Goal: Task Accomplishment & Management: Manage account settings

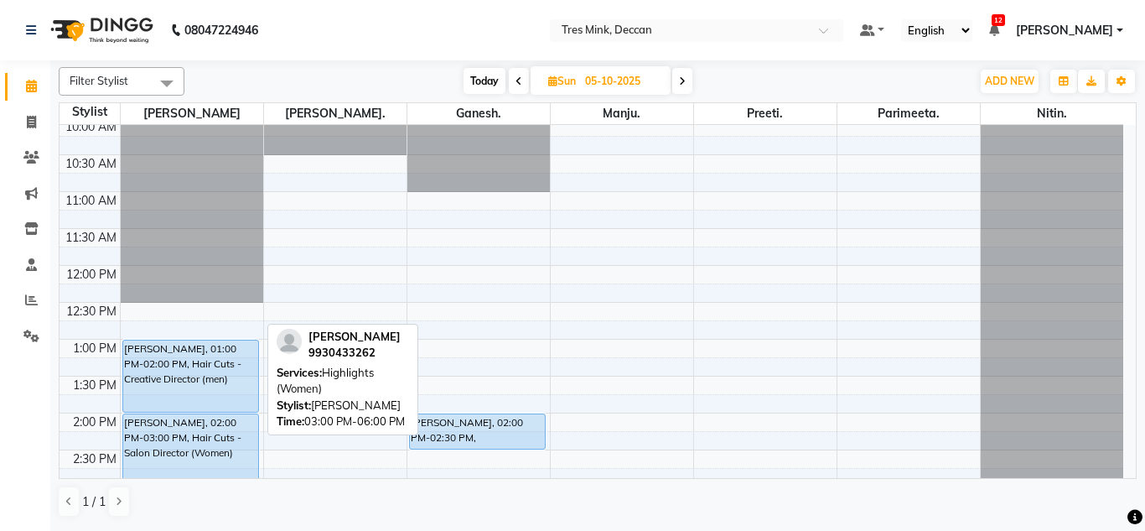
scroll to position [102, 0]
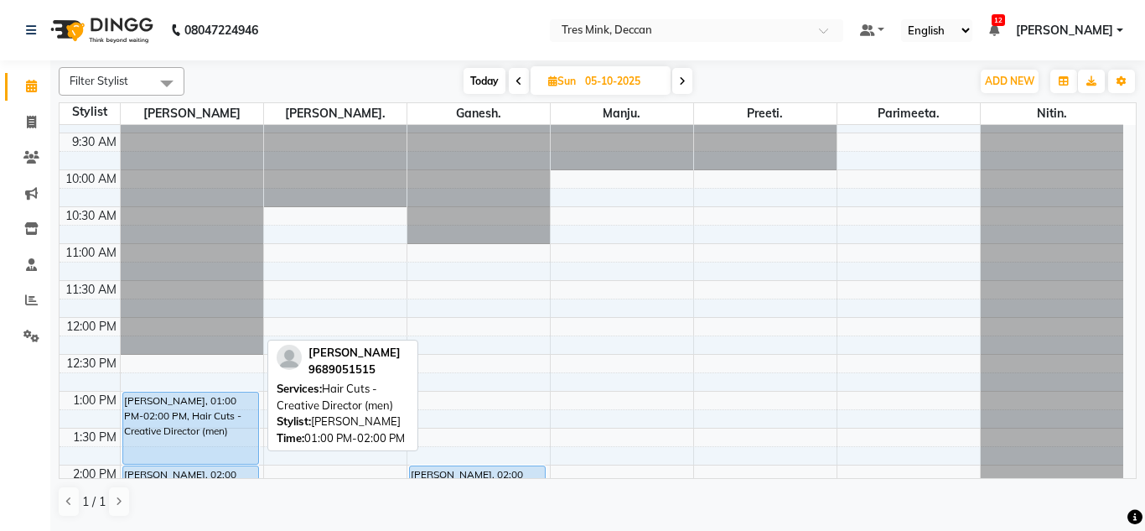
click at [170, 405] on div "[PERSON_NAME], 01:00 PM-02:00 PM, Hair Cuts - Creative Director (men)" at bounding box center [191, 427] width 136 height 71
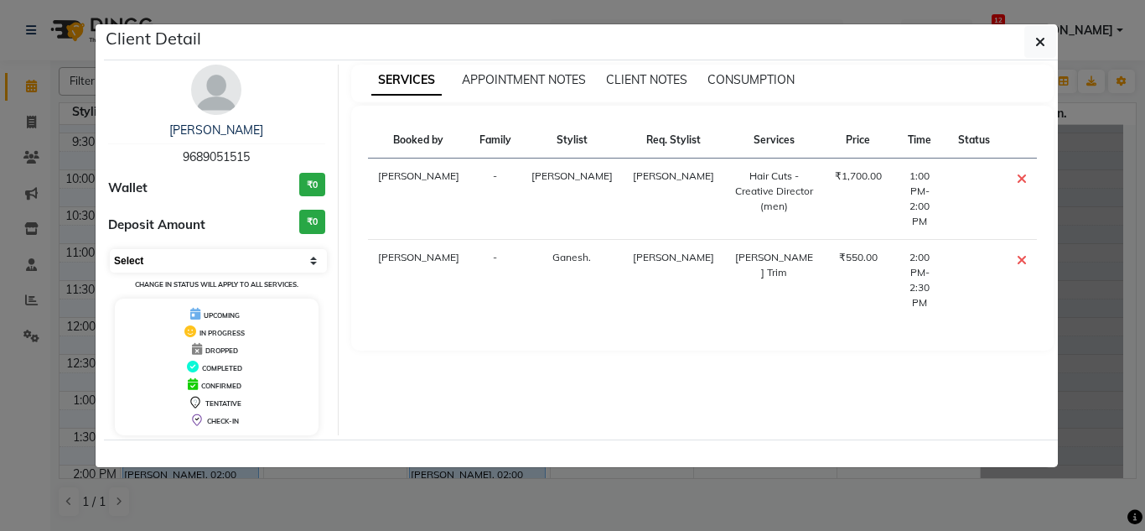
click at [183, 256] on select "Select CONFIRMED TENTATIVE" at bounding box center [218, 260] width 217 height 23
select select "6"
click at [110, 249] on select "Select CONFIRMED TENTATIVE" at bounding box center [218, 260] width 217 height 23
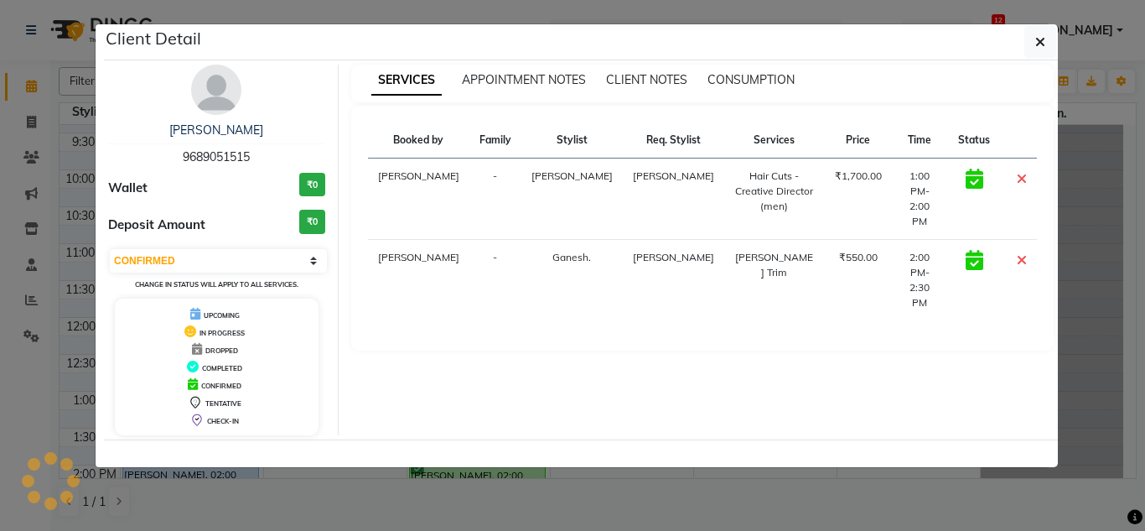
click at [342, 481] on ngb-modal-window "Client Detail [PERSON_NAME] 9689051515 Wallet ₹0 Deposit Amount ₹0 Select CONFI…" at bounding box center [572, 265] width 1145 height 531
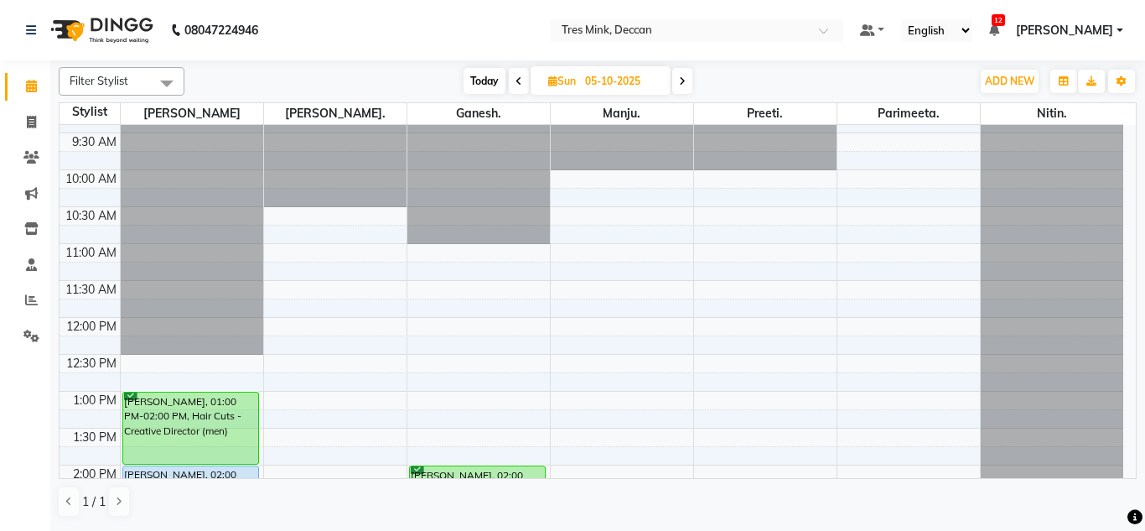
click at [138, 23] on div at bounding box center [192, 23] width 143 height 0
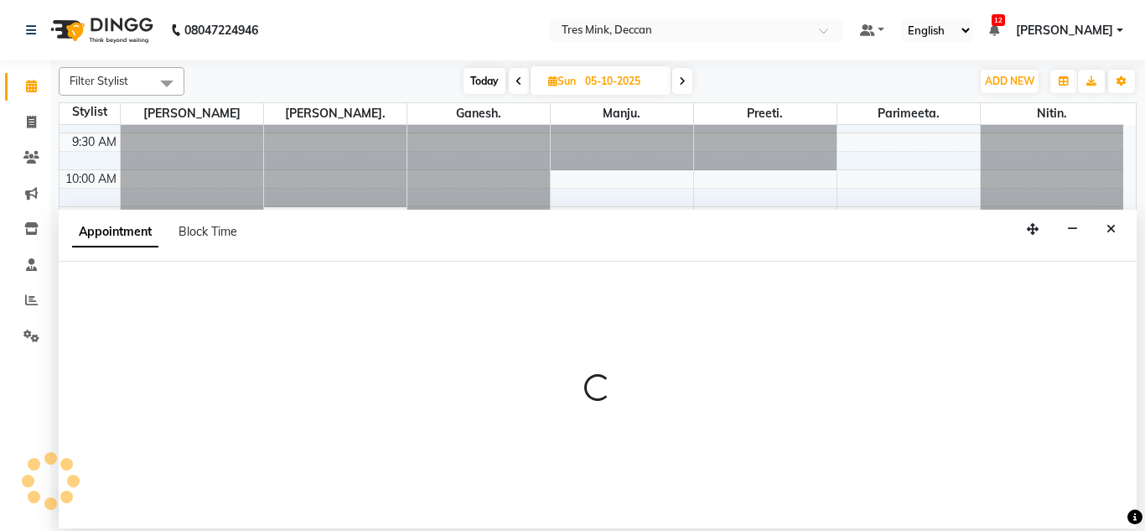
select select "59496"
select select "720"
select select "tentative"
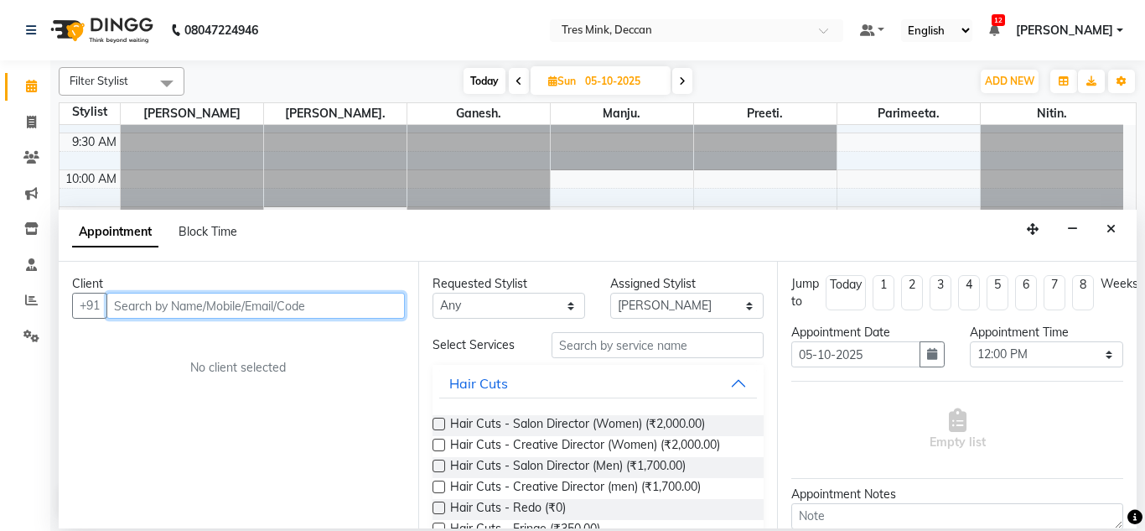
click at [158, 302] on input "text" at bounding box center [255, 306] width 298 height 26
type input "p"
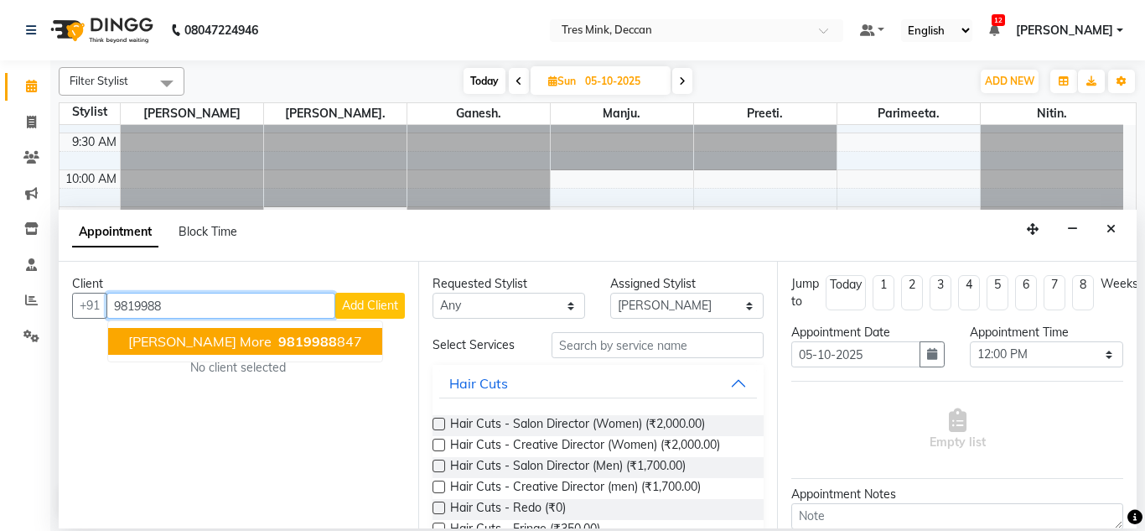
click at [172, 343] on span "[PERSON_NAME] More" at bounding box center [199, 341] width 143 height 17
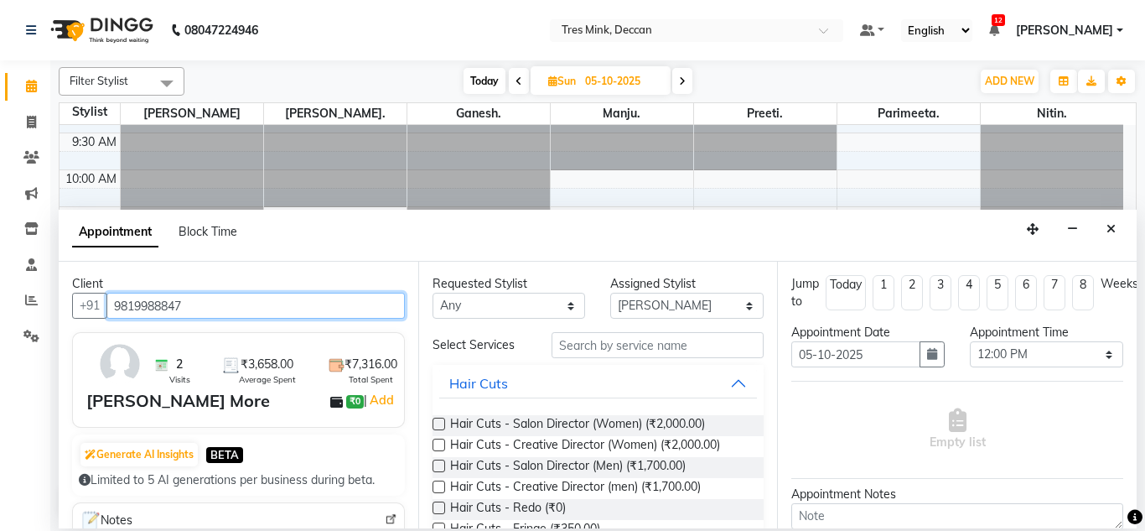
type input "9819988847"
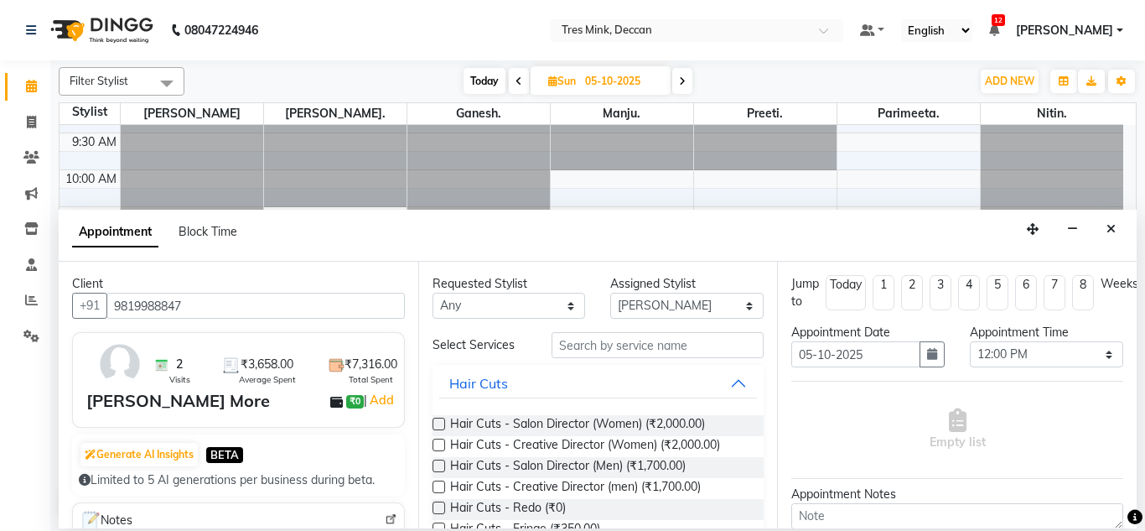
click at [442, 421] on label at bounding box center [439, 424] width 13 height 13
click at [442, 421] on input "checkbox" at bounding box center [438, 425] width 11 height 11
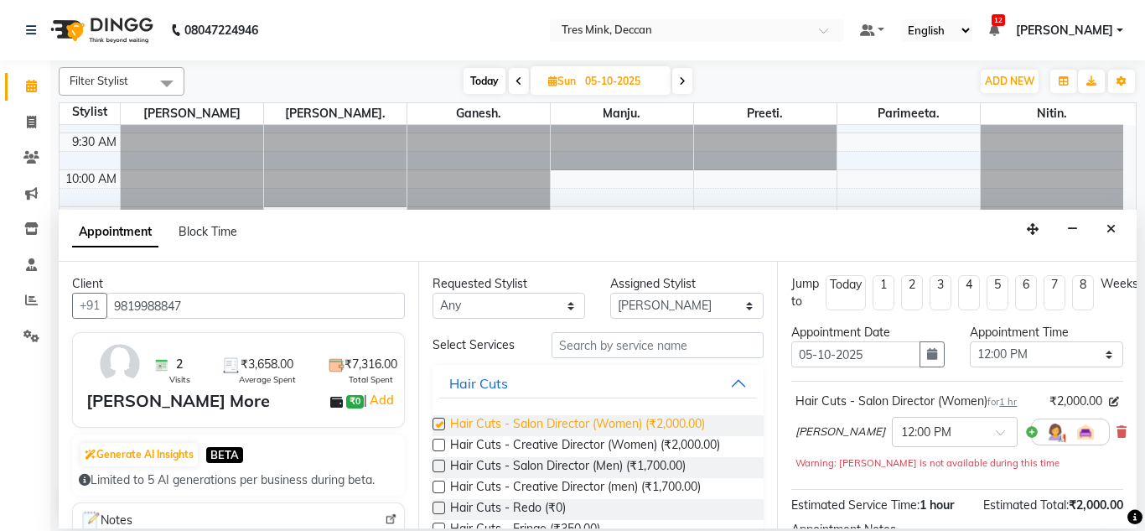
checkbox input "false"
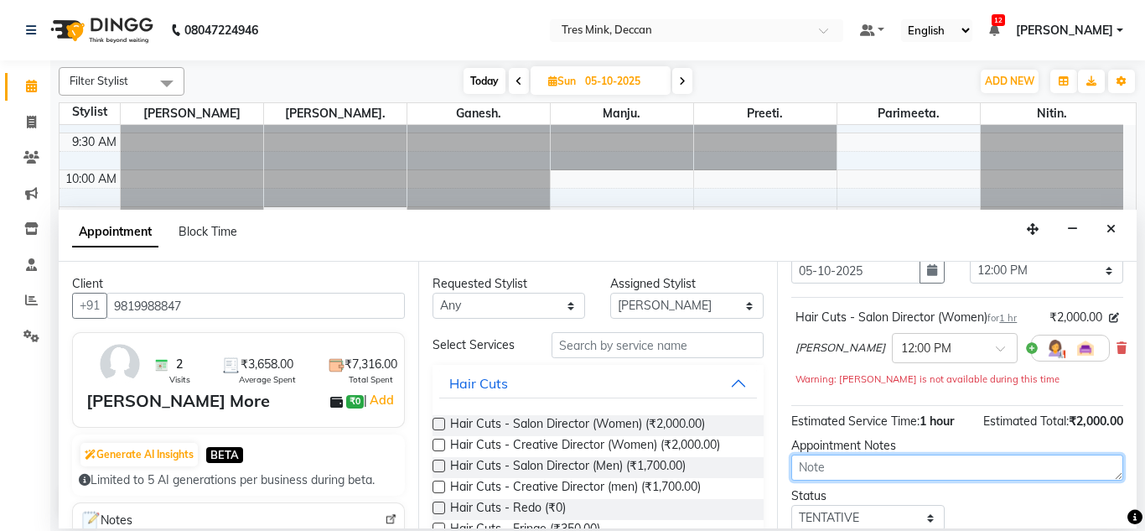
click at [853, 458] on textarea at bounding box center [957, 467] width 332 height 26
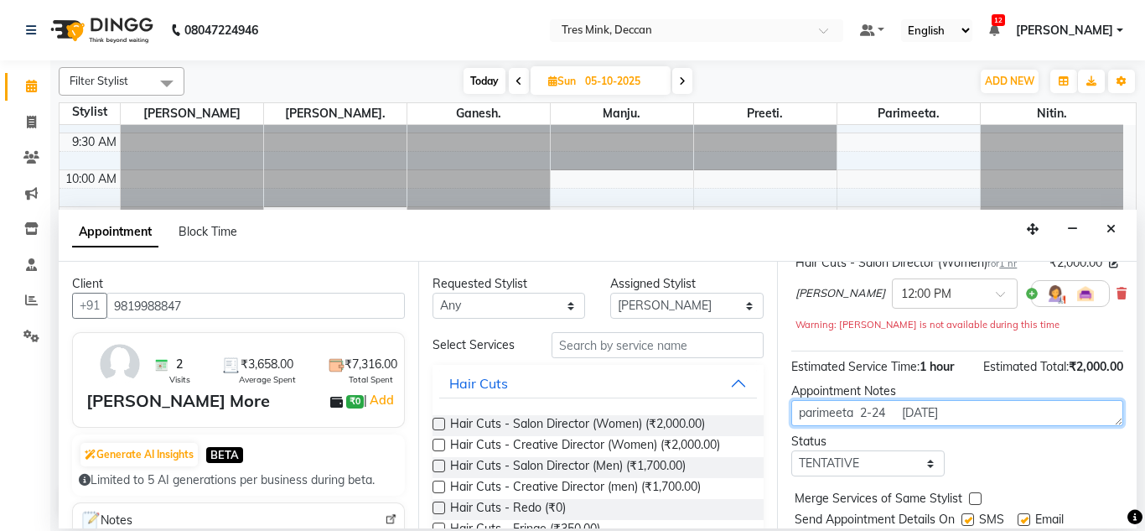
scroll to position [168, 0]
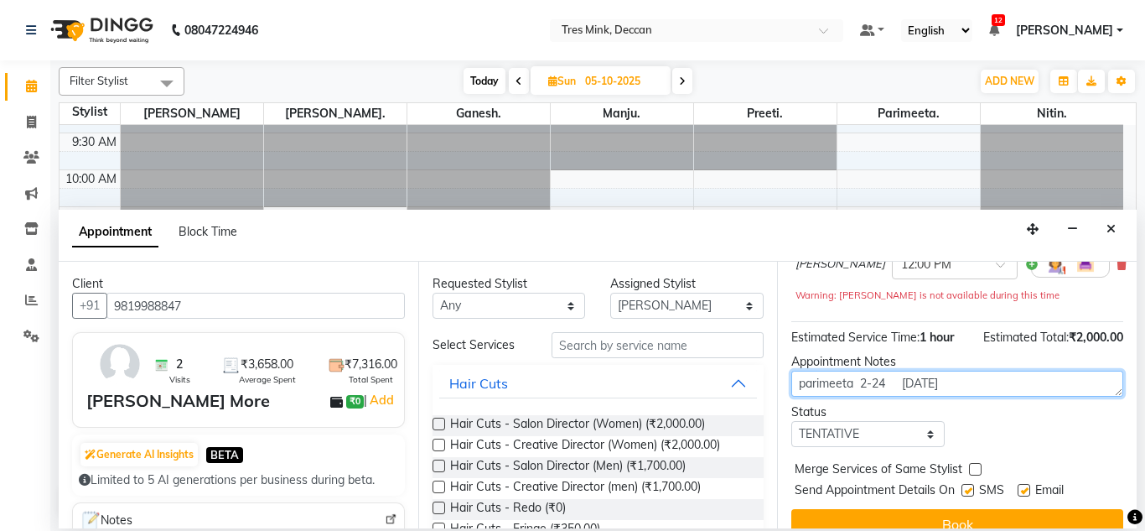
type textarea "parimeeta 2-24 [DATE]"
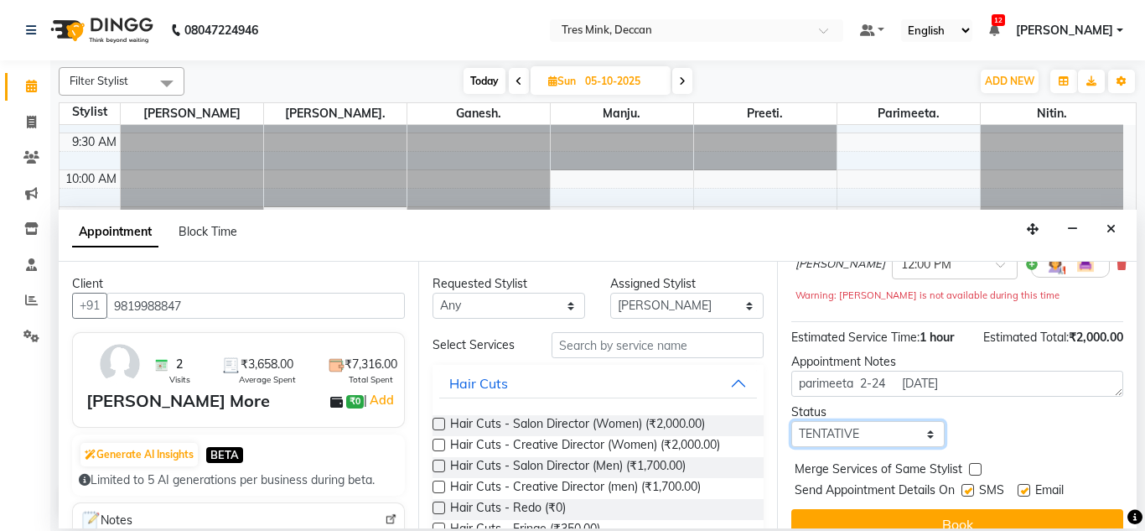
click at [815, 433] on select "Select TENTATIVE CONFIRM UPCOMING" at bounding box center [867, 434] width 153 height 26
click at [791, 423] on select "Select TENTATIVE CONFIRM UPCOMING" at bounding box center [867, 434] width 153 height 26
click at [874, 435] on select "Select TENTATIVE CONFIRM UPCOMING" at bounding box center [867, 434] width 153 height 26
select select "upcoming"
click at [791, 423] on select "Select TENTATIVE CONFIRM UPCOMING" at bounding box center [867, 434] width 153 height 26
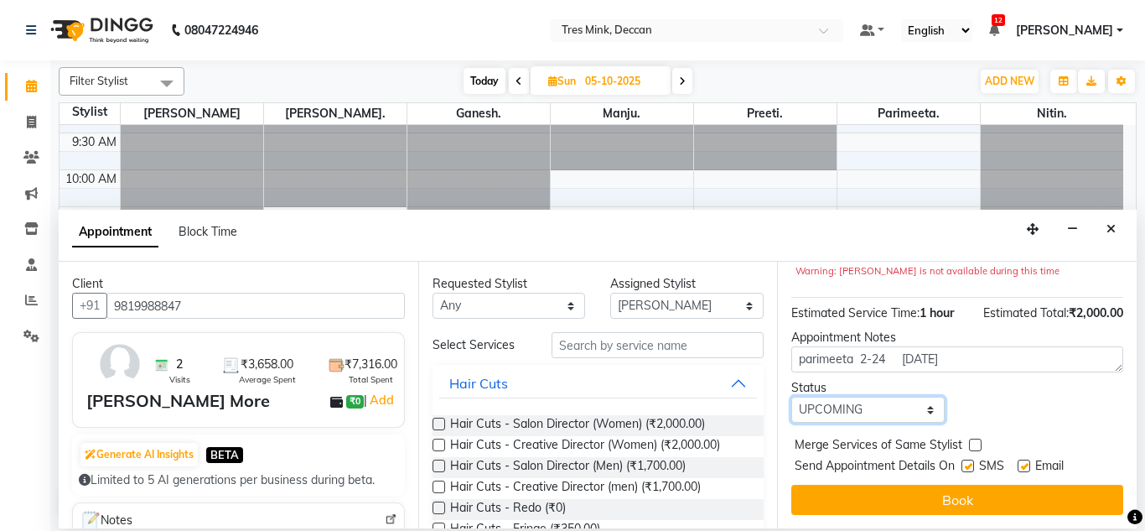
scroll to position [207, 0]
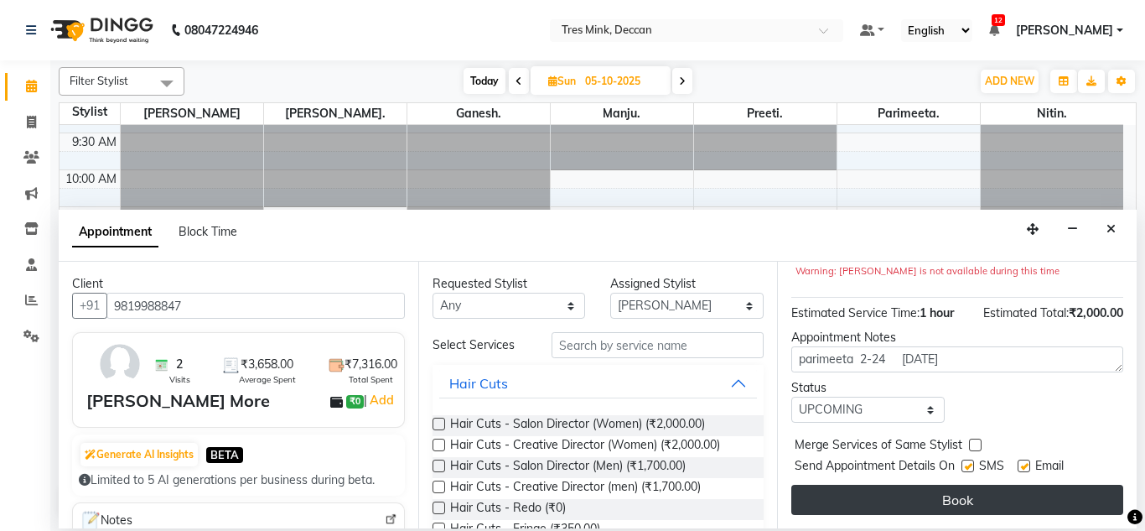
click at [853, 485] on button "Book" at bounding box center [957, 500] width 332 height 30
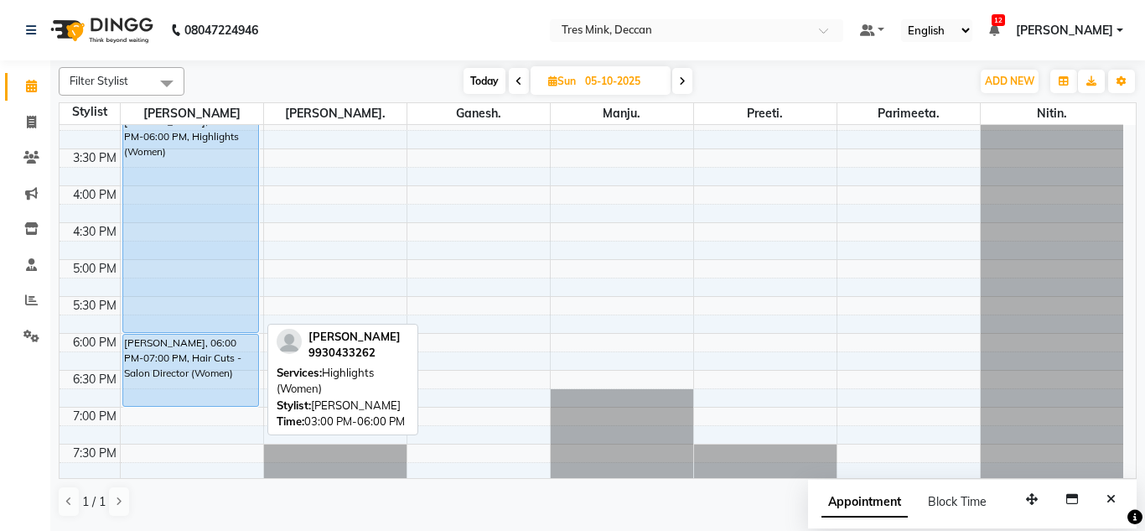
scroll to position [605, 0]
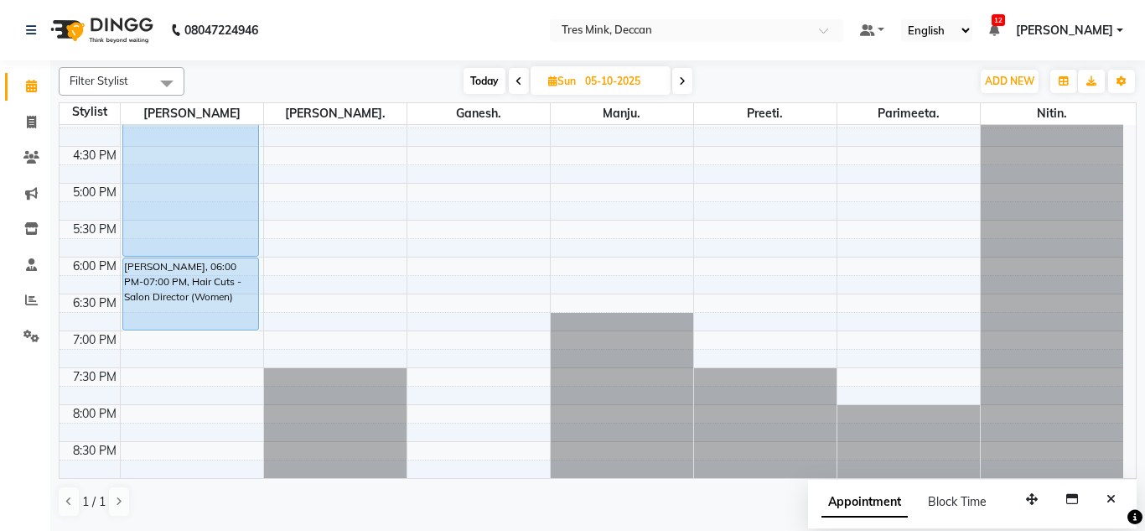
click at [488, 81] on span "Today" at bounding box center [485, 81] width 42 height 26
type input "04-10-2025"
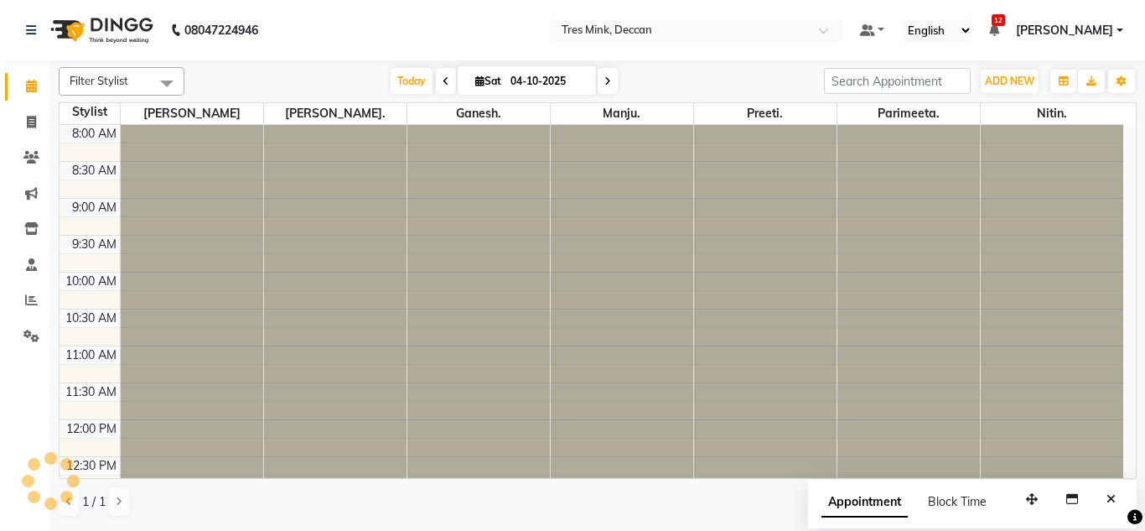
scroll to position [444, 0]
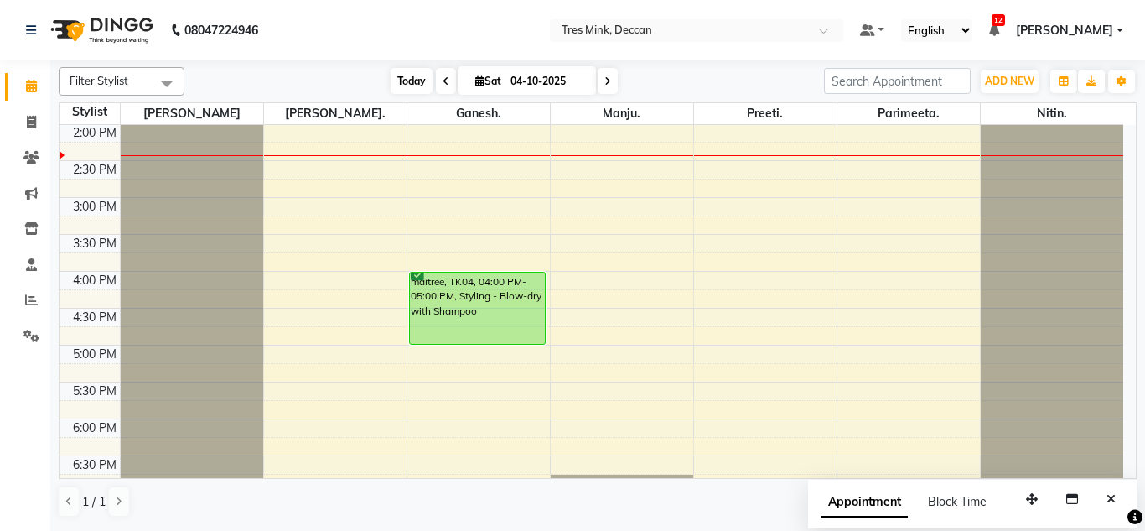
click at [391, 80] on span "Today" at bounding box center [412, 81] width 42 height 26
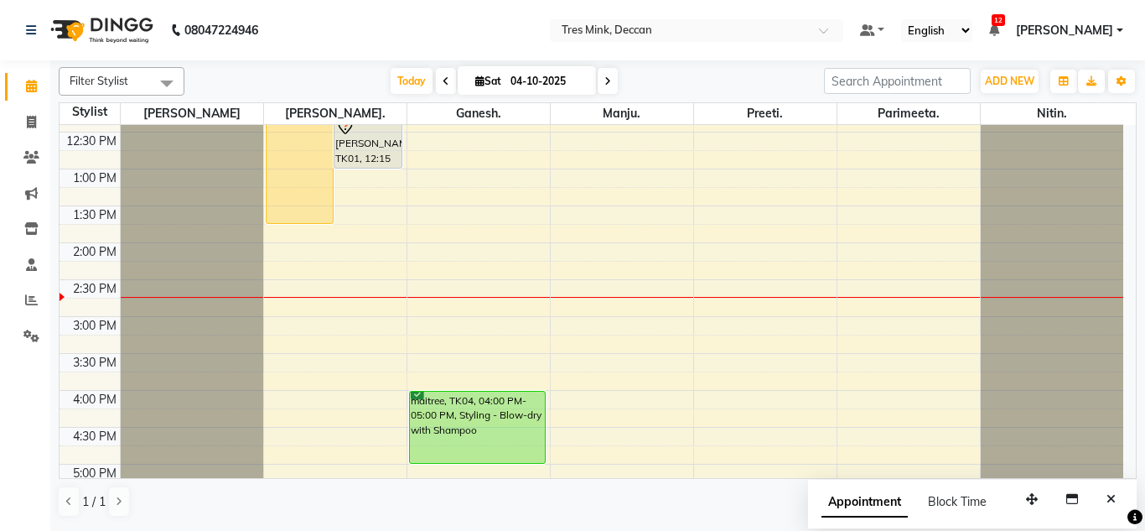
scroll to position [354, 0]
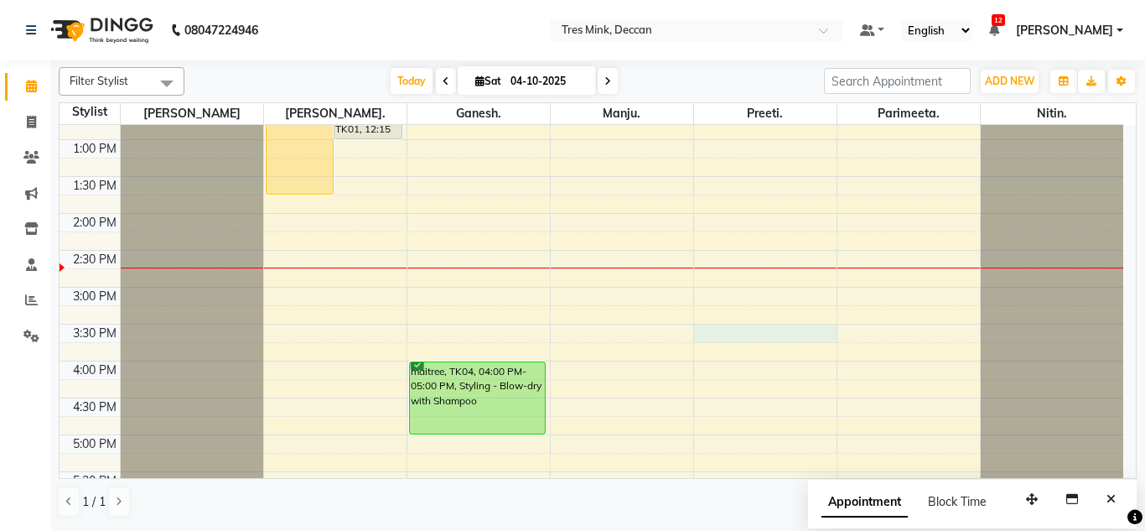
click at [718, 329] on div "8:00 AM 8:30 AM 9:00 AM 9:30 AM 10:00 AM 10:30 AM 11:00 AM 11:30 AM 12:00 PM 12…" at bounding box center [592, 250] width 1064 height 958
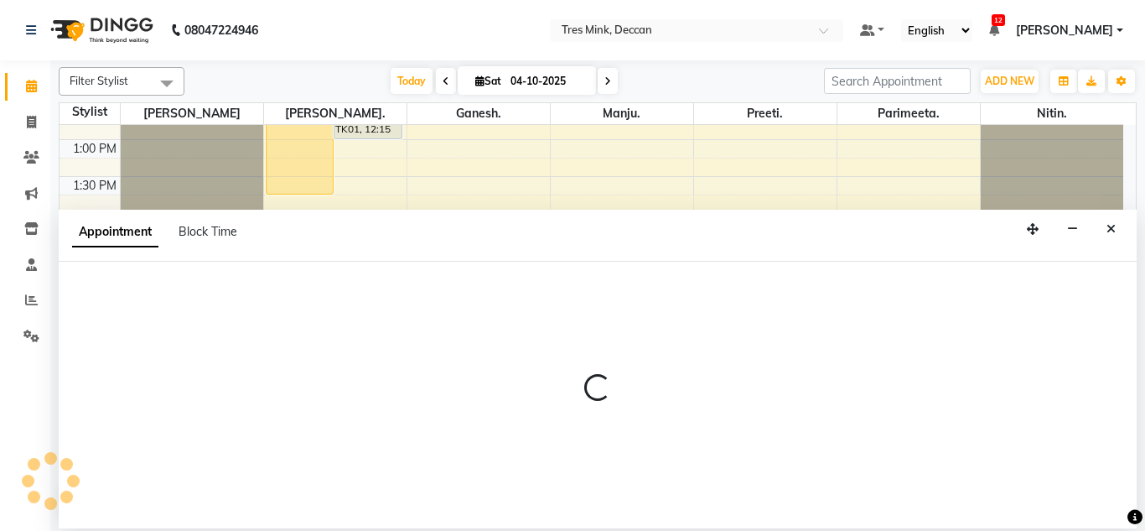
select select "59502"
select select "930"
select select "tentative"
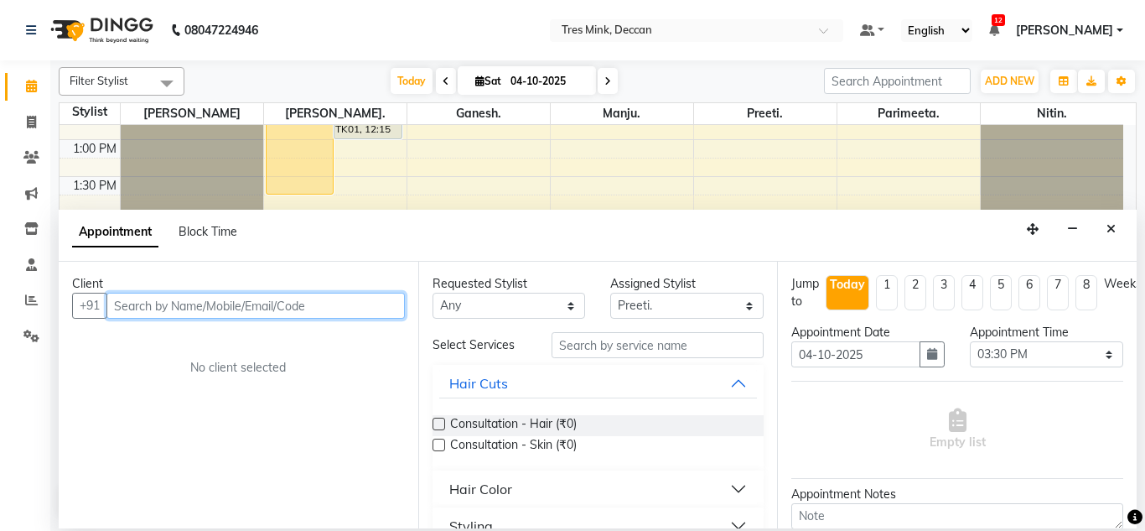
click at [254, 299] on input "text" at bounding box center [255, 306] width 298 height 26
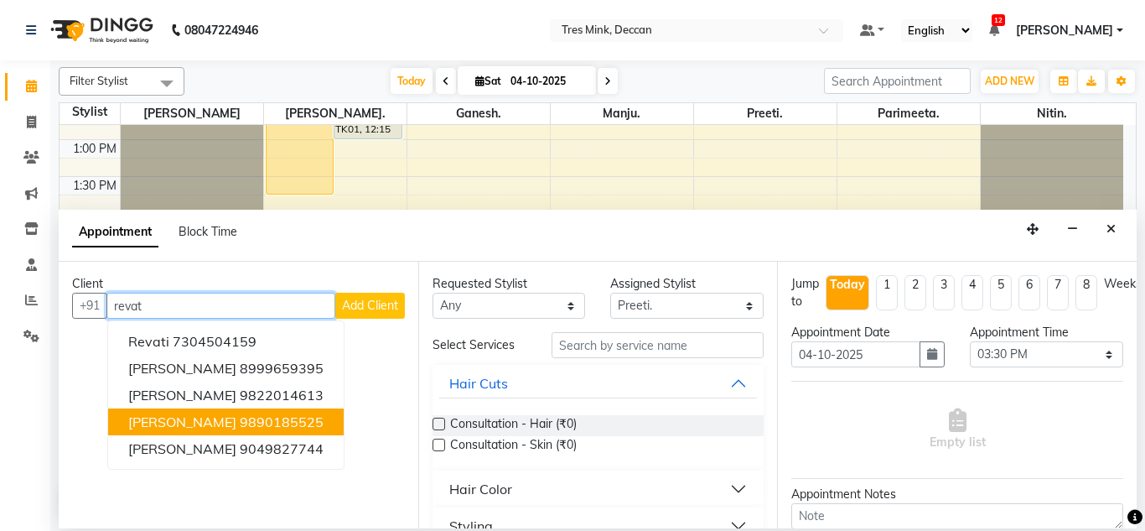
click at [239, 412] on button "[PERSON_NAME] 9890185525" at bounding box center [226, 421] width 236 height 27
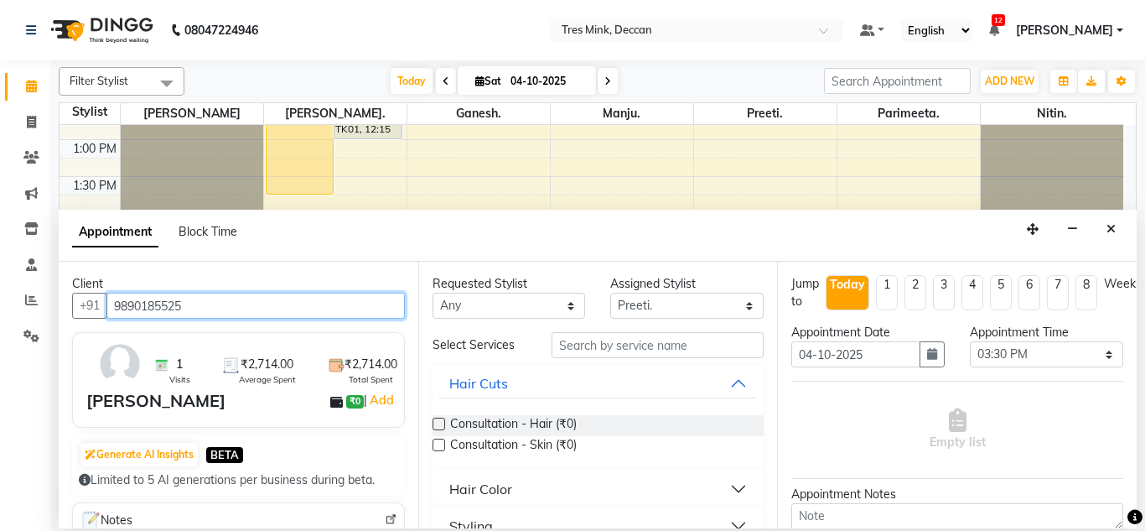
type input "9890185525"
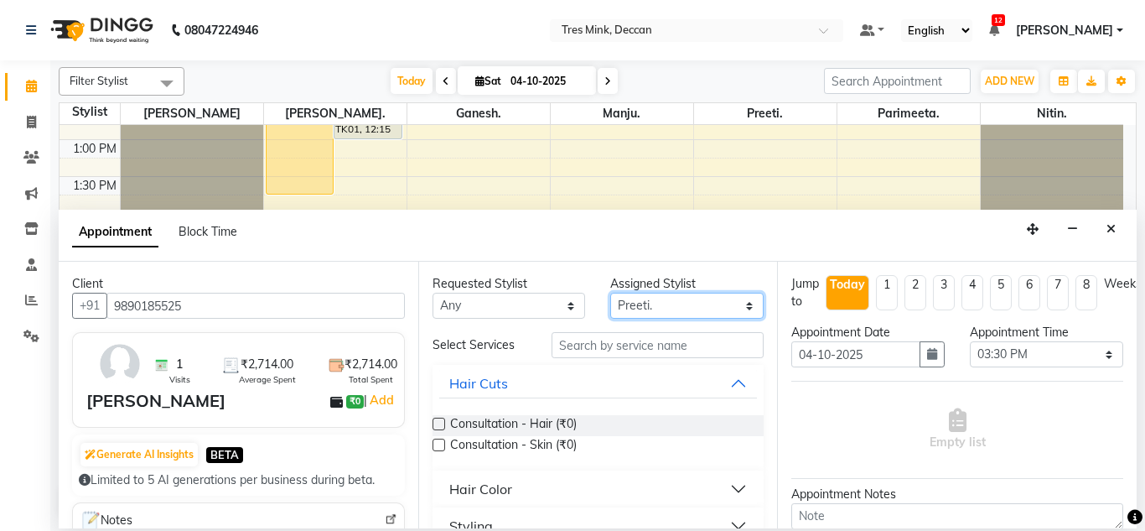
click at [647, 312] on select "Select Ganesh. [GEOGRAPHIC_DATA]. [GEOGRAPHIC_DATA]. [GEOGRAPHIC_DATA]. [GEOGRA…" at bounding box center [686, 306] width 153 height 26
select select "61556"
click at [610, 293] on select "Select Ganesh. [GEOGRAPHIC_DATA]. [GEOGRAPHIC_DATA]. [GEOGRAPHIC_DATA]. [GEOGRA…" at bounding box center [686, 306] width 153 height 26
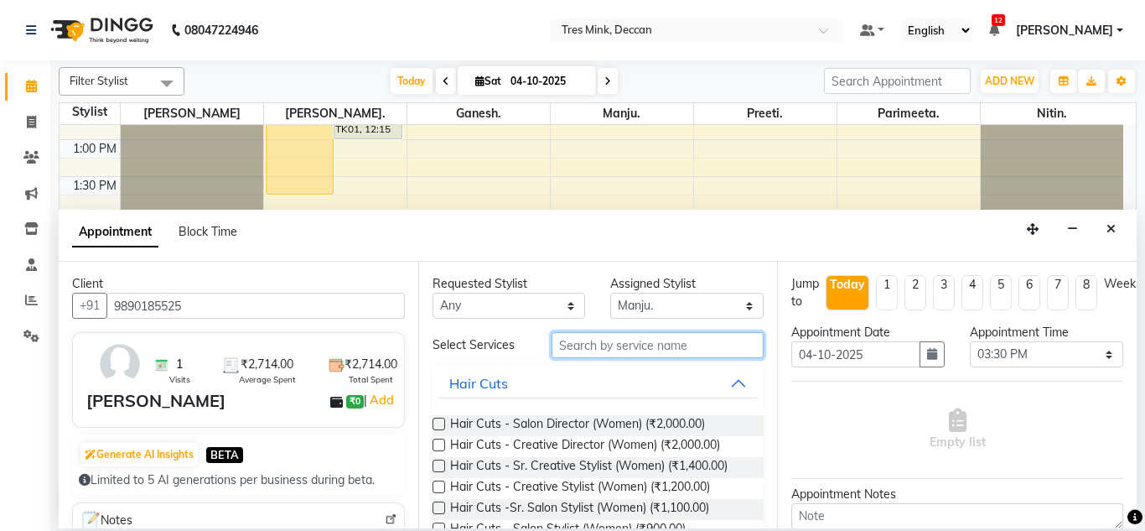
click at [624, 347] on input "text" at bounding box center [658, 345] width 213 height 26
click at [576, 335] on input "text" at bounding box center [658, 345] width 213 height 26
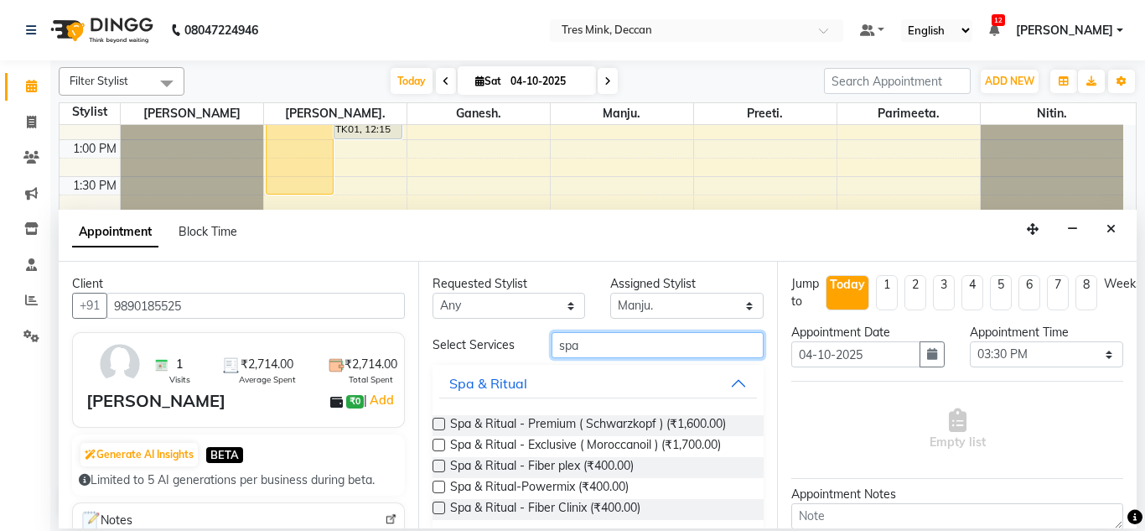
scroll to position [18, 0]
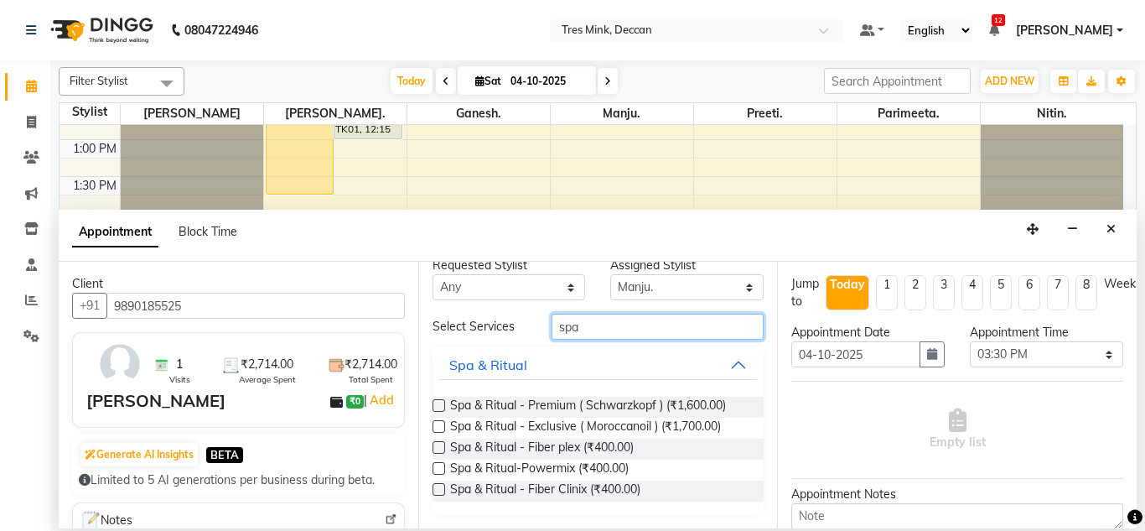
type input "spa"
click at [434, 429] on label at bounding box center [439, 426] width 13 height 13
click at [434, 429] on input "checkbox" at bounding box center [438, 428] width 11 height 11
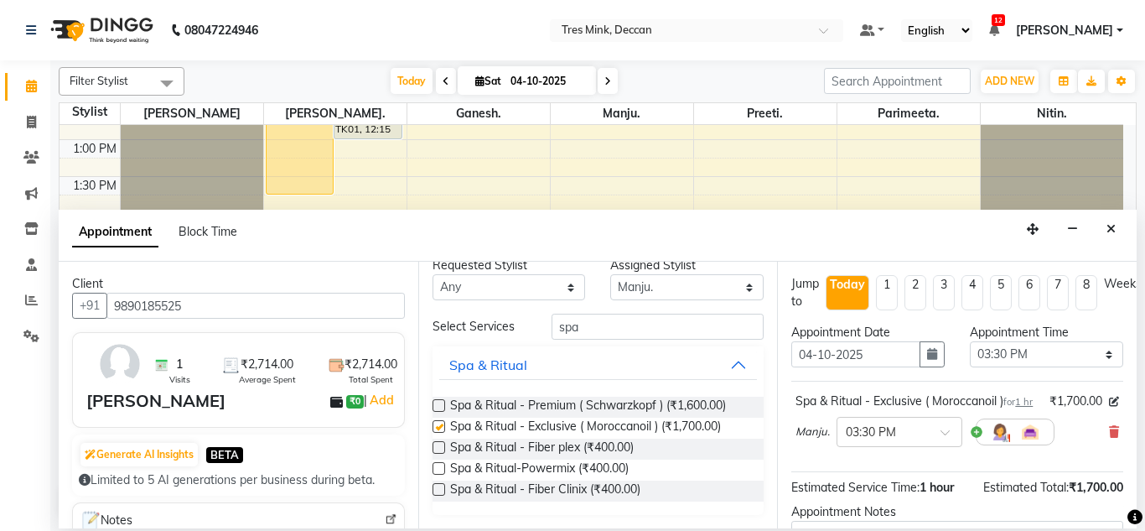
checkbox input "false"
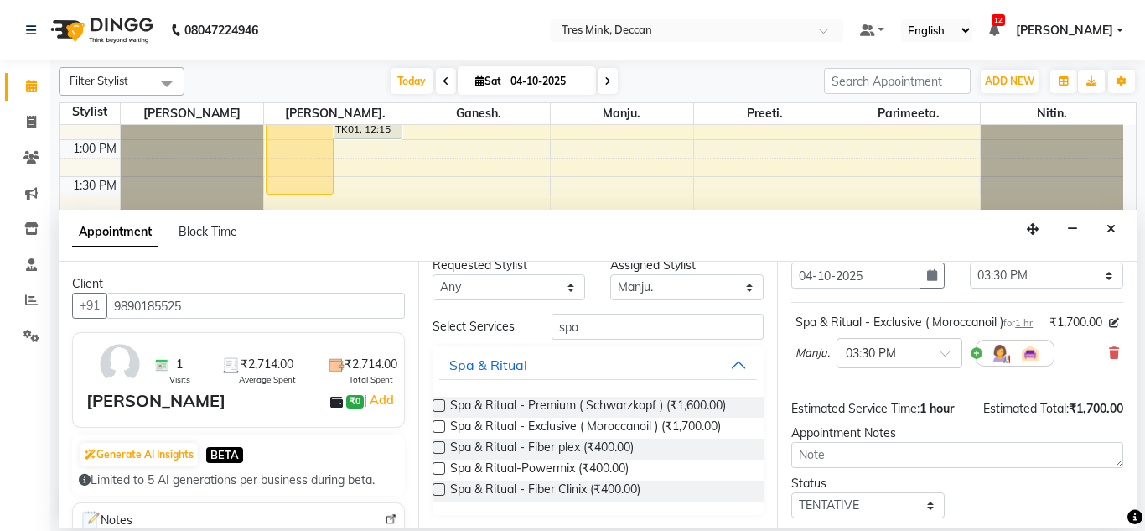
scroll to position [205, 0]
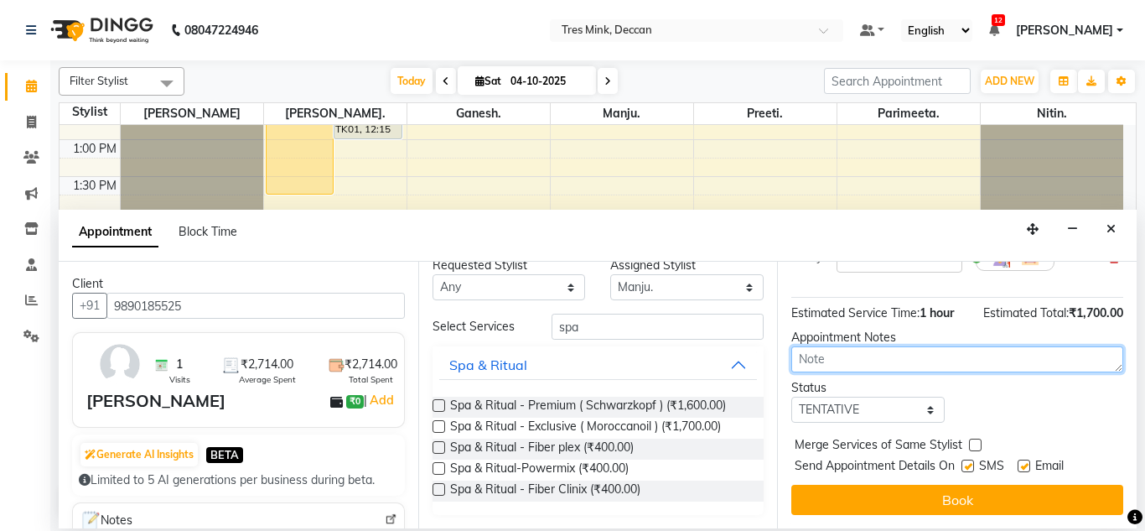
click at [844, 346] on textarea at bounding box center [957, 359] width 332 height 26
type textarea "parimeeta 2-45"
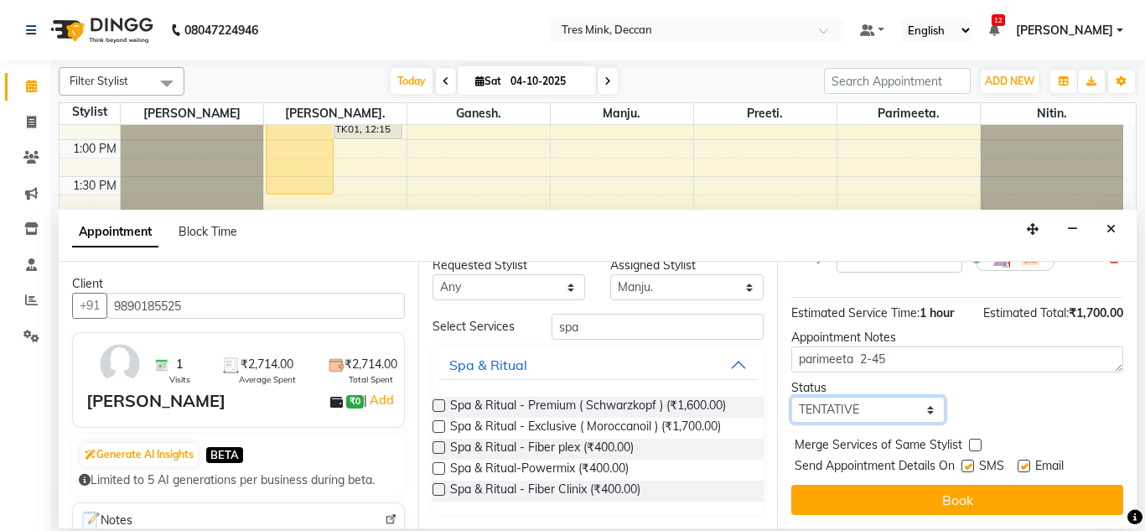
click at [857, 397] on select "Select TENTATIVE CONFIRM CHECK-IN UPCOMING" at bounding box center [867, 410] width 153 height 26
select select "confirm booking"
click at [791, 397] on select "Select TENTATIVE CONFIRM CHECK-IN UPCOMING" at bounding box center [867, 410] width 153 height 26
click at [860, 397] on select "Select TENTATIVE CONFIRM CHECK-IN UPCOMING" at bounding box center [867, 410] width 153 height 26
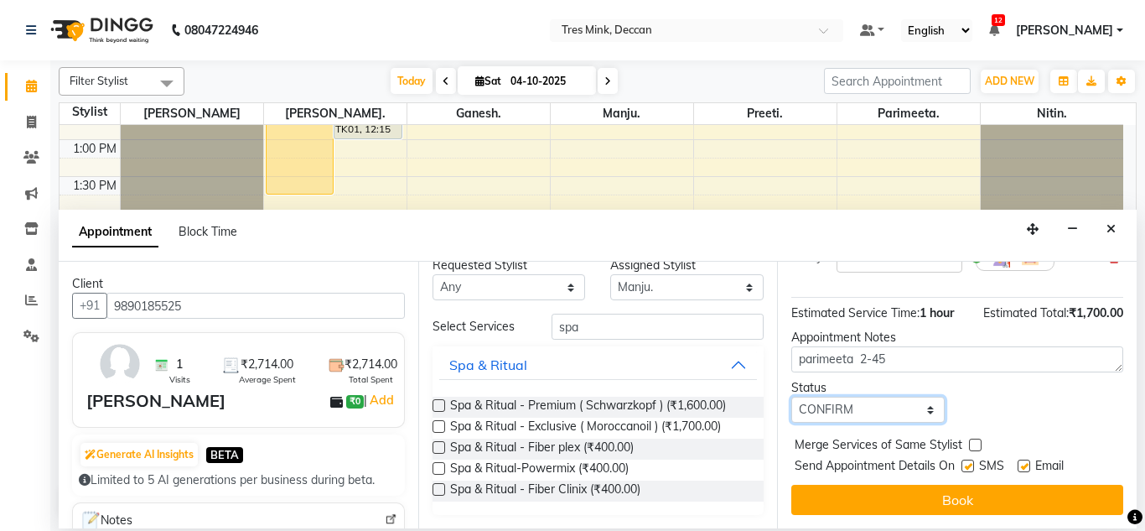
click at [860, 397] on select "Select TENTATIVE CONFIRM CHECK-IN UPCOMING" at bounding box center [867, 410] width 153 height 26
click at [791, 397] on select "Select TENTATIVE CONFIRM CHECK-IN UPCOMING" at bounding box center [867, 410] width 153 height 26
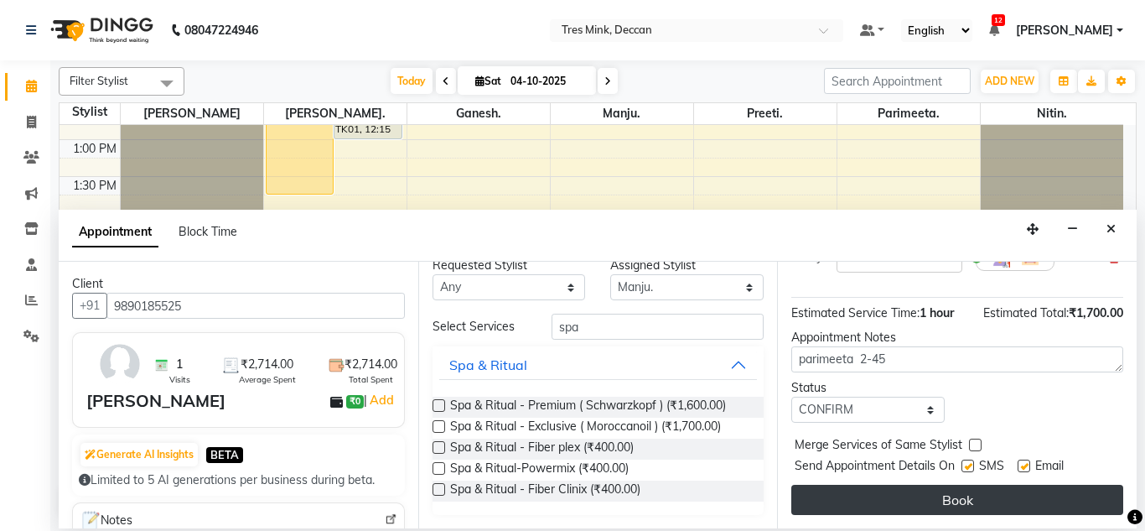
click at [854, 489] on button "Book" at bounding box center [957, 500] width 332 height 30
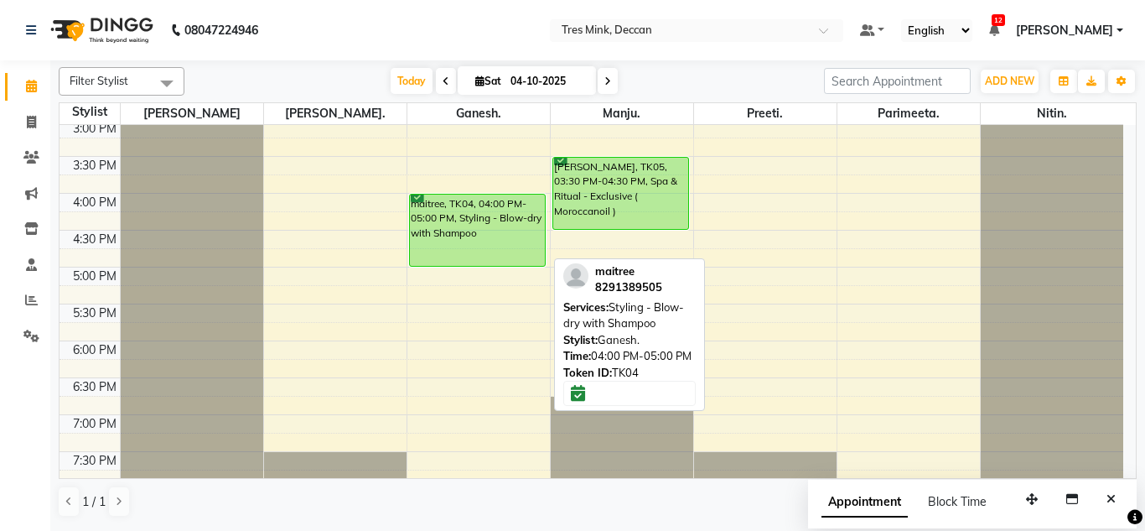
scroll to position [438, 0]
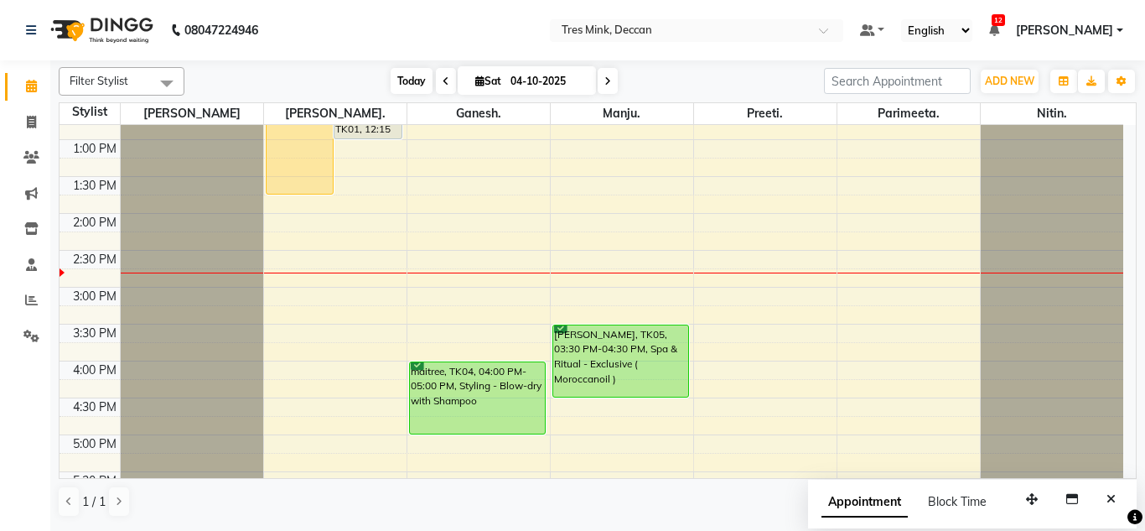
click at [415, 70] on span "Today" at bounding box center [412, 81] width 42 height 26
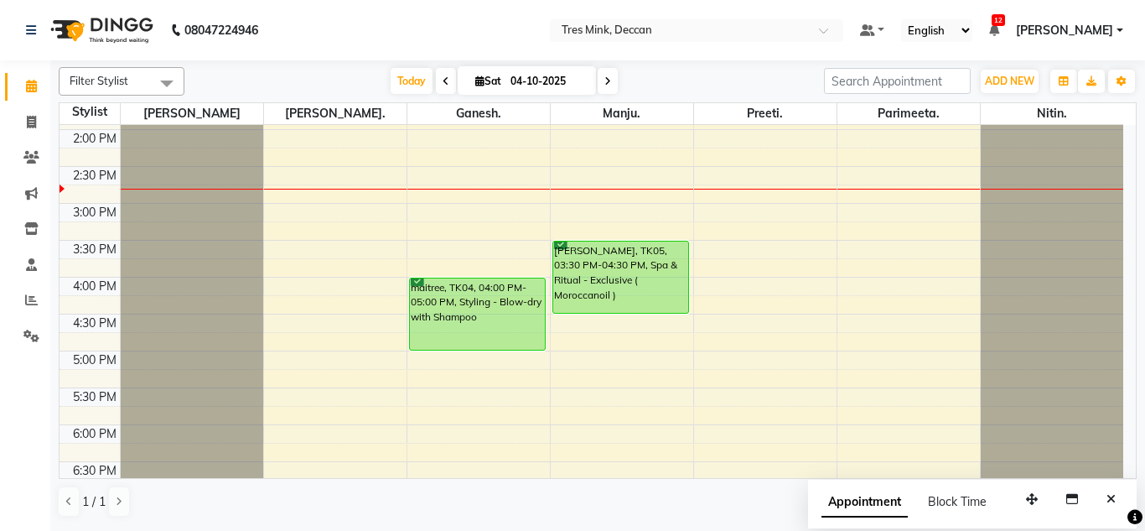
click at [414, 365] on div "8:00 AM 8:30 AM 9:00 AM 9:30 AM 10:00 AM 10:30 AM 11:00 AM 11:30 AM 12:00 PM 12…" at bounding box center [592, 166] width 1064 height 958
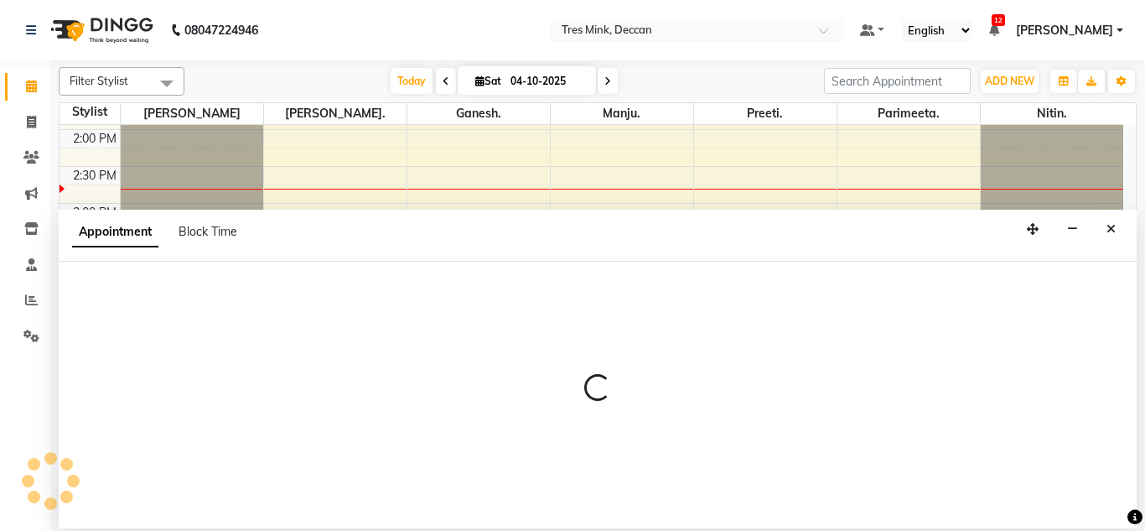
select select "59501"
select select "1020"
select select "tentative"
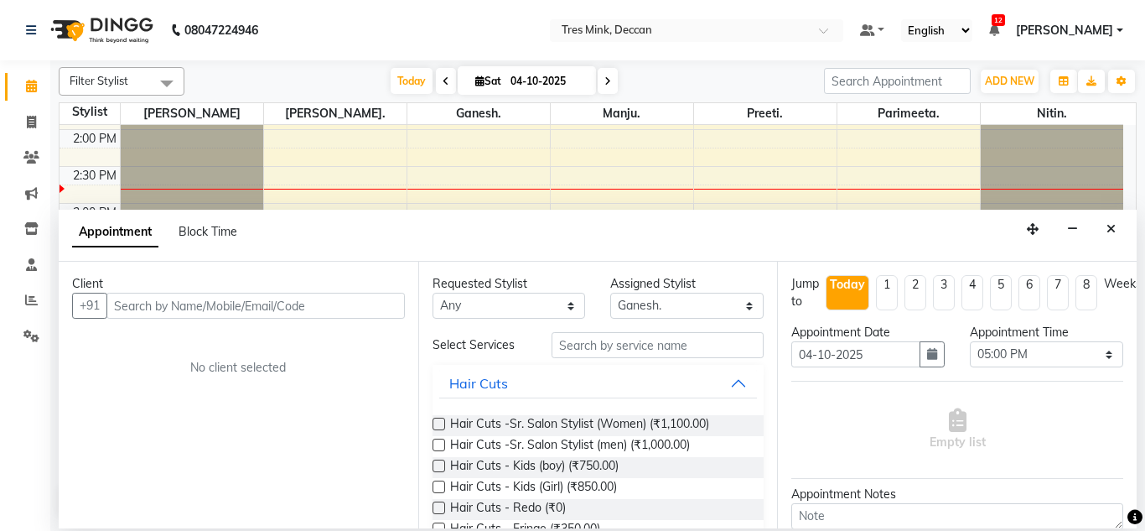
click at [239, 319] on input "text" at bounding box center [255, 306] width 298 height 26
type input "9511756363"
click at [363, 314] on button "Add Client" at bounding box center [370, 306] width 70 height 26
select select "22"
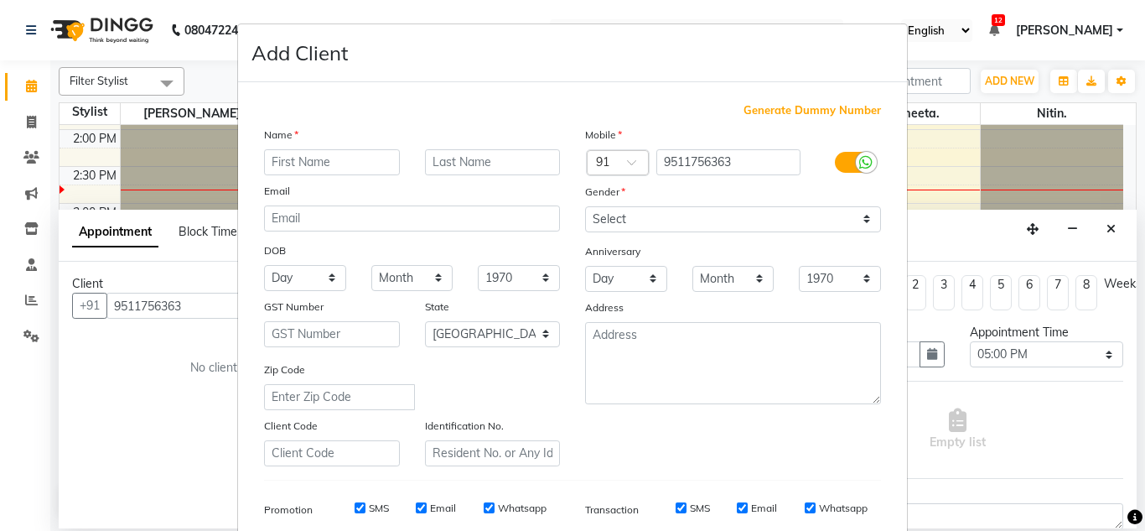
click at [320, 154] on input "text" at bounding box center [332, 162] width 136 height 26
type input "[PERSON_NAME]"
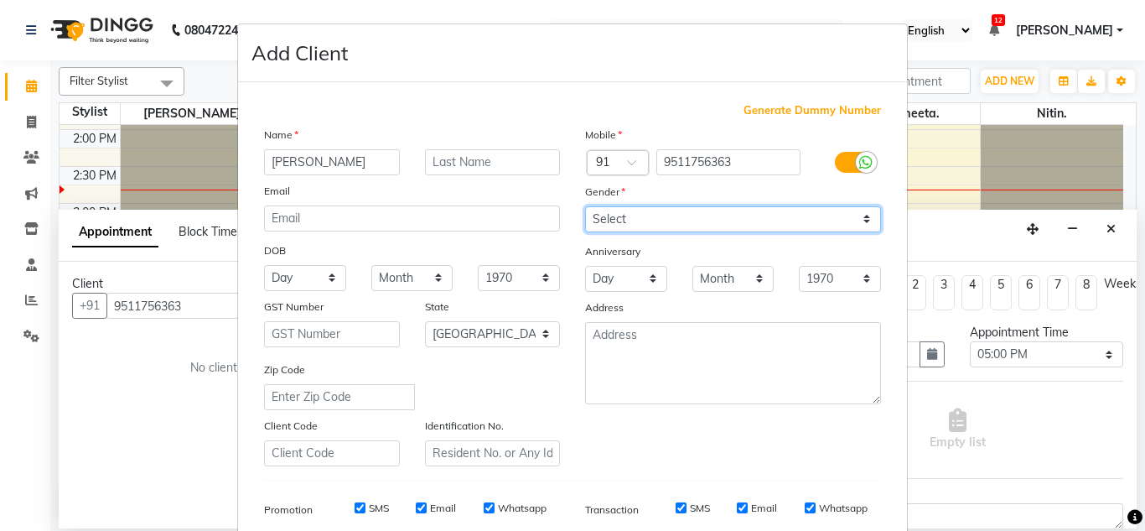
click at [641, 215] on select "Select [DEMOGRAPHIC_DATA] [DEMOGRAPHIC_DATA] Other Prefer Not To Say" at bounding box center [733, 219] width 296 height 26
select select "[DEMOGRAPHIC_DATA]"
click at [585, 206] on select "Select [DEMOGRAPHIC_DATA] [DEMOGRAPHIC_DATA] Other Prefer Not To Say" at bounding box center [733, 219] width 296 height 26
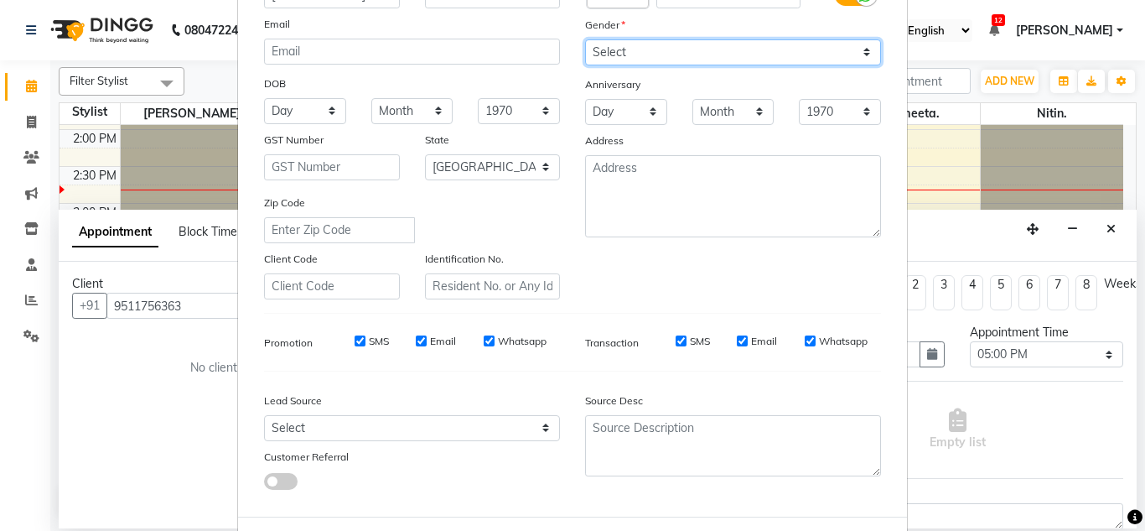
scroll to position [168, 0]
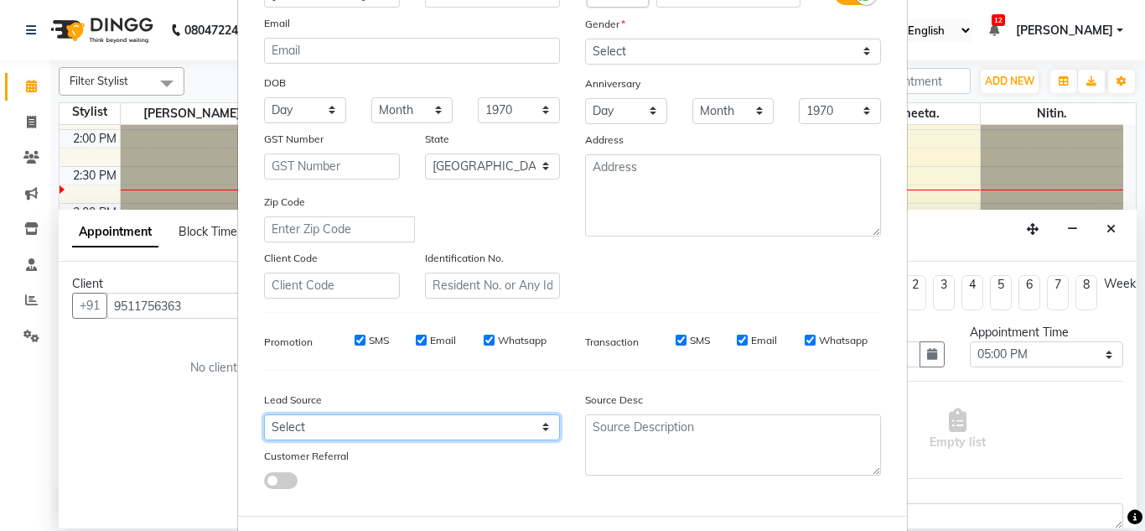
drag, startPoint x: 316, startPoint y: 421, endPoint x: 319, endPoint y: 412, distance: 9.8
click at [319, 412] on div "Lead Source Select Walk-in Referral Internet Friend Word of Mouth Advertisement…" at bounding box center [412, 436] width 321 height 105
select select "49144"
click at [264, 414] on select "Select Walk-in Referral Internet Friend Word of Mouth Advertisement Facebook Ju…" at bounding box center [412, 427] width 296 height 26
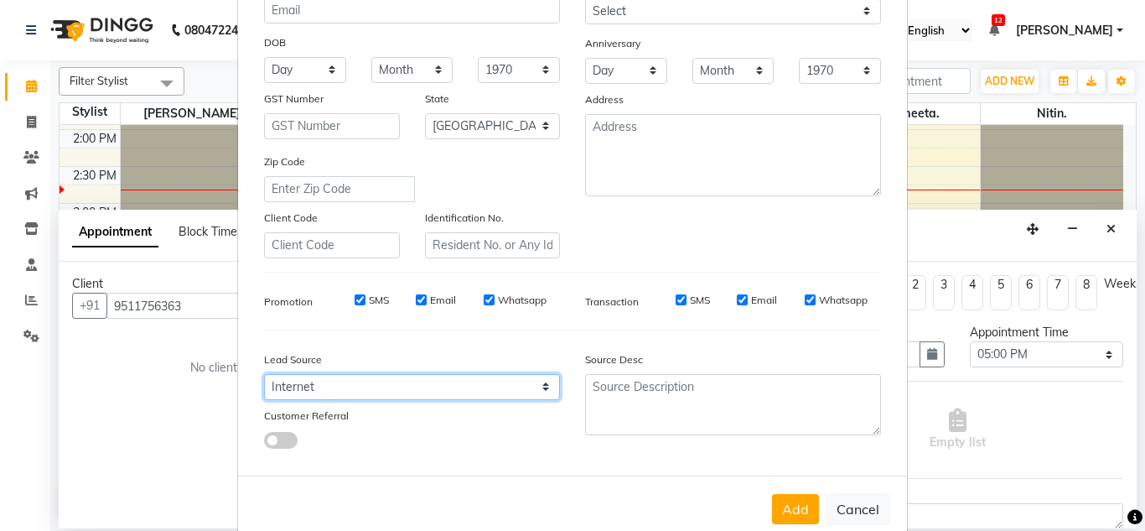
scroll to position [243, 0]
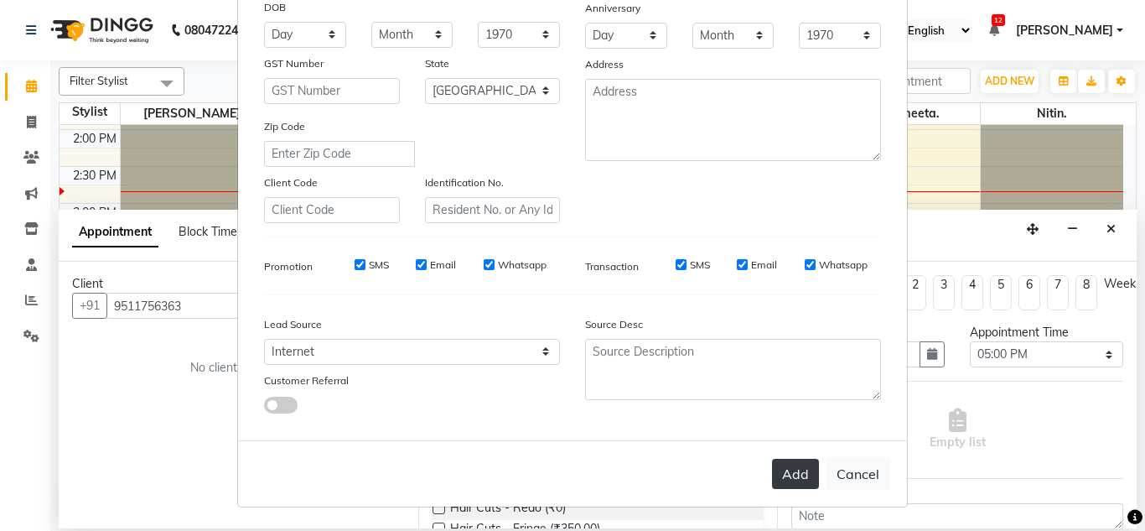
click at [781, 487] on button "Add" at bounding box center [795, 474] width 47 height 30
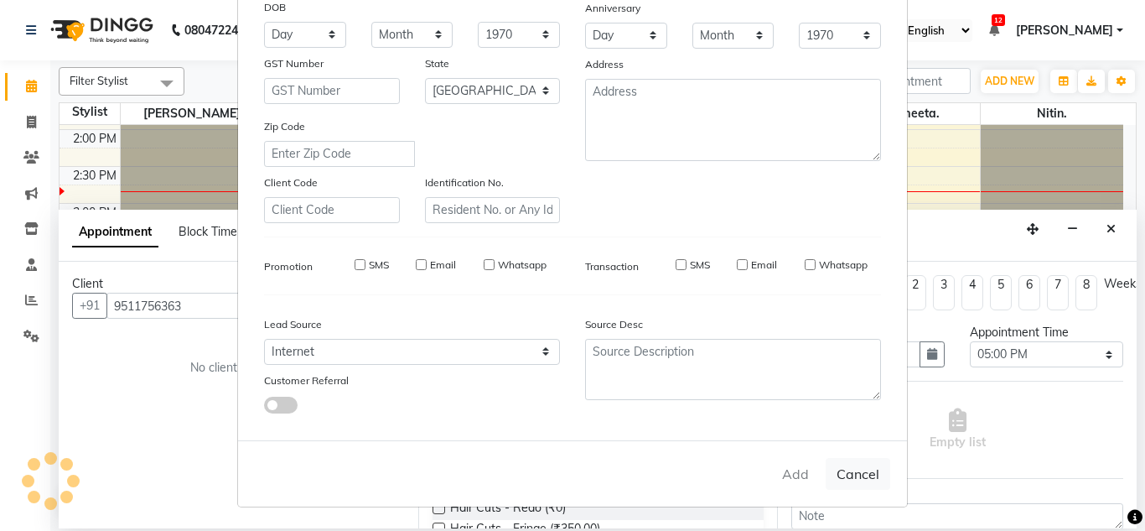
select select
select select "null"
select select
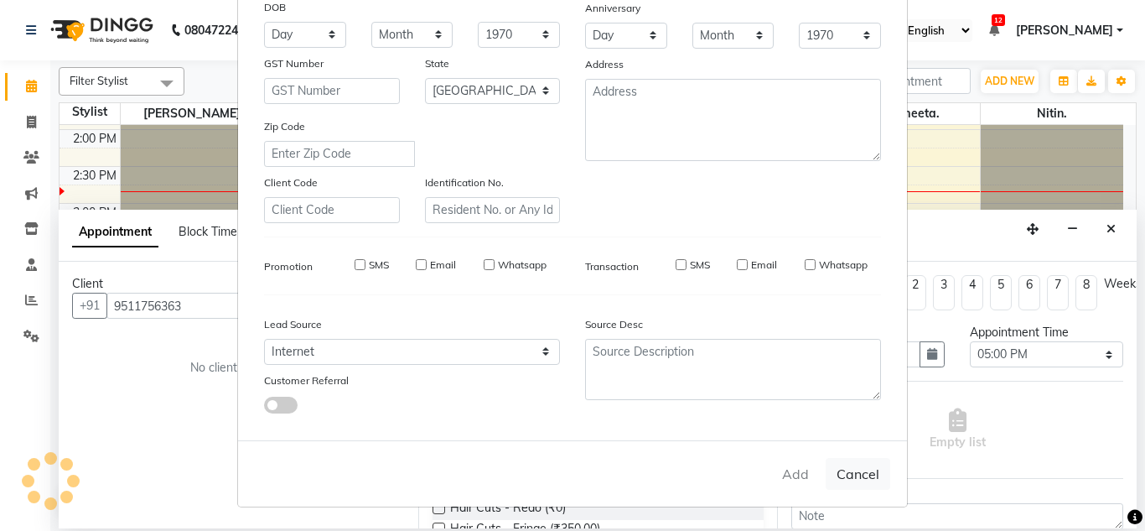
select select
checkbox input "false"
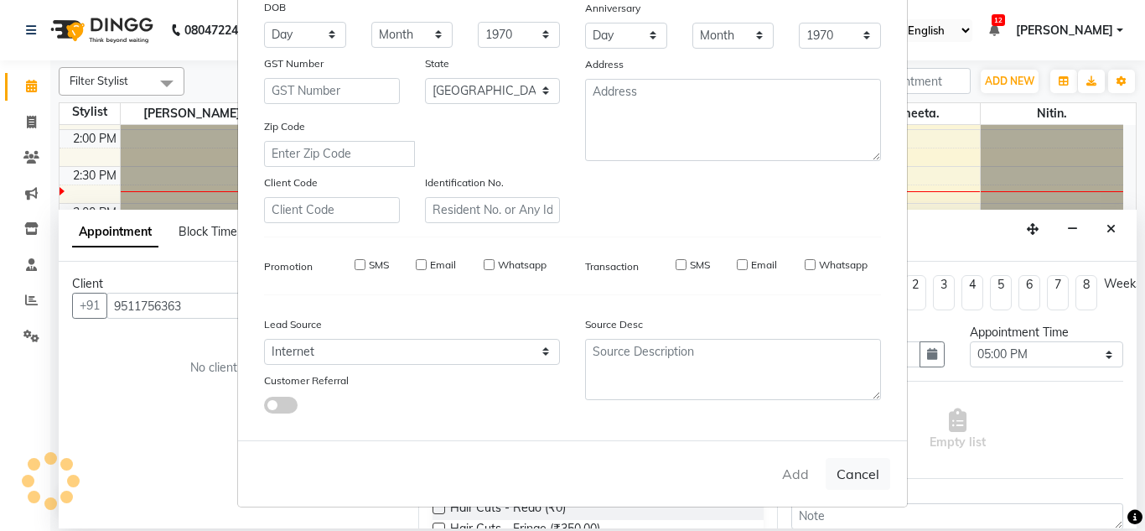
checkbox input "false"
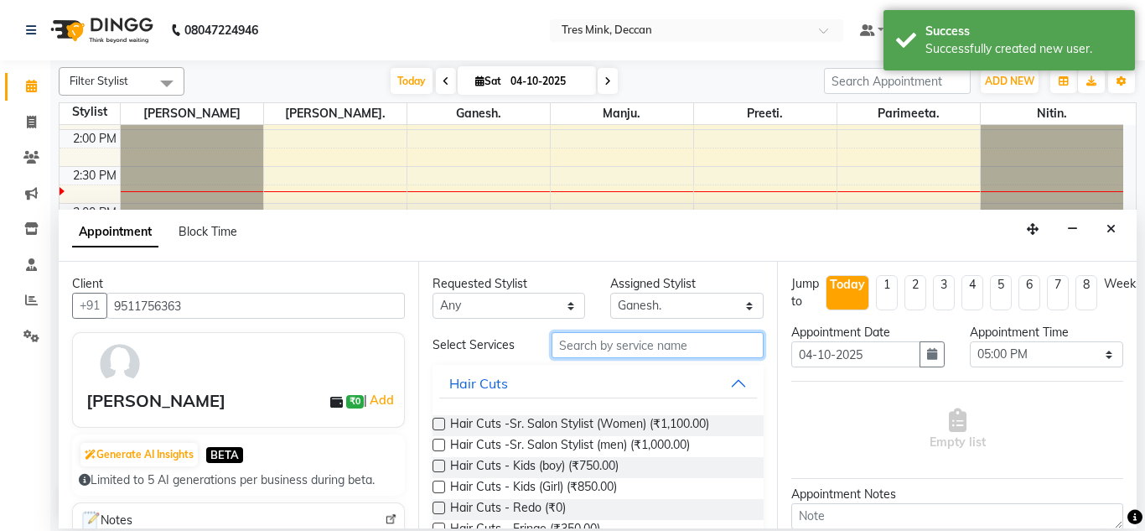
click at [573, 357] on input "text" at bounding box center [658, 345] width 213 height 26
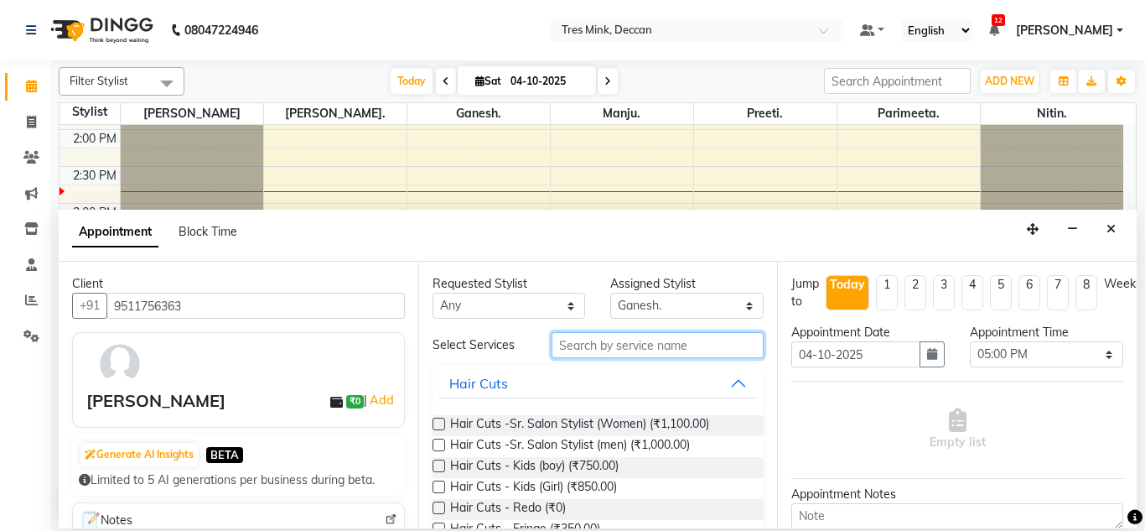
scroll to position [84, 0]
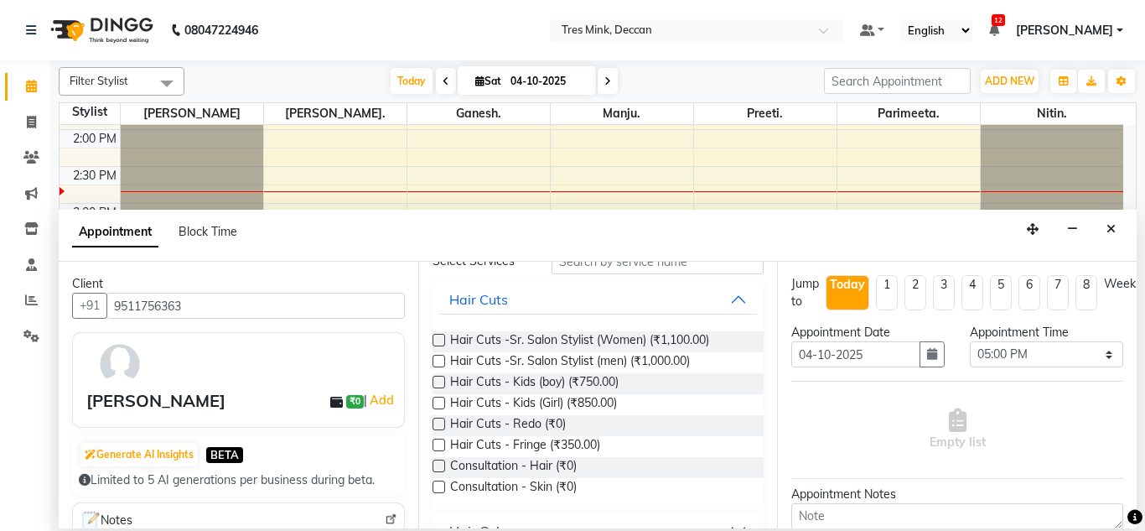
click at [431, 340] on div "Requested Stylist Any [PERSON_NAME]. [GEOGRAPHIC_DATA]. [GEOGRAPHIC_DATA]. [GEO…" at bounding box center [598, 395] width 360 height 267
click at [435, 340] on label at bounding box center [439, 340] width 13 height 13
click at [435, 340] on input "checkbox" at bounding box center [438, 341] width 11 height 11
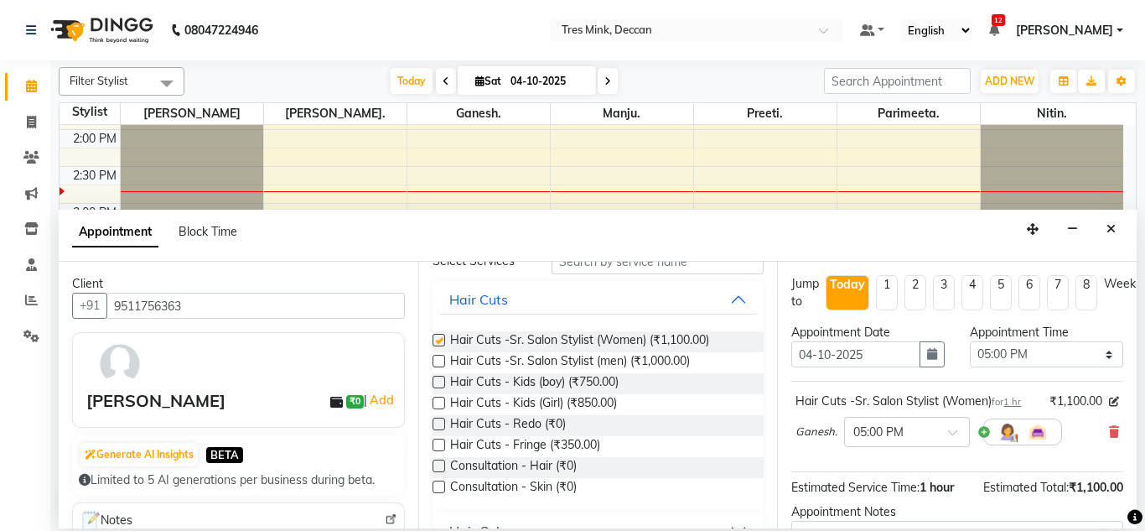
checkbox input "false"
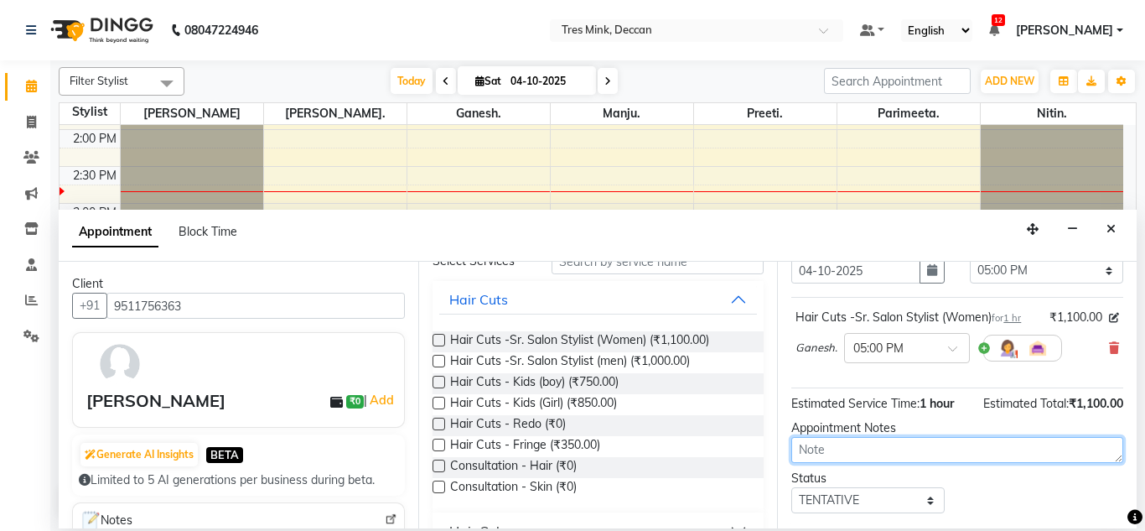
click at [812, 456] on textarea at bounding box center [957, 450] width 332 height 26
type textarea "parimeeta 2-50"
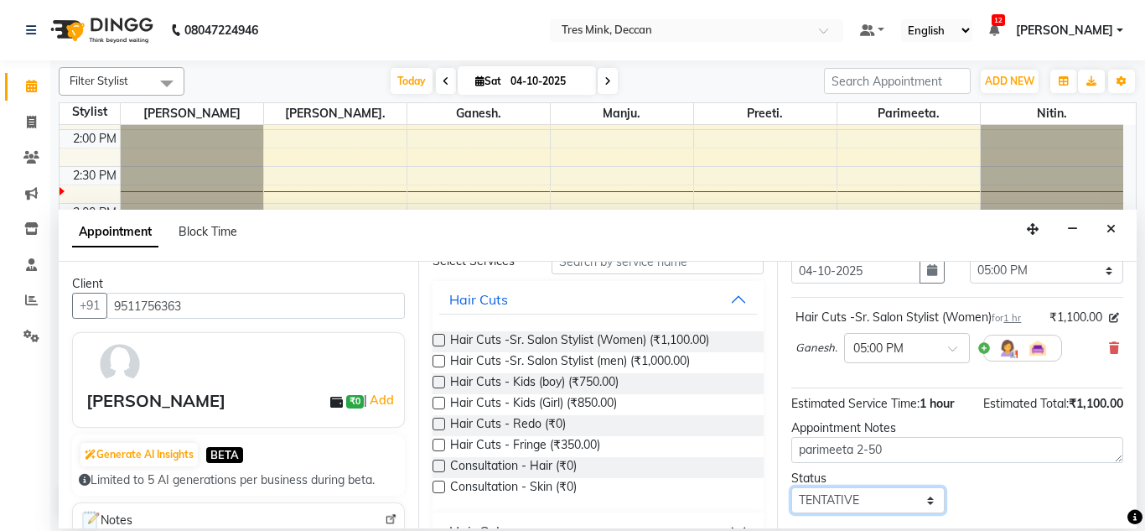
click at [820, 505] on select "Select TENTATIVE CONFIRM CHECK-IN UPCOMING" at bounding box center [867, 500] width 153 height 26
select select "confirm booking"
click at [791, 487] on select "Select TENTATIVE CONFIRM CHECK-IN UPCOMING" at bounding box center [867, 500] width 153 height 26
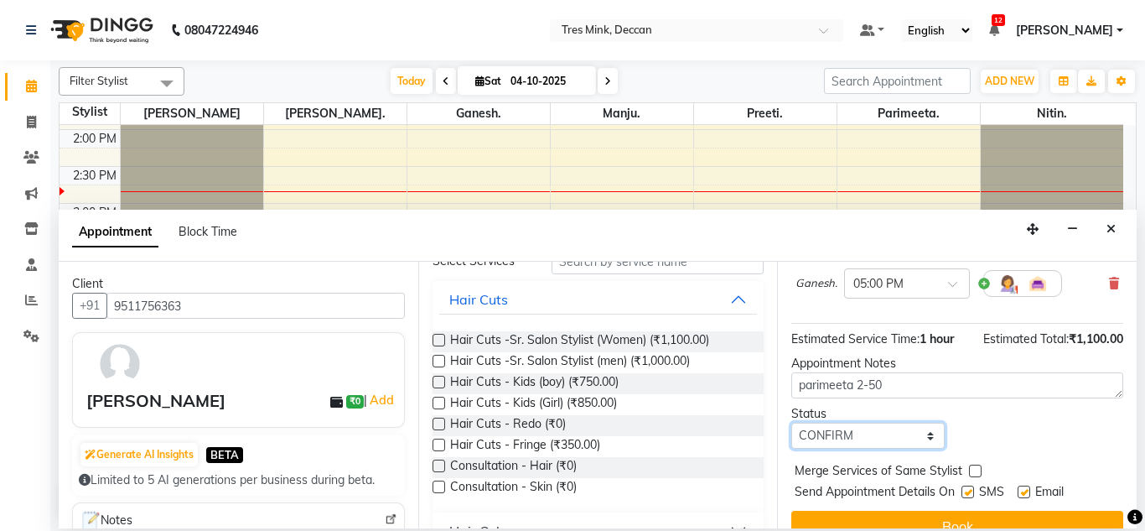
scroll to position [168, 0]
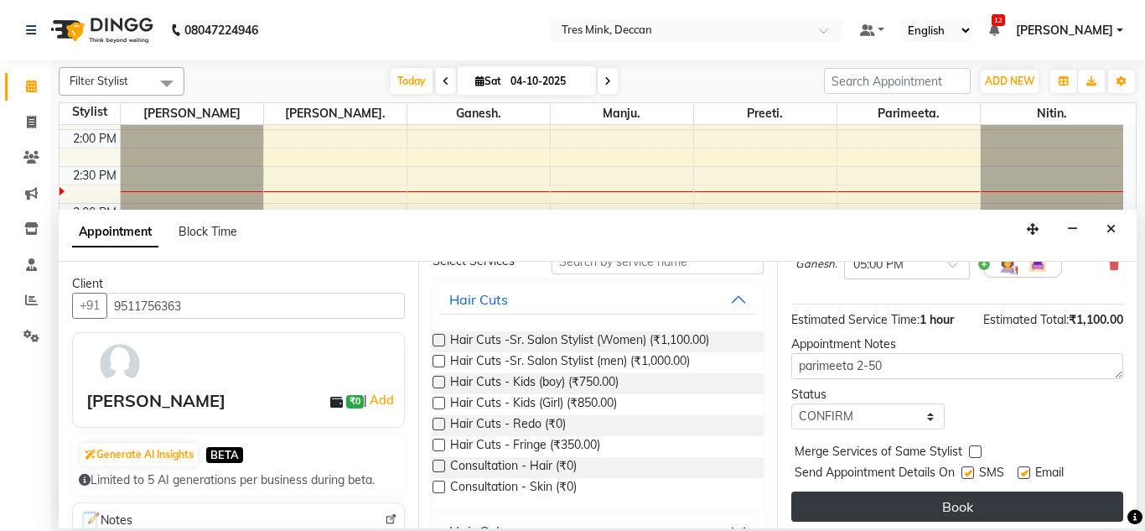
click at [833, 504] on button "Book" at bounding box center [957, 506] width 332 height 30
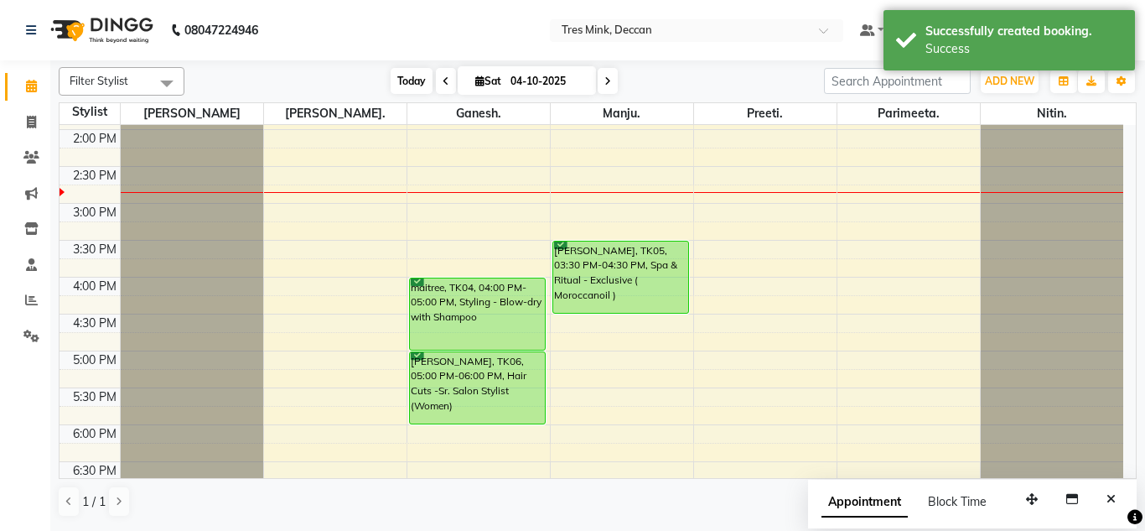
click at [393, 86] on span "Today" at bounding box center [412, 81] width 42 height 26
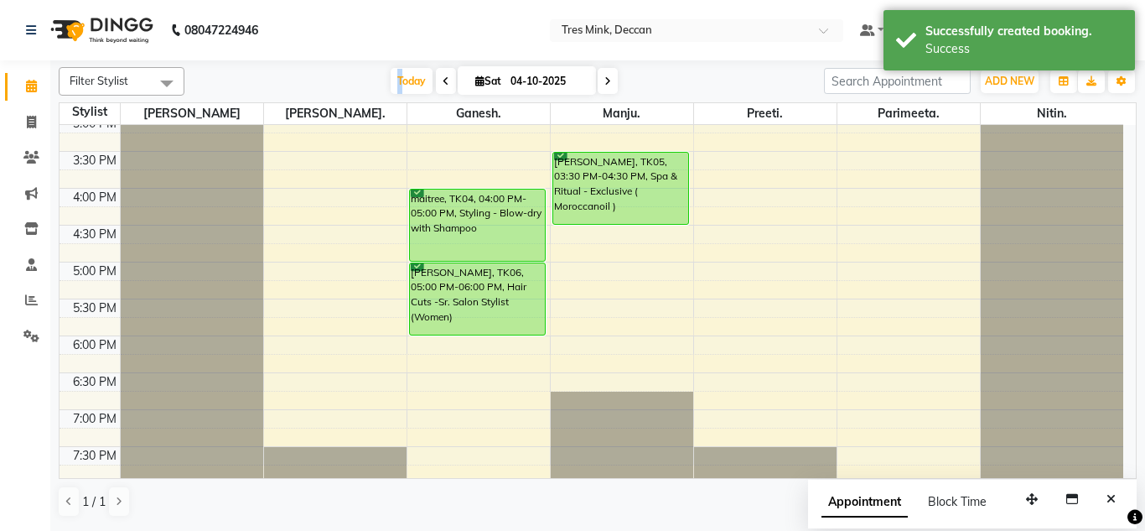
scroll to position [605, 0]
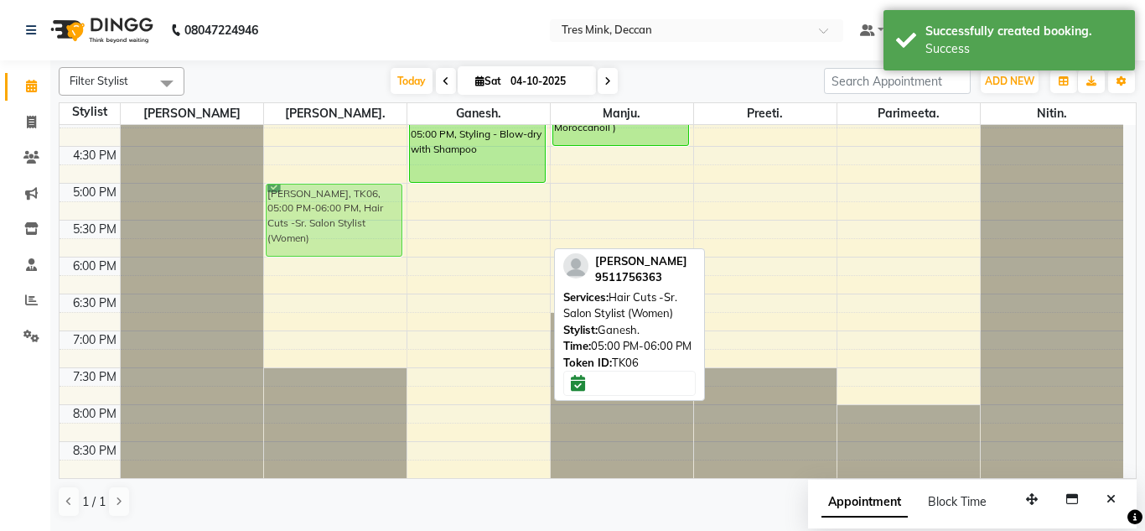
drag, startPoint x: 439, startPoint y: 209, endPoint x: 336, endPoint y: 206, distance: 103.2
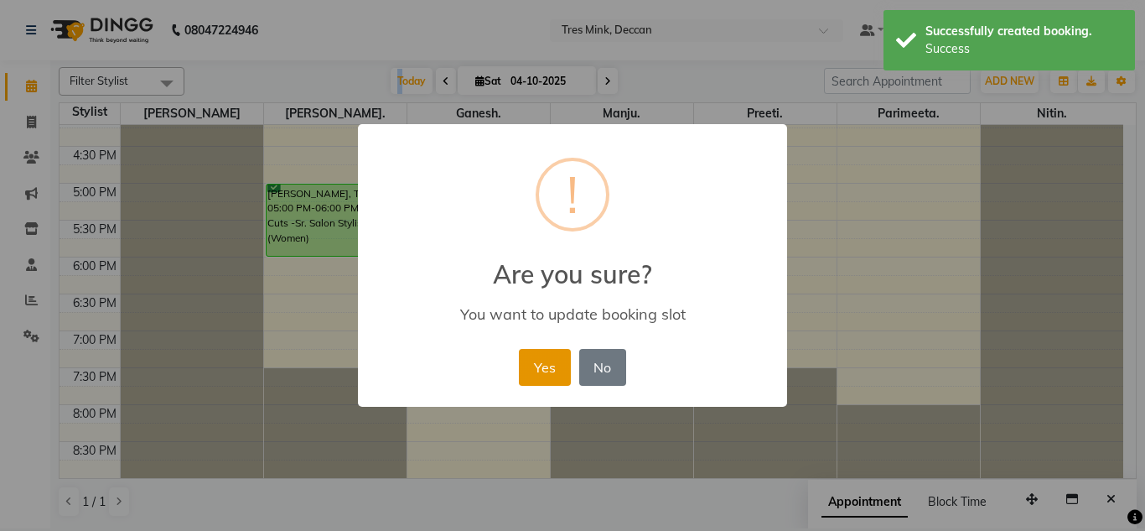
click at [556, 365] on button "Yes" at bounding box center [544, 367] width 51 height 37
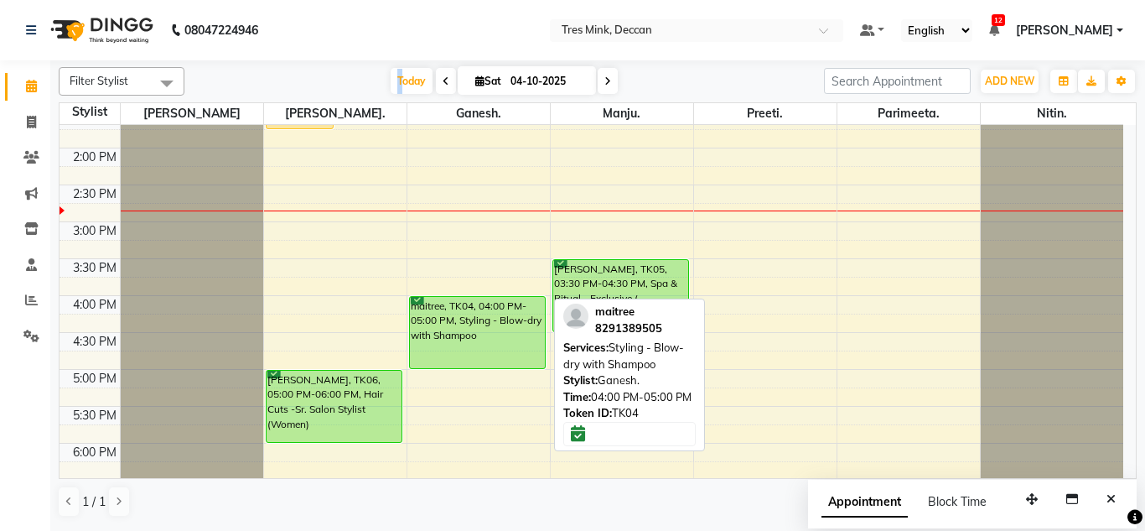
scroll to position [587, 0]
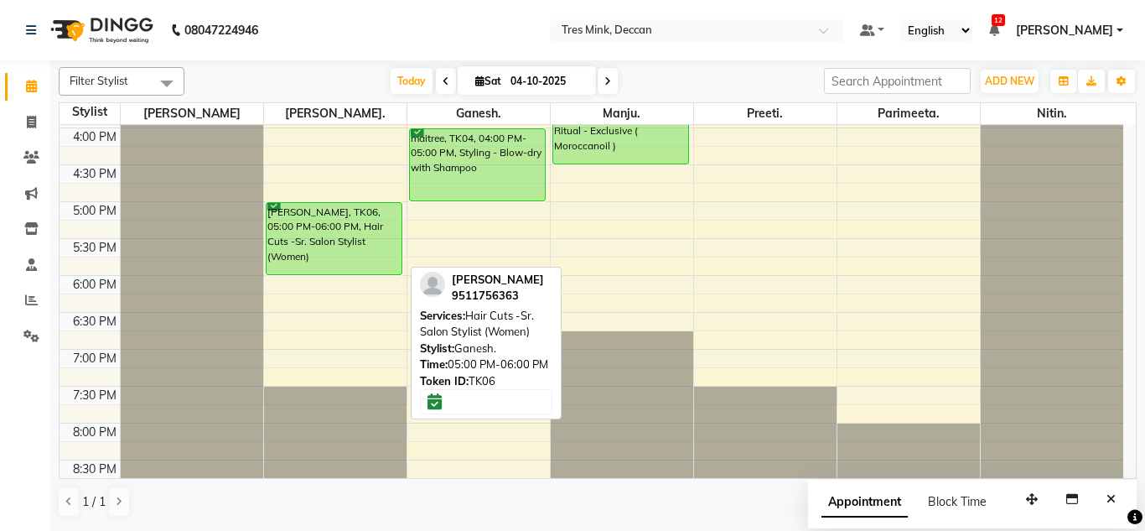
click at [333, 252] on div "[PERSON_NAME], TK06, 05:00 PM-06:00 PM, Hair Cuts -Sr. Salon Stylist (Women)" at bounding box center [335, 238] width 136 height 71
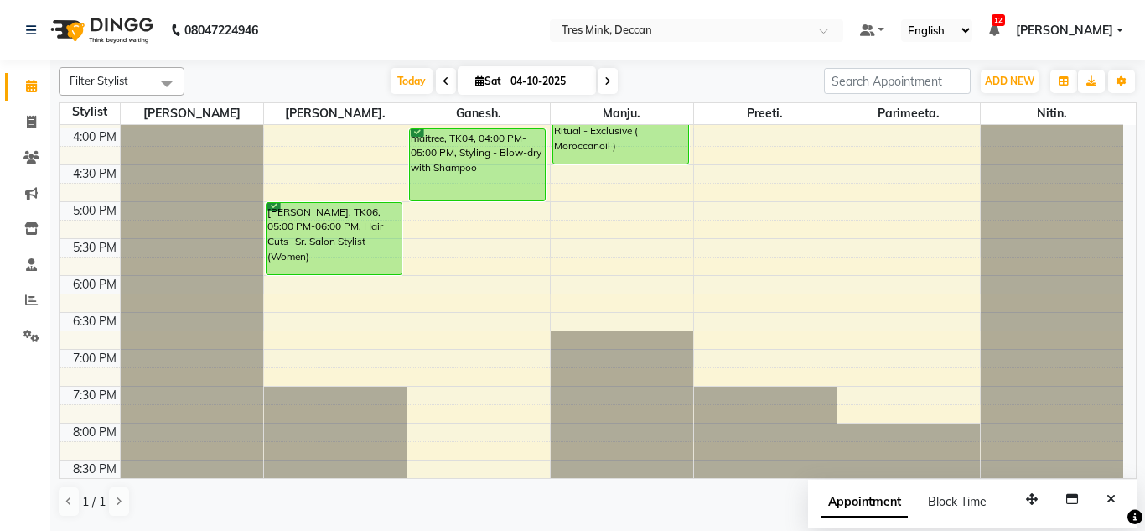
drag, startPoint x: 323, startPoint y: 275, endPoint x: 324, endPoint y: 267, distance: 8.5
click at [324, 267] on div "[PERSON_NAME], TK02, 10:45 AM-01:45 PM, Highlights (Women) [PERSON_NAME], TK01,…" at bounding box center [335, 17] width 143 height 958
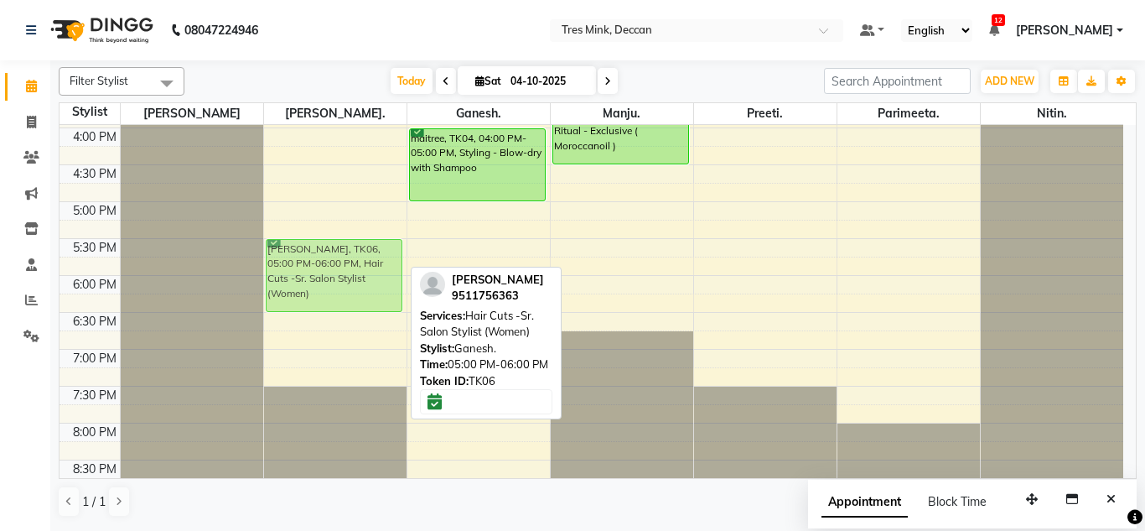
drag, startPoint x: 358, startPoint y: 210, endPoint x: 353, endPoint y: 247, distance: 38.1
click at [353, 247] on div "[PERSON_NAME], TK02, 10:45 AM-01:45 PM, Highlights (Women) [PERSON_NAME], TK01,…" at bounding box center [335, 17] width 143 height 958
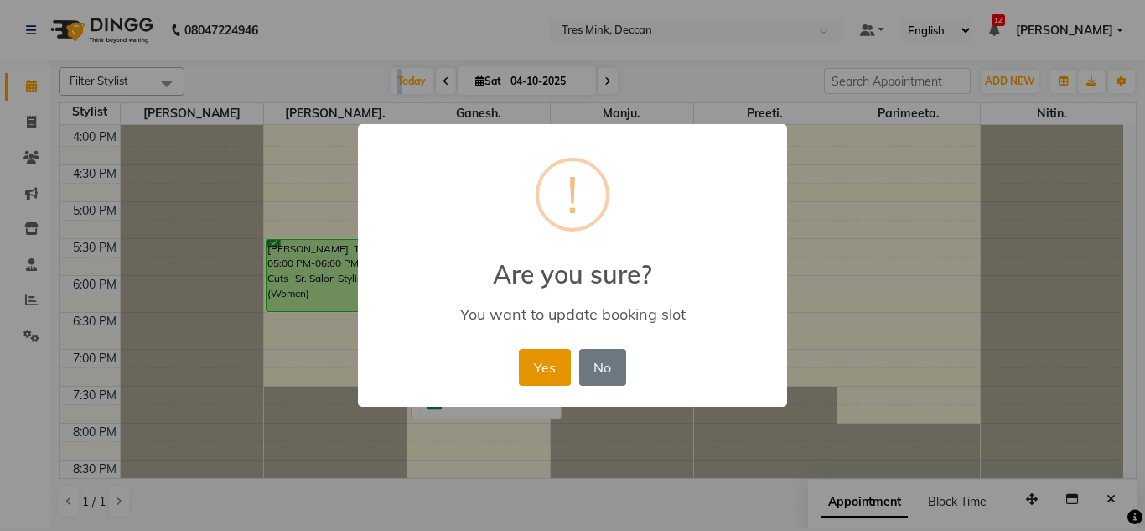
click at [543, 366] on button "Yes" at bounding box center [544, 367] width 51 height 37
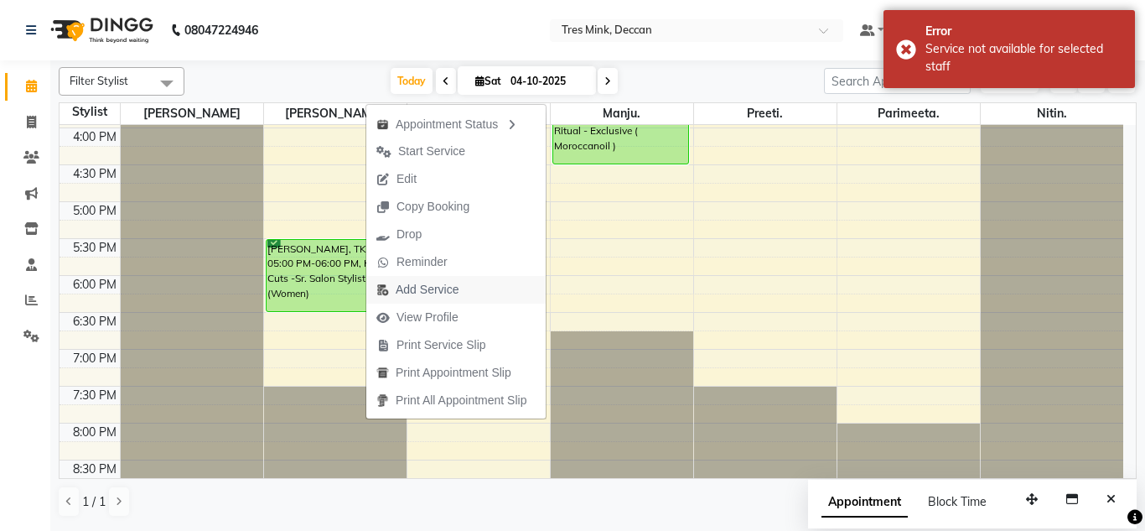
click at [415, 287] on span "Add Service" at bounding box center [427, 290] width 63 height 18
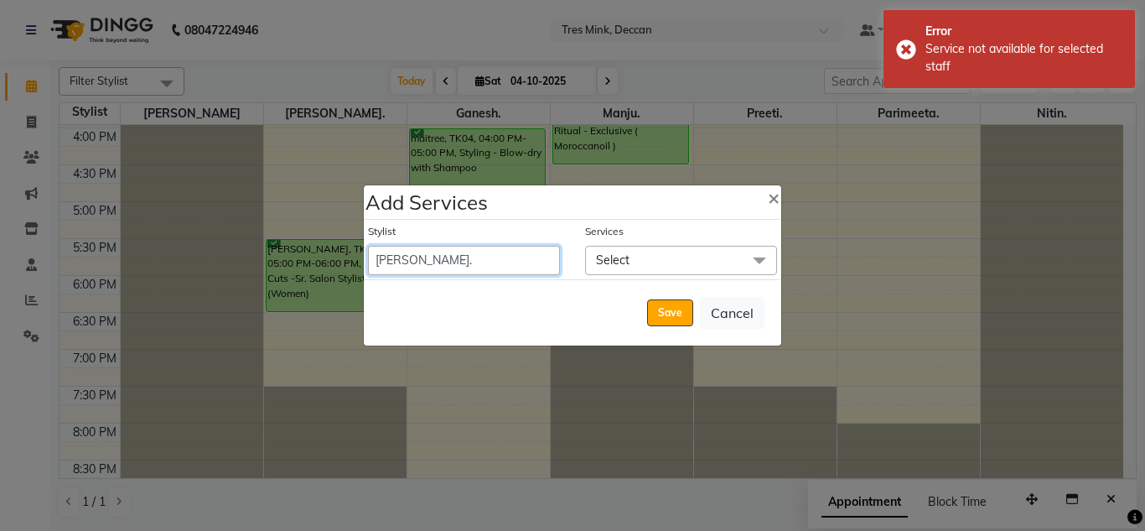
click at [438, 254] on select "[PERSON_NAME]. [PERSON_NAME]. [PERSON_NAME]. [GEOGRAPHIC_DATA]. [GEOGRAPHIC_DAT…" at bounding box center [464, 260] width 192 height 29
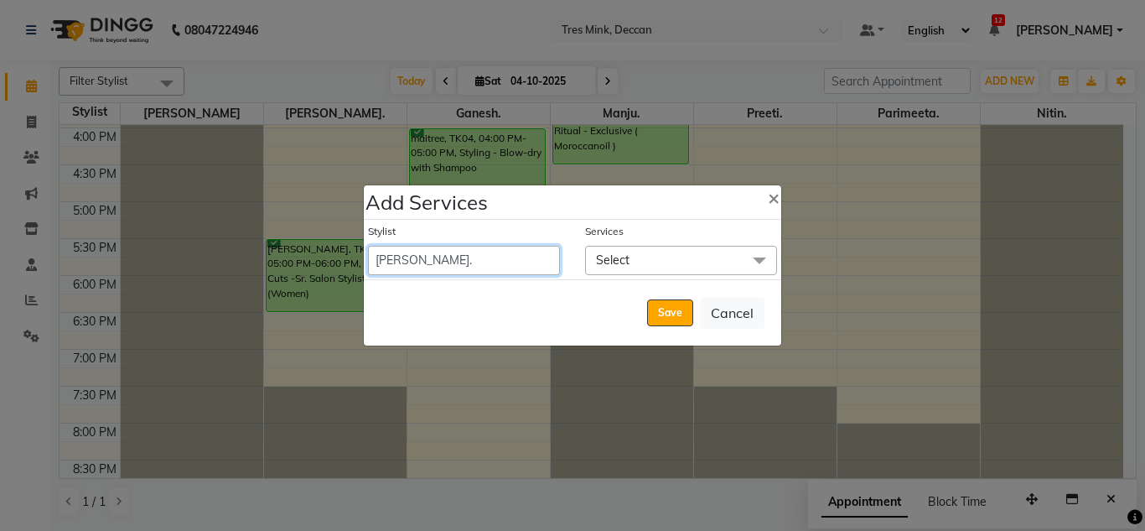
select select "59501"
click at [368, 246] on select "[PERSON_NAME]. [PERSON_NAME]. [PERSON_NAME]. [GEOGRAPHIC_DATA]. [GEOGRAPHIC_DAT…" at bounding box center [464, 260] width 192 height 29
select select "1080"
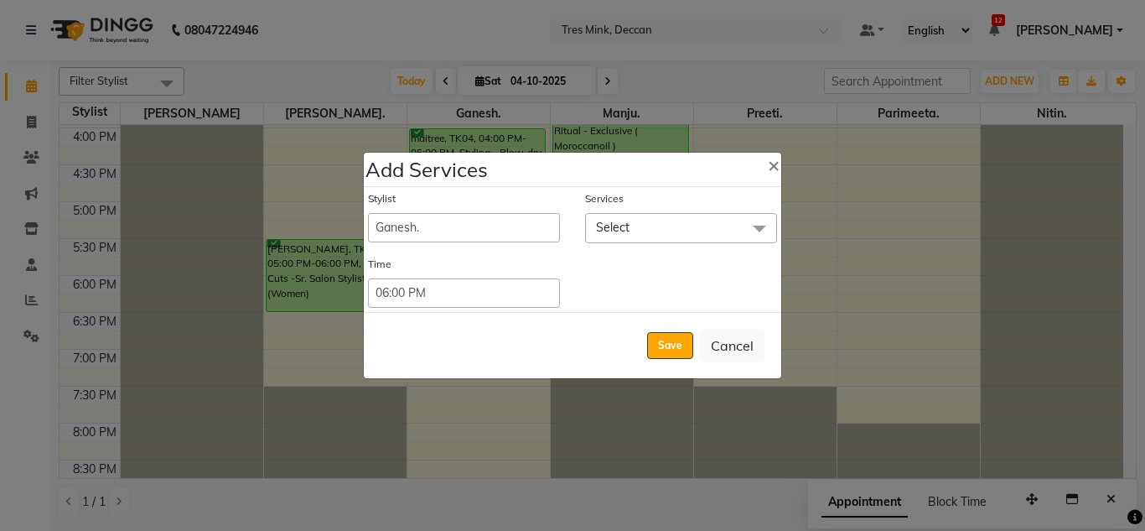
click at [661, 228] on span "Select" at bounding box center [681, 227] width 192 height 29
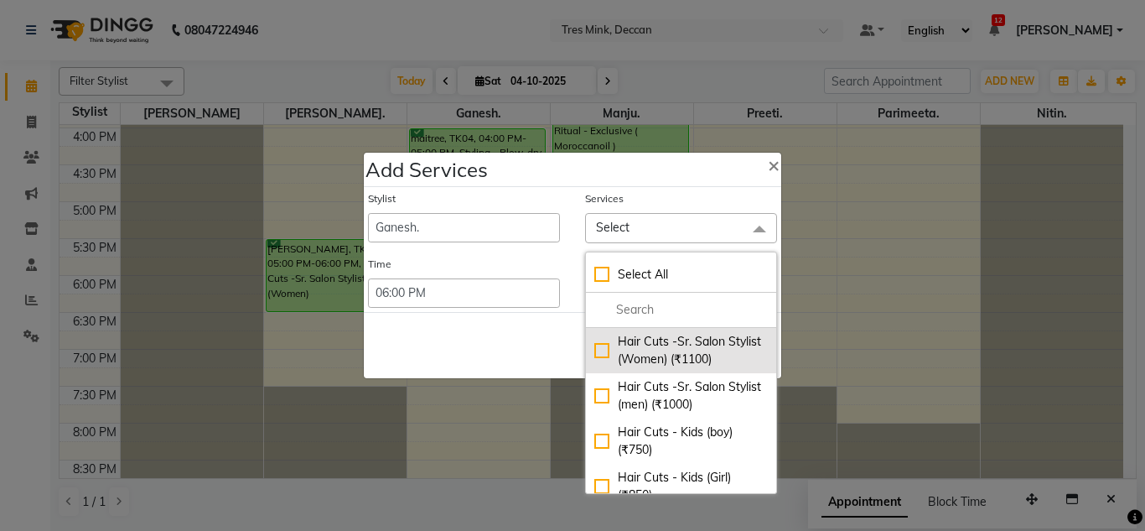
click at [594, 352] on div "Hair Cuts -Sr. Salon Stylist (Women) (₹1100)" at bounding box center [681, 350] width 174 height 35
checkbox input "true"
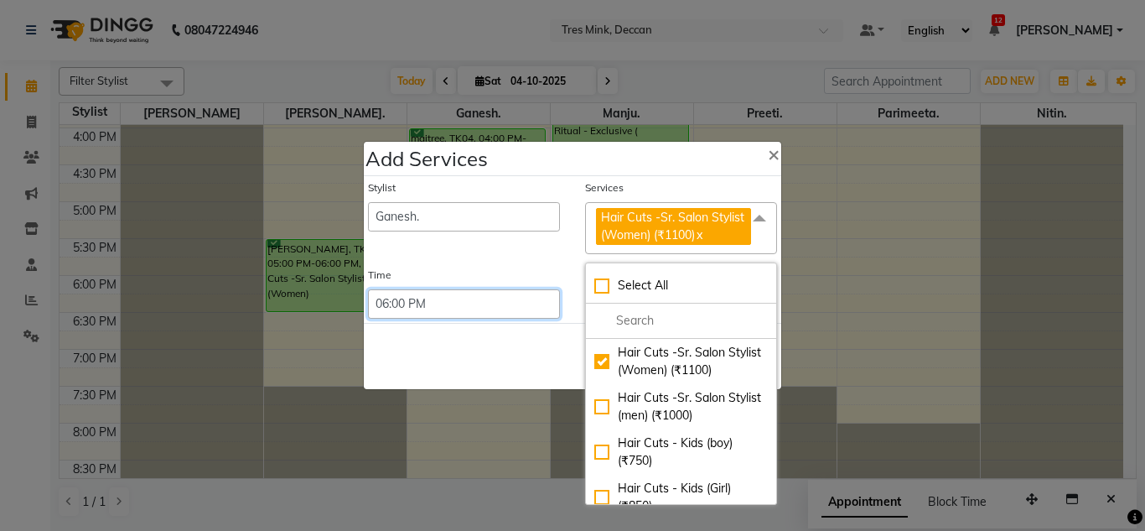
drag, startPoint x: 372, startPoint y: 298, endPoint x: 355, endPoint y: 290, distance: 18.4
click at [375, 297] on select "Select 09:00 AM 09:15 AM 09:30 AM 09:45 AM 10:00 AM 10:15 AM 10:30 AM 10:45 AM …" at bounding box center [464, 303] width 192 height 29
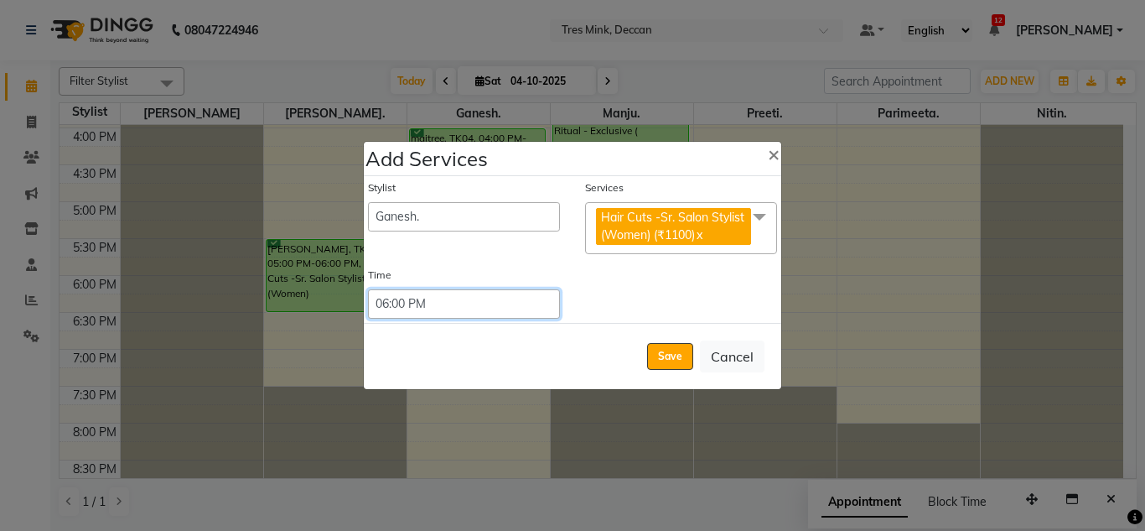
select select "1050"
click at [368, 289] on select "Select 09:00 AM 09:15 AM 09:30 AM 09:45 AM 10:00 AM 10:15 AM 10:30 AM 10:45 AM …" at bounding box center [464, 303] width 192 height 29
click at [665, 357] on button "Save" at bounding box center [670, 356] width 46 height 27
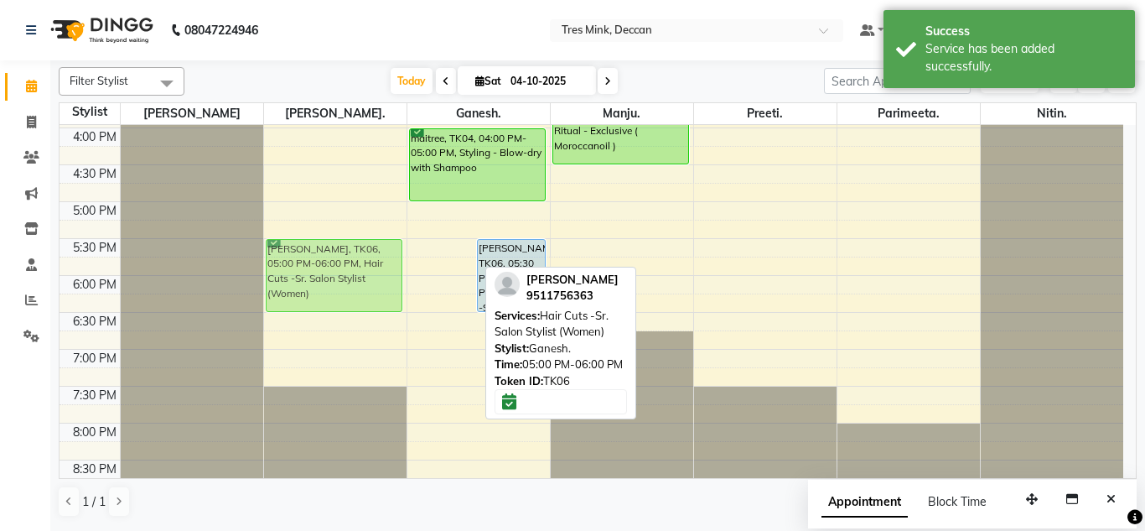
drag, startPoint x: 427, startPoint y: 231, endPoint x: 338, endPoint y: 277, distance: 99.7
click at [338, 277] on tr "[PERSON_NAME], TK02, 10:45 AM-01:45 PM, Highlights (Women) [PERSON_NAME], TK01,…" at bounding box center [592, 17] width 1064 height 958
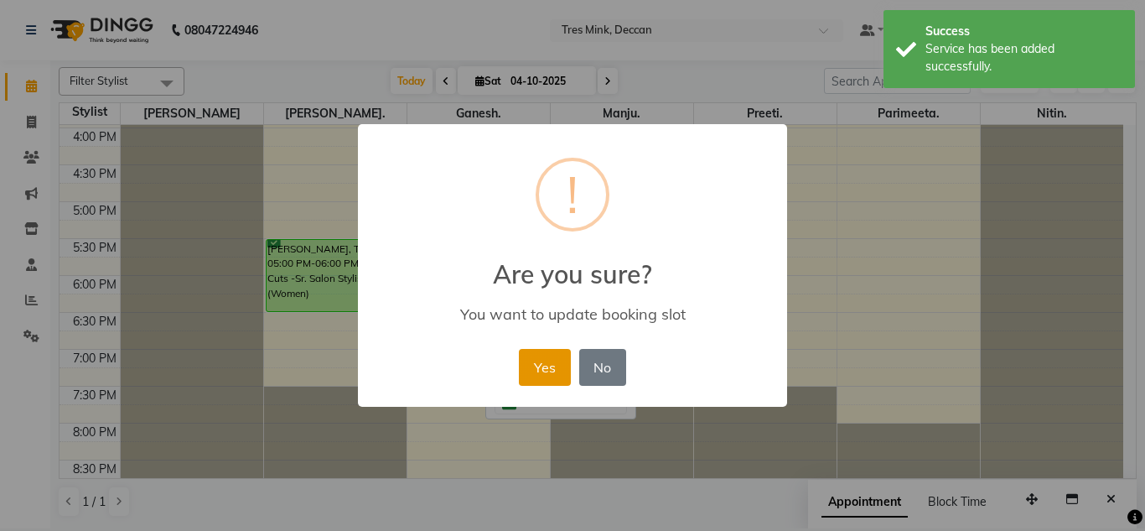
click at [555, 364] on button "Yes" at bounding box center [544, 367] width 51 height 37
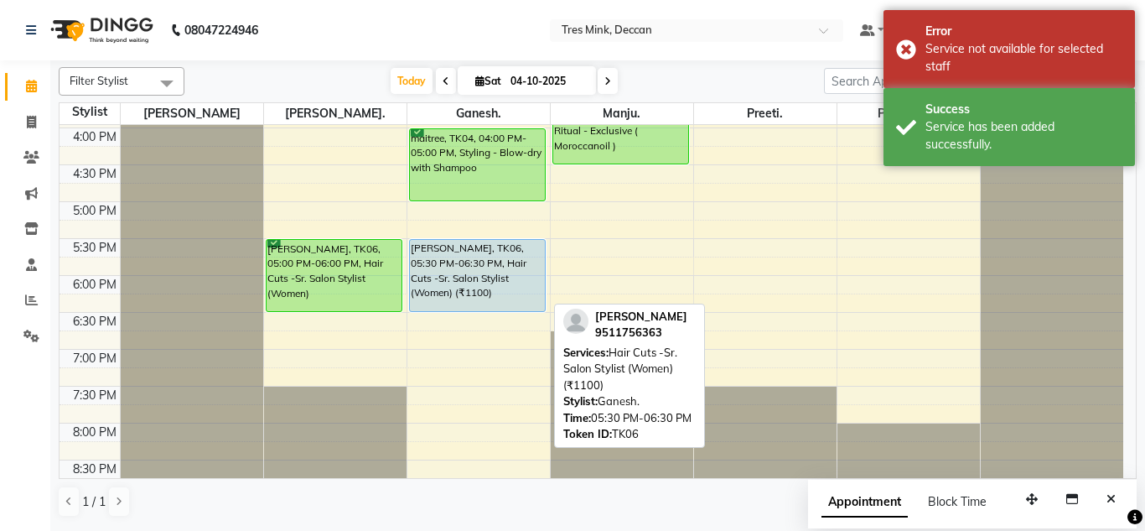
click at [467, 266] on div "[PERSON_NAME], TK06, 05:30 PM-06:30 PM, Hair Cuts -Sr. Salon Stylist (Women) (₹…" at bounding box center [478, 275] width 136 height 71
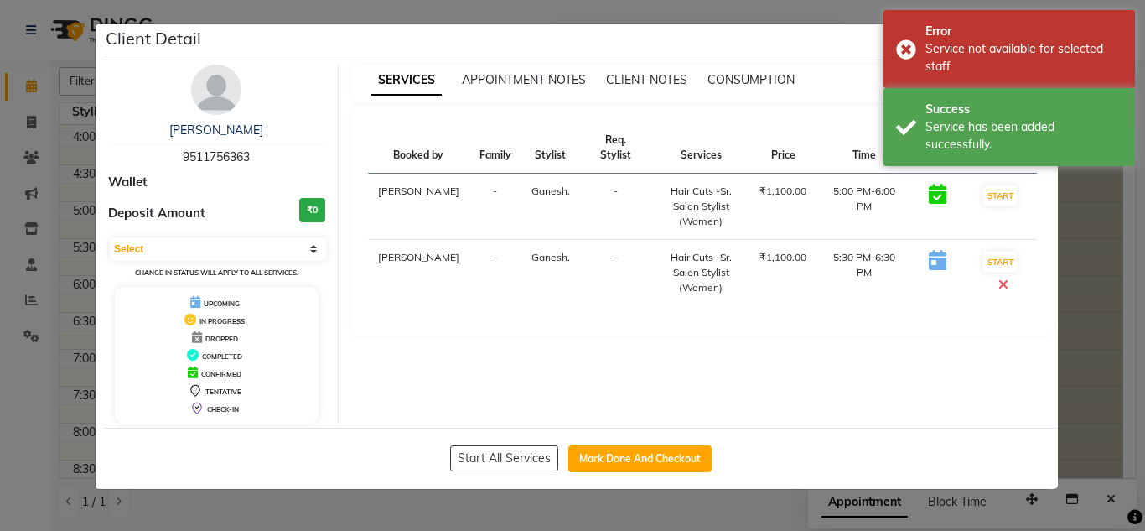
click at [259, 236] on div "Select IN SERVICE CONFIRMED TENTATIVE CHECK IN MARK DONE DROPPED UPCOMING Chang…" at bounding box center [216, 258] width 217 height 44
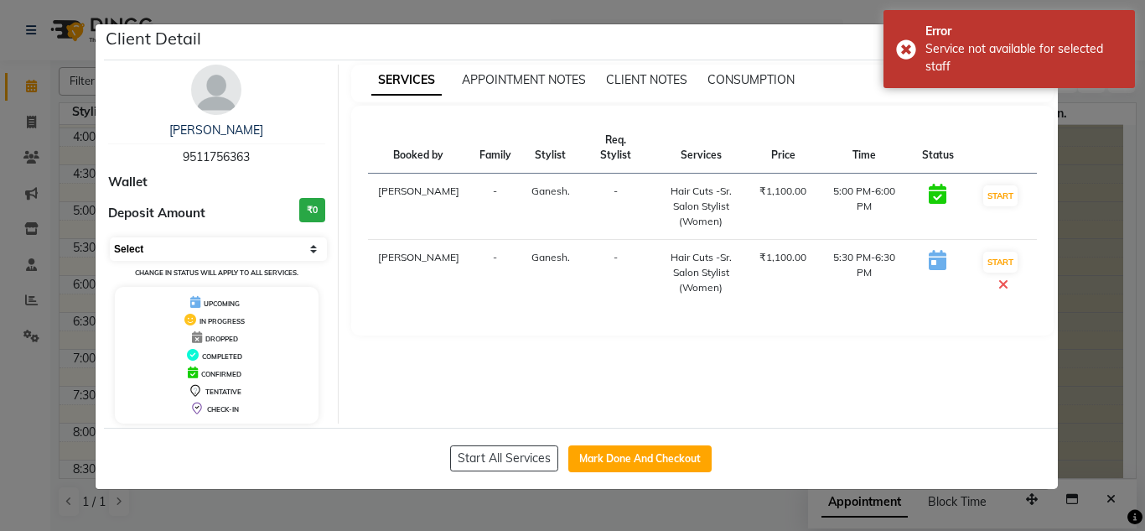
click at [252, 240] on select "Select IN SERVICE CONFIRMED TENTATIVE CHECK IN MARK DONE DROPPED UPCOMING" at bounding box center [218, 248] width 217 height 23
select select "6"
click at [110, 237] on select "Select IN SERVICE CONFIRMED TENTATIVE CHECK IN MARK DONE DROPPED UPCOMING" at bounding box center [218, 248] width 217 height 23
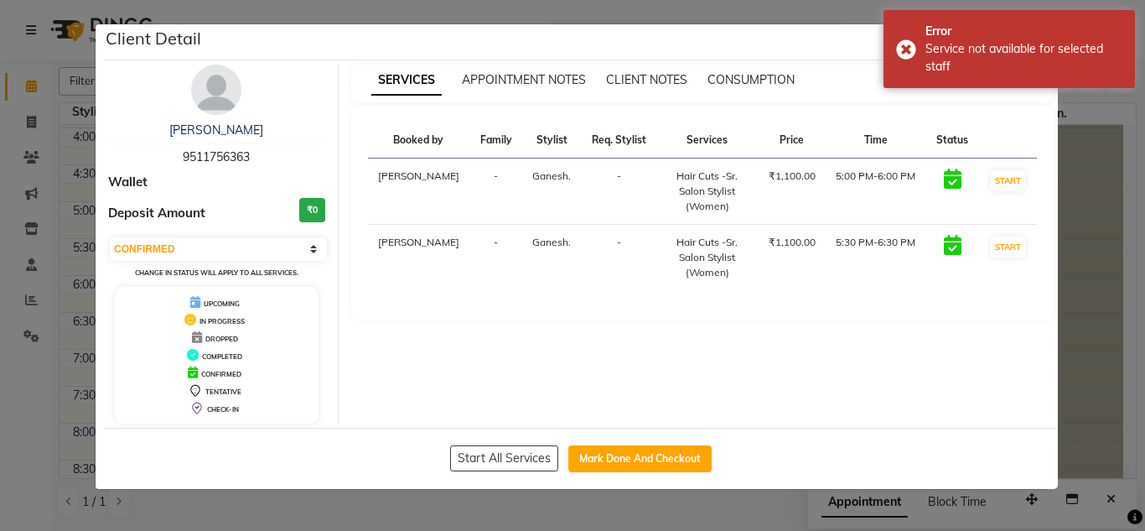
click at [247, 501] on ngb-modal-window "Client Detail [PERSON_NAME] 9511756363 Wallet Deposit Amount ₹0 Select IN SERVI…" at bounding box center [572, 265] width 1145 height 531
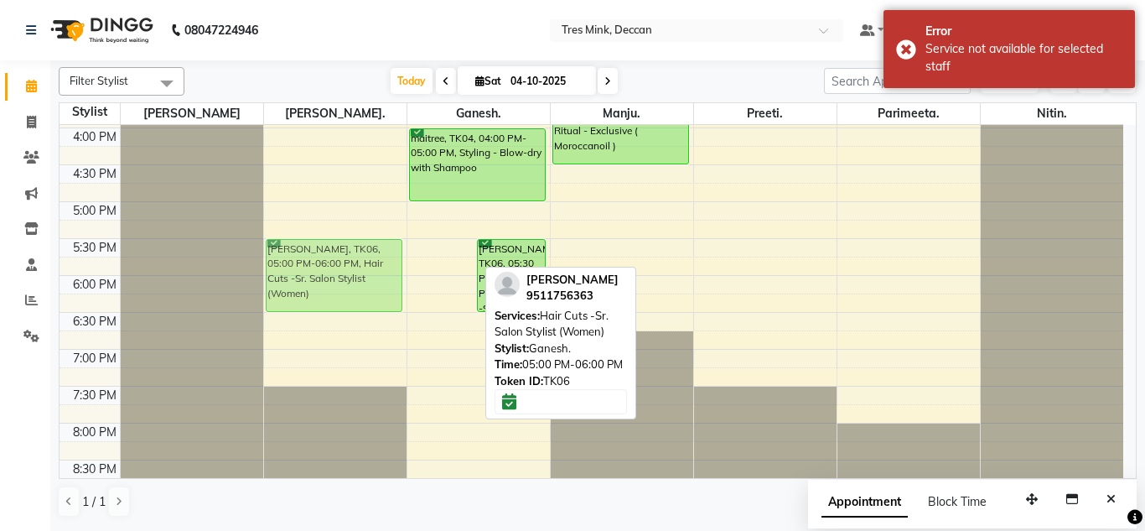
drag, startPoint x: 430, startPoint y: 220, endPoint x: 272, endPoint y: 263, distance: 164.1
click at [272, 263] on tr "[PERSON_NAME], TK02, 10:45 AM-01:45 PM, Highlights (Women) [PERSON_NAME], TK01,…" at bounding box center [592, 17] width 1064 height 958
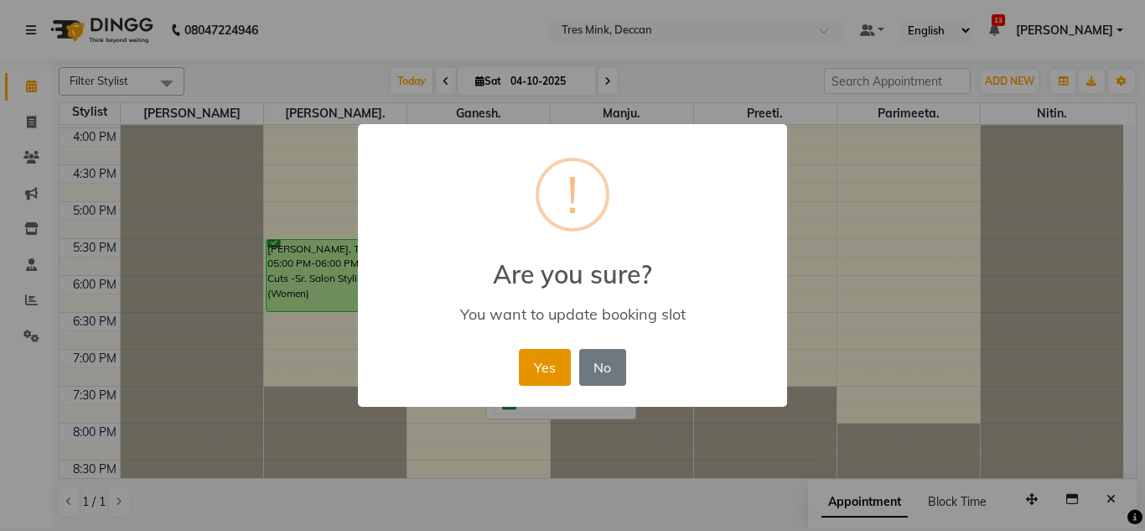
click at [552, 361] on button "Yes" at bounding box center [544, 367] width 51 height 37
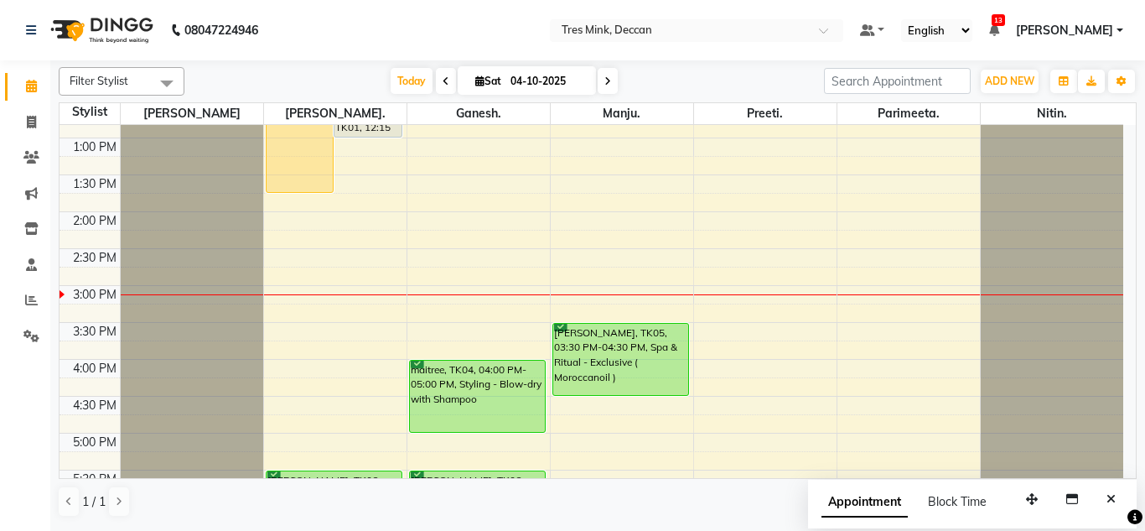
scroll to position [335, 0]
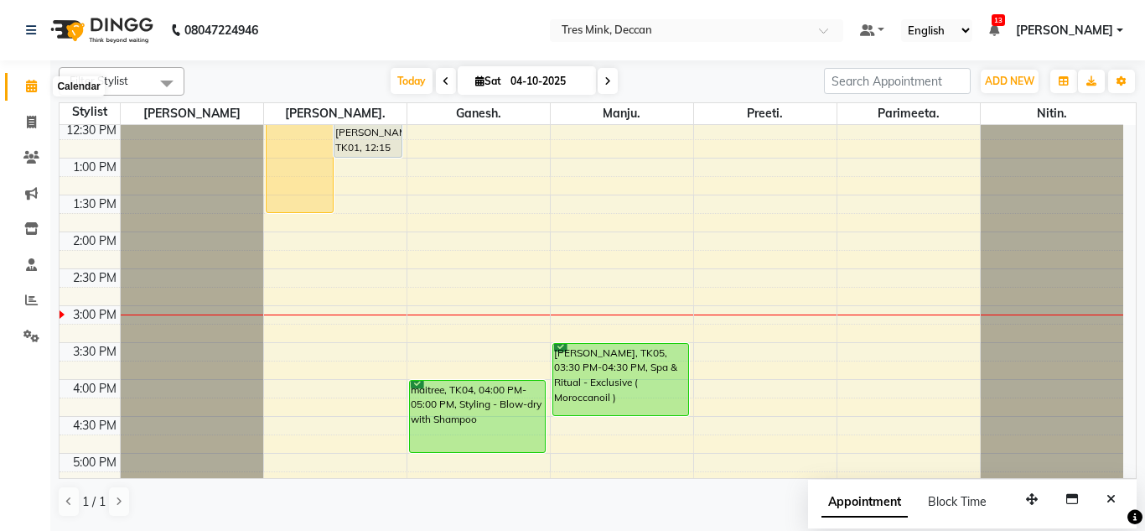
click at [34, 86] on icon at bounding box center [31, 86] width 11 height 13
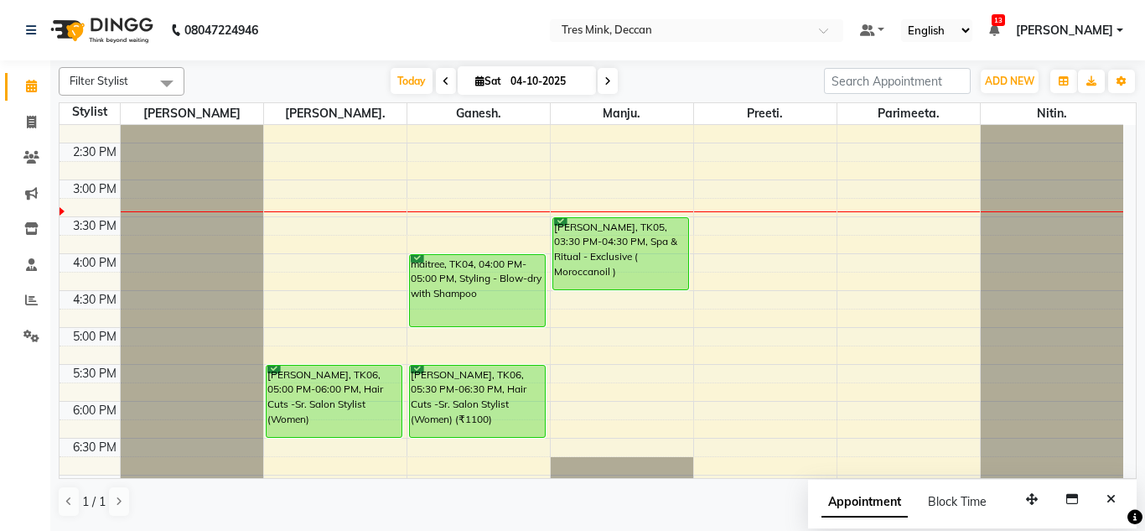
scroll to position [503, 0]
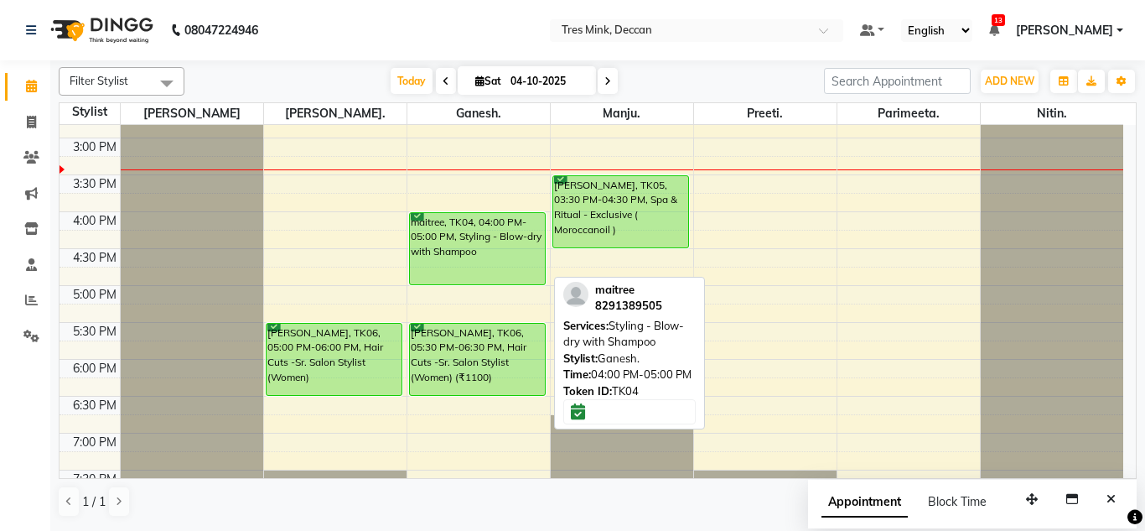
drag, startPoint x: 460, startPoint y: 287, endPoint x: 470, endPoint y: 230, distance: 57.9
click at [470, 230] on link "maitree, TK04, 04:00 PM-05:00 PM, Styling - Blow-dry with Shampoo" at bounding box center [477, 248] width 137 height 73
drag, startPoint x: 455, startPoint y: 282, endPoint x: 463, endPoint y: 231, distance: 51.7
click at [463, 231] on div "RIA, TK03, 11:00 AM-12:00 PM, Hair Cuts -Sr. Salon Stylist (Women) maitree, TK0…" at bounding box center [478, 101] width 143 height 958
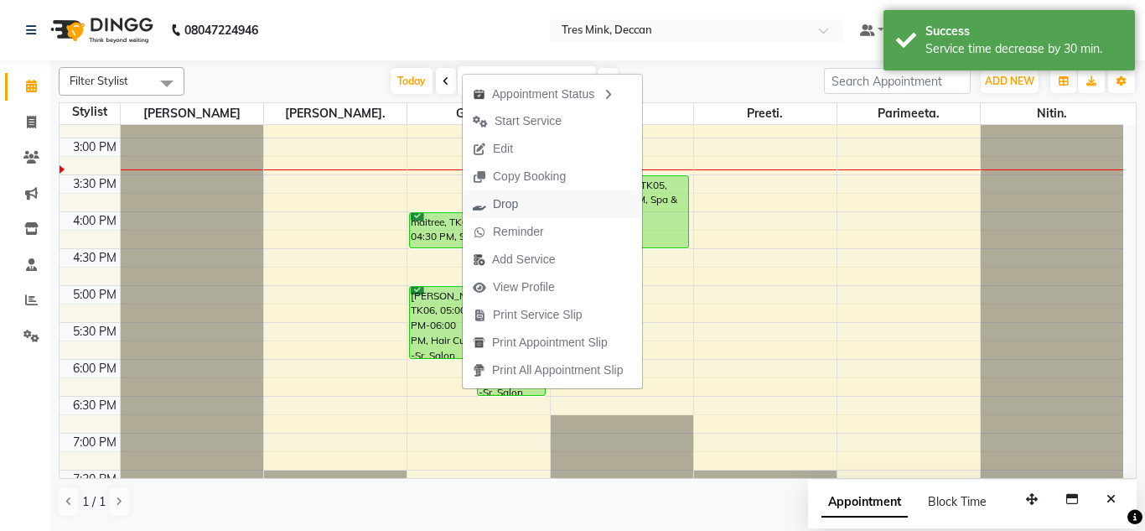
click at [502, 205] on span "Drop" at bounding box center [505, 204] width 25 height 18
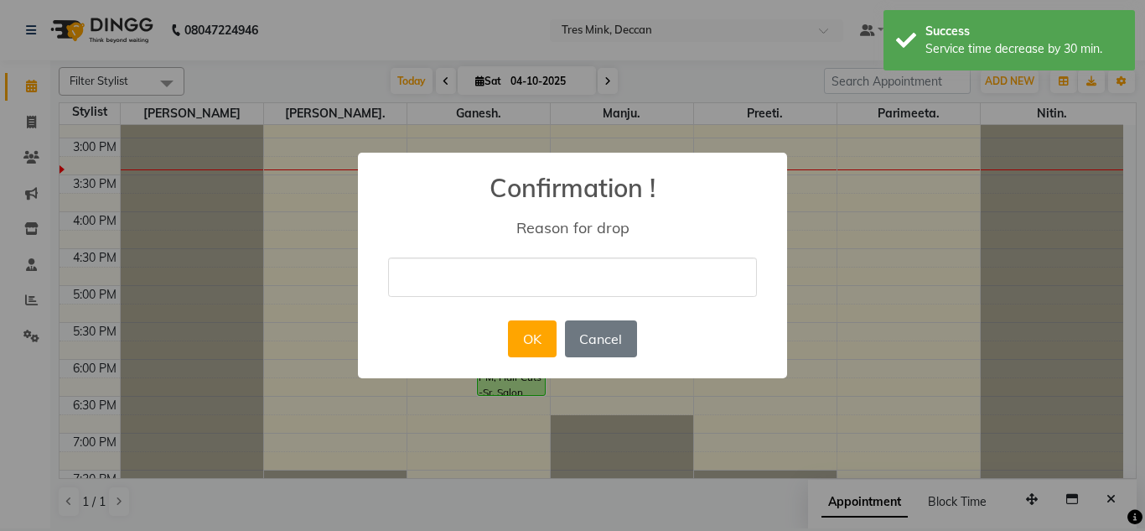
click at [492, 270] on input "text" at bounding box center [572, 276] width 369 height 39
type input "Cancelled"
click at [521, 340] on button "OK" at bounding box center [532, 338] width 48 height 37
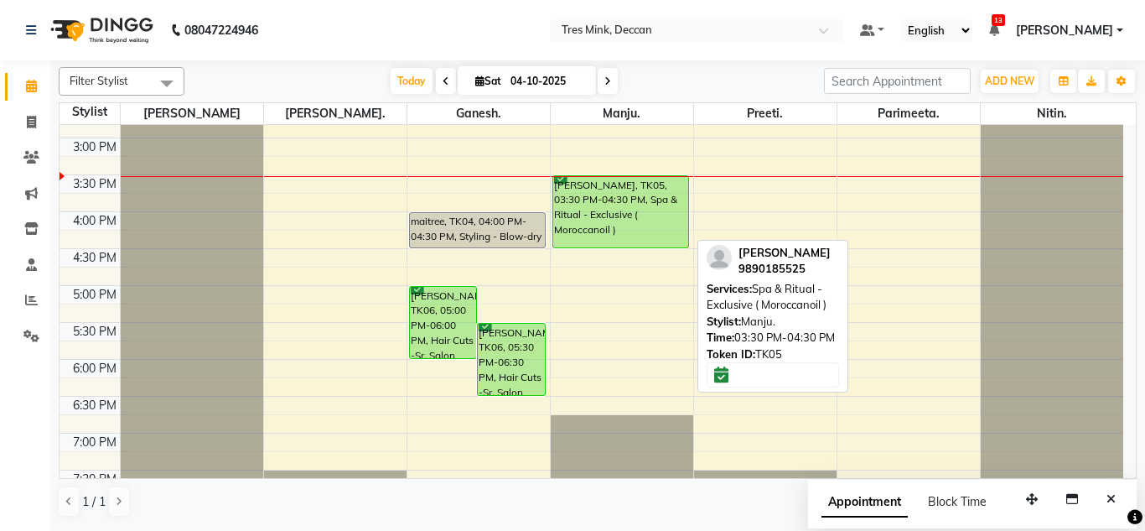
click at [581, 220] on div "[PERSON_NAME], TK05, 03:30 PM-04:30 PM, Spa & Ritual - Exclusive ( Moroccanoil )" at bounding box center [621, 211] width 136 height 71
select select "6"
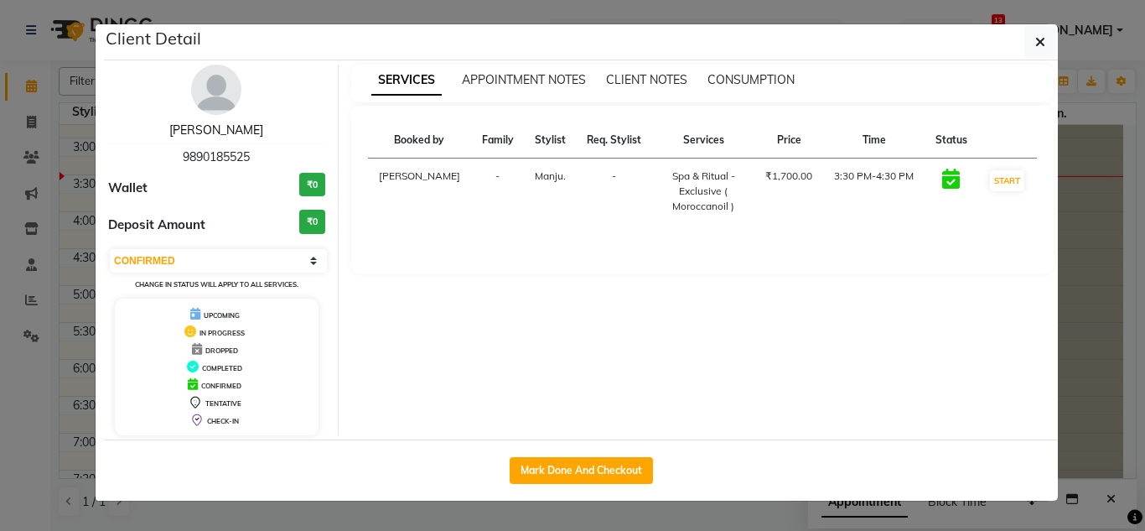
click at [226, 131] on link "[PERSON_NAME]" at bounding box center [216, 129] width 94 height 15
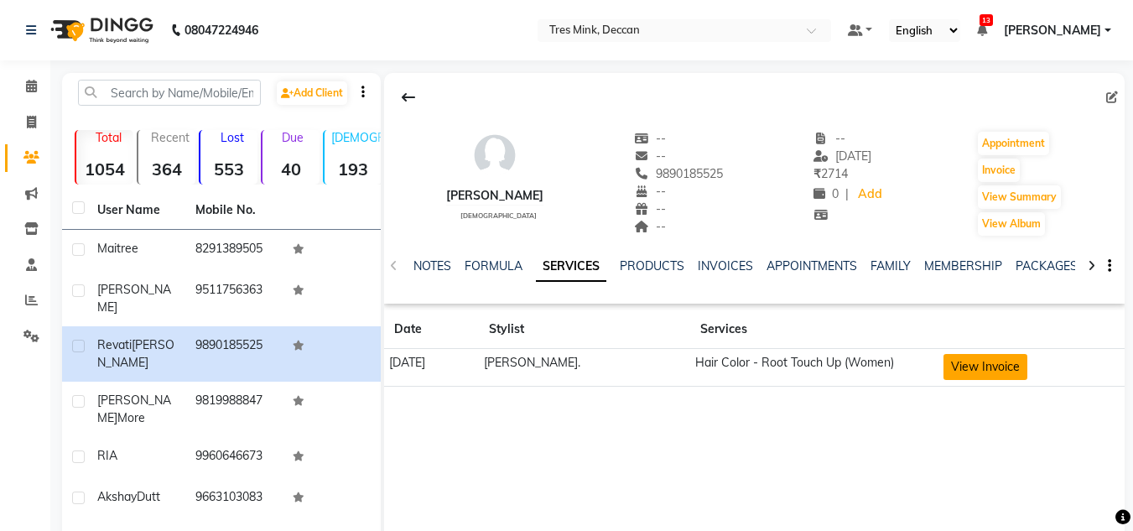
click at [982, 361] on button "View Invoice" at bounding box center [985, 367] width 84 height 26
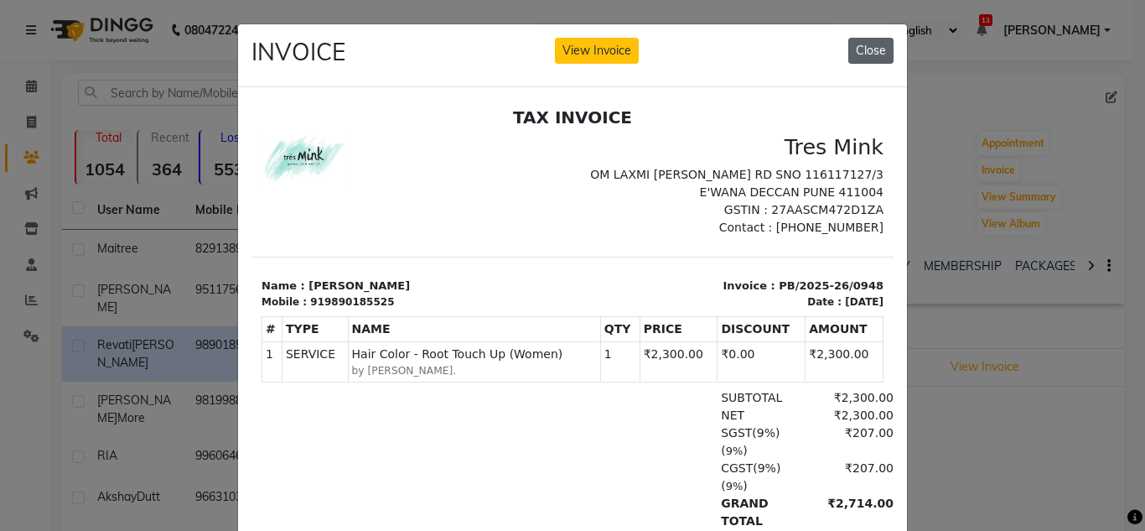
click at [879, 47] on button "Close" at bounding box center [870, 51] width 45 height 26
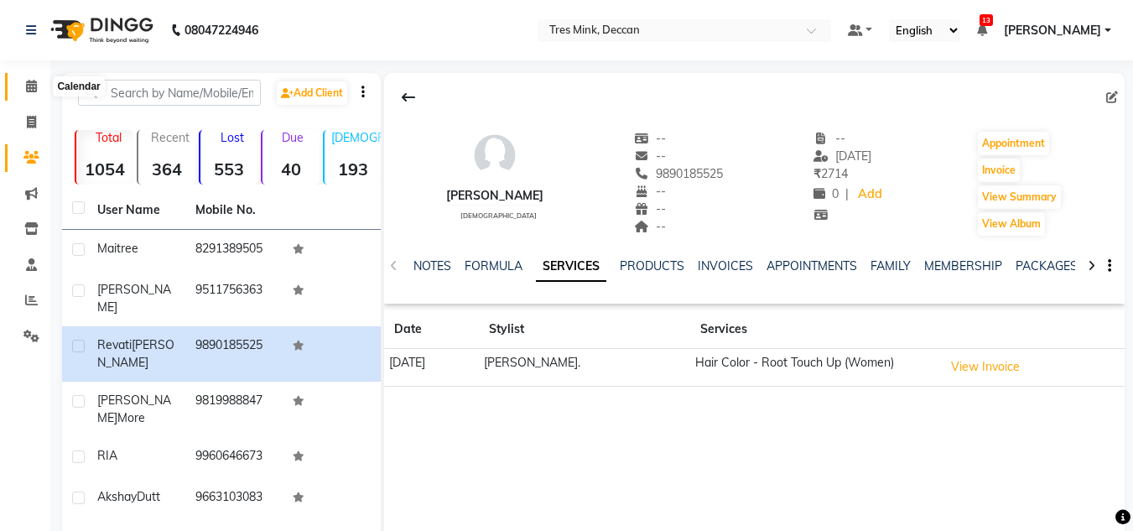
click at [22, 88] on span at bounding box center [31, 86] width 29 height 19
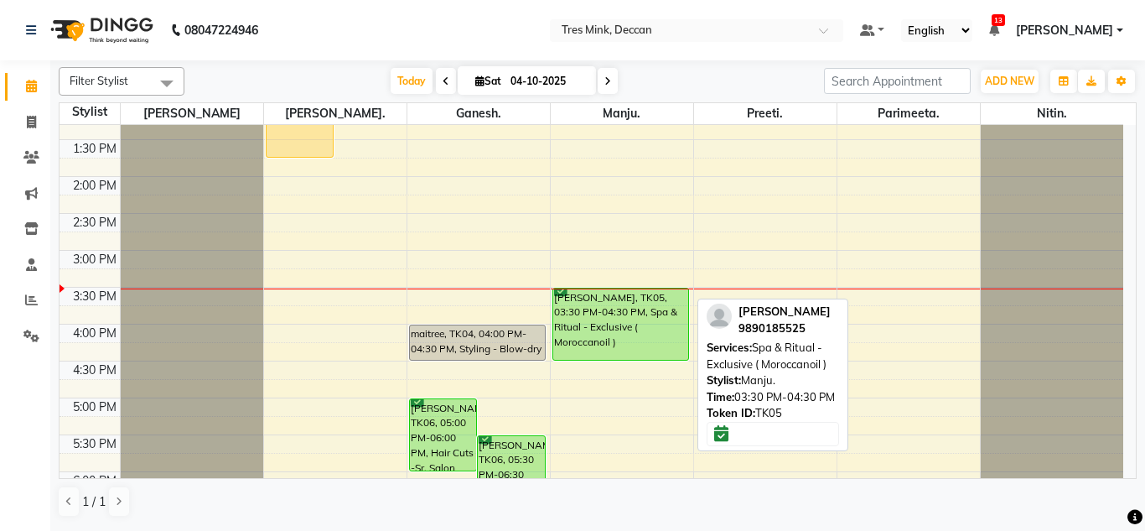
scroll to position [419, 0]
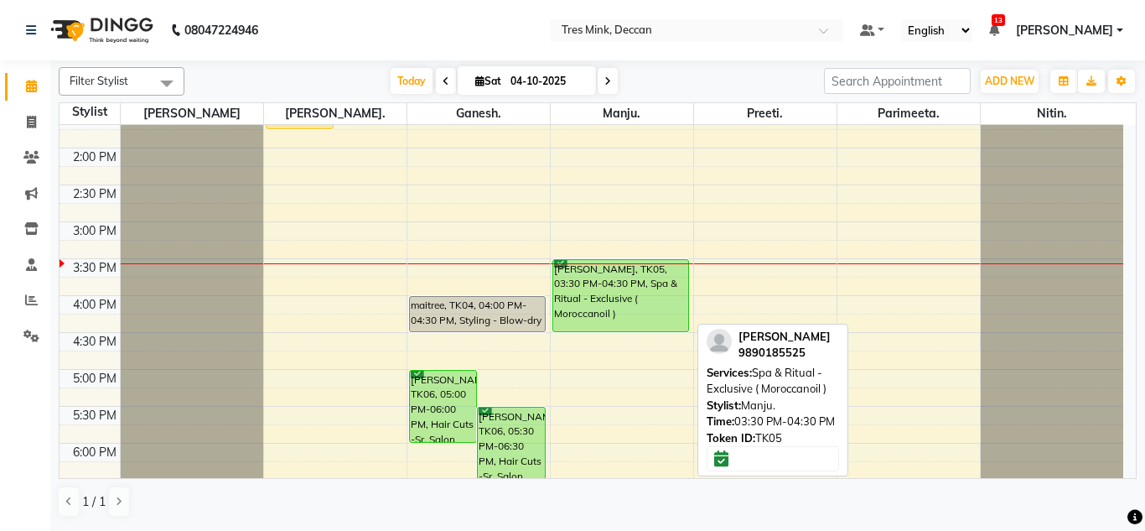
click at [623, 304] on div "[PERSON_NAME], TK05, 03:30 PM-04:30 PM, Spa & Ritual - Exclusive ( Moroccanoil )" at bounding box center [621, 295] width 136 height 71
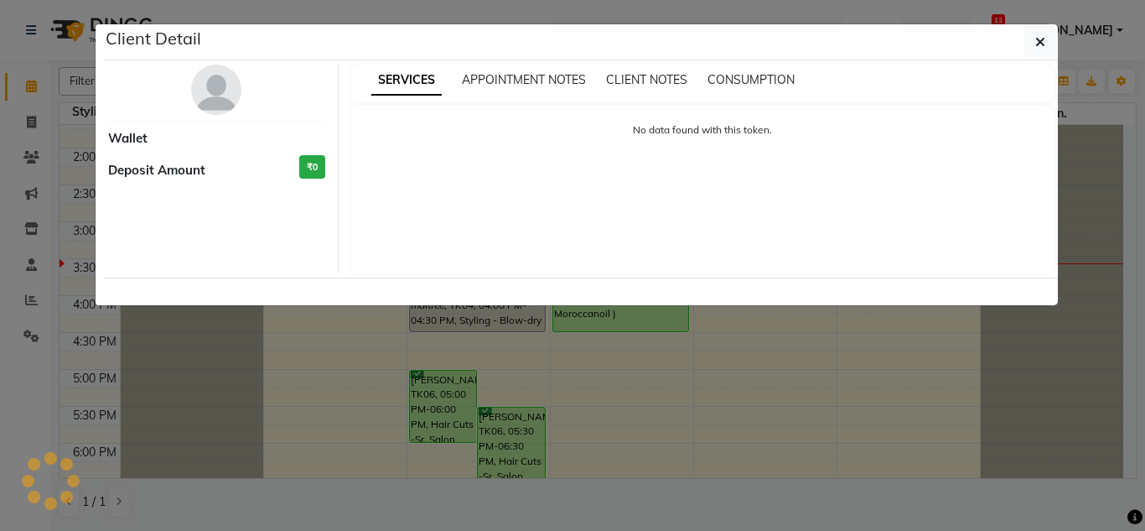
select select "6"
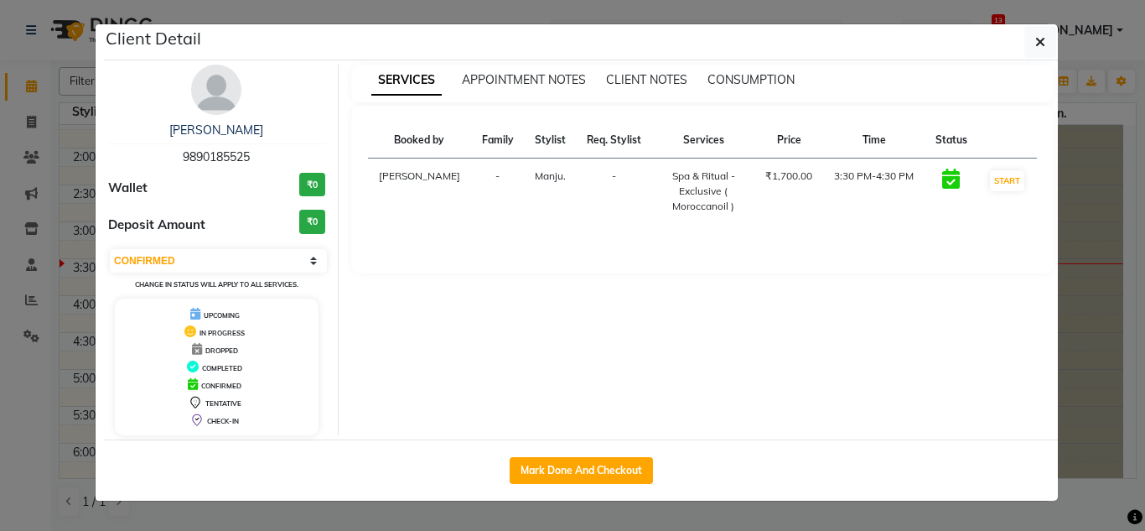
click at [212, 82] on img at bounding box center [216, 90] width 50 height 50
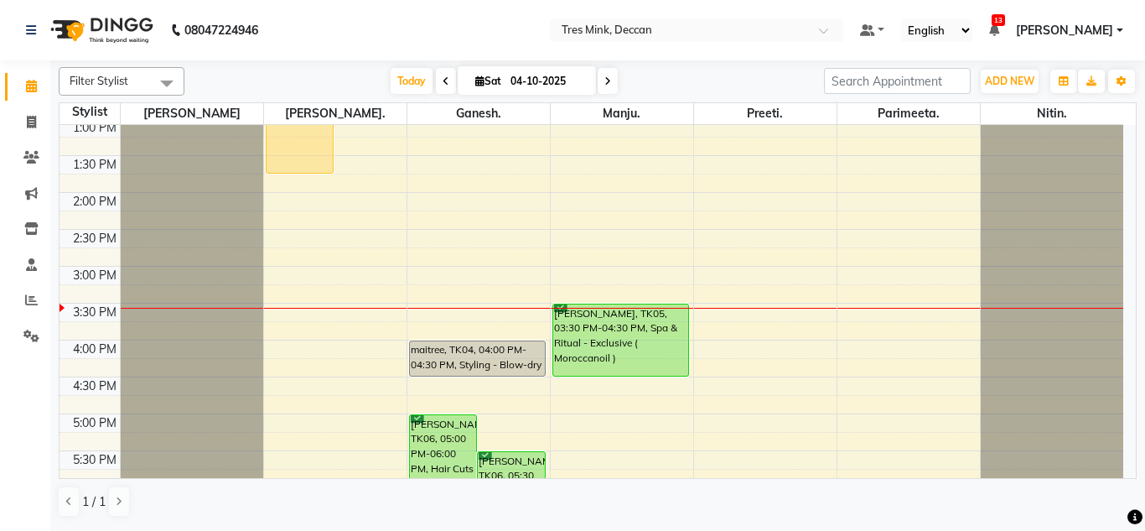
scroll to position [335, 0]
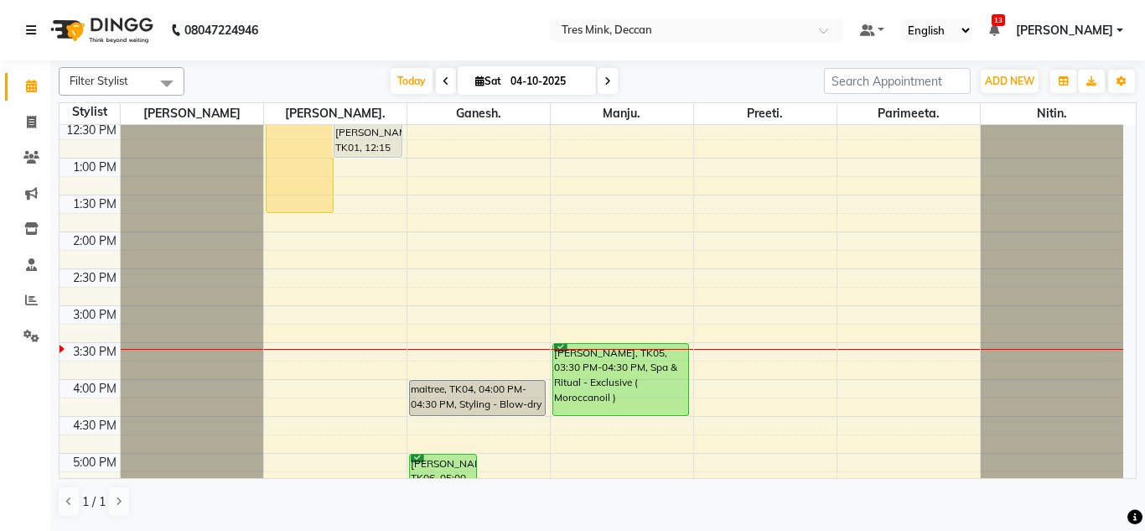
click at [37, 31] on link at bounding box center [34, 30] width 17 height 47
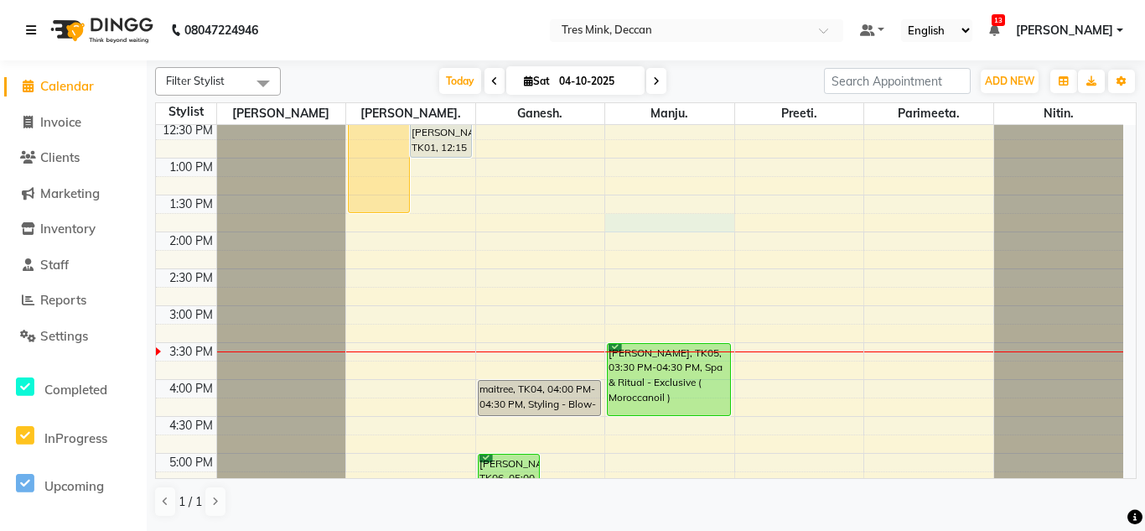
click at [776, 220] on td at bounding box center [669, 222] width 907 height 18
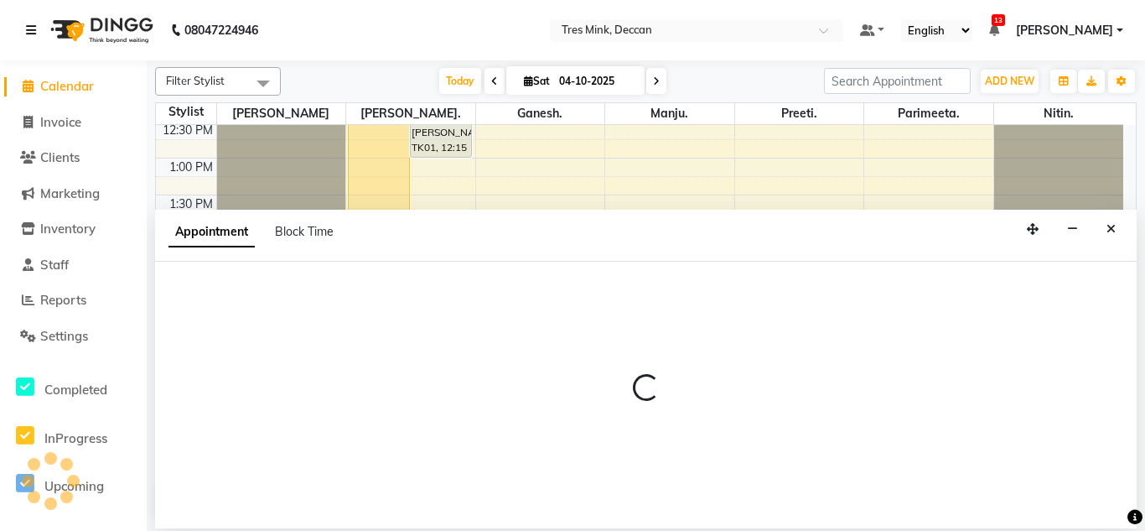
select select "61556"
select select "825"
select select "tentative"
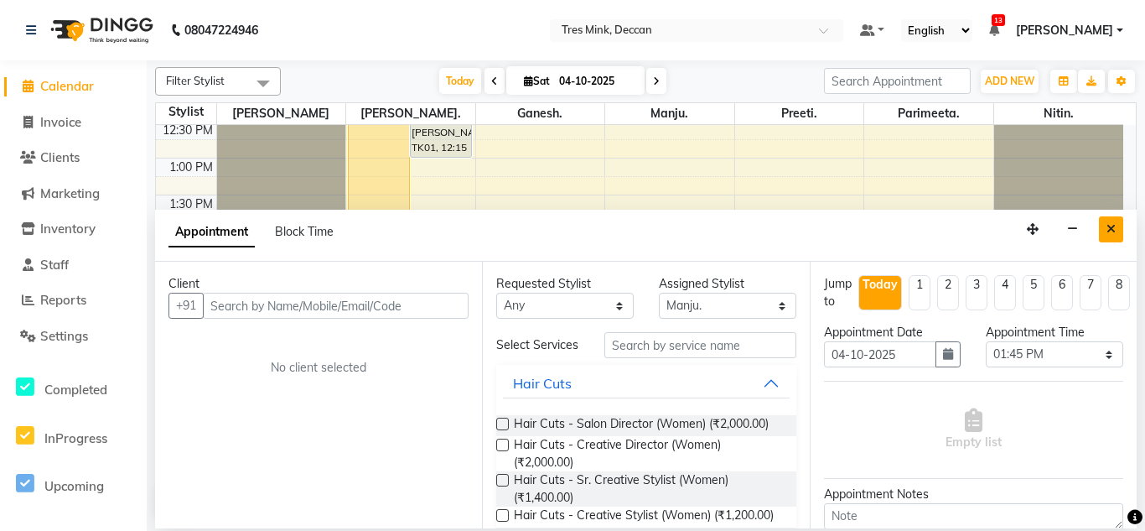
click at [1104, 221] on button "Close" at bounding box center [1111, 229] width 24 height 26
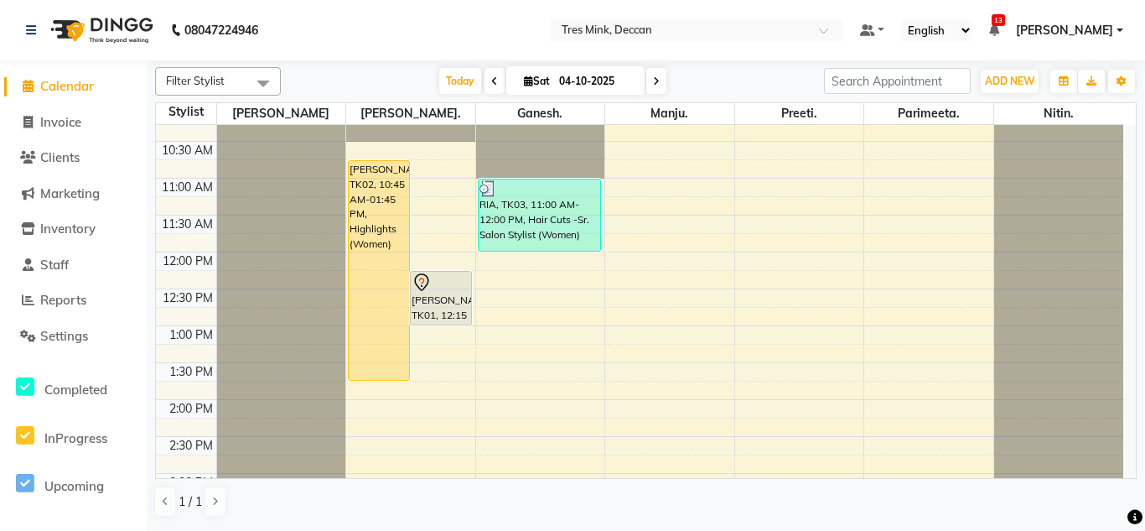
scroll to position [503, 0]
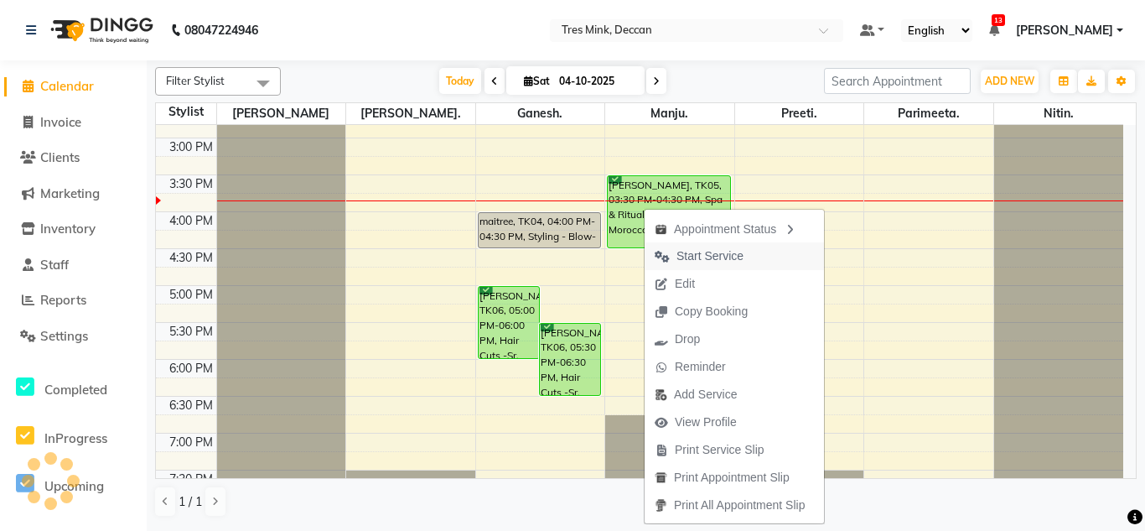
click at [702, 257] on span "Start Service" at bounding box center [710, 256] width 67 height 18
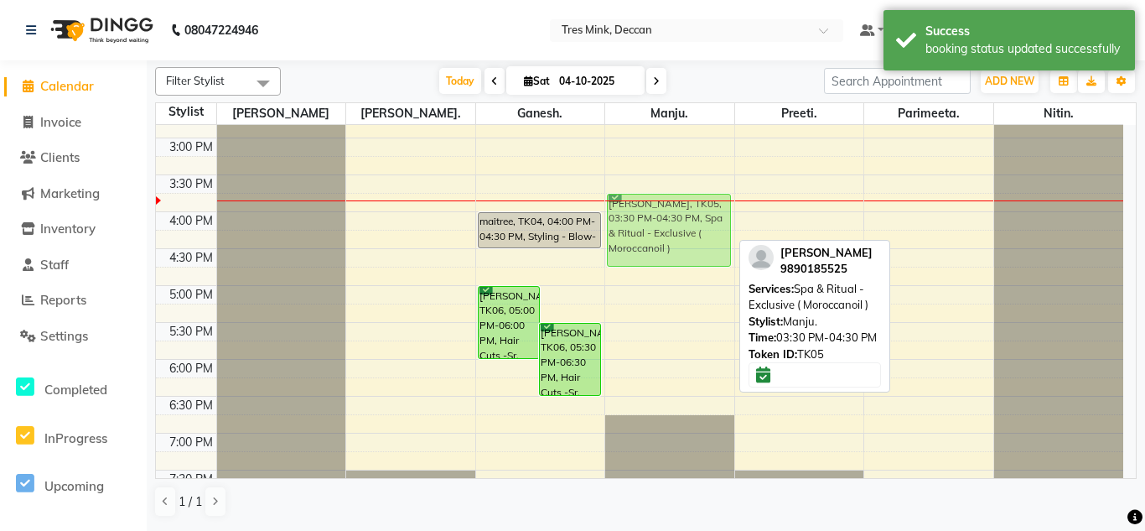
click at [650, 226] on div "[PERSON_NAME], TK05, 03:30 PM-04:30 PM, Spa & Ritual - Exclusive ( Moroccanoil …" at bounding box center [669, 101] width 129 height 958
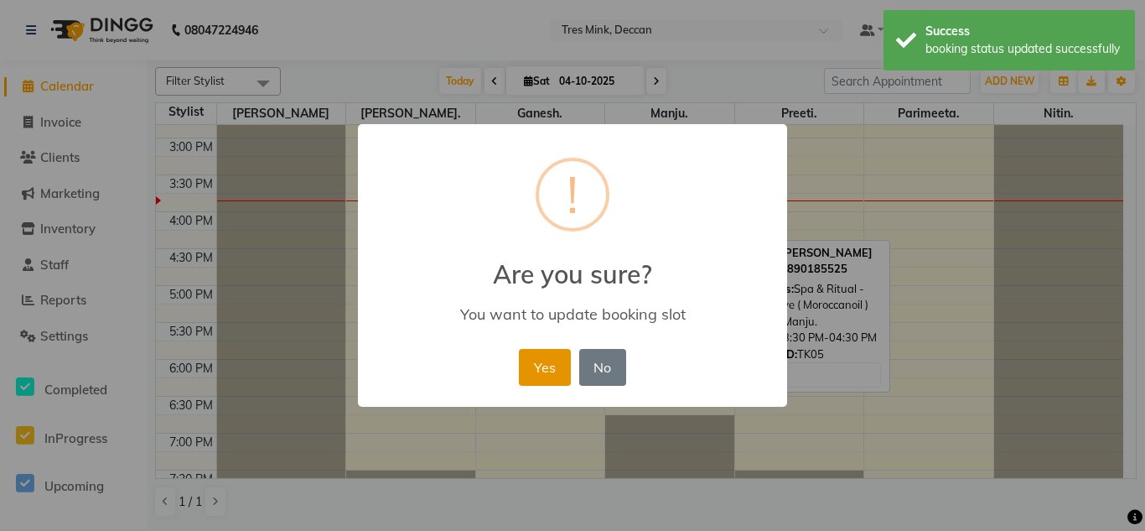
click at [552, 362] on button "Yes" at bounding box center [544, 367] width 51 height 37
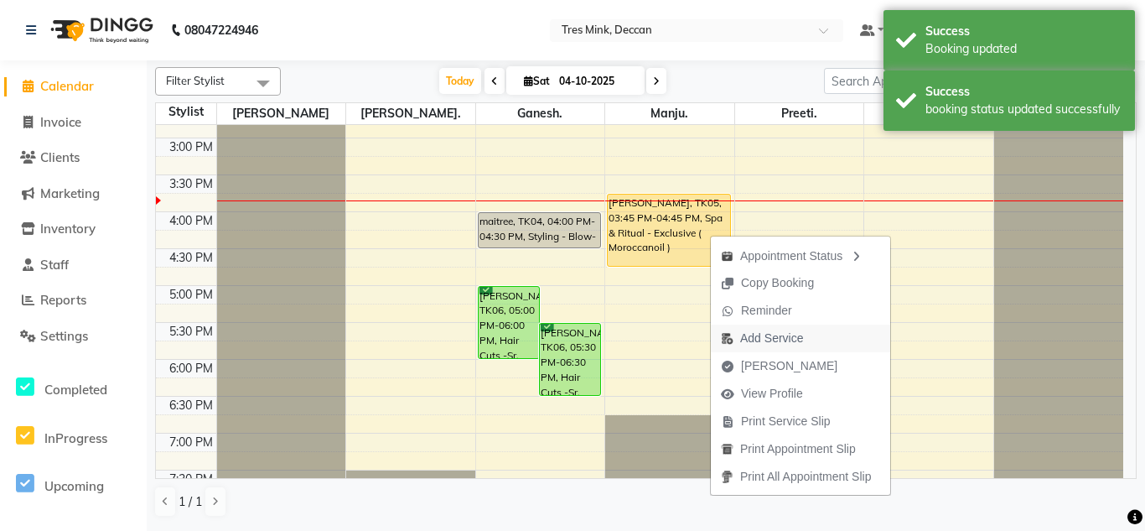
click at [757, 334] on span "Add Service" at bounding box center [771, 338] width 63 height 18
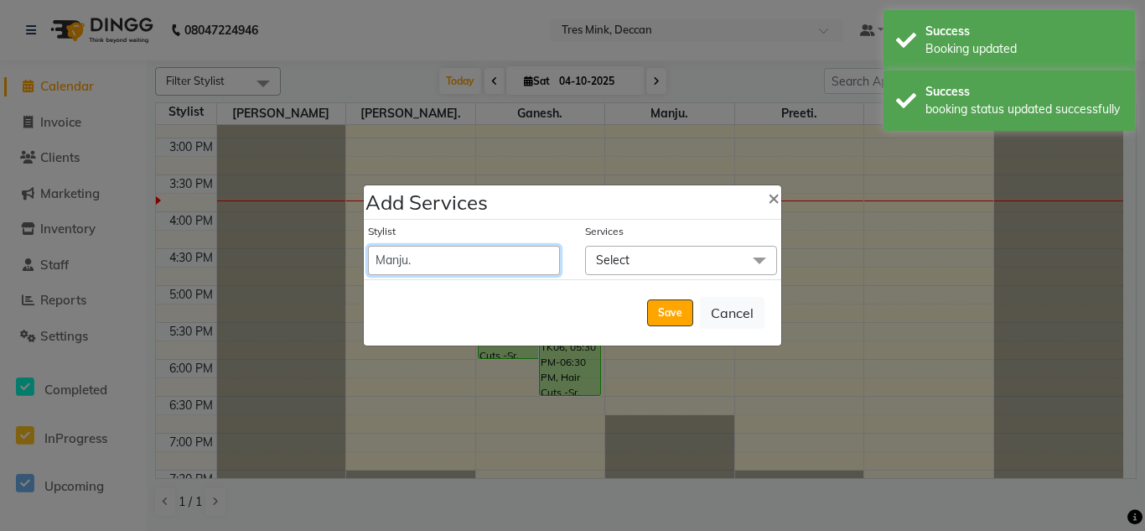
click at [440, 264] on select "[PERSON_NAME]. [PERSON_NAME]. [PERSON_NAME]. [GEOGRAPHIC_DATA]. [GEOGRAPHIC_DAT…" at bounding box center [464, 260] width 192 height 29
select select "59502"
click at [368, 246] on select "[PERSON_NAME]. [PERSON_NAME]. [PERSON_NAME]. [GEOGRAPHIC_DATA]. [GEOGRAPHIC_DAT…" at bounding box center [464, 260] width 192 height 29
select select "990"
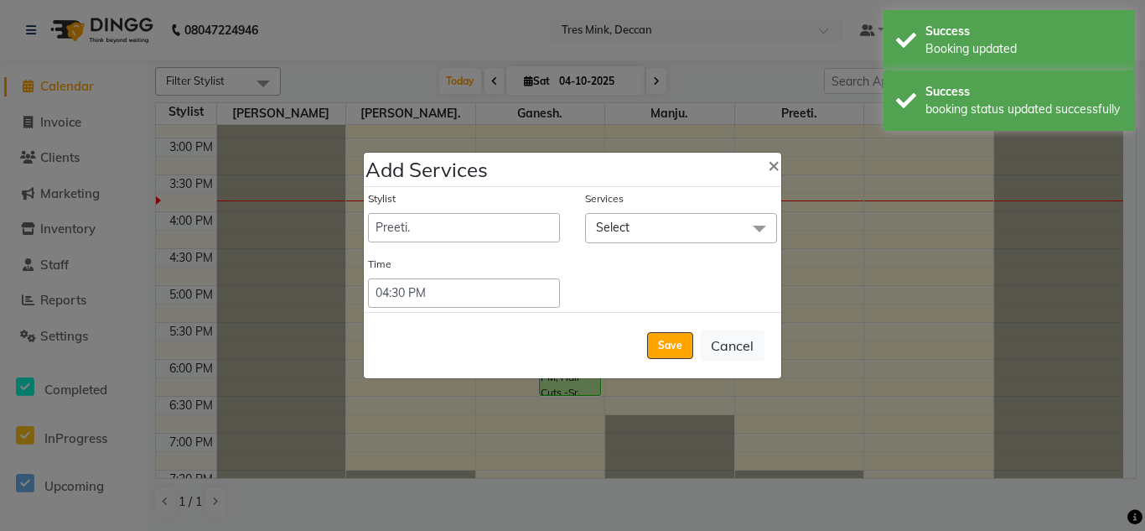
click at [629, 227] on span "Select" at bounding box center [613, 227] width 34 height 15
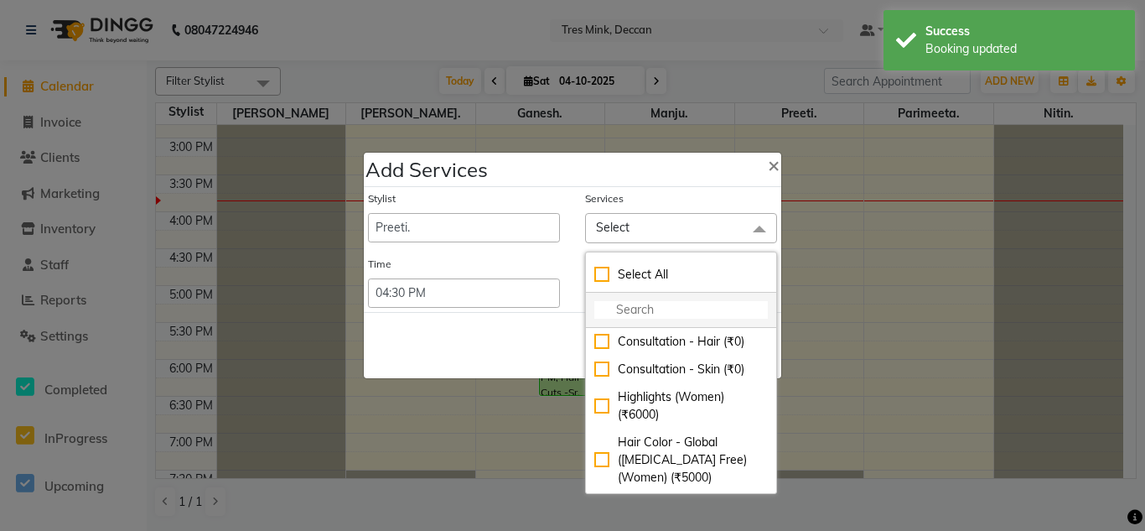
click at [632, 298] on li at bounding box center [681, 310] width 190 height 35
click at [633, 309] on input "multiselect-search" at bounding box center [681, 310] width 174 height 18
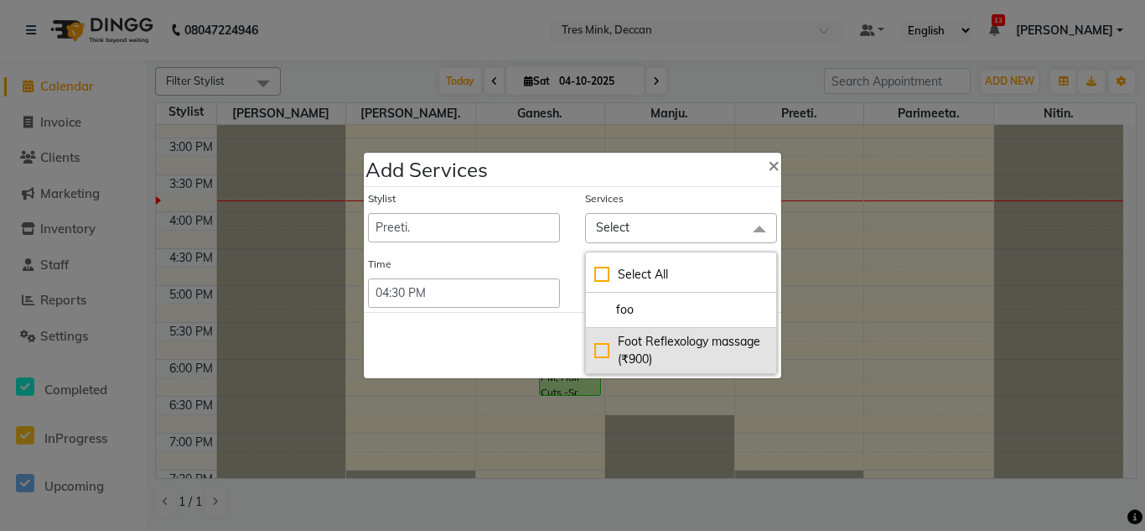
type input "foo"
click at [607, 348] on div "Foot Reflexology massage (₹900)" at bounding box center [681, 350] width 174 height 35
checkbox input "true"
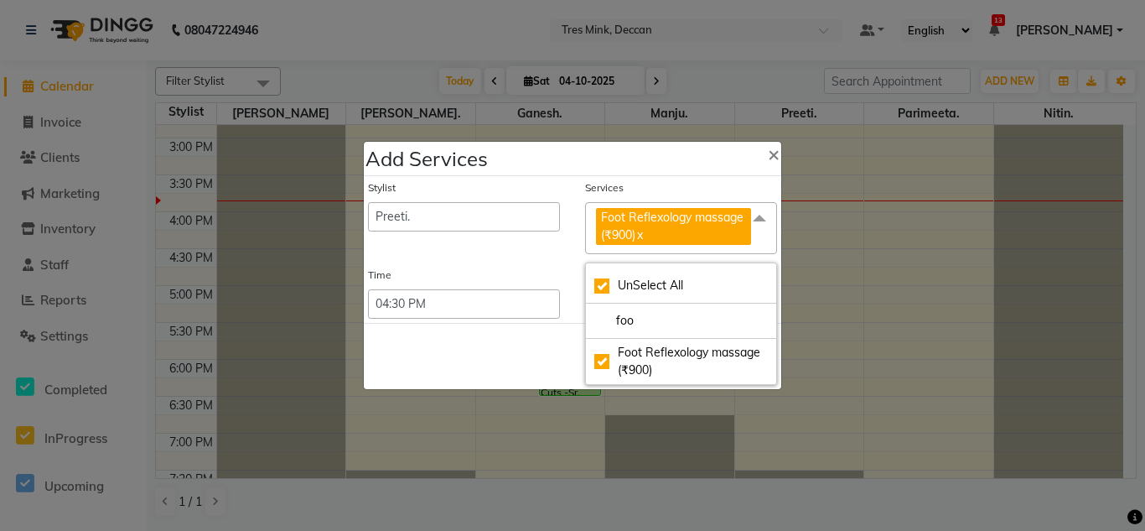
click at [492, 345] on div "Save Cancel" at bounding box center [573, 356] width 418 height 66
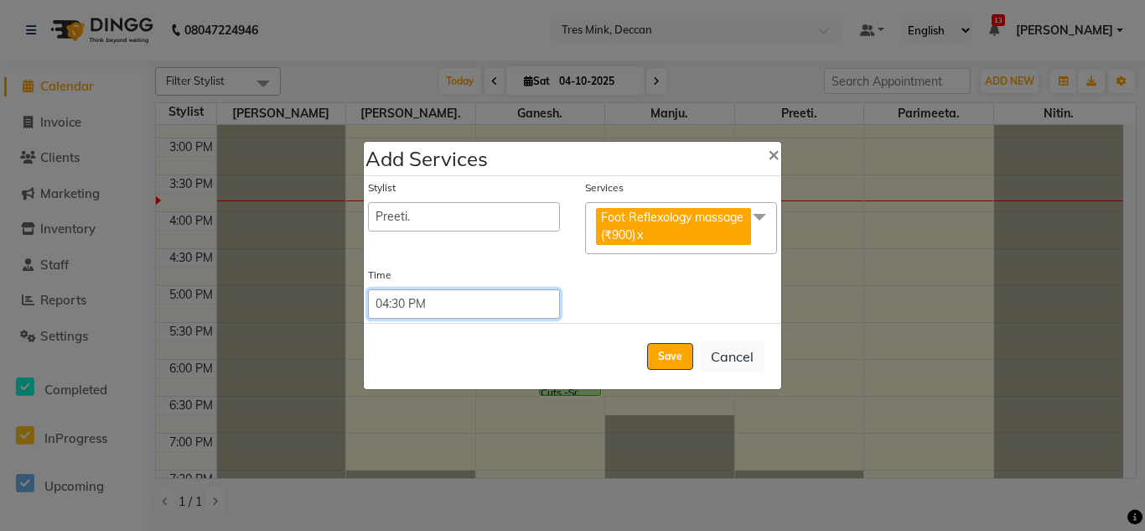
click at [481, 298] on select "Select 09:00 AM 09:15 AM 09:30 AM 09:45 AM 10:00 AM 10:15 AM 10:30 AM 10:45 AM …" at bounding box center [464, 303] width 192 height 29
select select "960"
click at [368, 289] on select "Select 09:00 AM 09:15 AM 09:30 AM 09:45 AM 10:00 AM 10:15 AM 10:30 AM 10:45 AM …" at bounding box center [464, 303] width 192 height 29
click at [687, 360] on button "Save" at bounding box center [670, 356] width 46 height 27
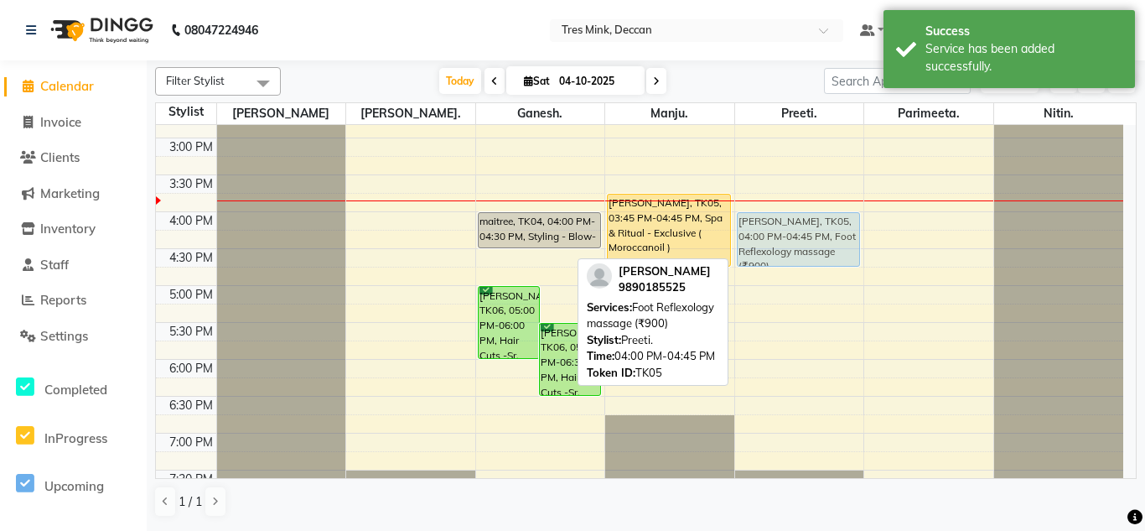
click at [766, 226] on div "[PERSON_NAME], TK05, 04:00 PM-04:45 PM, Foot Reflexology massage (₹900) [PERSON…" at bounding box center [799, 101] width 129 height 958
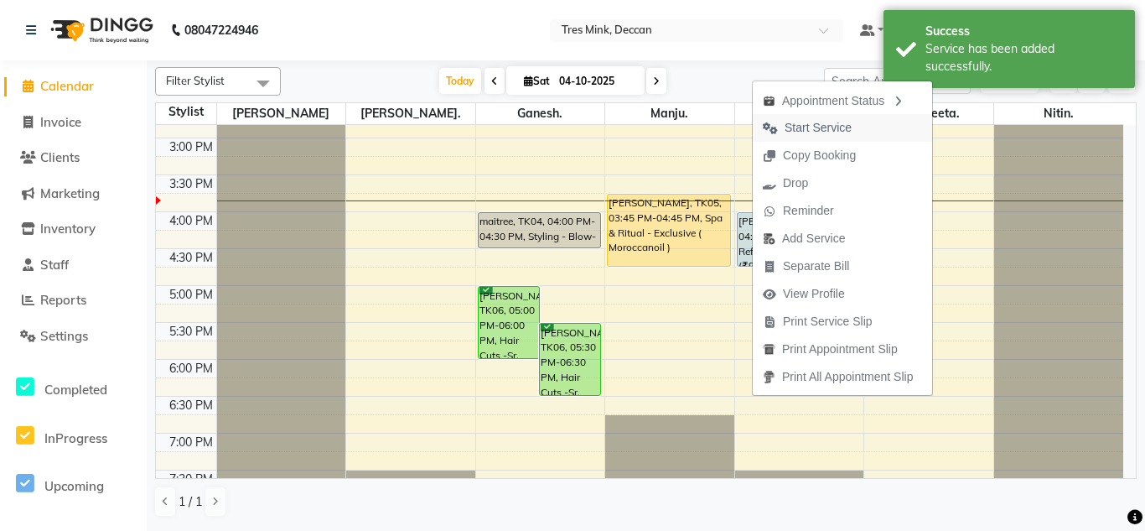
click at [807, 132] on span "Start Service" at bounding box center [818, 128] width 67 height 18
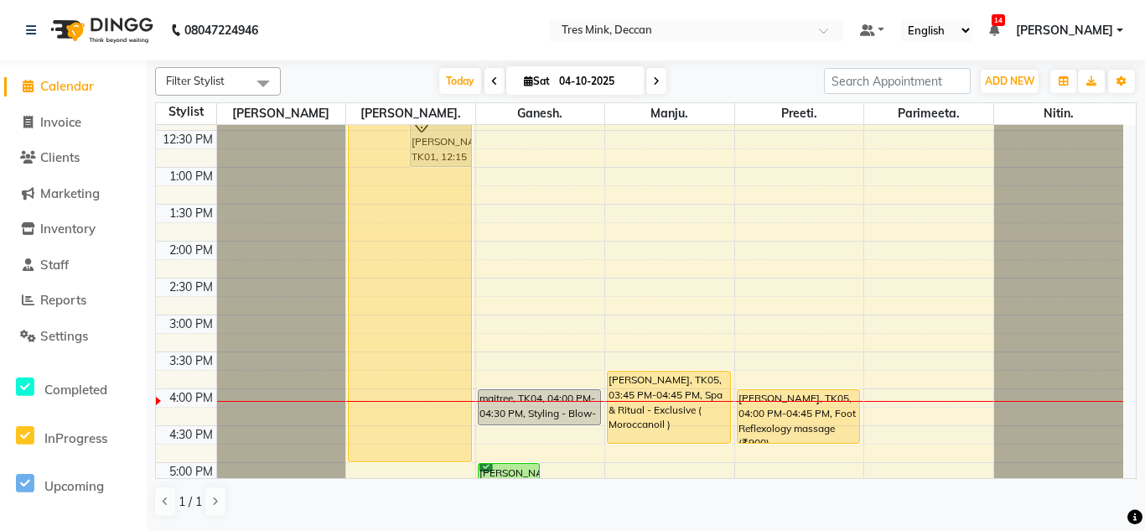
scroll to position [329, 0]
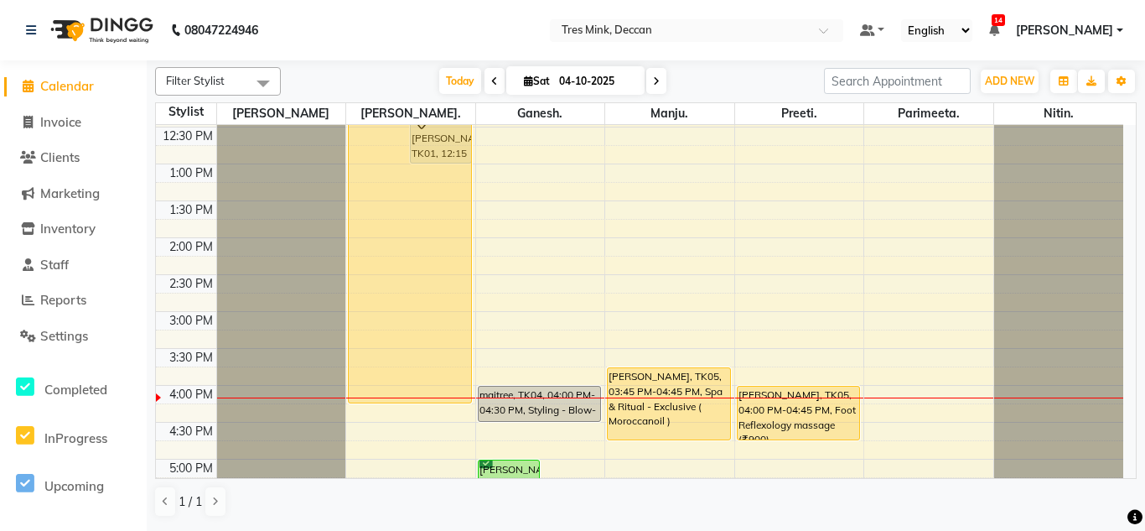
drag, startPoint x: 374, startPoint y: 399, endPoint x: 387, endPoint y: 395, distance: 14.1
click at [387, 395] on div "[PERSON_NAME], TK02, 10:45 AM-01:45 PM, Highlights (Women) [PERSON_NAME], TK01,…" at bounding box center [410, 274] width 129 height 958
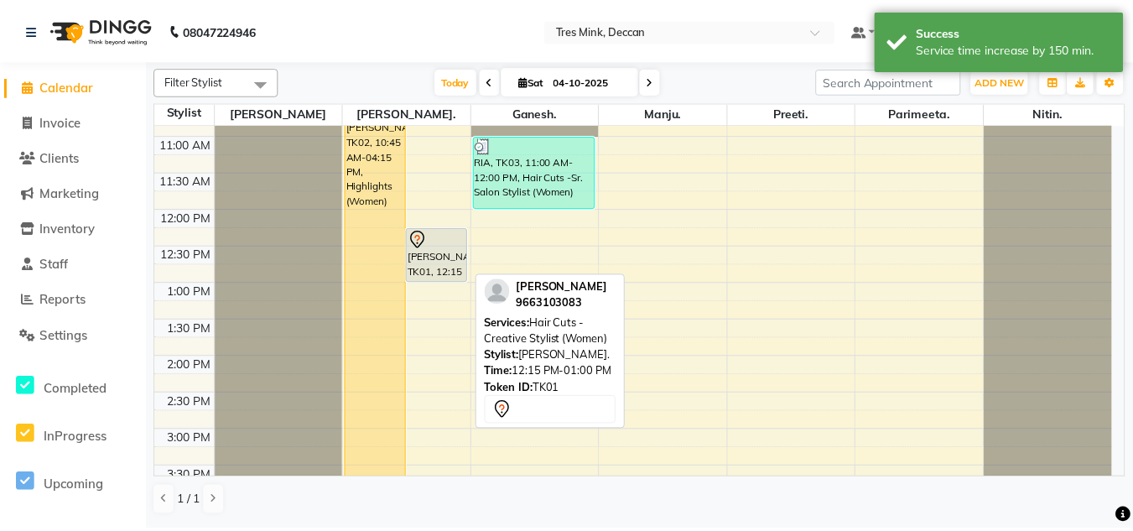
scroll to position [154, 0]
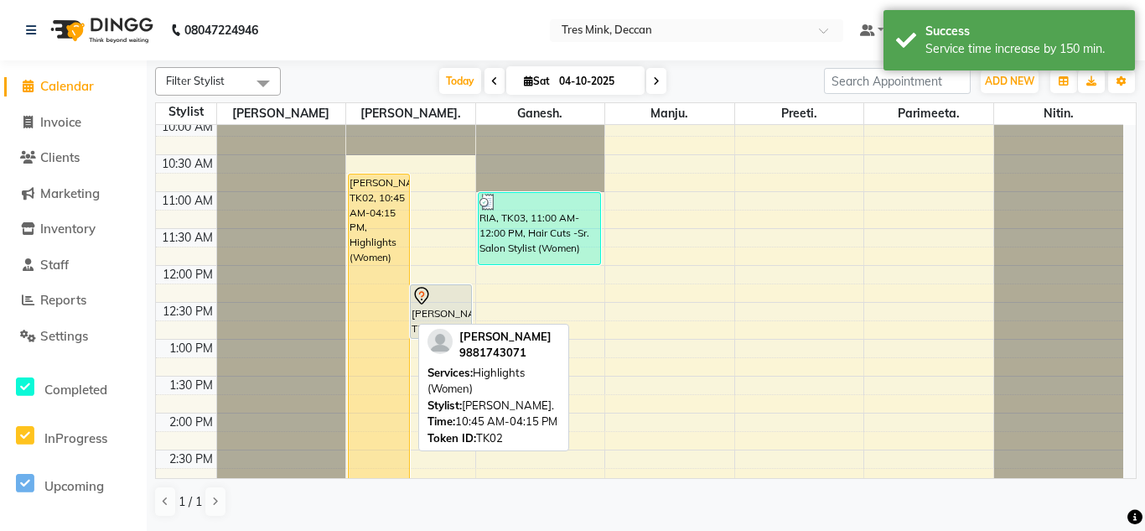
click at [354, 261] on div "[PERSON_NAME], TK02, 10:45 AM-04:15 PM, Highlights (Women)" at bounding box center [379, 375] width 60 height 403
select select "1"
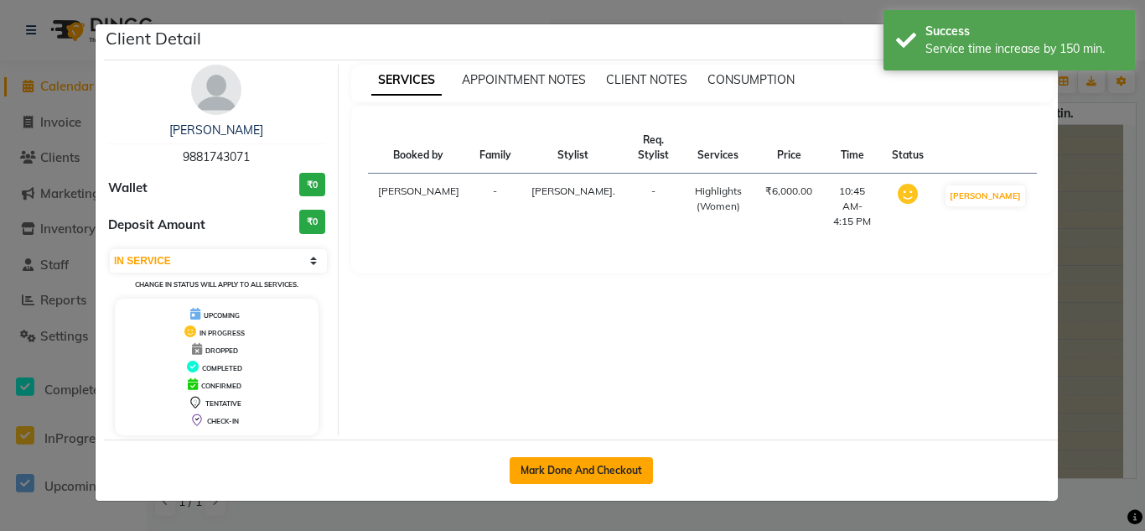
click at [594, 464] on button "Mark Done And Checkout" at bounding box center [581, 470] width 143 height 27
select select "service"
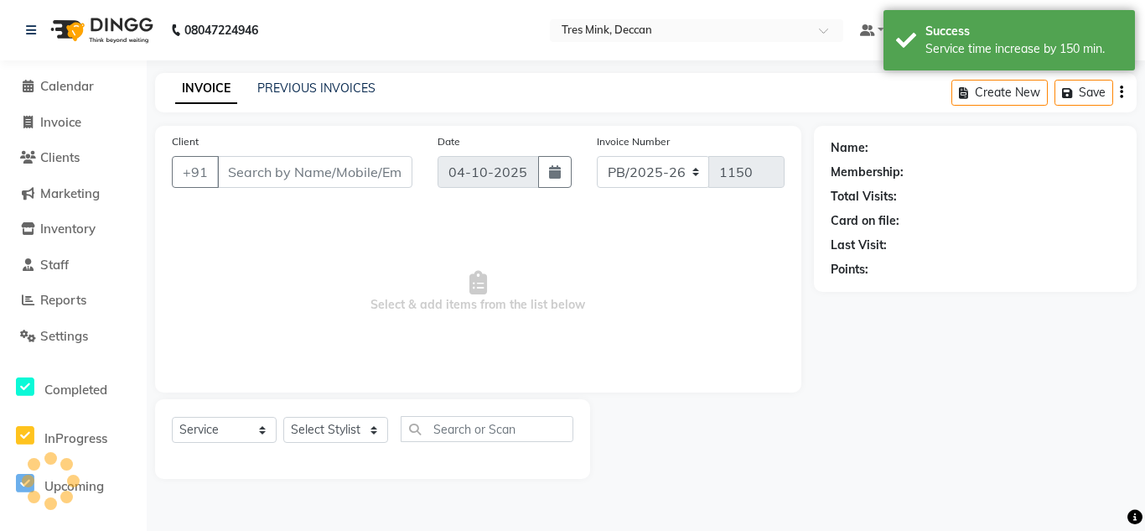
select select "3"
type input "9881743071"
select select "59499"
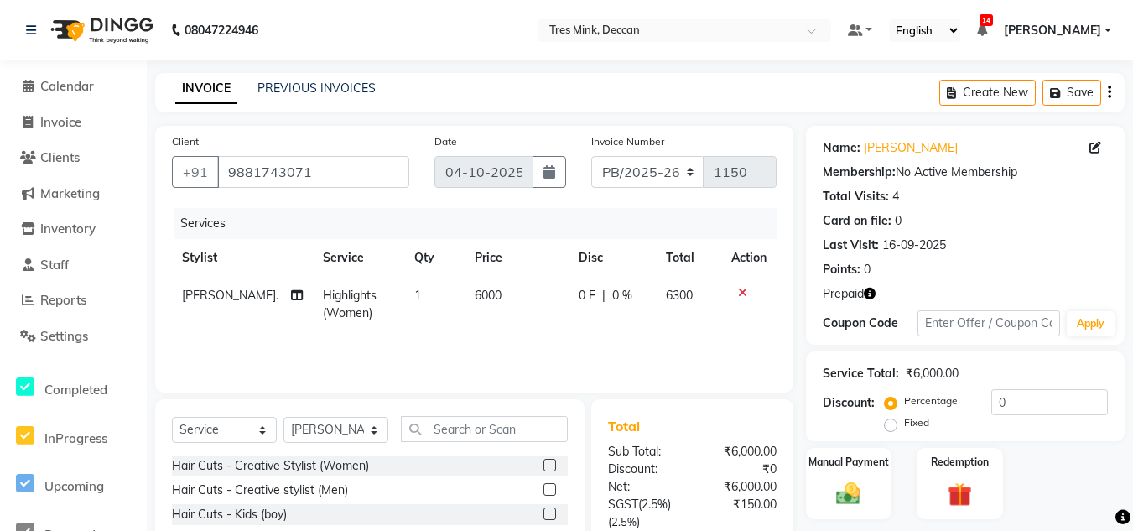
click at [490, 295] on td "6000" at bounding box center [516, 304] width 104 height 55
select select "59499"
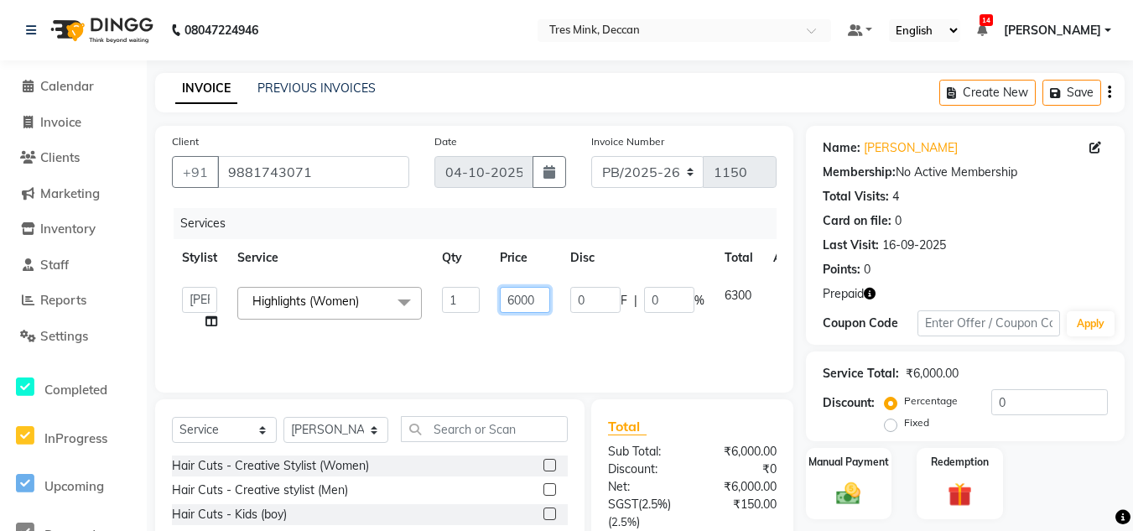
click at [546, 304] on input "6000" at bounding box center [525, 300] width 50 height 26
type input "6"
type input "11000"
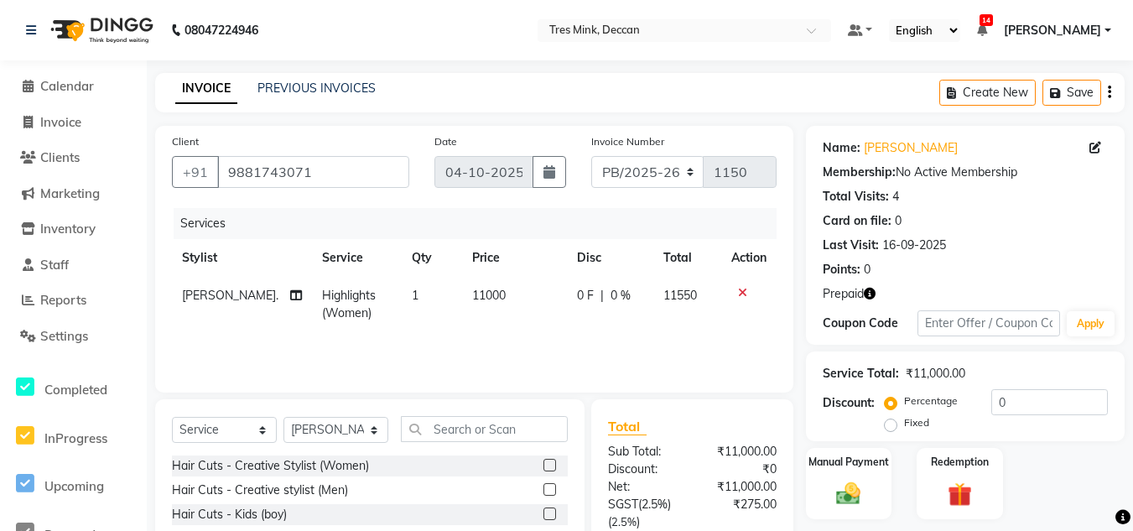
click at [670, 391] on div "Client [PHONE_NUMBER] Date [DATE] Invoice Number PB/2025-26 V/2025 V/[PHONE_NUM…" at bounding box center [474, 259] width 638 height 267
click at [469, 429] on input "text" at bounding box center [484, 429] width 167 height 26
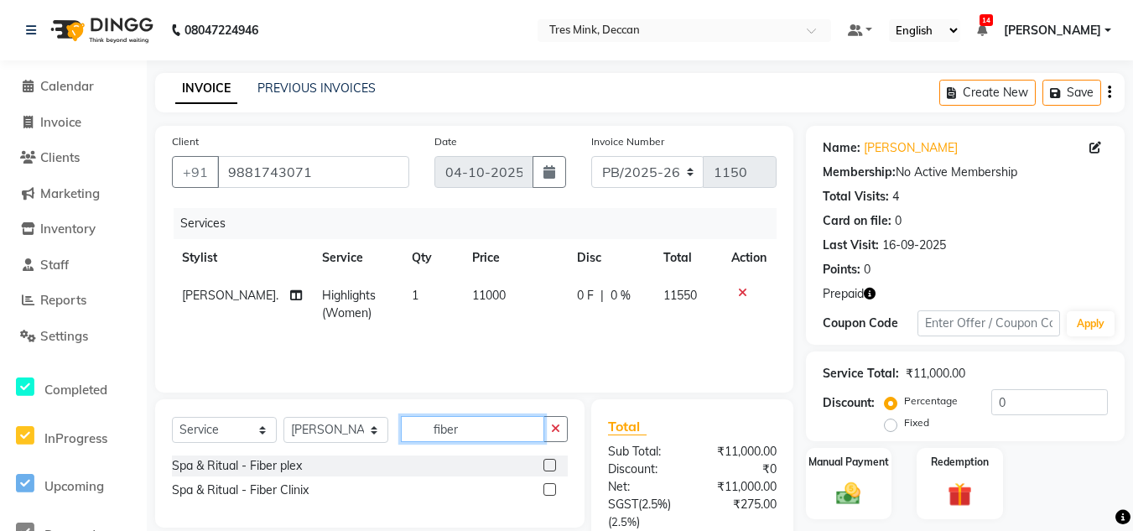
type input "fiber"
click at [544, 465] on label at bounding box center [549, 465] width 13 height 13
click at [544, 465] on input "checkbox" at bounding box center [548, 465] width 11 height 11
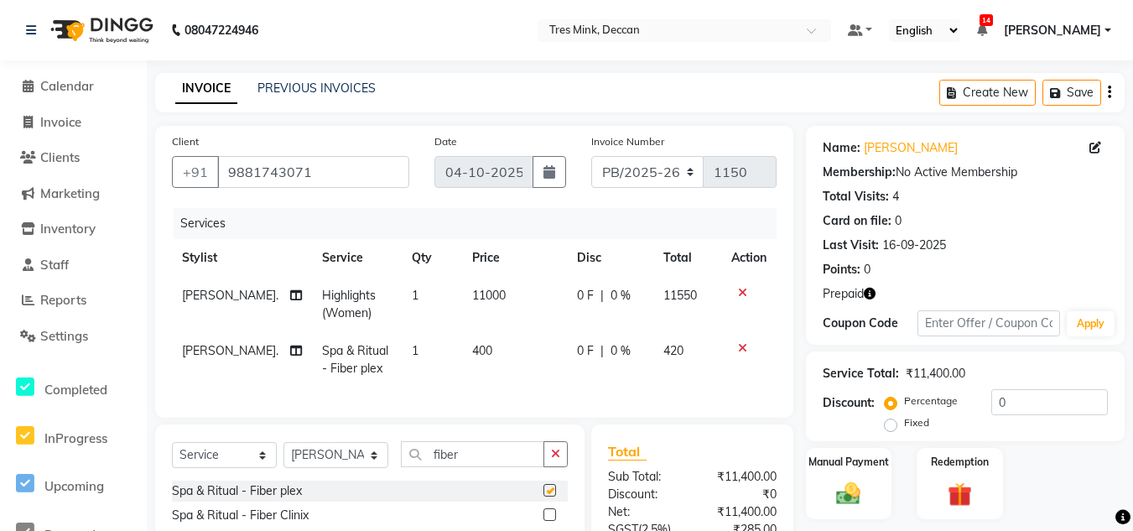
checkbox input "false"
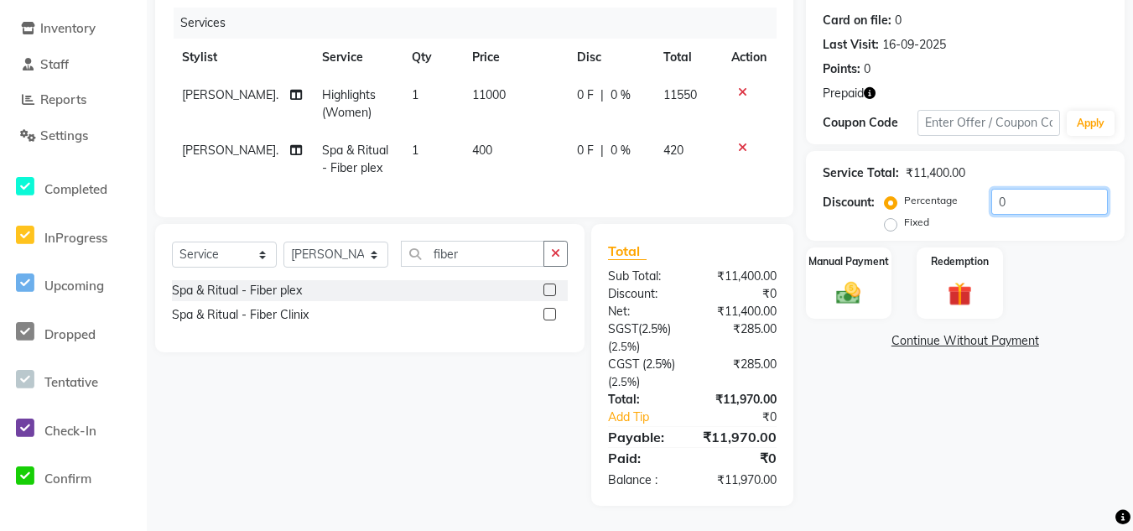
click at [1035, 190] on input "0" at bounding box center [1049, 202] width 117 height 26
type input "20"
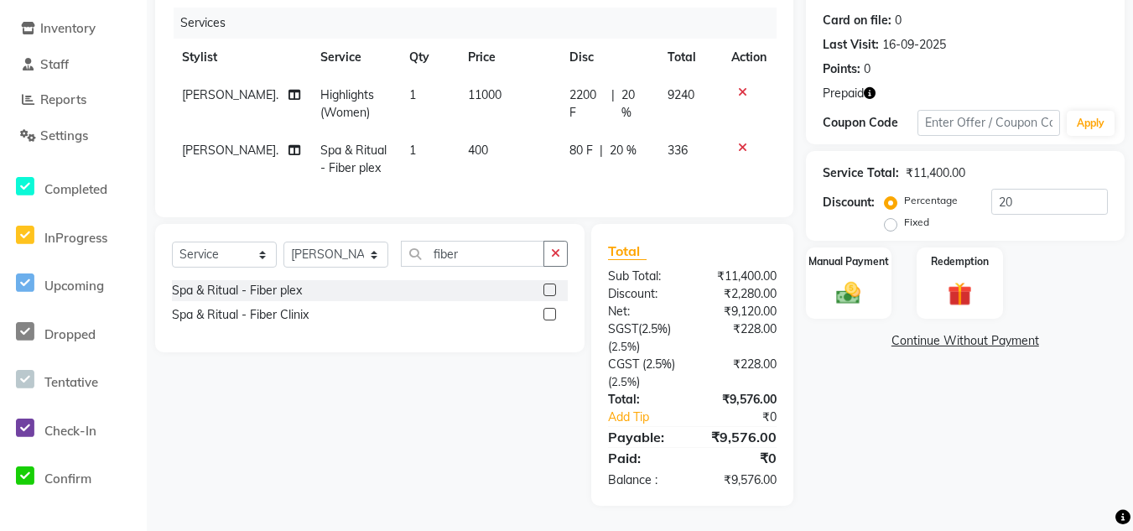
click at [868, 459] on div "Name: [PERSON_NAME] Membership: No Active Membership Total Visits: 4 Card on fi…" at bounding box center [971, 215] width 331 height 580
click at [479, 139] on td "400" at bounding box center [509, 159] width 102 height 55
select select "59499"
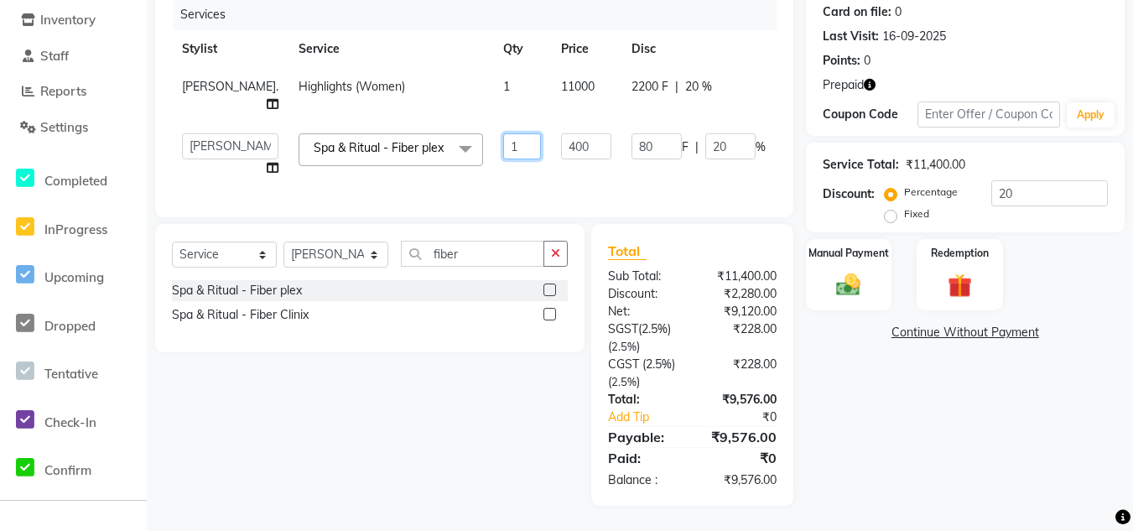
click at [503, 139] on input "1" at bounding box center [522, 146] width 38 height 26
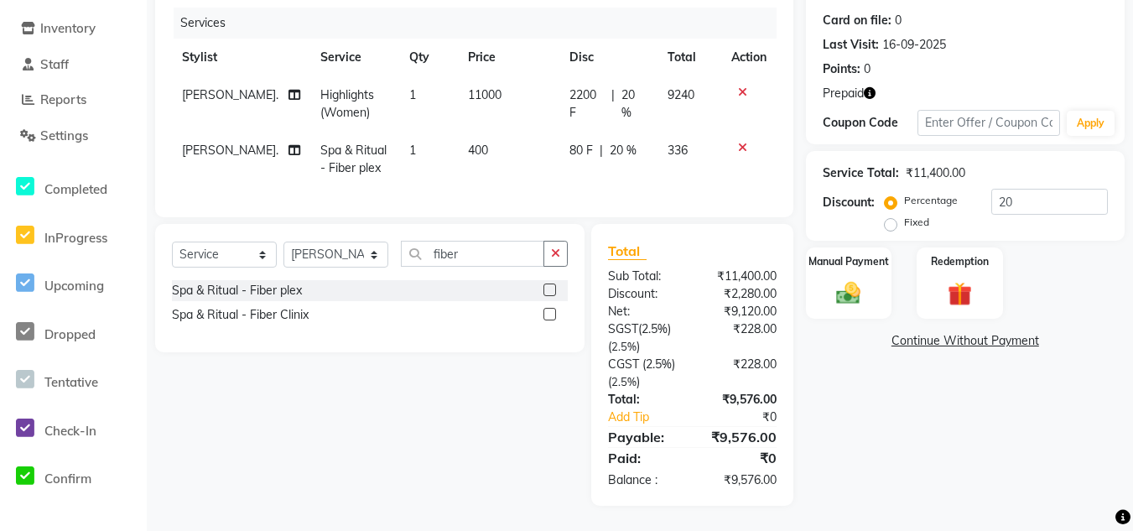
drag, startPoint x: 475, startPoint y: 125, endPoint x: 485, endPoint y: 138, distance: 16.3
click at [485, 138] on td "400" at bounding box center [509, 159] width 102 height 55
select select "59499"
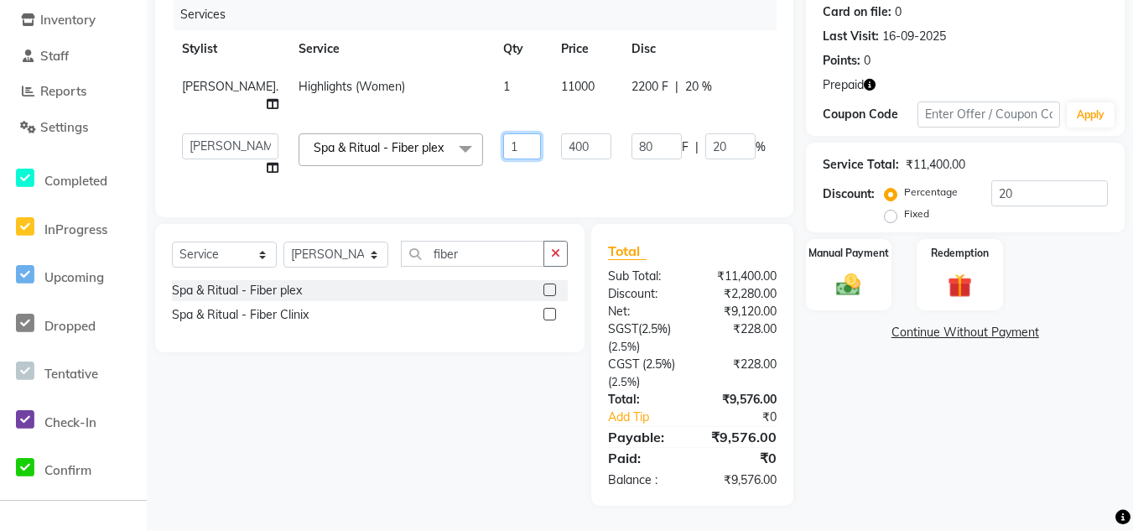
click at [503, 138] on input "1" at bounding box center [522, 146] width 38 height 26
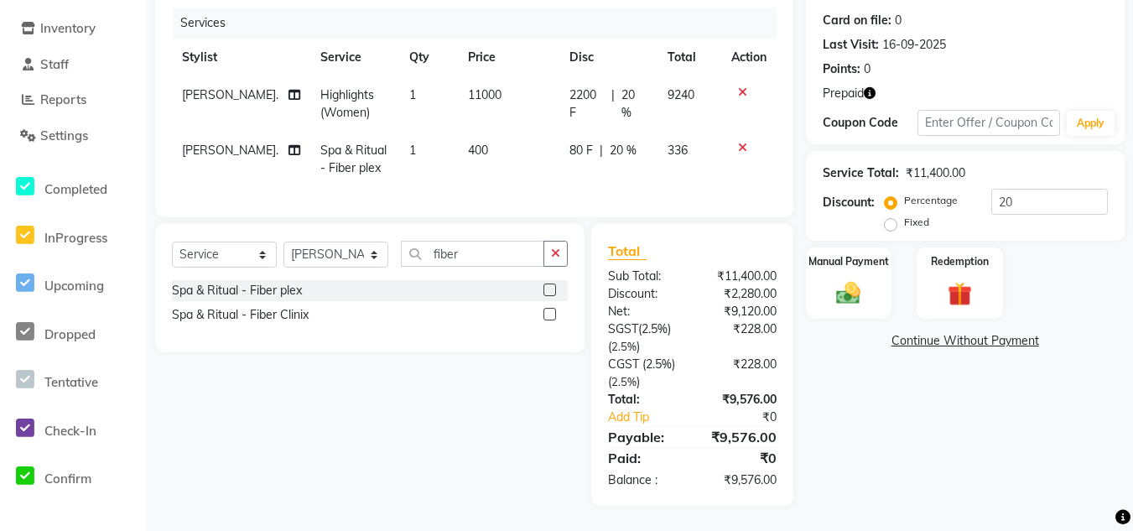
click at [495, 135] on td "400" at bounding box center [509, 159] width 102 height 55
select select "59499"
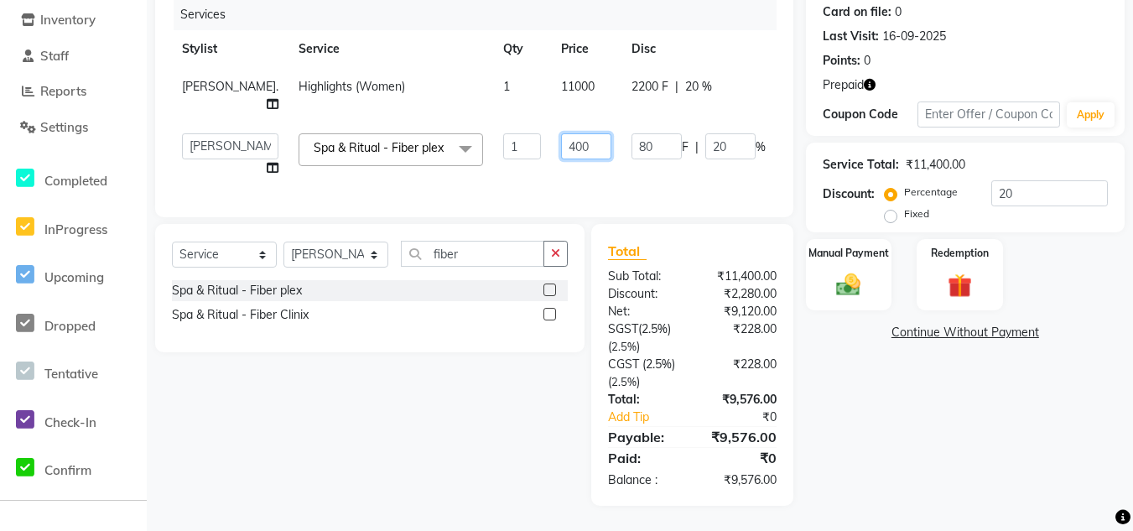
click at [561, 138] on input "400" at bounding box center [586, 146] width 50 height 26
type input "4"
type input "500"
click at [895, 380] on div "Name: [PERSON_NAME] Membership: No Active Membership Total Visits: 4 Card on fi…" at bounding box center [971, 211] width 331 height 589
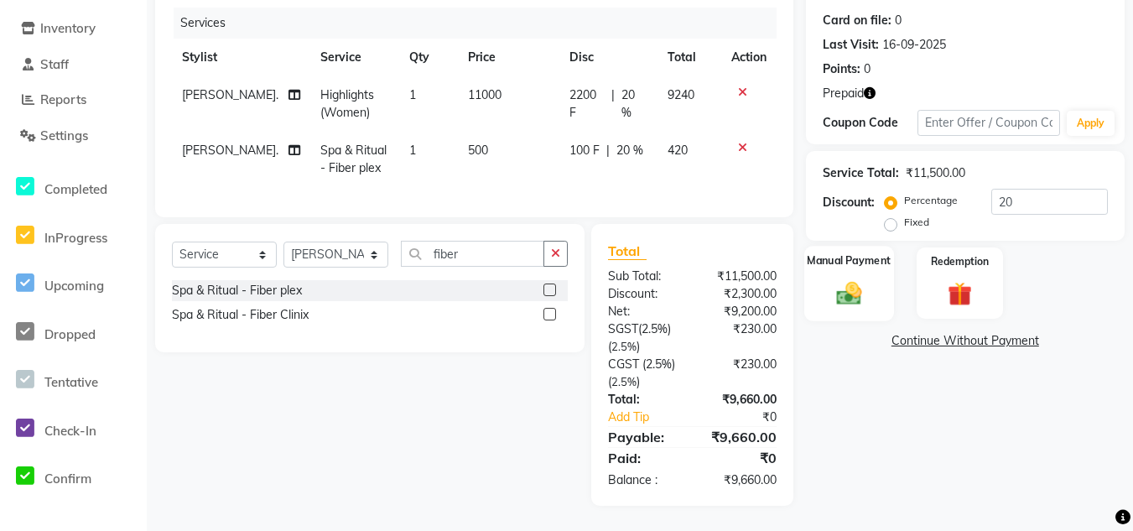
click at [850, 293] on img at bounding box center [848, 292] width 41 height 29
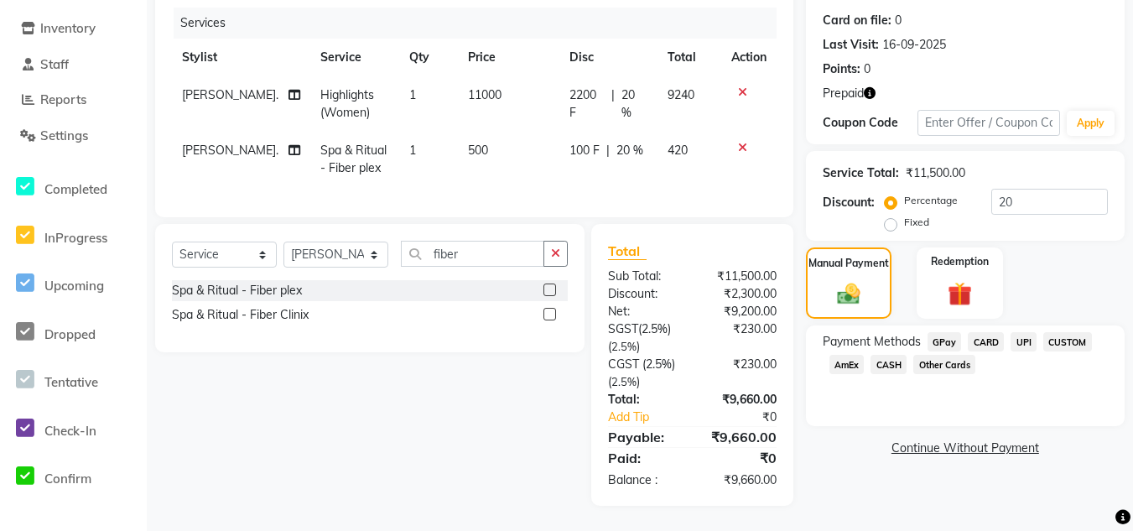
click at [977, 332] on span "CARD" at bounding box center [985, 341] width 36 height 19
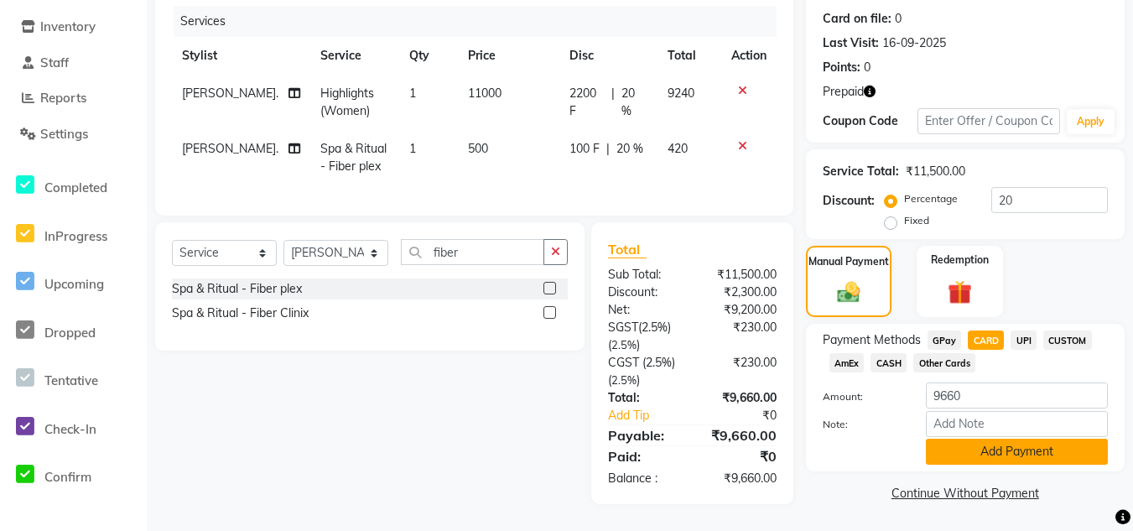
click at [1004, 440] on button "Add Payment" at bounding box center [1017, 451] width 182 height 26
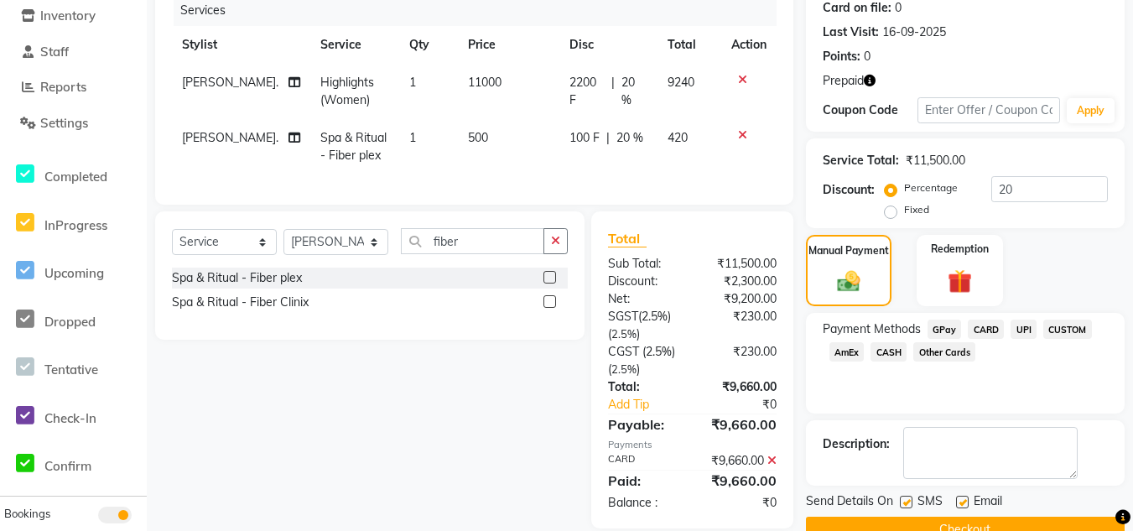
scroll to position [250, 0]
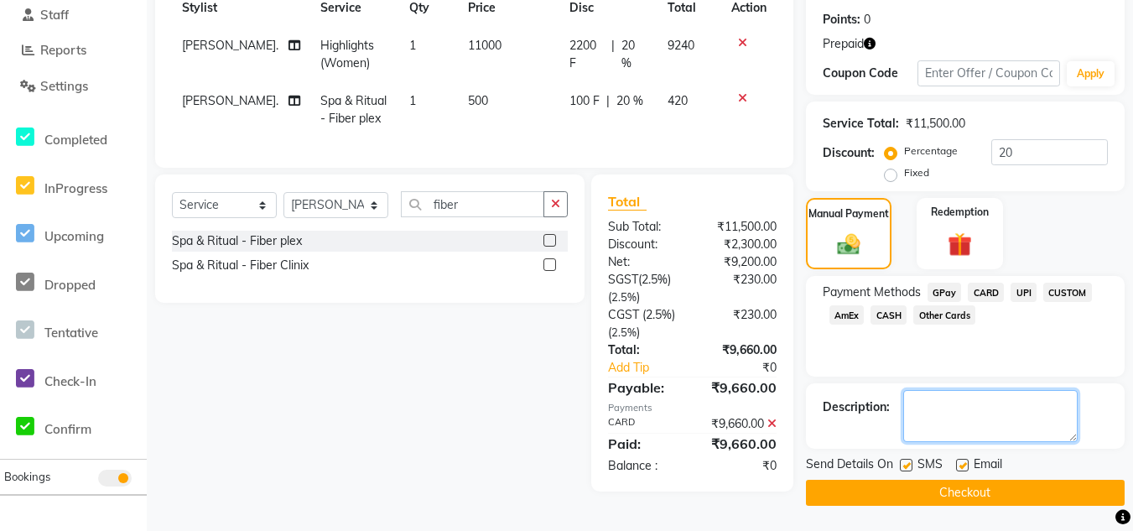
click at [972, 407] on textarea at bounding box center [990, 416] width 174 height 52
type textarea "[PERSON_NAME]"
click at [867, 503] on button "Checkout" at bounding box center [965, 493] width 319 height 26
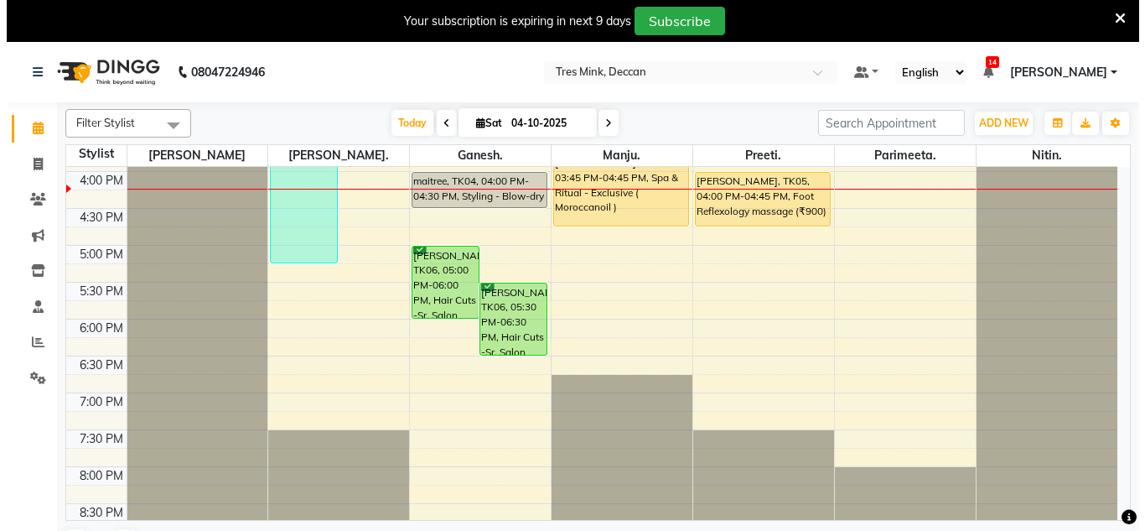
scroll to position [587, 0]
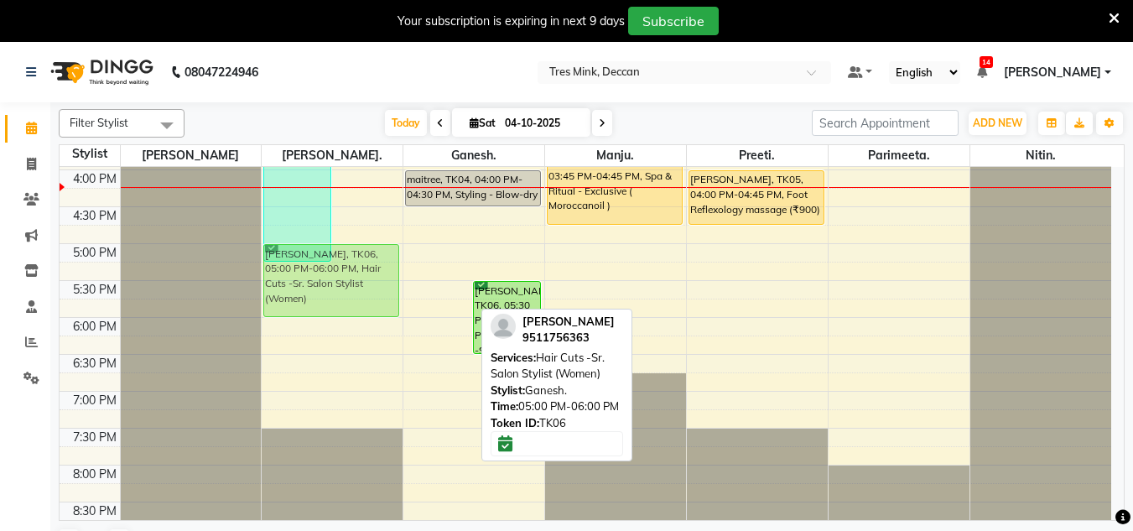
drag, startPoint x: 442, startPoint y: 294, endPoint x: 399, endPoint y: 301, distance: 43.3
click at [358, 301] on tr "Trupti Nanal, TK02, 10:45 AM-05:15 PM, Highlights (Women),Spa & Ritual - Fiber …" at bounding box center [585, 59] width 1051 height 958
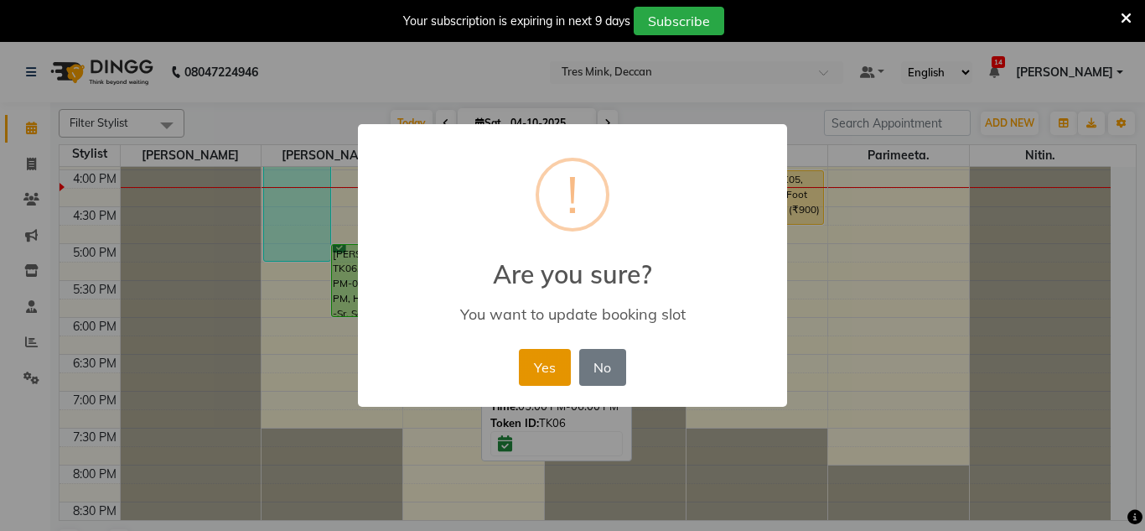
click at [540, 362] on button "Yes" at bounding box center [544, 367] width 51 height 37
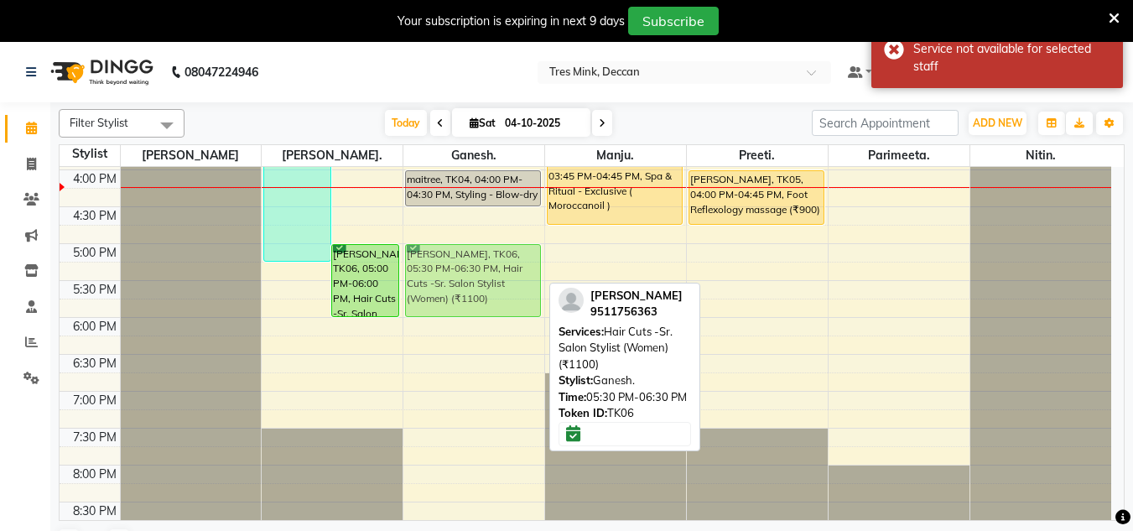
drag, startPoint x: 454, startPoint y: 308, endPoint x: 465, endPoint y: 274, distance: 35.5
click at [465, 274] on div "RIA, TK03, 11:00 AM-12:00 PM, Hair Cuts -Sr. Salon Stylist (Women) maitree, TK0…" at bounding box center [473, 59] width 141 height 958
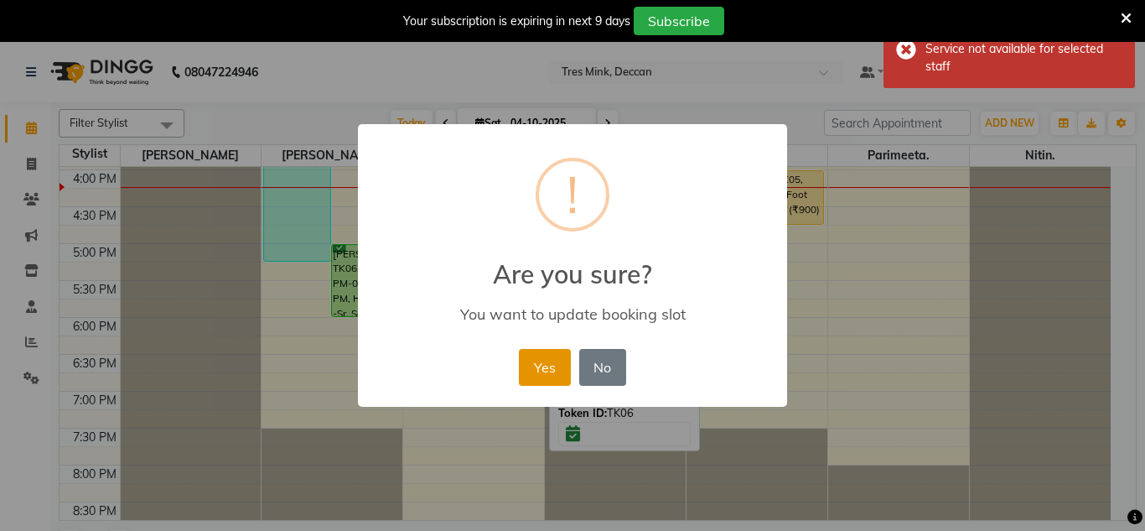
click at [548, 365] on button "Yes" at bounding box center [544, 367] width 51 height 37
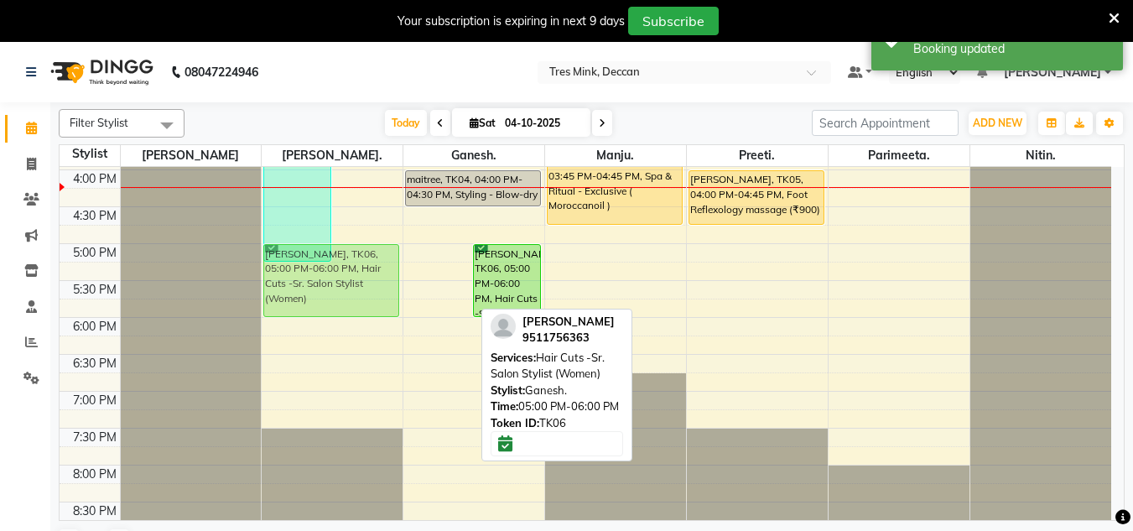
drag, startPoint x: 444, startPoint y: 284, endPoint x: 404, endPoint y: 278, distance: 40.8
click at [404, 278] on div "8:00 AM 8:30 AM 9:00 AM 9:30 AM 10:00 AM 10:30 AM 11:00 AM 11:30 AM 12:00 PM 12…" at bounding box center [585, 59] width 1051 height 958
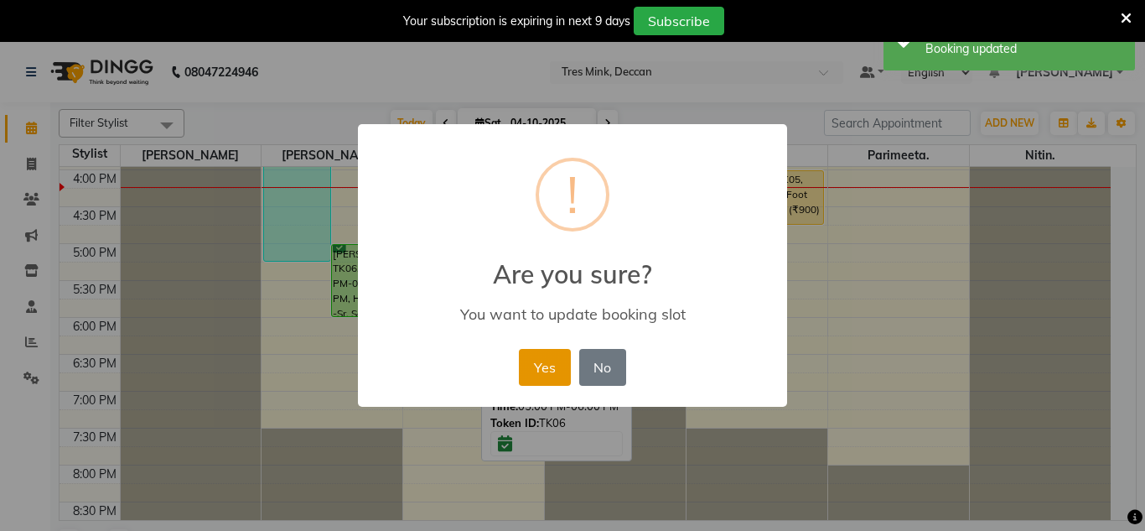
click at [542, 366] on button "Yes" at bounding box center [544, 367] width 51 height 37
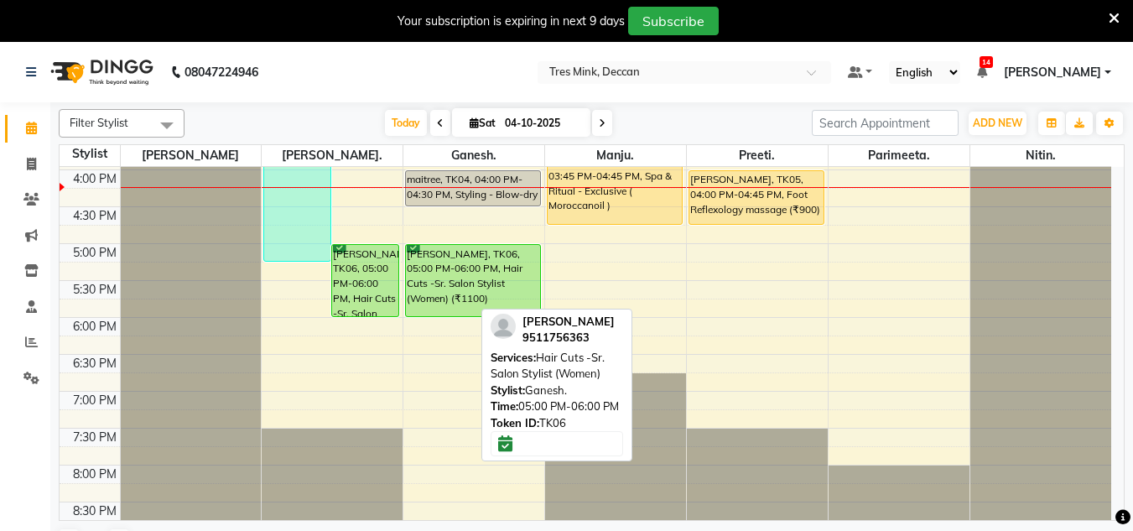
click at [1125, 17] on div "Your subscription is expiring in next 9 days Subscribe" at bounding box center [566, 21] width 1133 height 42
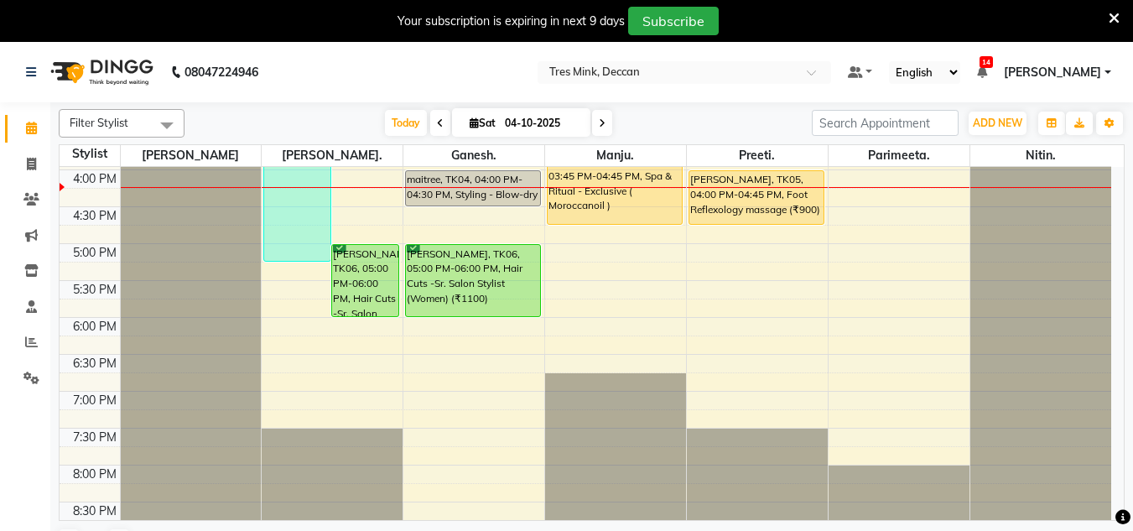
click at [1109, 12] on icon at bounding box center [1113, 18] width 11 height 15
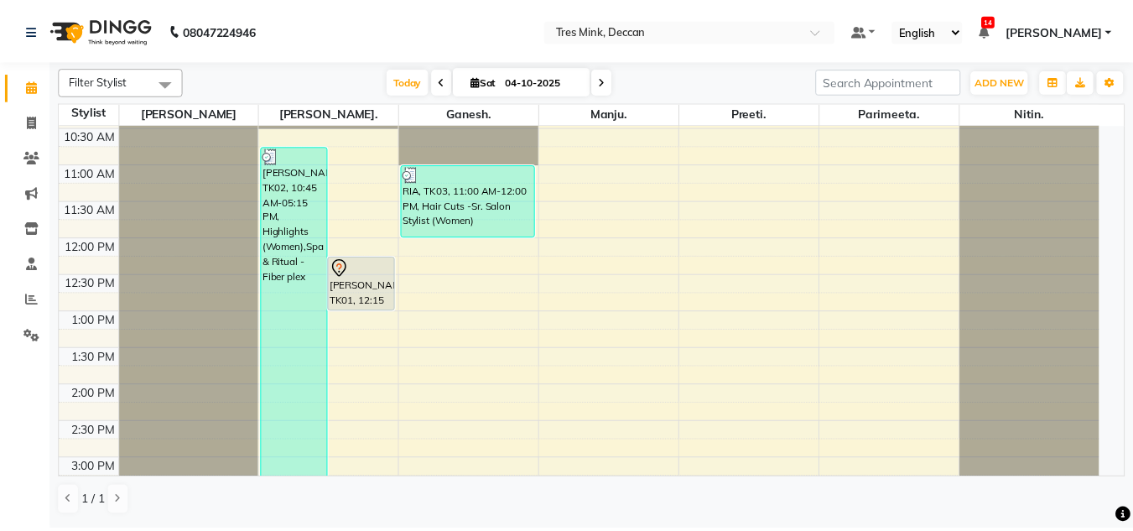
scroll to position [168, 0]
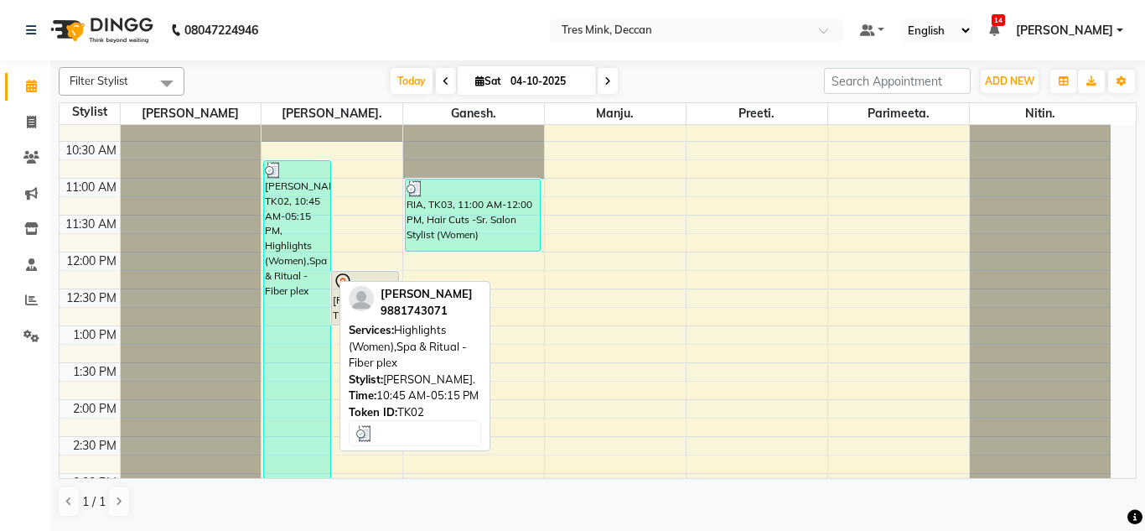
click at [305, 285] on div "Trupti Nanal, TK02, 10:45 AM-05:15 PM, Highlights (Women),Spa & Ritual - Fiber …" at bounding box center [297, 399] width 66 height 477
click at [304, 285] on div "Trupti Nanal, TK02, 10:45 AM-05:15 PM, Highlights (Women),Spa & Ritual - Fiber …" at bounding box center [297, 399] width 66 height 477
select select "3"
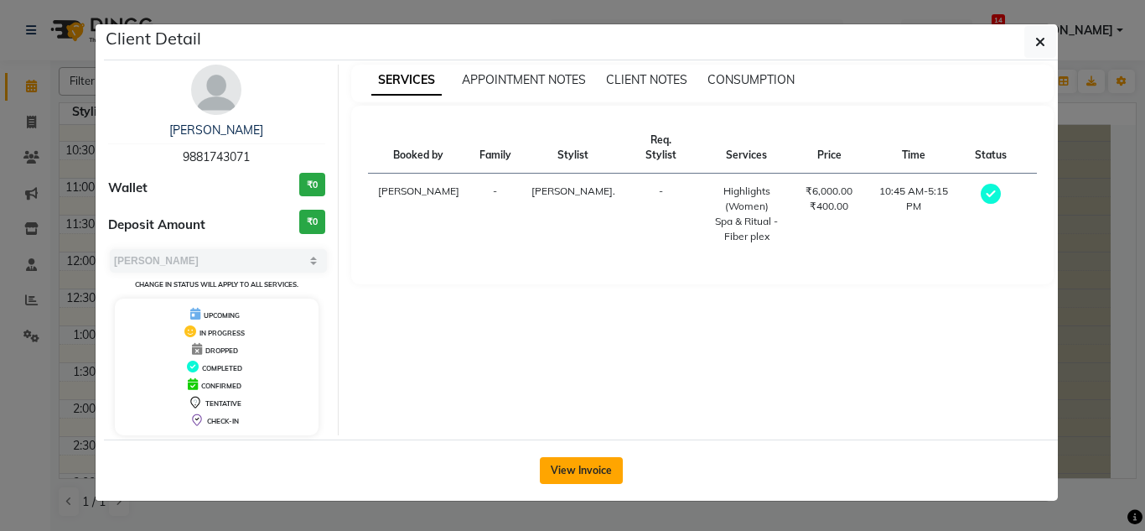
click at [555, 470] on button "View Invoice" at bounding box center [581, 470] width 83 height 27
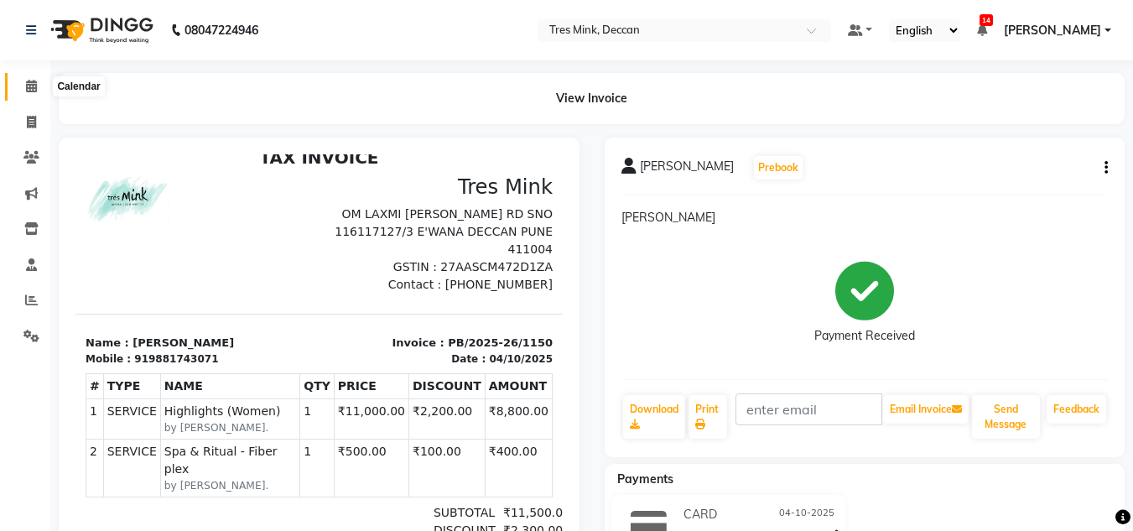
click at [31, 86] on icon at bounding box center [31, 86] width 11 height 13
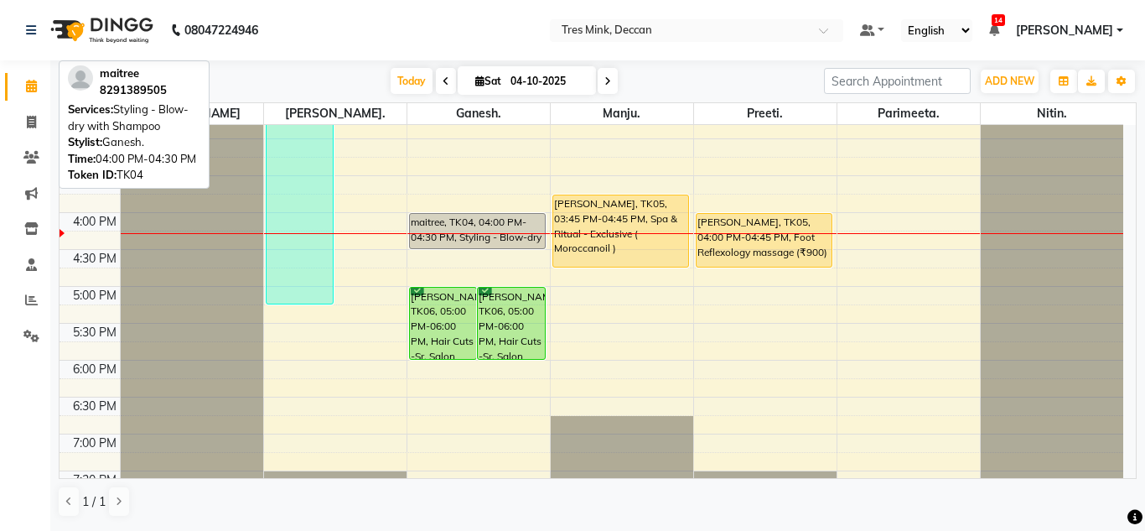
scroll to position [503, 0]
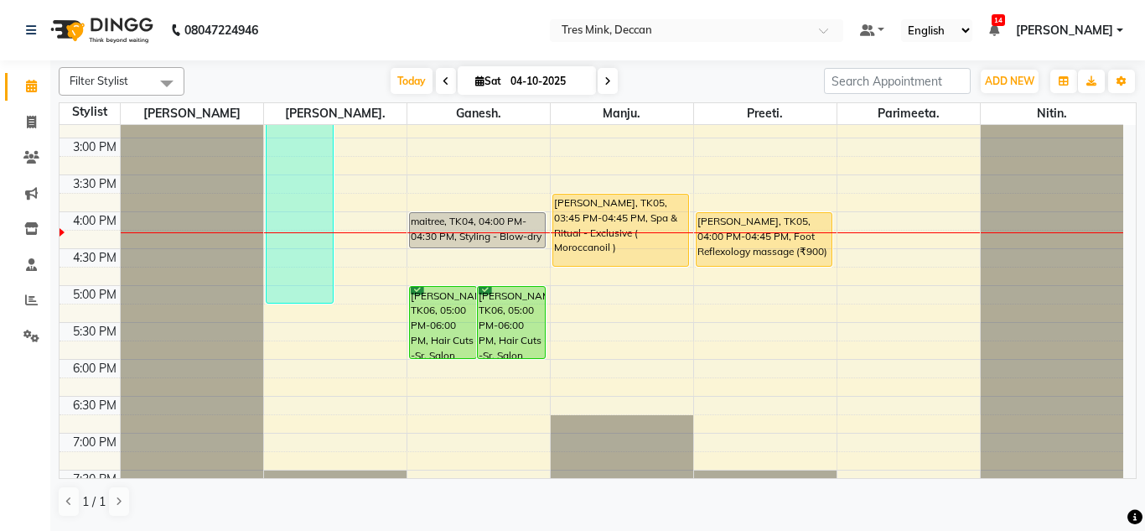
click at [443, 82] on icon at bounding box center [446, 81] width 7 height 10
type input "03-10-2025"
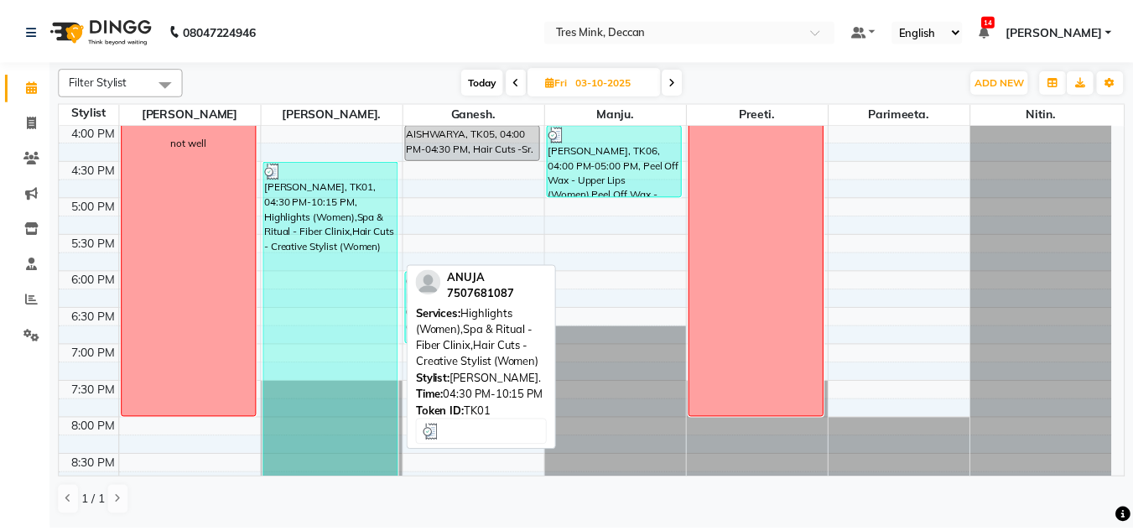
scroll to position [605, 0]
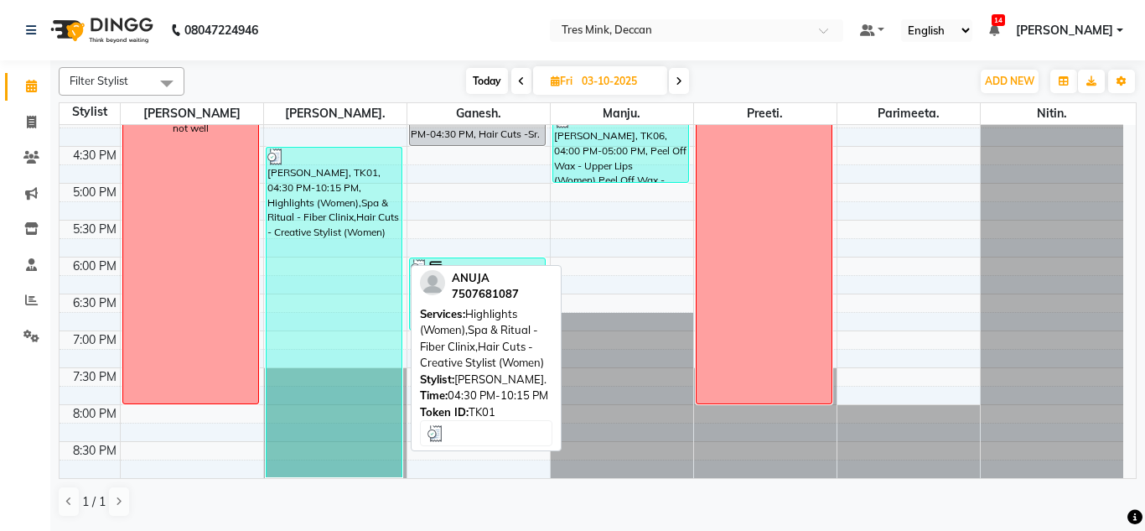
click at [323, 390] on div "ANUJA, TK01, 04:30 PM-10:15 PM, Highlights (Women),Spa & Ritual - Fiber Clinix,…" at bounding box center [335, 312] width 136 height 329
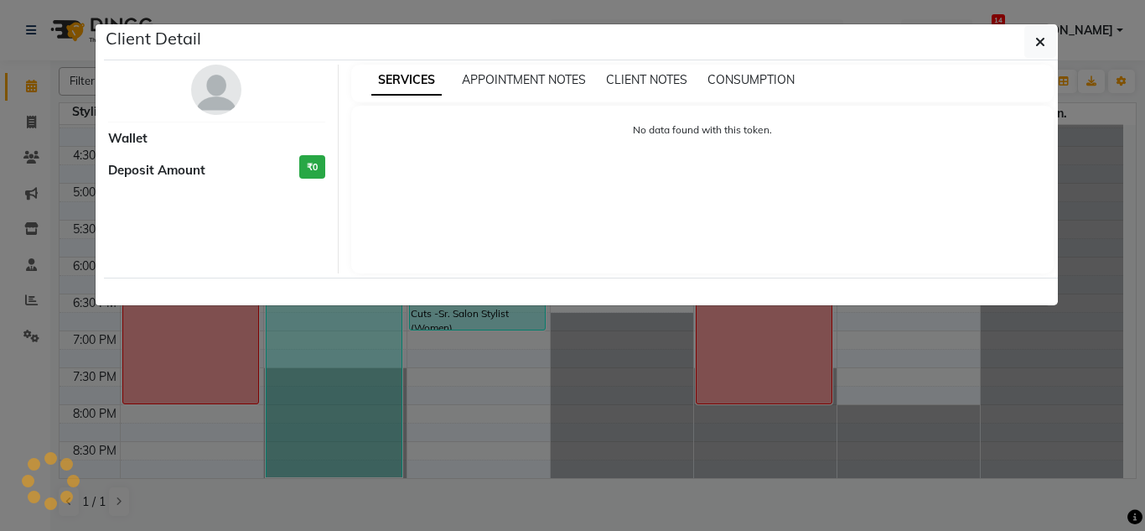
select select "3"
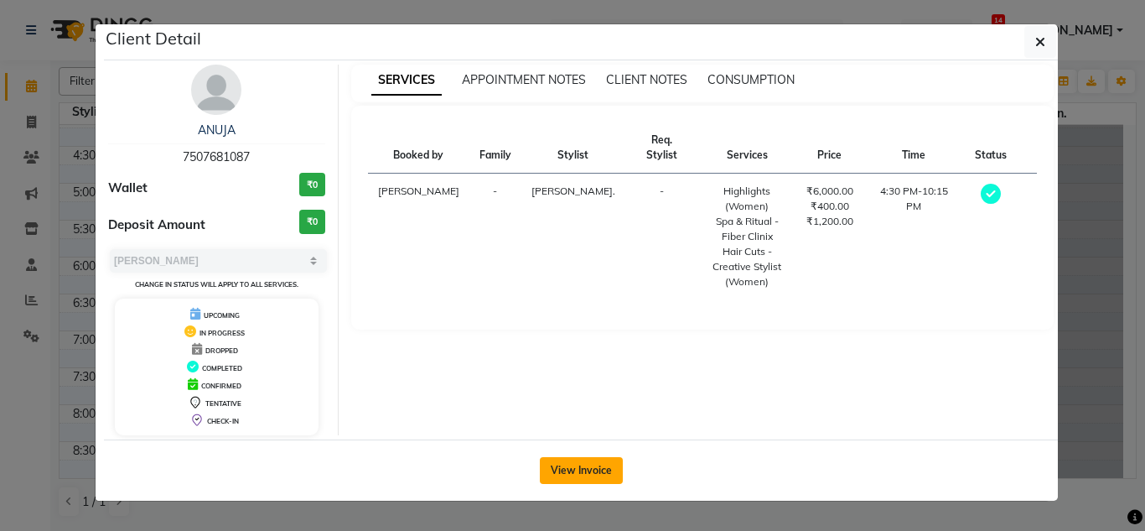
click at [552, 467] on button "View Invoice" at bounding box center [581, 470] width 83 height 27
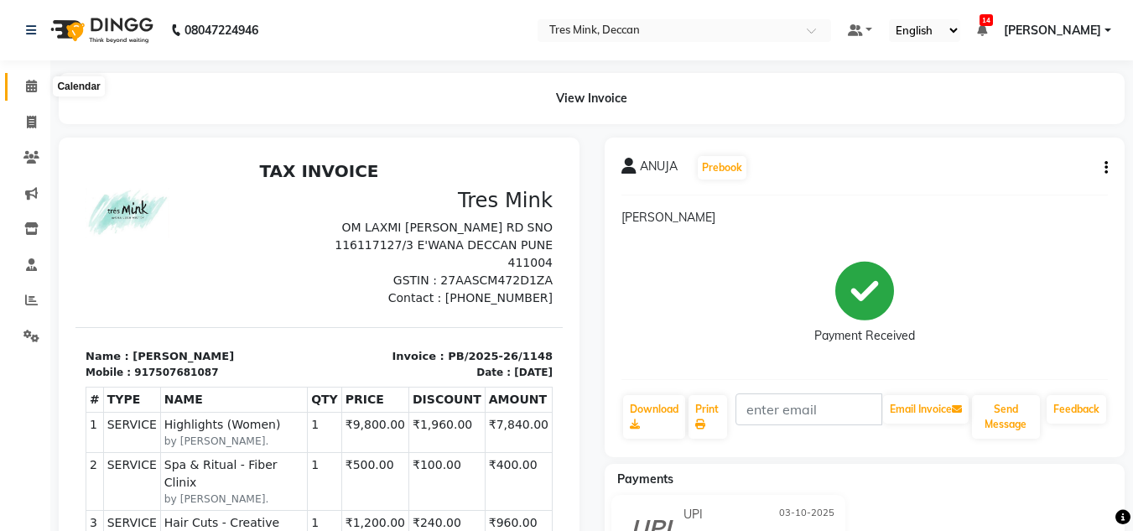
click at [24, 85] on span at bounding box center [31, 86] width 29 height 19
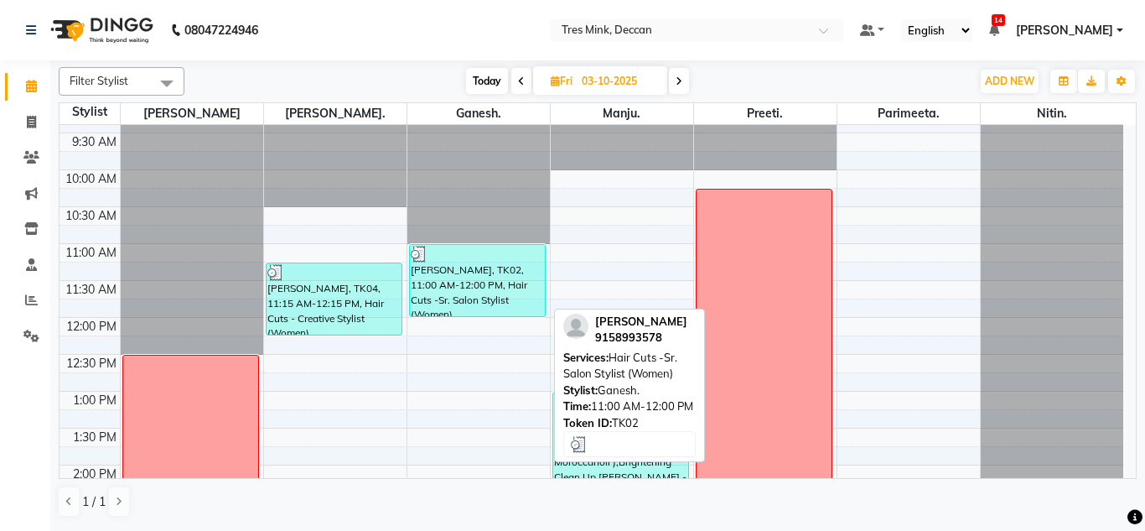
scroll to position [18, 0]
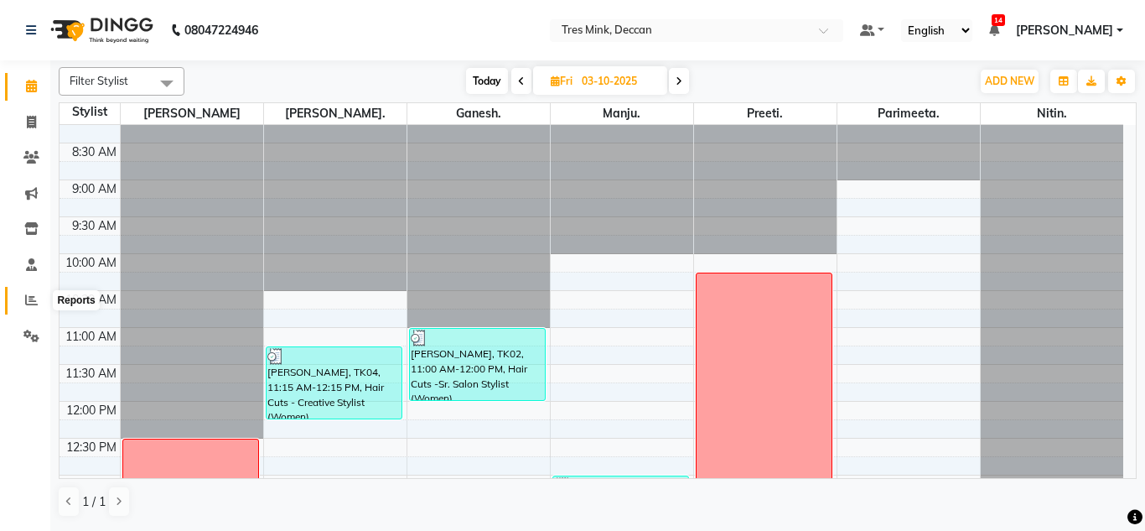
click at [24, 298] on span at bounding box center [31, 300] width 29 height 19
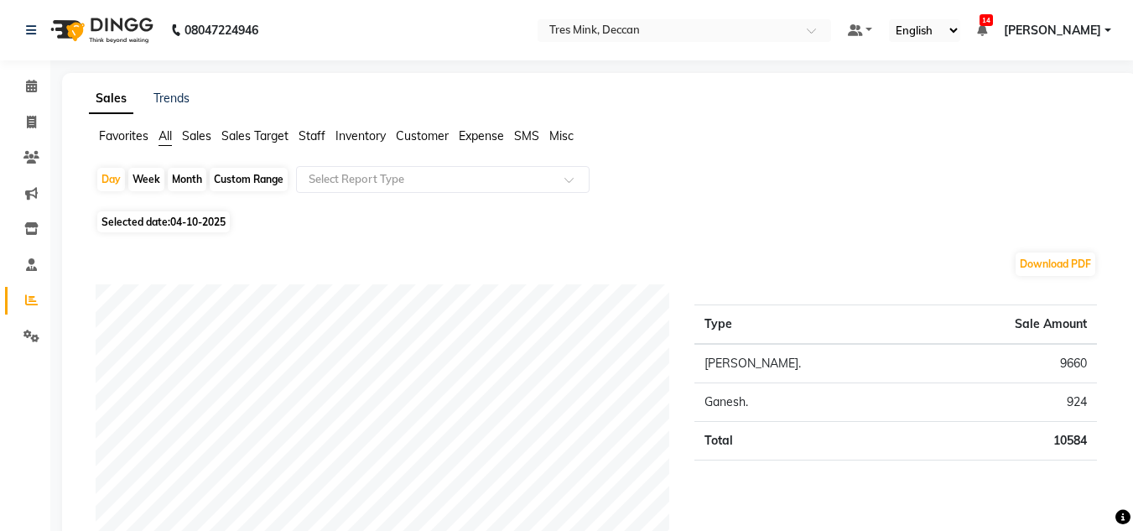
click at [185, 178] on div "Month" at bounding box center [187, 179] width 39 height 23
select select "10"
select select "2025"
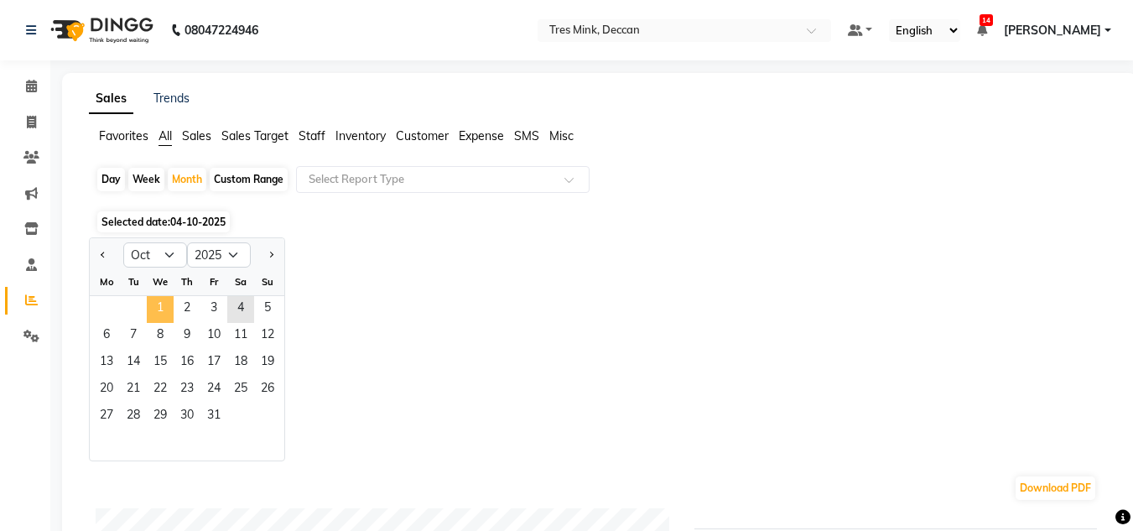
click at [165, 304] on span "1" at bounding box center [160, 309] width 27 height 27
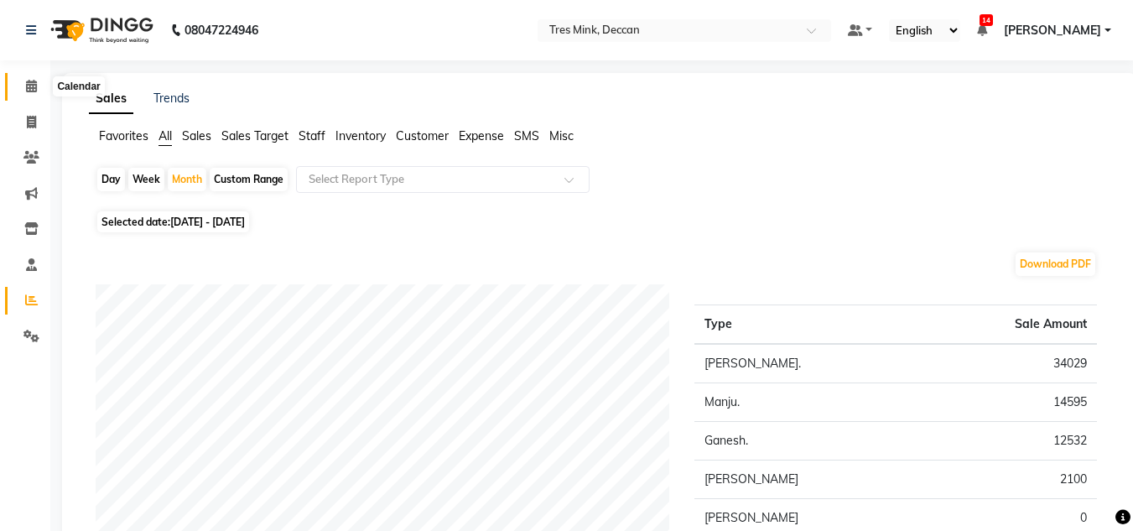
click at [28, 81] on icon at bounding box center [31, 86] width 11 height 13
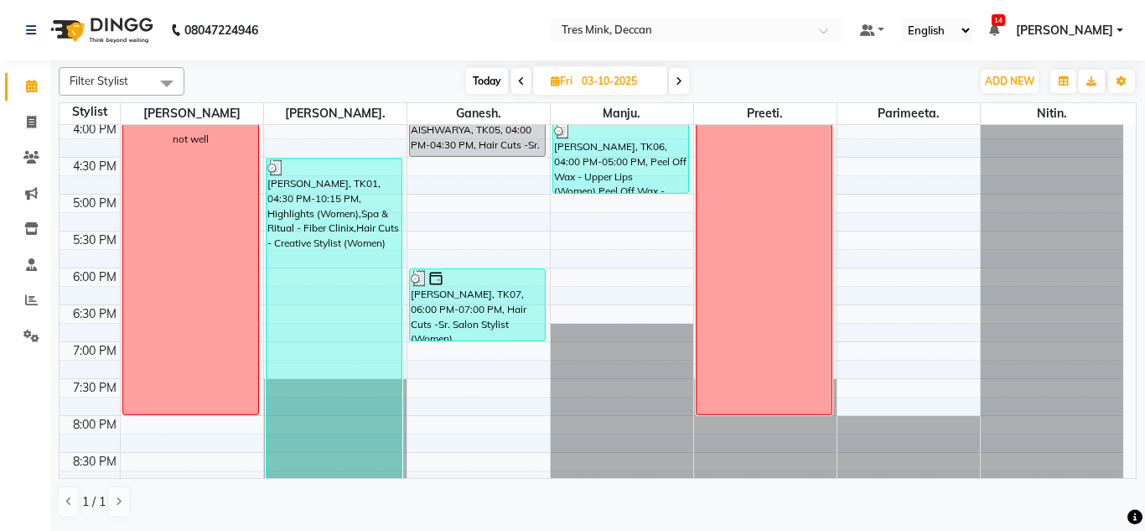
scroll to position [605, 0]
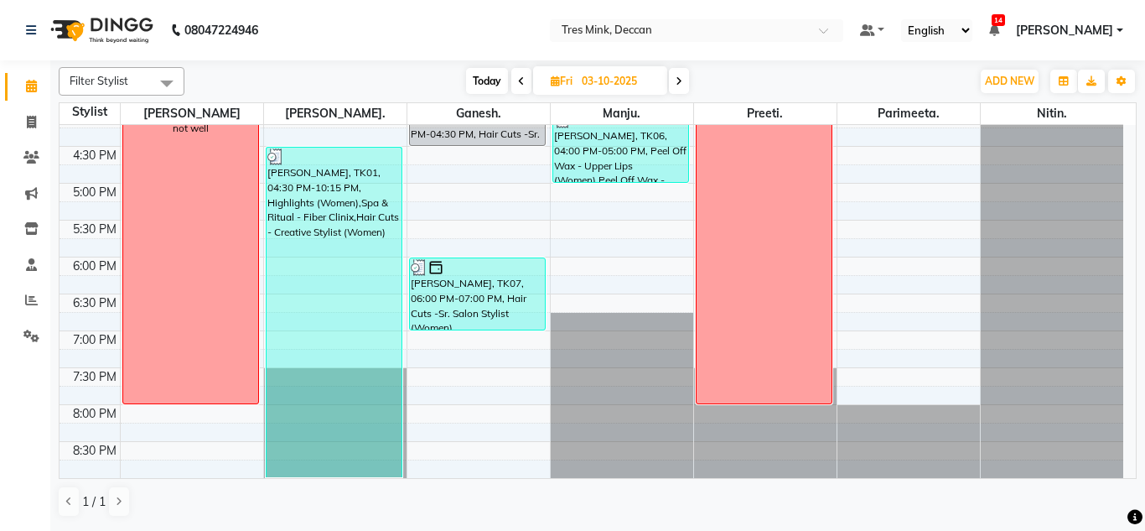
click at [681, 85] on icon at bounding box center [679, 81] width 7 height 10
type input "04-10-2025"
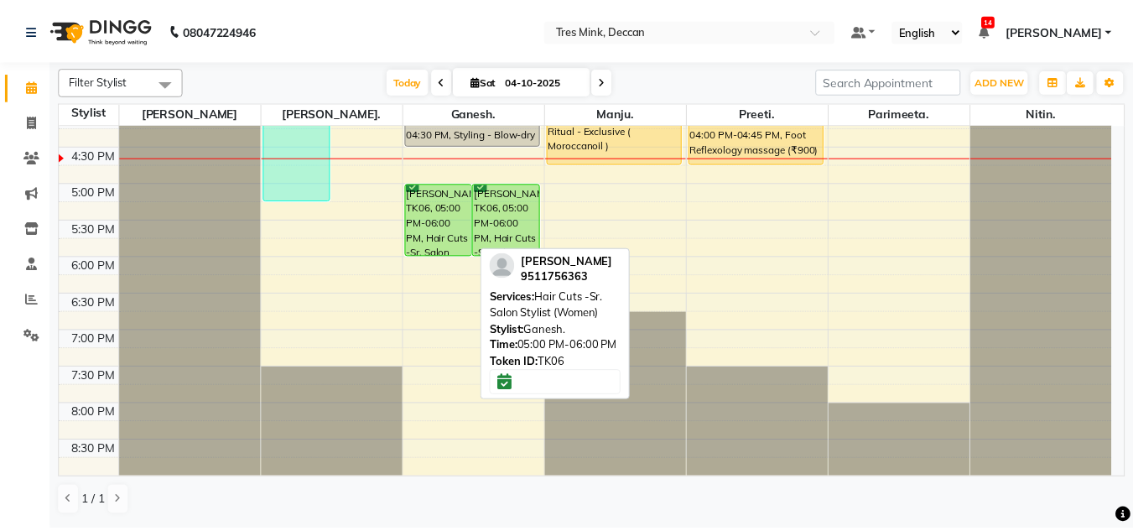
scroll to position [521, 0]
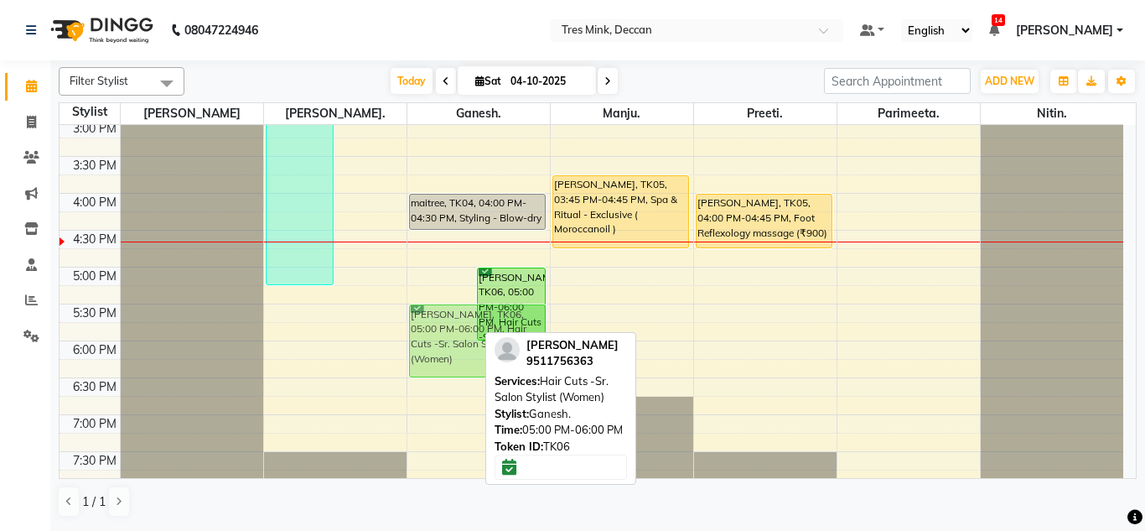
drag, startPoint x: 431, startPoint y: 286, endPoint x: 428, endPoint y: 320, distance: 34.5
click at [428, 320] on div "manasi, TK06, 05:00 PM-06:00 PM, Hair Cuts -Sr. Salon Stylist (Women) manasi, T…" at bounding box center [478, 82] width 143 height 958
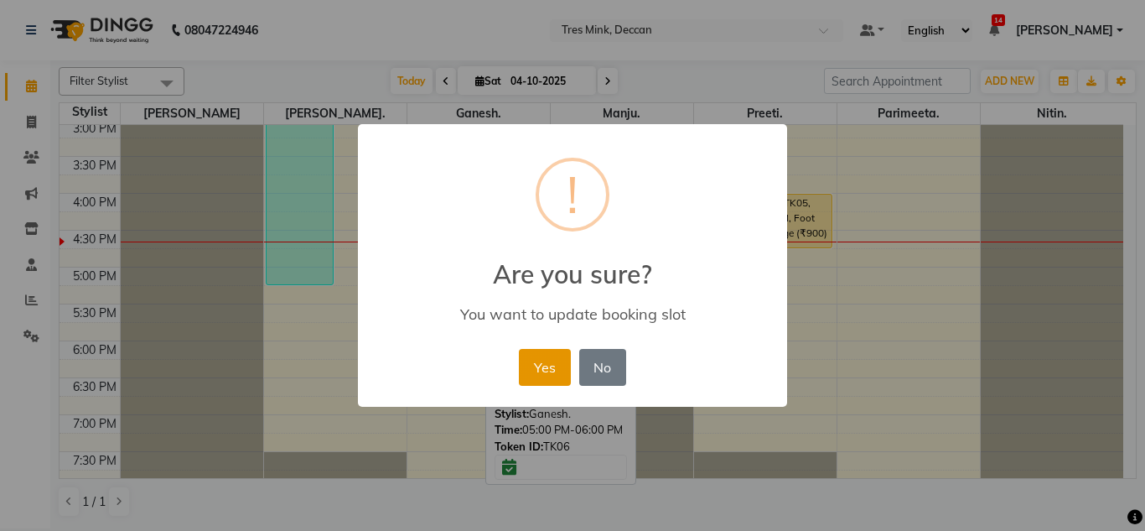
click at [536, 371] on button "Yes" at bounding box center [544, 367] width 51 height 37
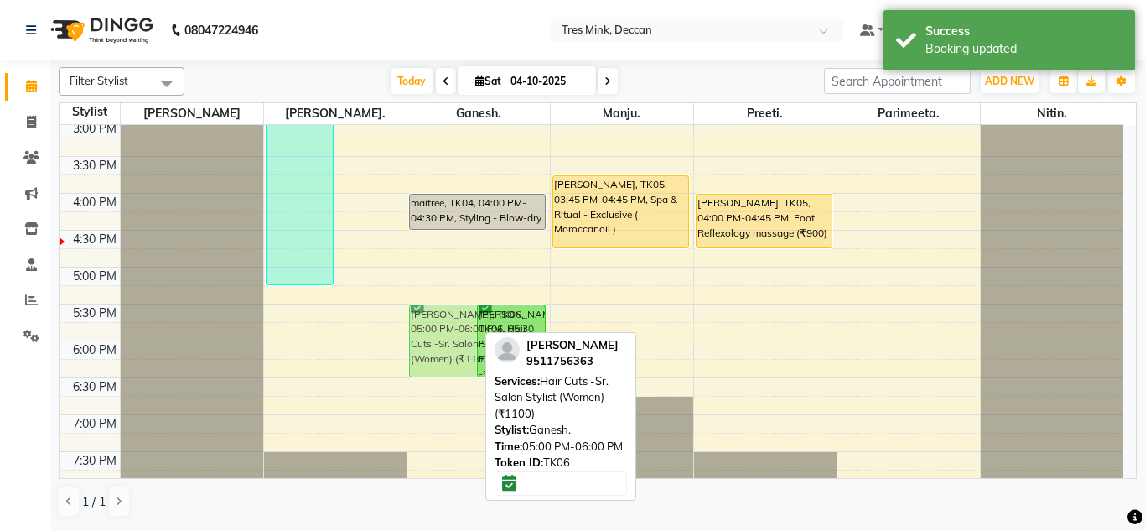
drag, startPoint x: 457, startPoint y: 272, endPoint x: 442, endPoint y: 305, distance: 36.0
click at [442, 305] on div "manasi, TK06, 05:00 PM-06:00 PM, Hair Cuts -Sr. Salon Stylist (Women) (₹1100) m…" at bounding box center [478, 82] width 143 height 958
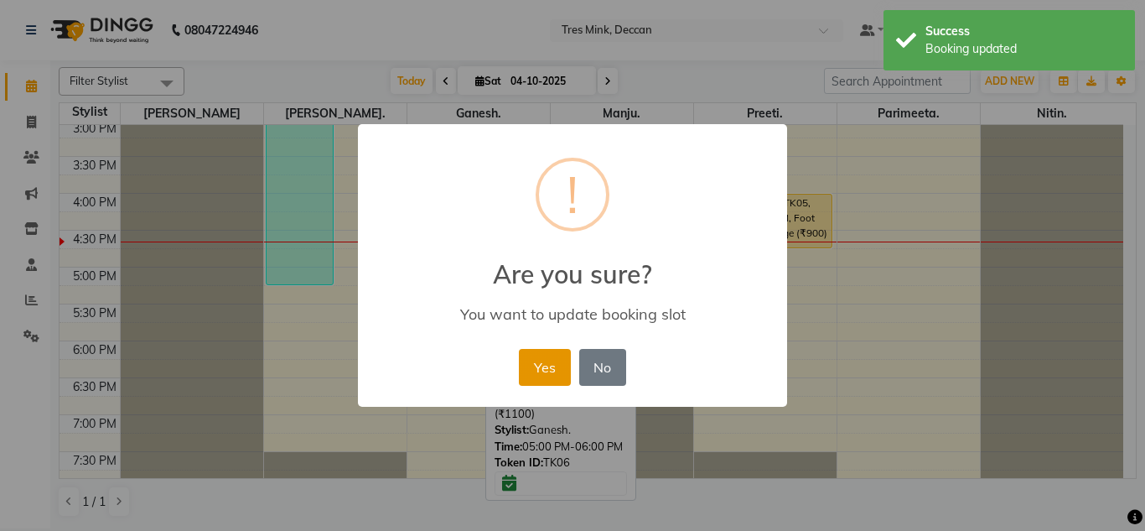
click at [532, 373] on button "Yes" at bounding box center [544, 367] width 51 height 37
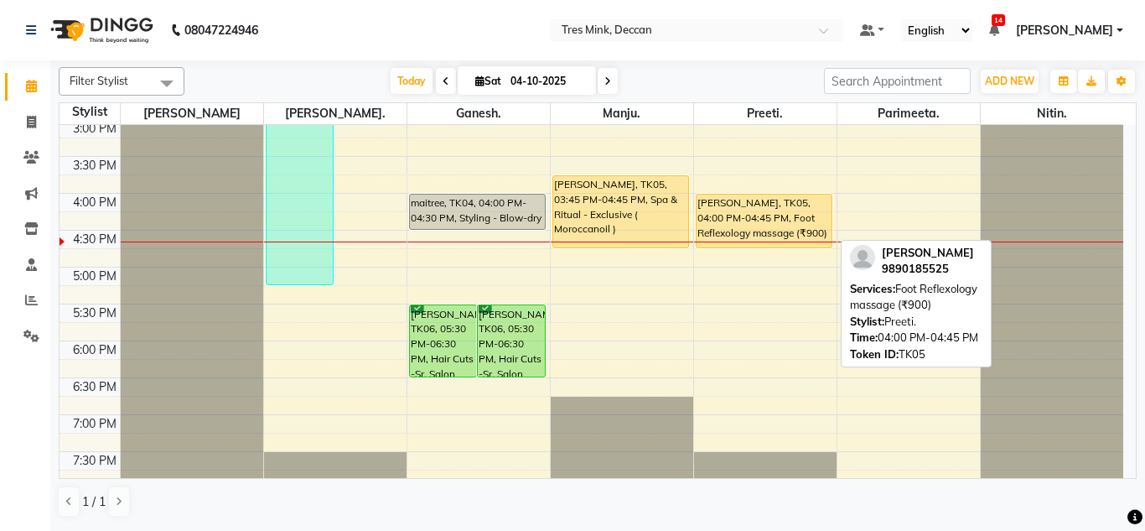
click at [762, 220] on div "[PERSON_NAME], TK05, 04:00 PM-04:45 PM, Foot Reflexology massage (₹900)" at bounding box center [765, 221] width 136 height 53
select select "1"
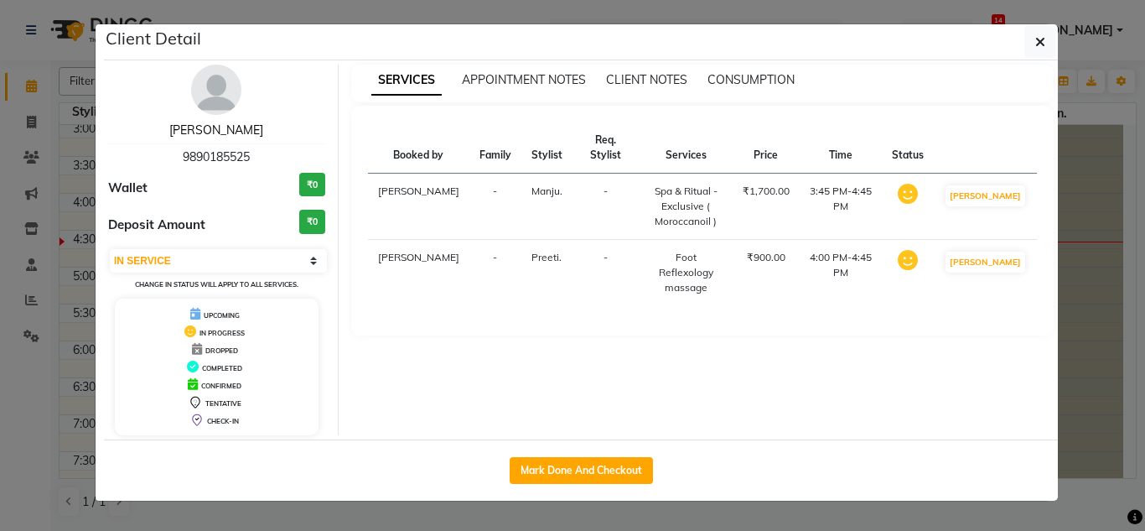
click at [220, 129] on link "[PERSON_NAME]" at bounding box center [216, 129] width 94 height 15
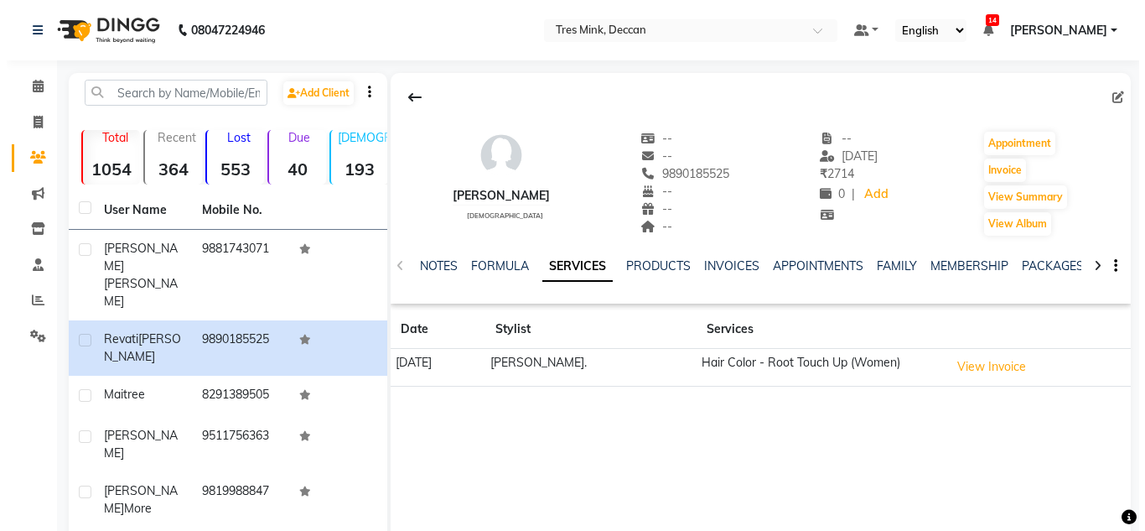
scroll to position [87, 0]
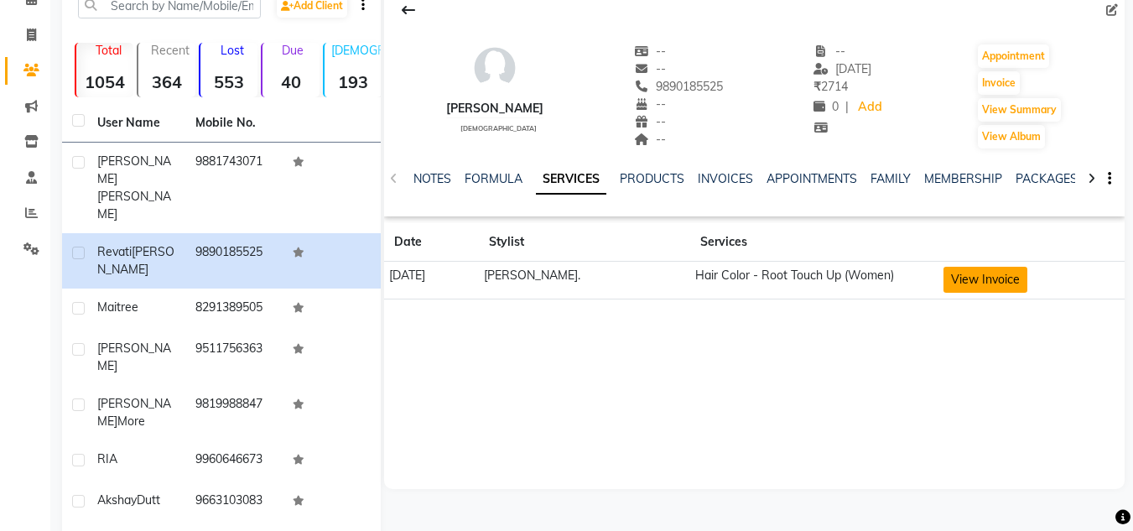
click at [989, 276] on button "View Invoice" at bounding box center [985, 280] width 84 height 26
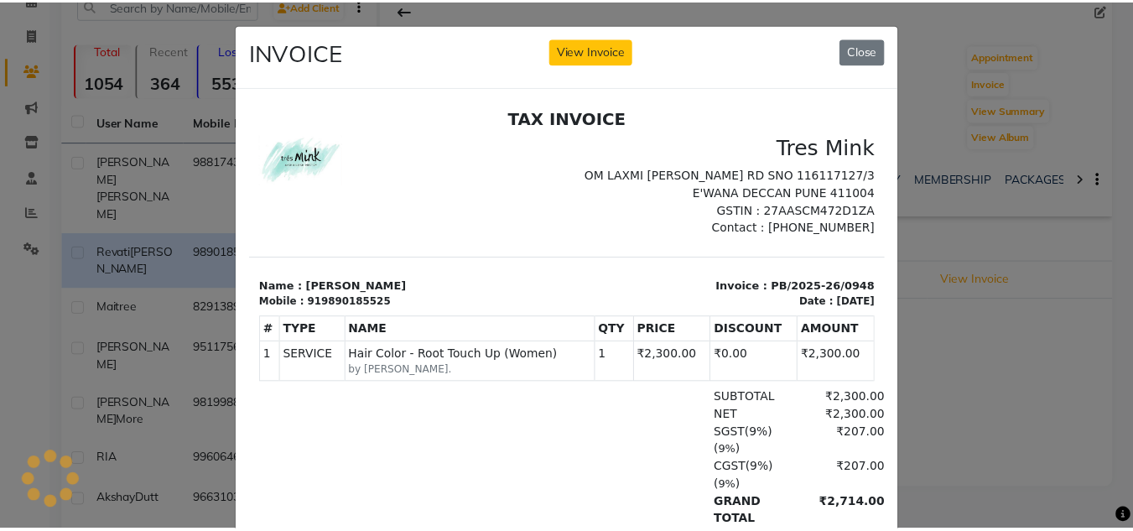
scroll to position [0, 0]
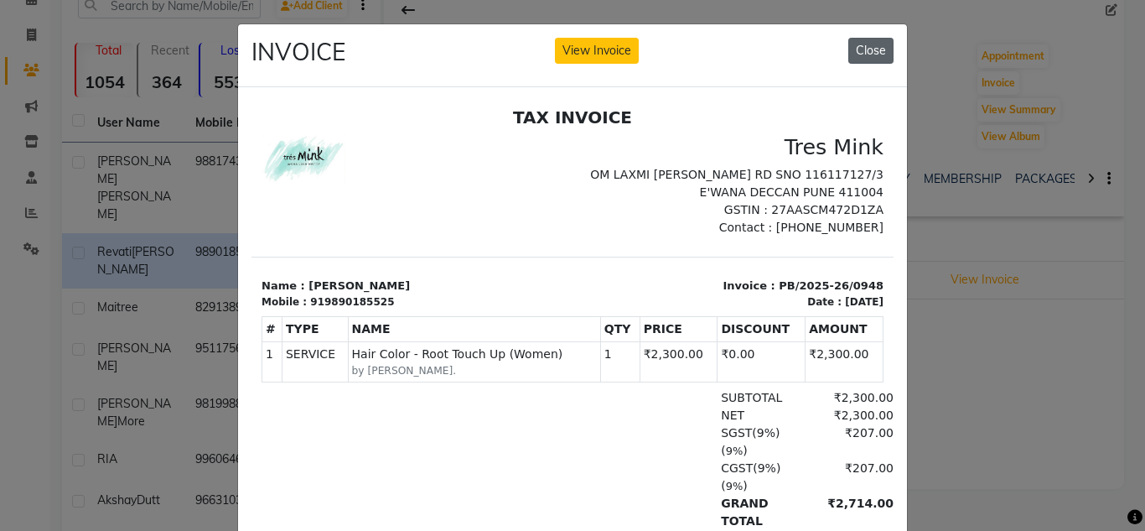
drag, startPoint x: 869, startPoint y: 65, endPoint x: 868, endPoint y: 52, distance: 12.7
click at [868, 52] on div "INVOICE View Invoice Close" at bounding box center [572, 55] width 669 height 63
click at [868, 52] on button "Close" at bounding box center [870, 51] width 45 height 26
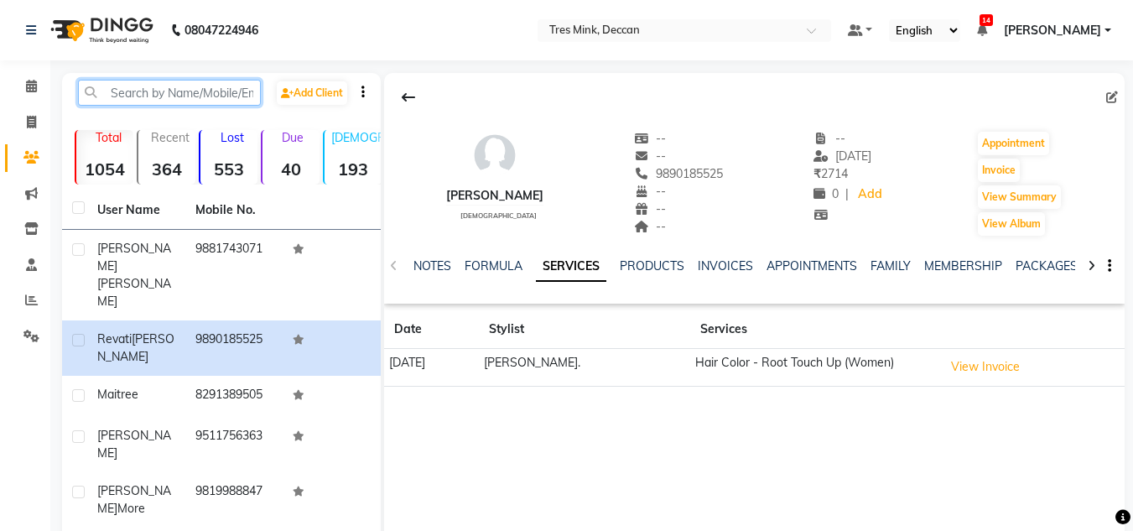
click at [124, 93] on input "text" at bounding box center [169, 93] width 183 height 26
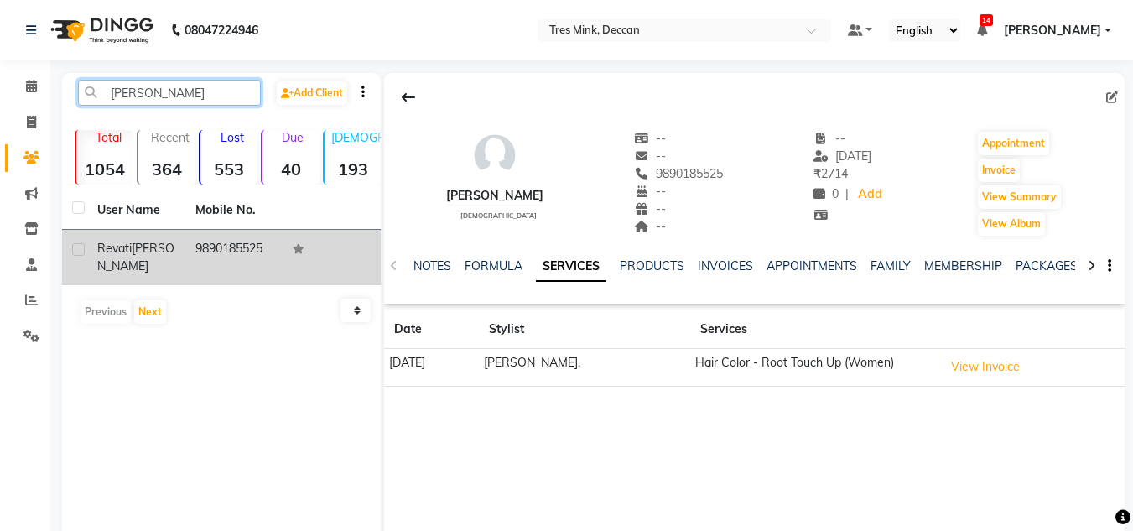
type input "brose"
click at [212, 252] on td "9890185525" at bounding box center [234, 257] width 98 height 55
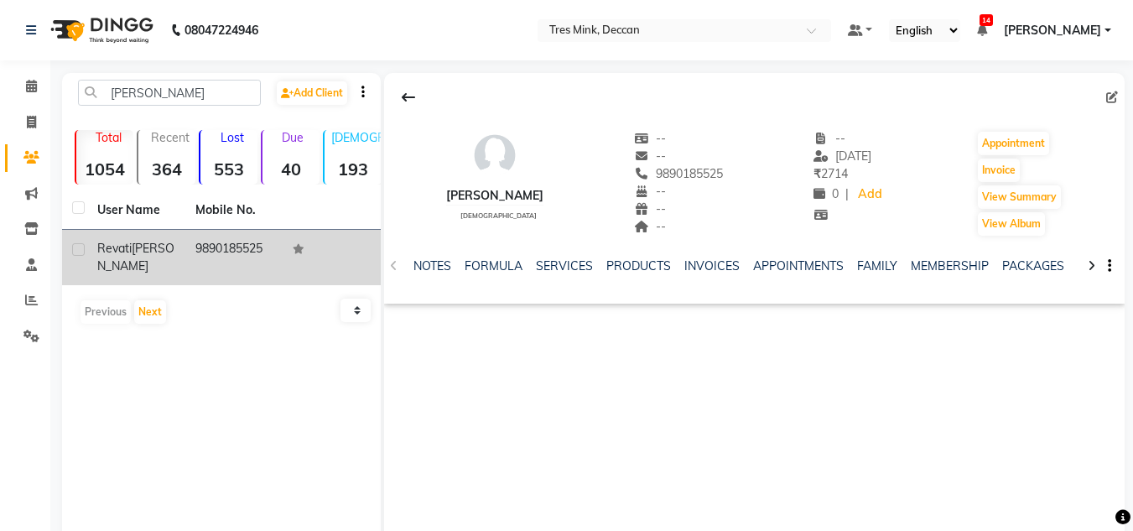
click at [212, 252] on td "9890185525" at bounding box center [234, 257] width 98 height 55
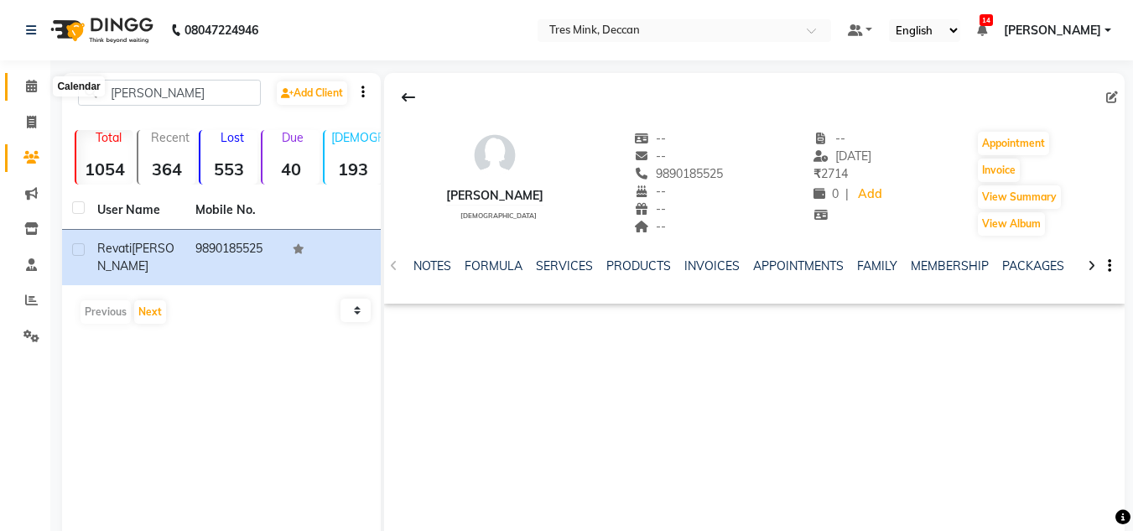
click at [33, 90] on icon at bounding box center [31, 86] width 11 height 13
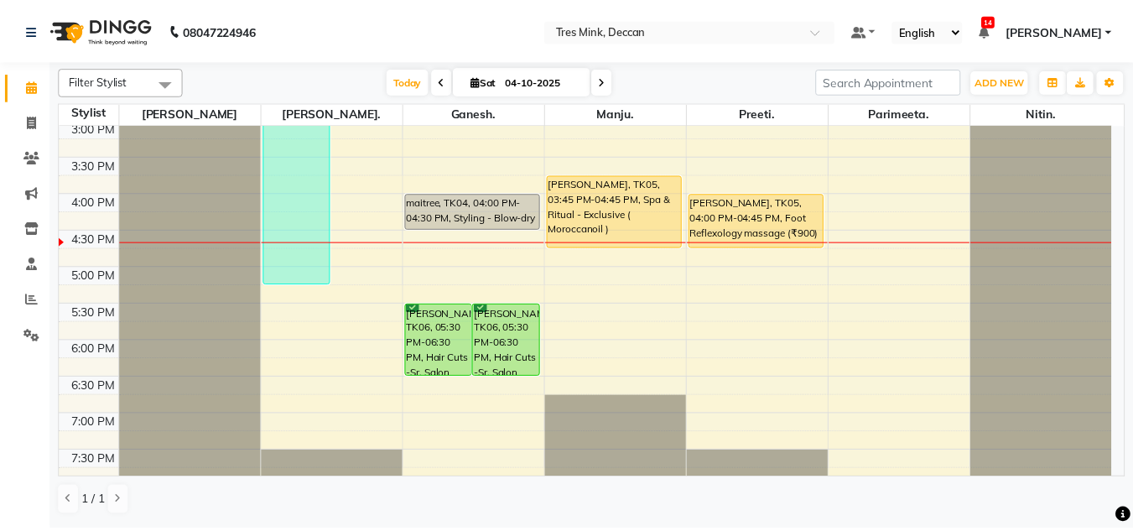
scroll to position [522, 0]
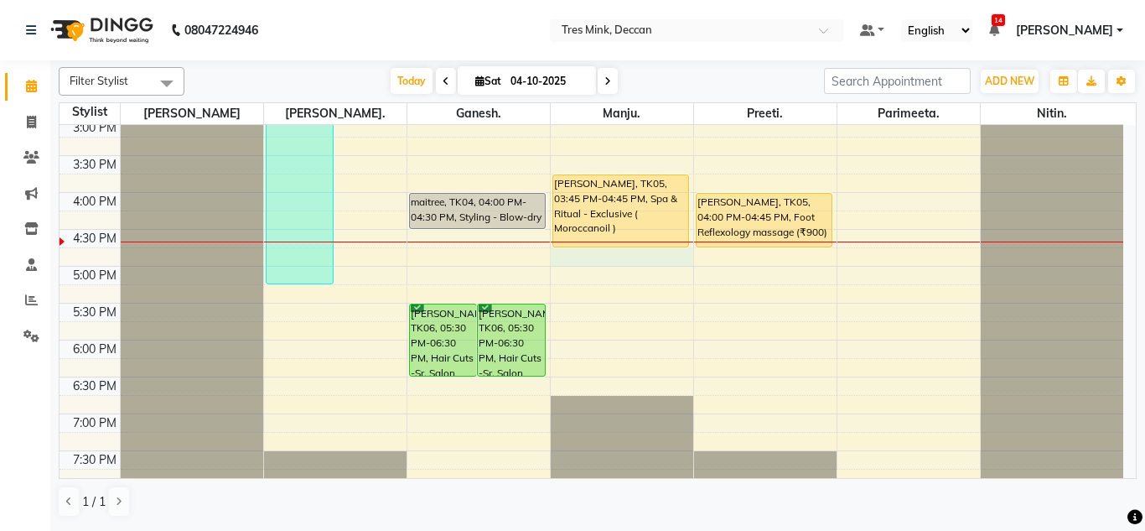
click at [610, 266] on div "8:00 AM 8:30 AM 9:00 AM 9:30 AM 10:00 AM 10:30 AM 11:00 AM 11:30 AM 12:00 PM 12…" at bounding box center [592, 82] width 1064 height 958
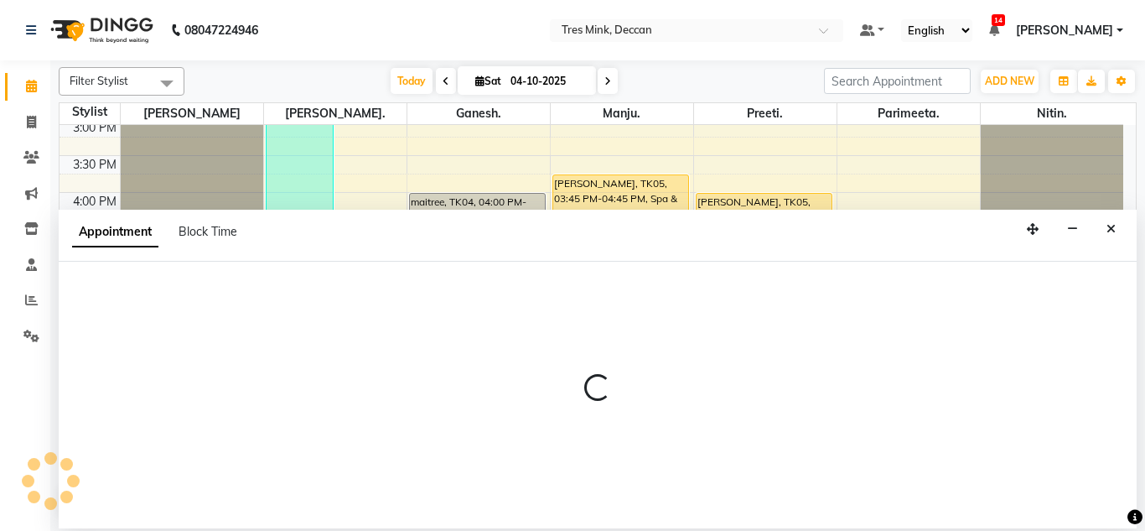
select select "61556"
select select "1005"
select select "tentative"
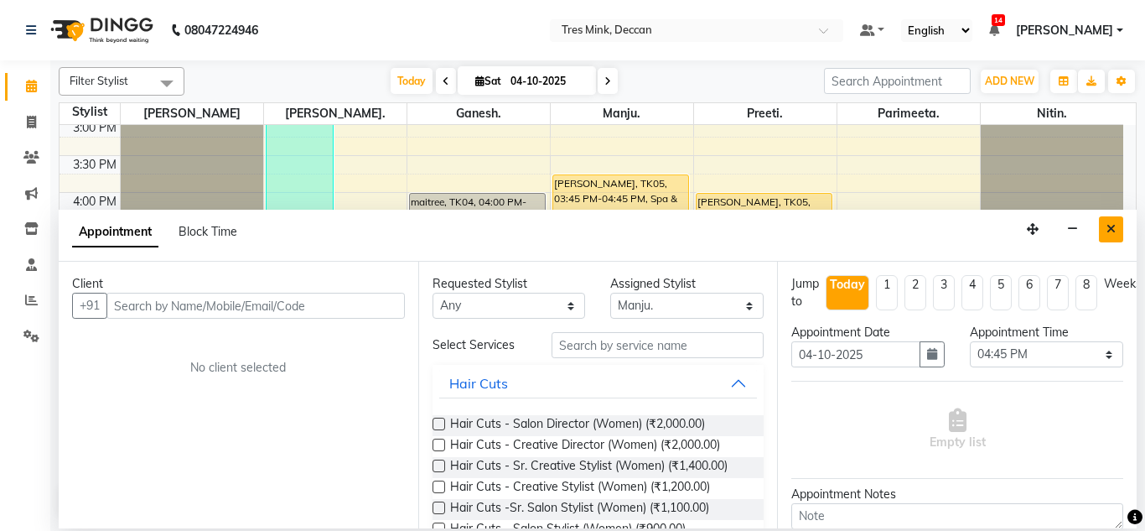
click at [1099, 236] on button "Close" at bounding box center [1111, 229] width 24 height 26
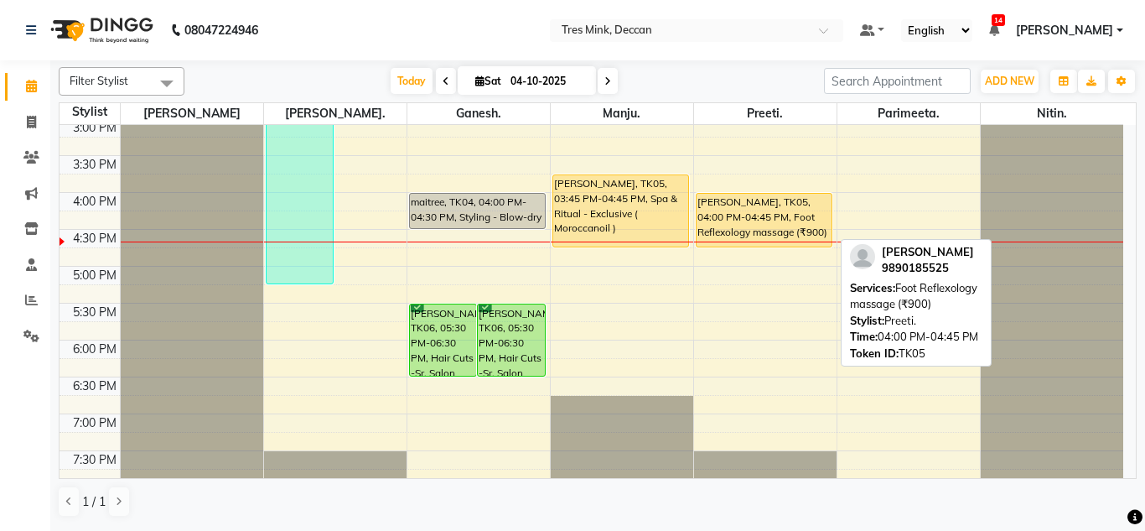
click at [744, 220] on div "[PERSON_NAME], TK05, 04:00 PM-04:45 PM, Foot Reflexology massage (₹900)" at bounding box center [765, 220] width 136 height 53
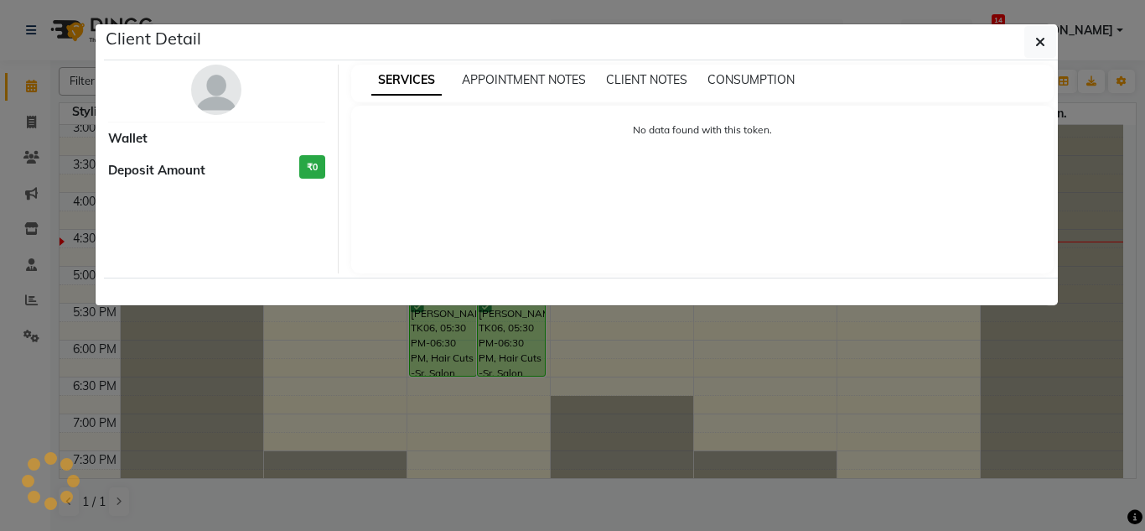
select select "1"
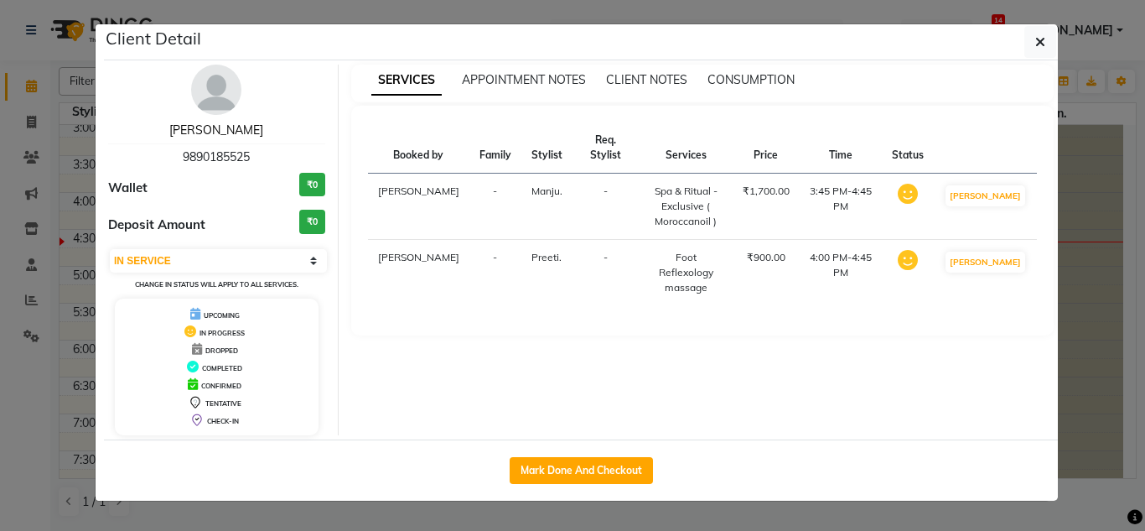
click at [217, 136] on link "[PERSON_NAME]" at bounding box center [216, 129] width 94 height 15
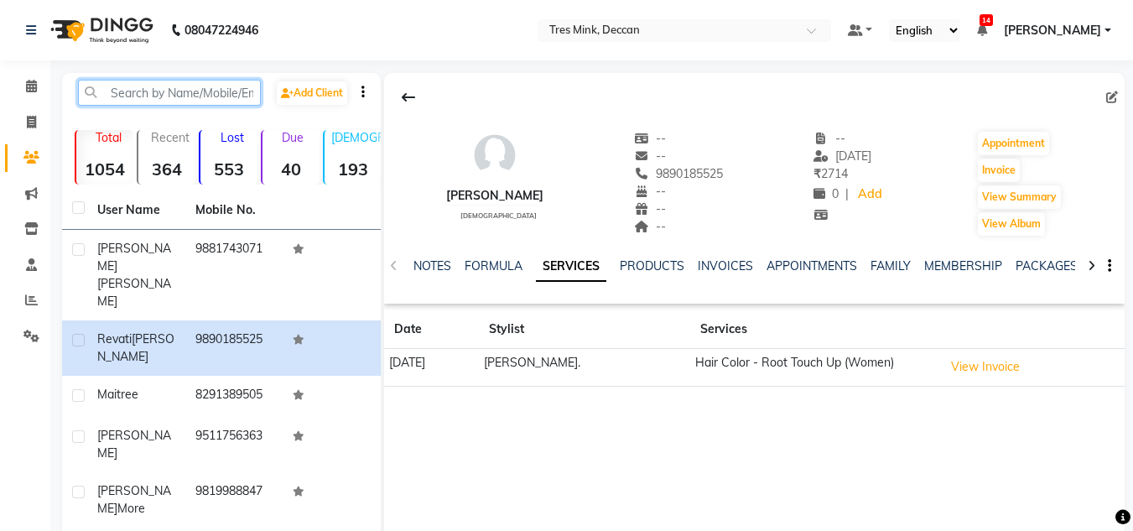
click at [197, 90] on input "text" at bounding box center [169, 93] width 183 height 26
type input "0"
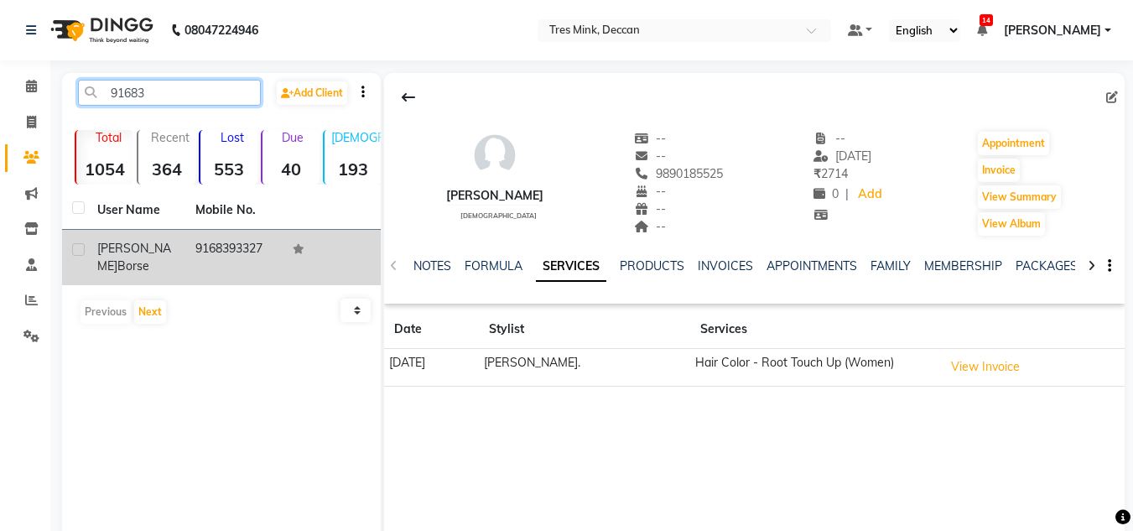
type input "91683"
click at [179, 239] on td "Rutha Borse" at bounding box center [136, 257] width 98 height 55
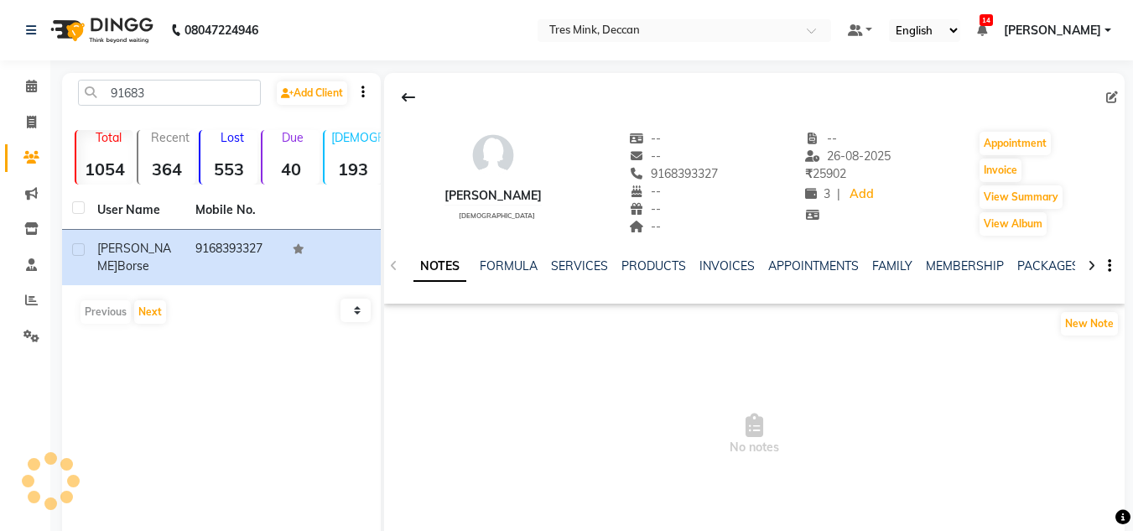
click at [585, 274] on div "SERVICES" at bounding box center [579, 266] width 57 height 18
click at [584, 269] on link "SERVICES" at bounding box center [579, 265] width 57 height 15
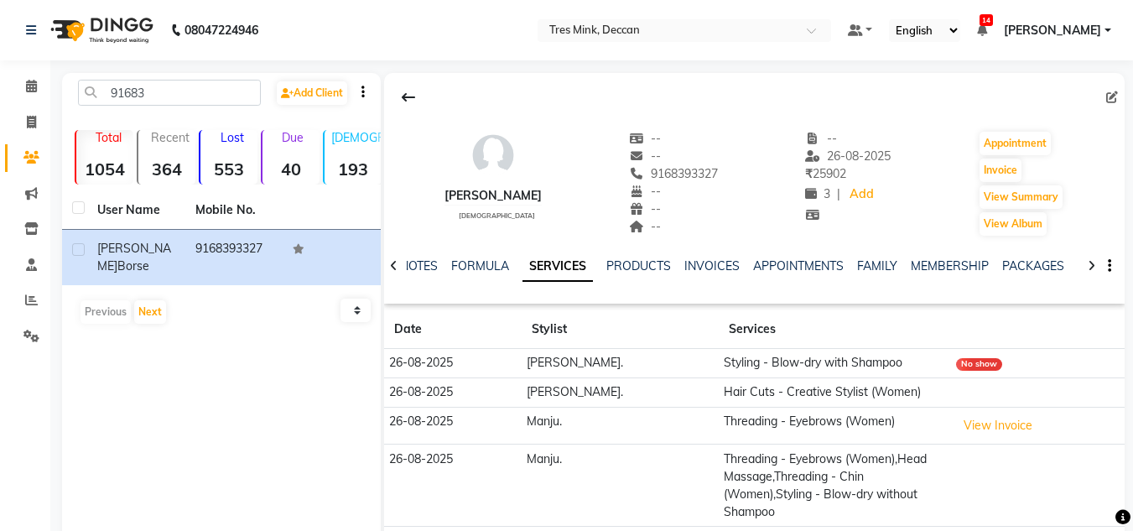
scroll to position [80, 0]
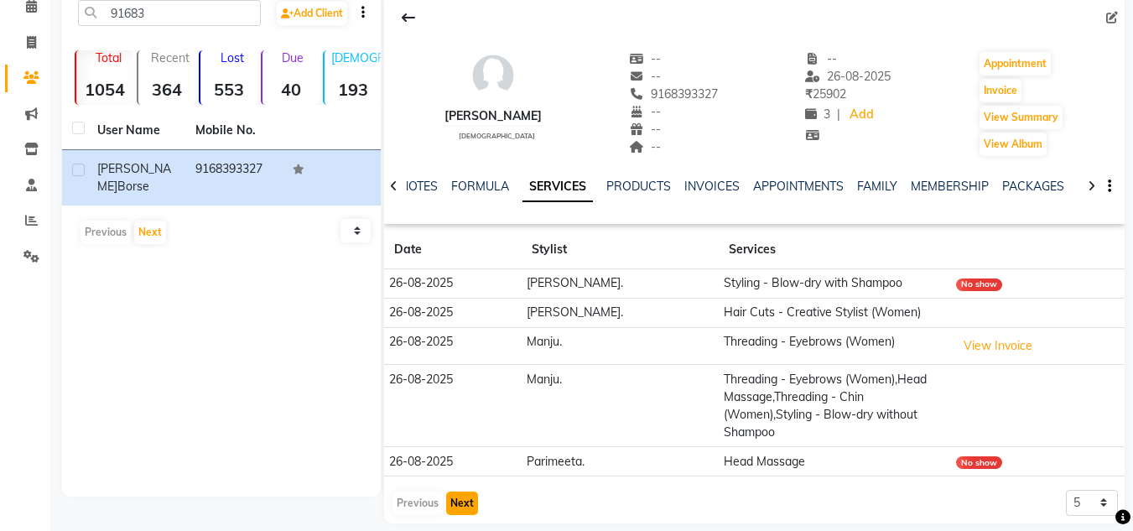
click at [459, 491] on button "Next" at bounding box center [462, 502] width 32 height 23
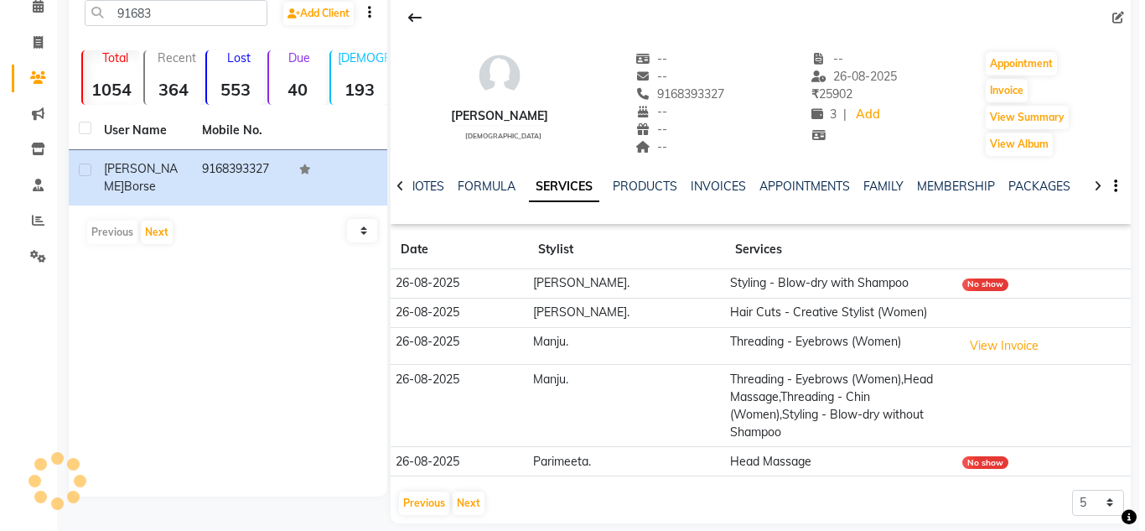
scroll to position [70, 0]
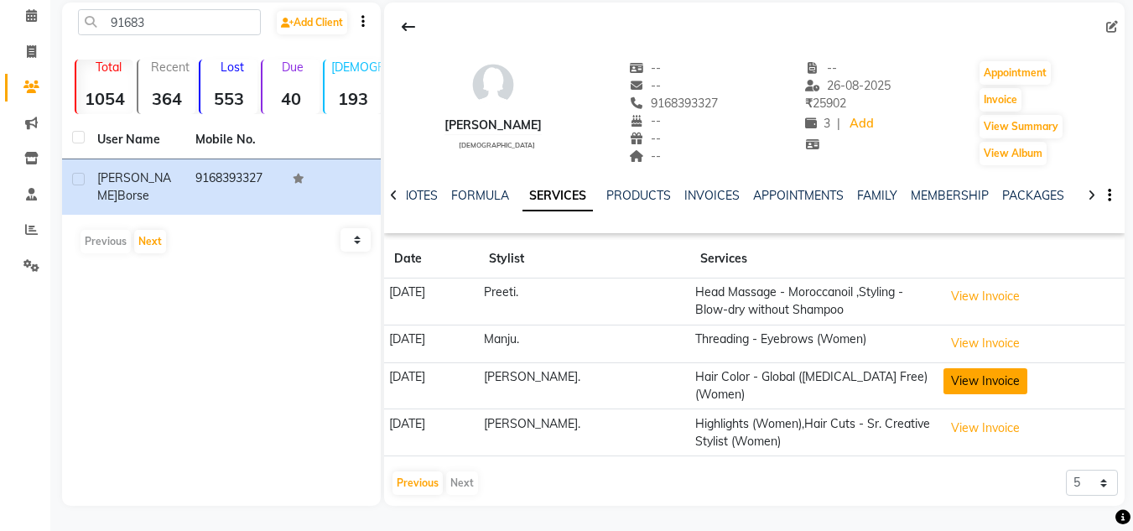
click at [968, 374] on button "View Invoice" at bounding box center [985, 381] width 84 height 26
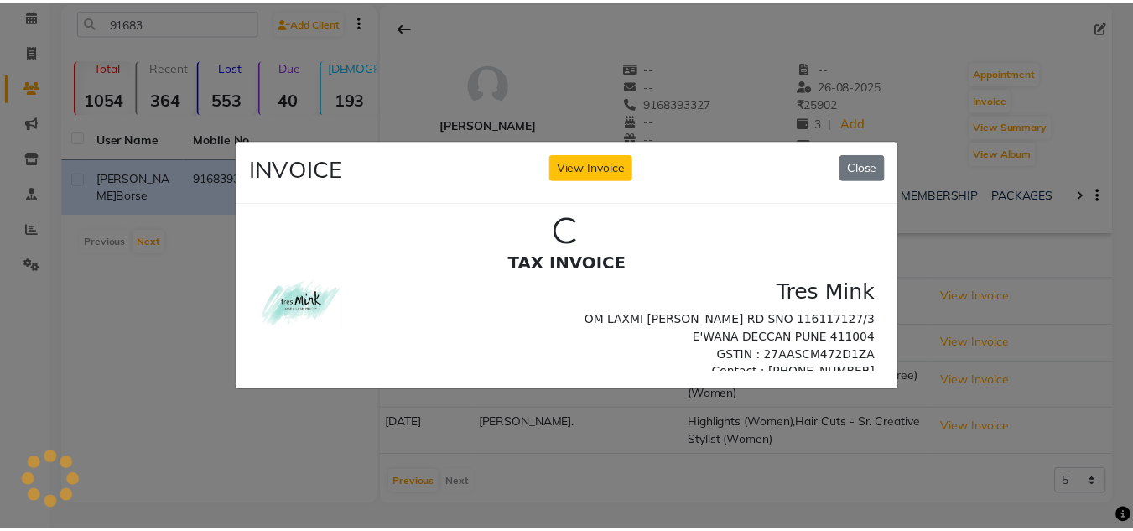
scroll to position [0, 0]
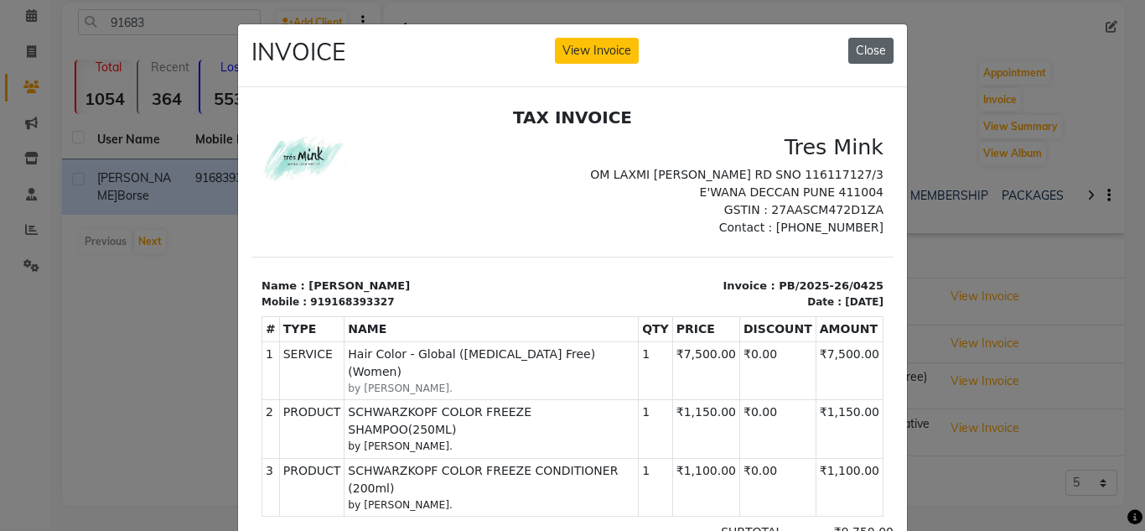
click at [870, 54] on button "Close" at bounding box center [870, 51] width 45 height 26
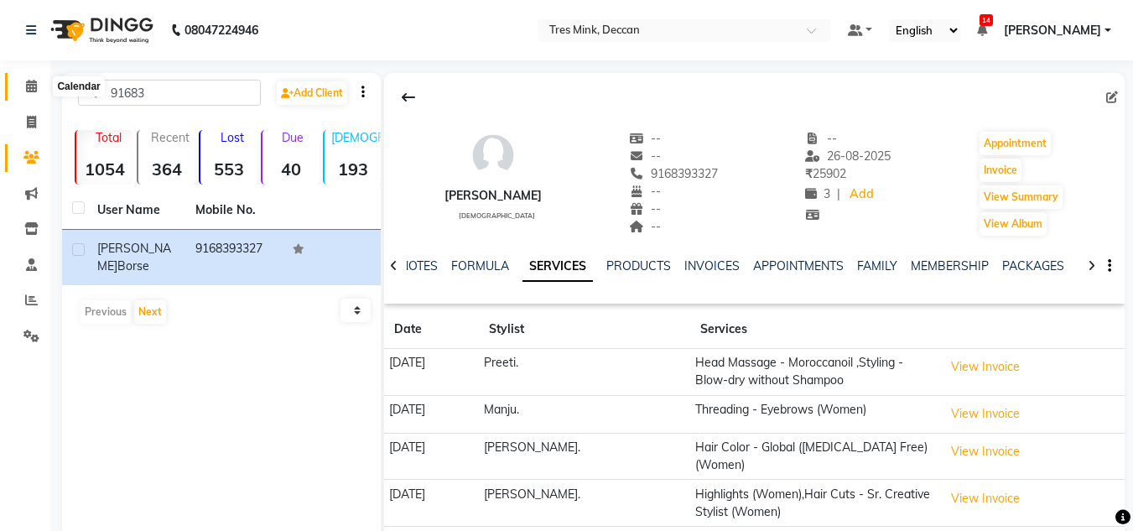
click at [32, 91] on icon at bounding box center [31, 86] width 11 height 13
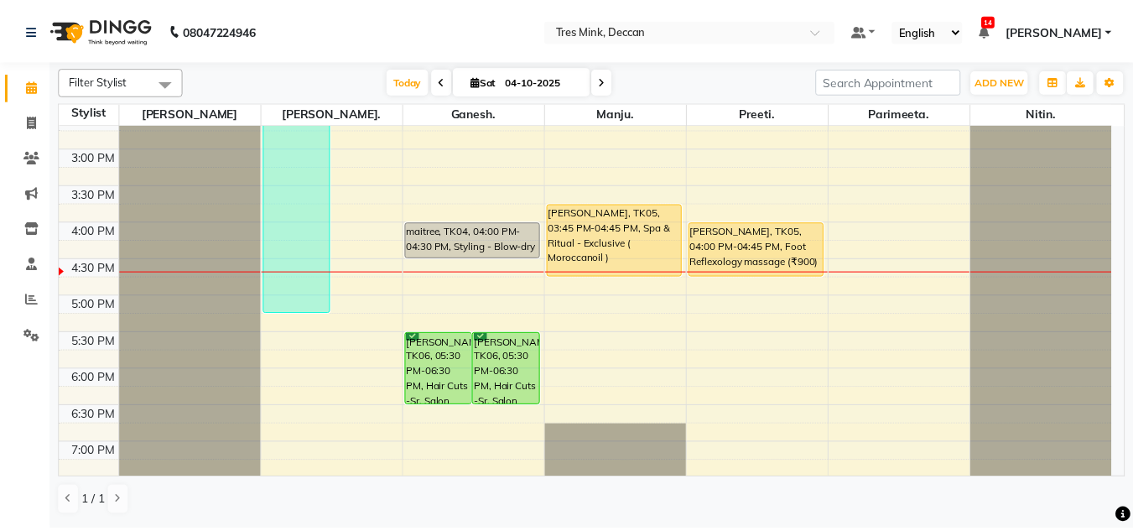
scroll to position [503, 0]
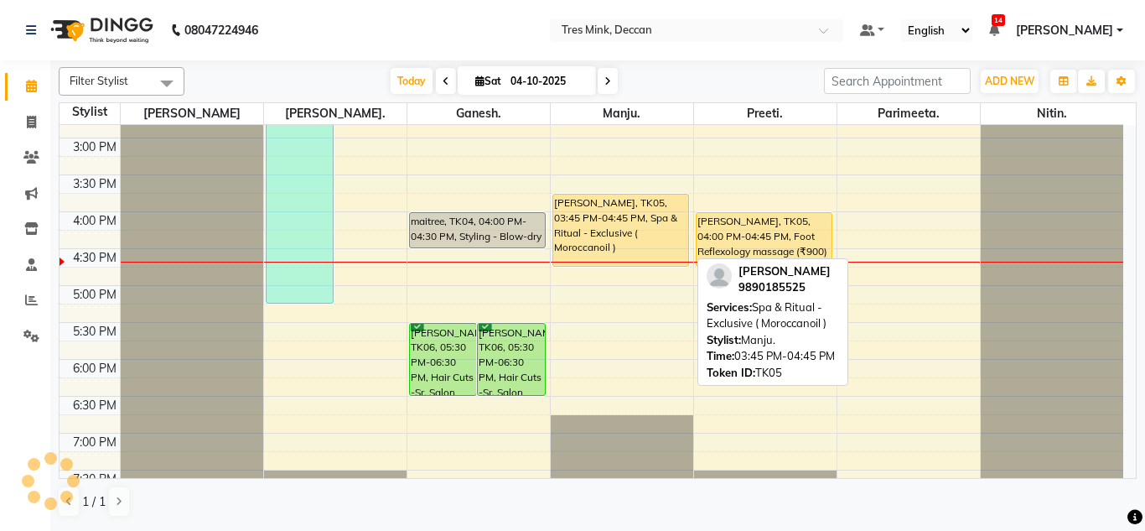
click at [604, 230] on div "[PERSON_NAME], TK05, 03:45 PM-04:45 PM, Spa & Ritual - Exclusive ( Moroccanoil )" at bounding box center [621, 230] width 136 height 71
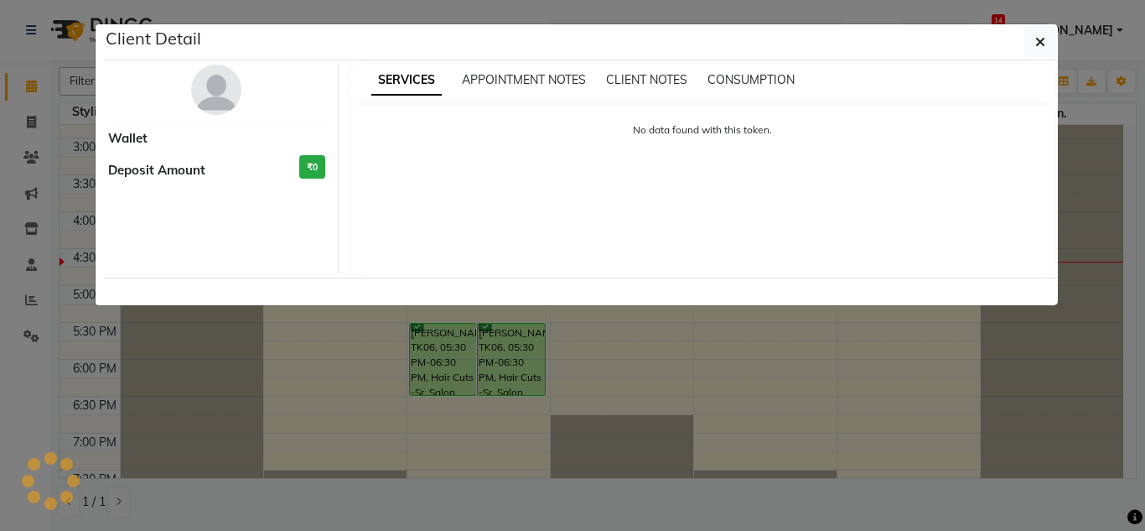
select select "1"
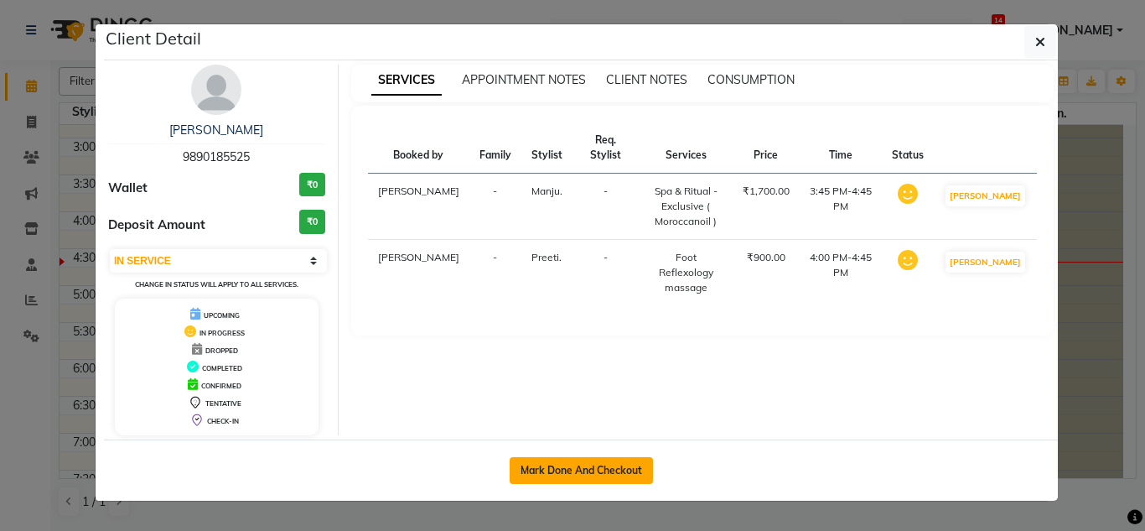
click at [578, 474] on button "Mark Done And Checkout" at bounding box center [581, 470] width 143 height 27
select select "service"
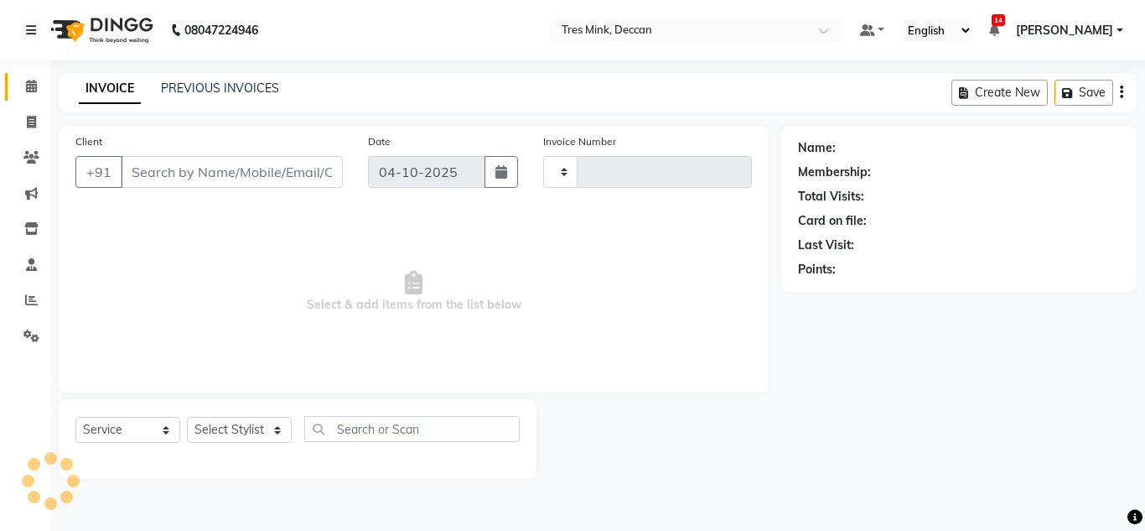
type input "1151"
select select "8055"
type input "9890185525"
select select "59502"
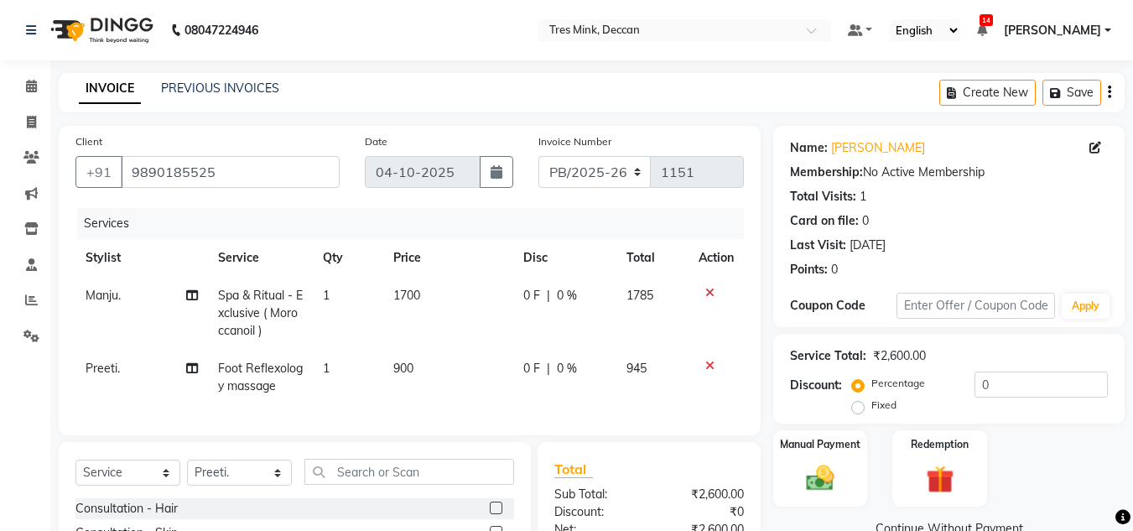
click at [407, 301] on span "1700" at bounding box center [406, 295] width 27 height 15
select select "61556"
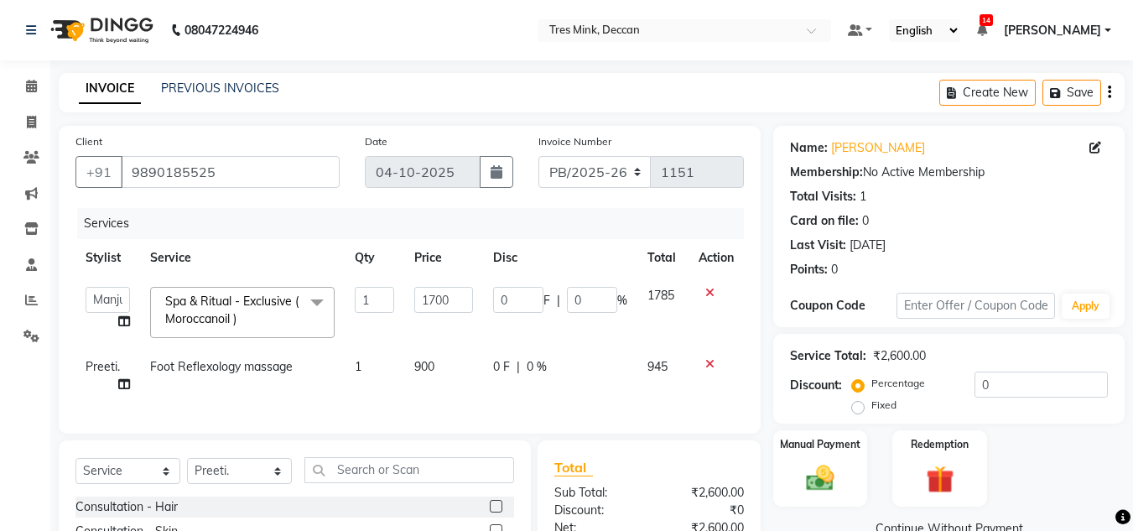
click at [407, 301] on td "1700" at bounding box center [443, 312] width 78 height 71
click at [442, 300] on input "1700" at bounding box center [443, 300] width 58 height 26
click at [441, 302] on input "1700" at bounding box center [443, 300] width 58 height 26
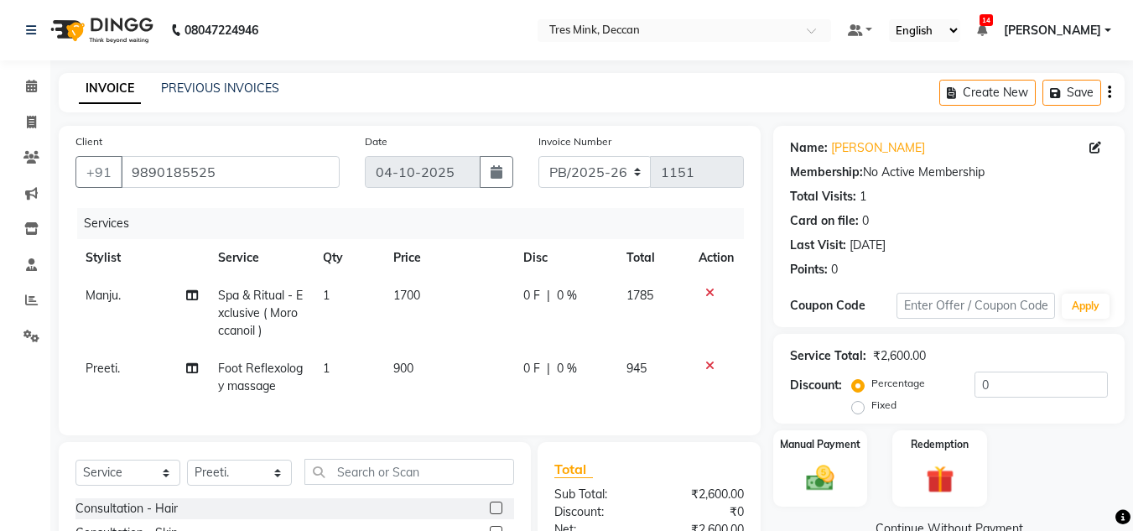
drag, startPoint x: 441, startPoint y: 302, endPoint x: 425, endPoint y: 330, distance: 32.7
click at [425, 330] on td "1700" at bounding box center [448, 313] width 130 height 73
select select "61556"
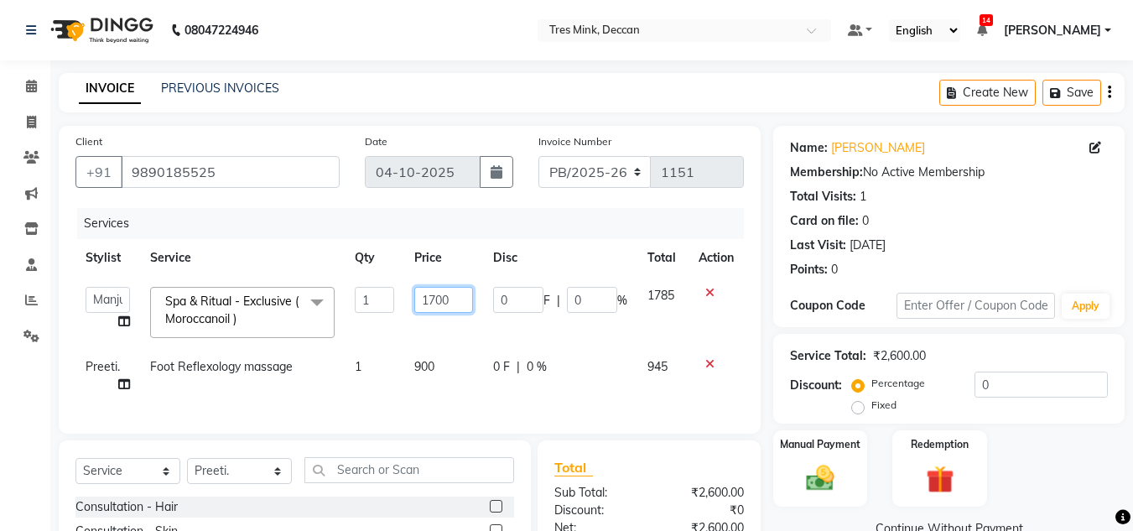
click at [444, 299] on input "1700" at bounding box center [443, 300] width 58 height 26
type input "2800"
drag, startPoint x: 431, startPoint y: 329, endPoint x: 428, endPoint y: 341, distance: 12.0
click at [431, 330] on td "2800" at bounding box center [443, 312] width 78 height 71
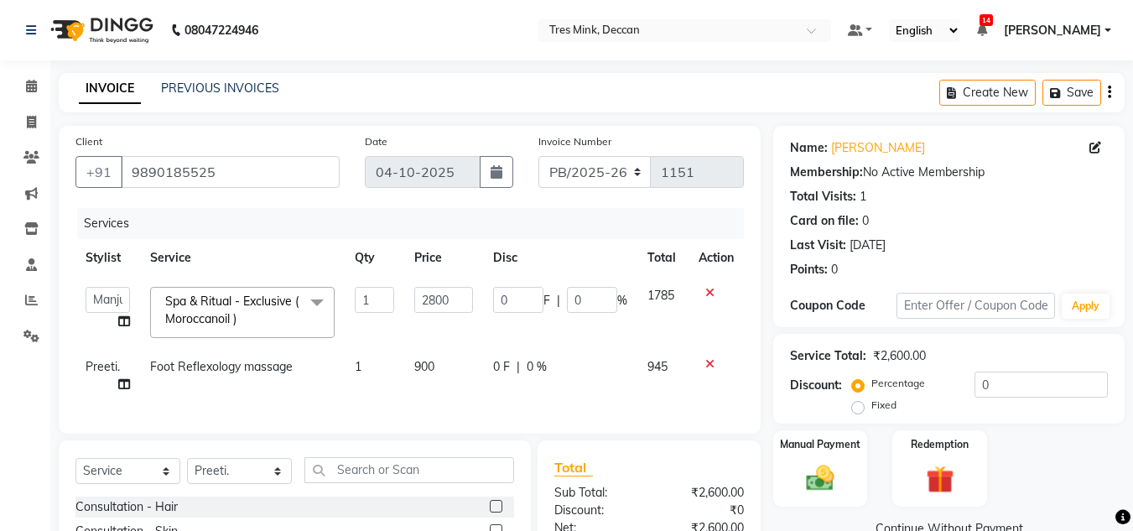
select select "61556"
click at [414, 368] on span "900" at bounding box center [424, 366] width 20 height 15
select select "59502"
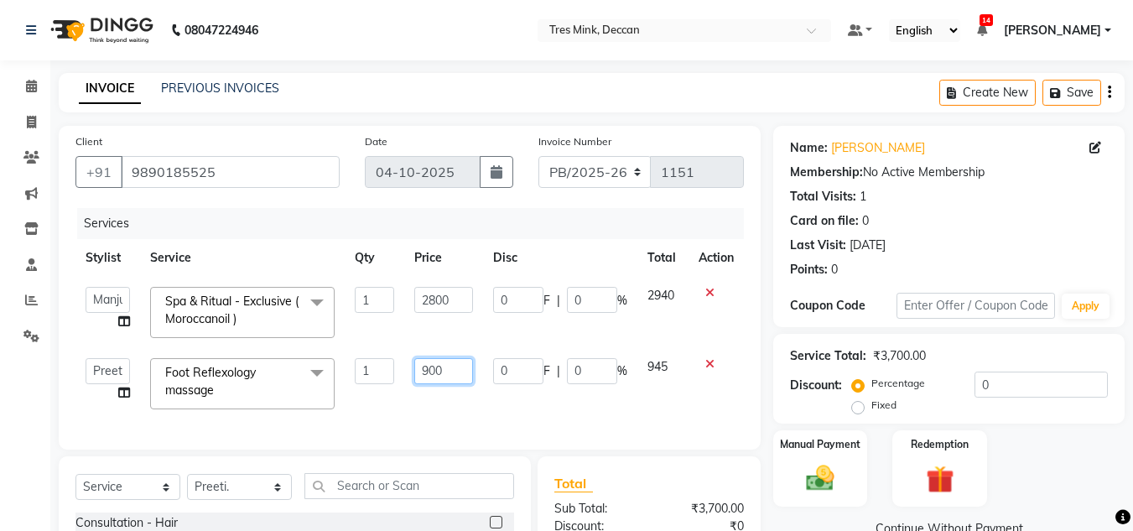
click at [414, 369] on input "900" at bounding box center [443, 371] width 58 height 26
type input "1000"
click at [408, 398] on td "1000" at bounding box center [443, 383] width 78 height 71
select select "59502"
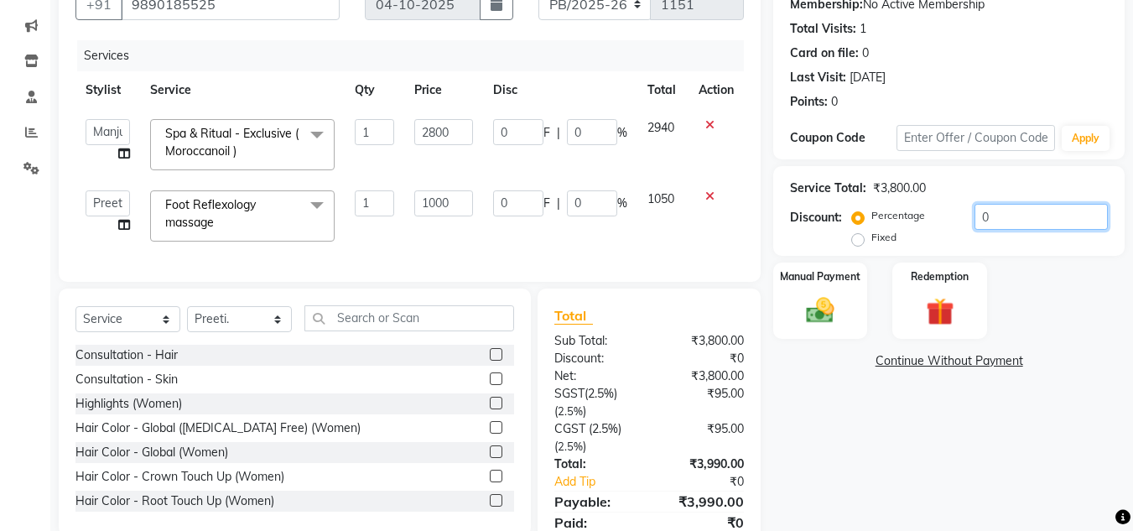
click at [974, 215] on input "0" at bounding box center [1040, 217] width 133 height 26
type input "2"
type input "56"
type input "2"
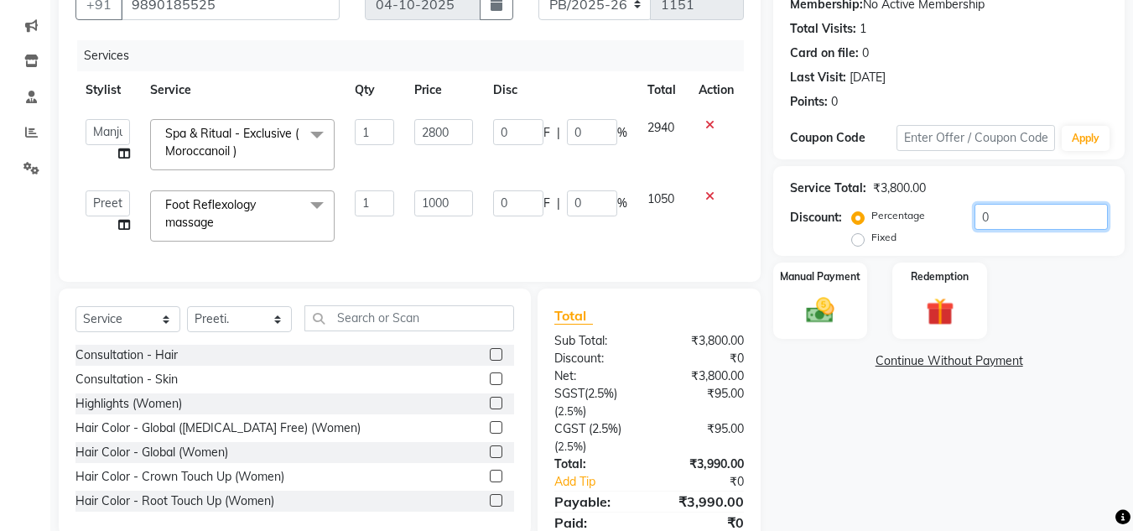
type input "20"
type input "2"
type input "20"
type input "560"
type input "20"
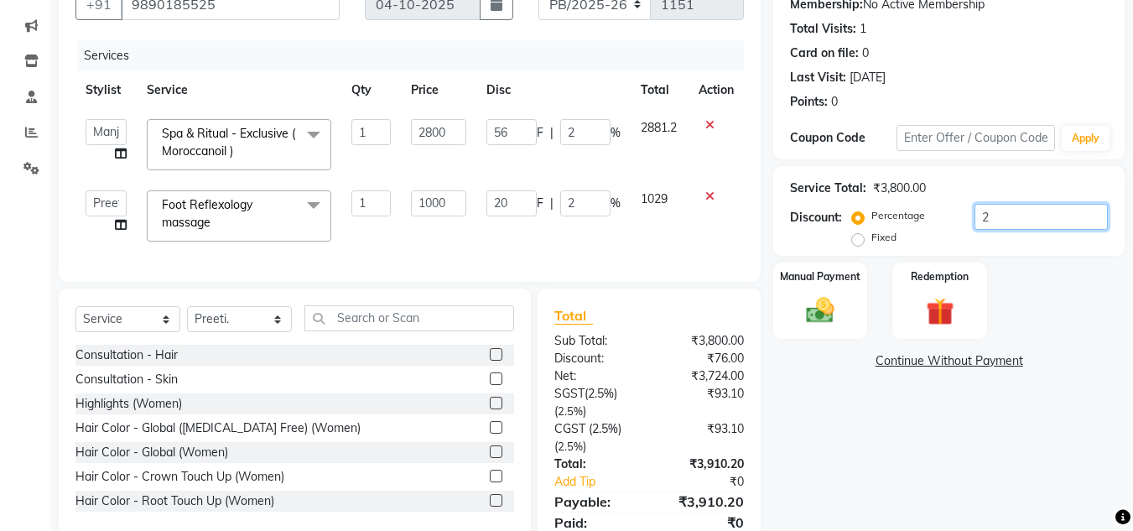
type input "200"
type input "20"
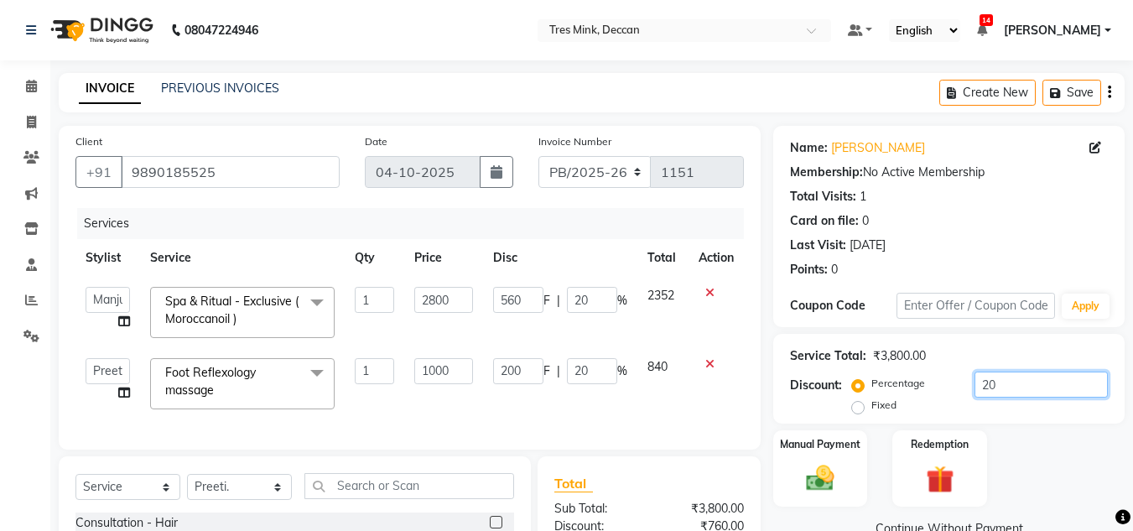
scroll to position [245, 0]
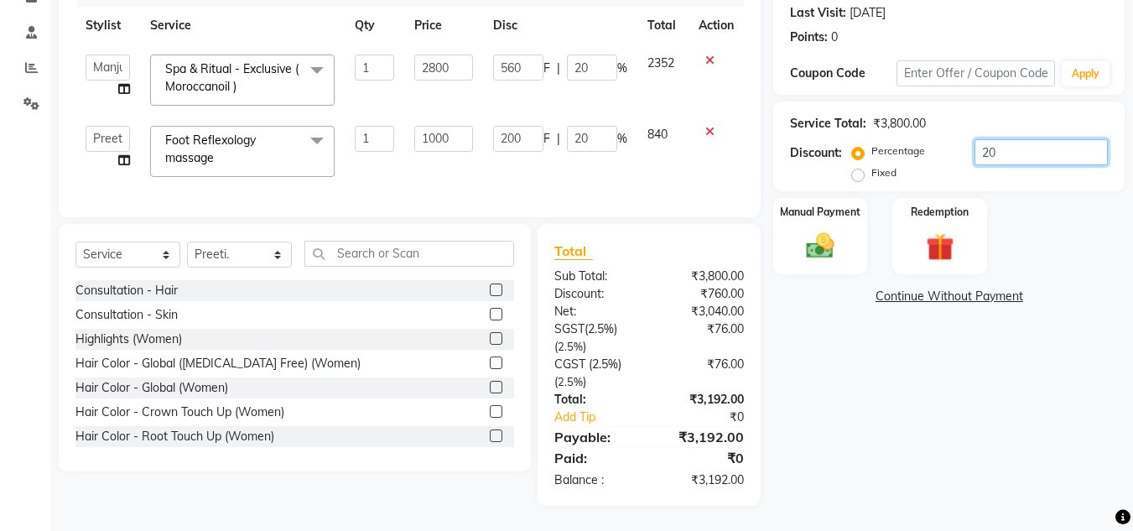
type input "20"
click at [109, 260] on select "Select Service Product Membership Package Voucher Prepaid Gift Card" at bounding box center [127, 254] width 105 height 26
select select "product"
click at [75, 241] on select "Select Service Product Membership Package Voucher Prepaid Gift Card" at bounding box center [127, 254] width 105 height 26
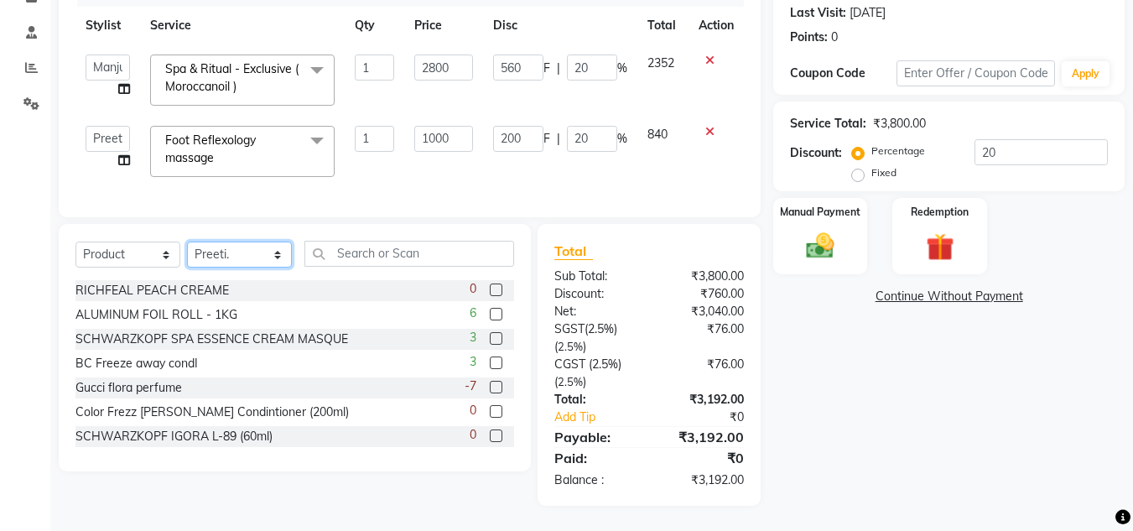
click at [241, 260] on select "Select Stylist Eva Ganesh. Gunjan. Karan Arya Krishna. Manju. Nitin. Parimeeta.…" at bounding box center [239, 254] width 105 height 26
select select "59501"
click at [187, 241] on select "Select Stylist Eva Ganesh. Gunjan. Karan Arya Krishna. Manju. Nitin. Parimeeta.…" at bounding box center [239, 254] width 105 height 26
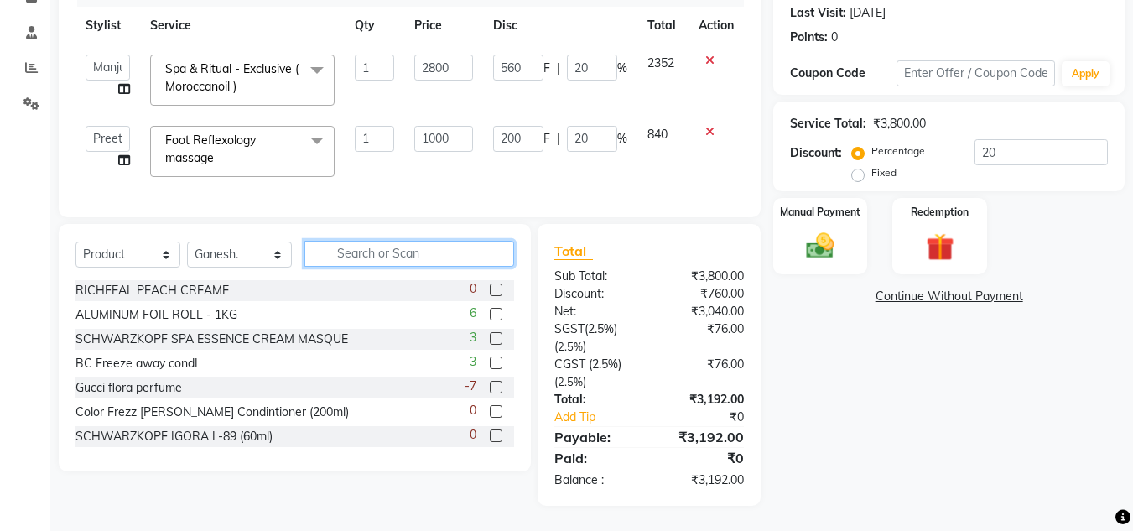
click at [345, 250] on input "text" at bounding box center [409, 254] width 210 height 26
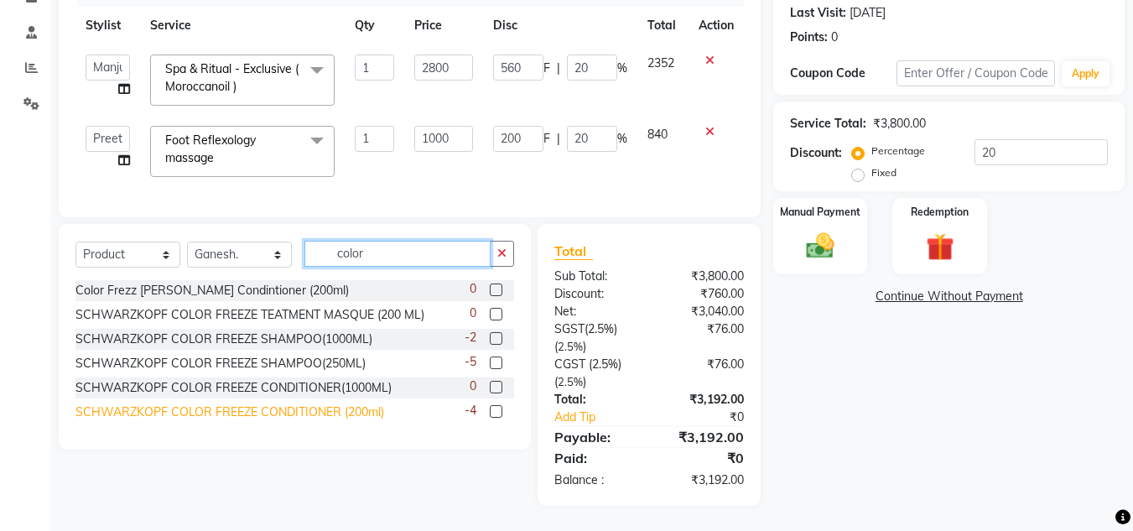
type input "color"
click at [328, 405] on div "SCHWARZKOPF COLOR FREEZE CONDITIONER (200ml)" at bounding box center [229, 412] width 309 height 18
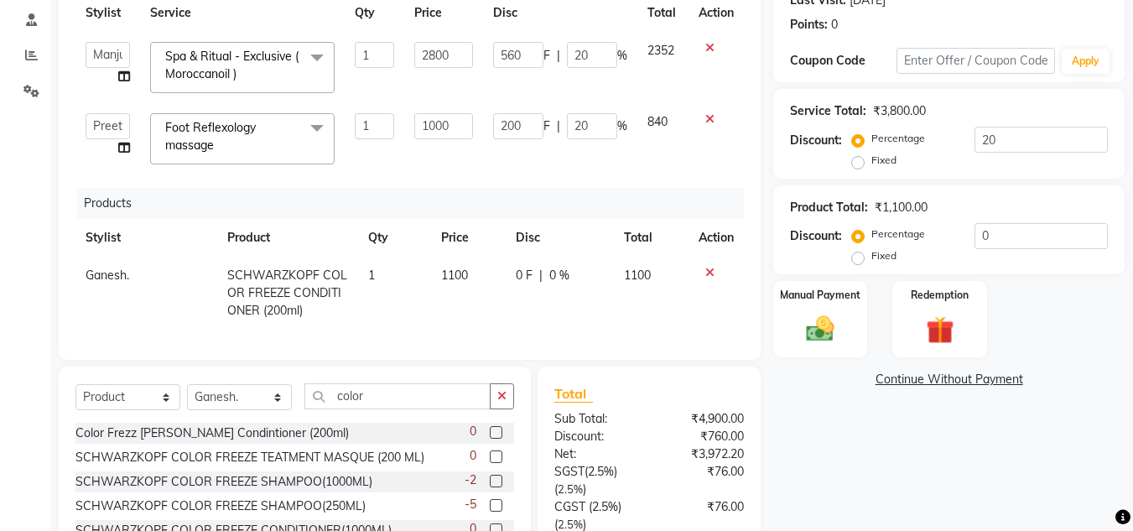
checkbox input "false"
click at [236, 410] on select "Select Stylist Eva Ganesh. Gunjan. Karan Arya Krishna. Manju. Nitin. Parimeeta.…" at bounding box center [239, 397] width 105 height 26
select select "59499"
click at [187, 397] on select "Select Stylist Eva Ganesh. Gunjan. Karan Arya Krishna. Manju. Nitin. Parimeeta.…" at bounding box center [239, 397] width 105 height 26
click at [350, 409] on input "color" at bounding box center [397, 396] width 186 height 26
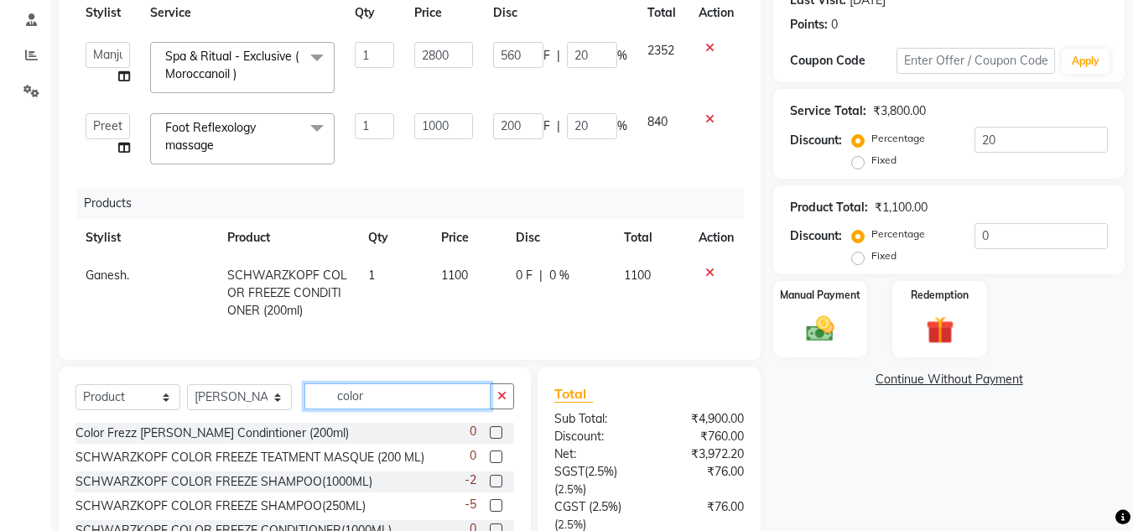
click at [353, 409] on input "color" at bounding box center [397, 396] width 186 height 26
type input "free"
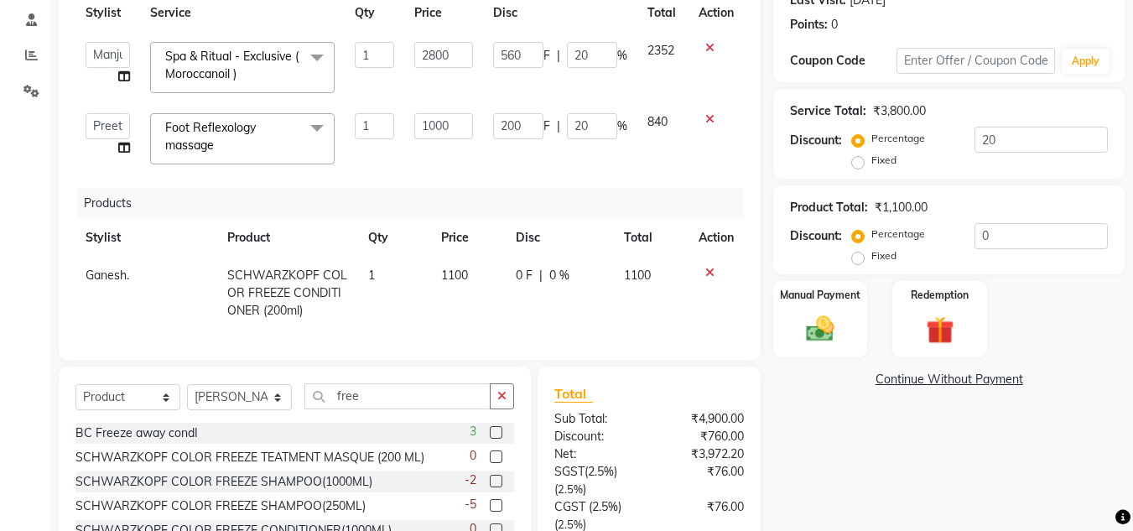
click at [490, 511] on label at bounding box center [496, 505] width 13 height 13
click at [490, 511] on input "checkbox" at bounding box center [495, 506] width 11 height 11
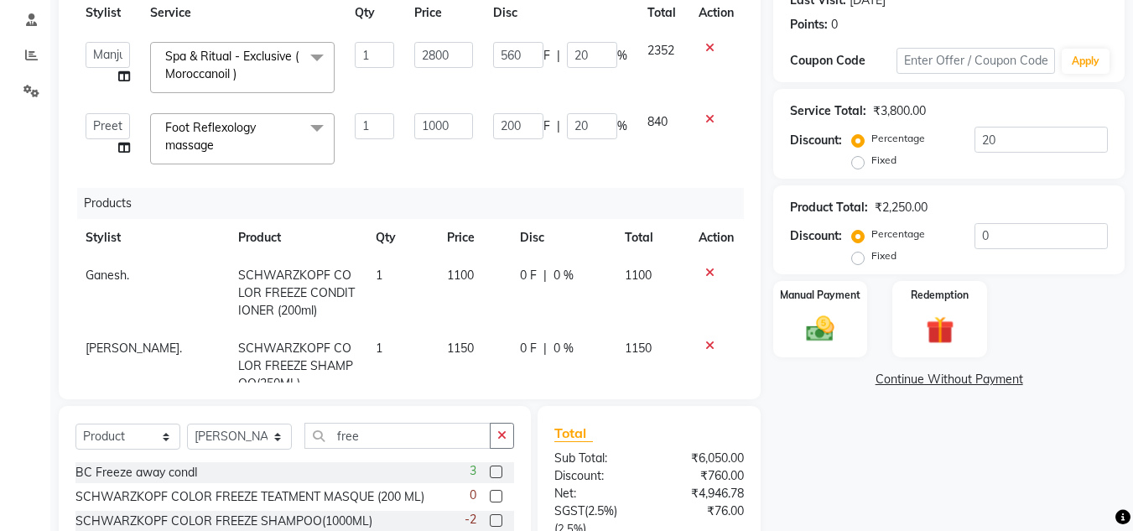
checkbox input "false"
click at [112, 272] on span "Ganesh." at bounding box center [108, 274] width 44 height 15
select select "59501"
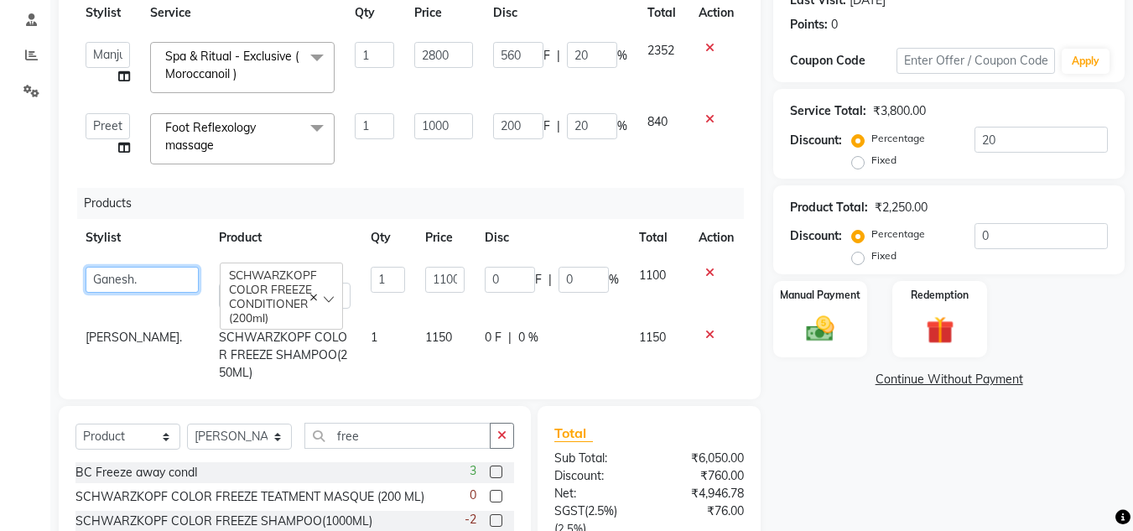
click at [115, 275] on select "[PERSON_NAME]. [PERSON_NAME]. [PERSON_NAME]. [GEOGRAPHIC_DATA]. [GEOGRAPHIC_DAT…" at bounding box center [142, 280] width 113 height 26
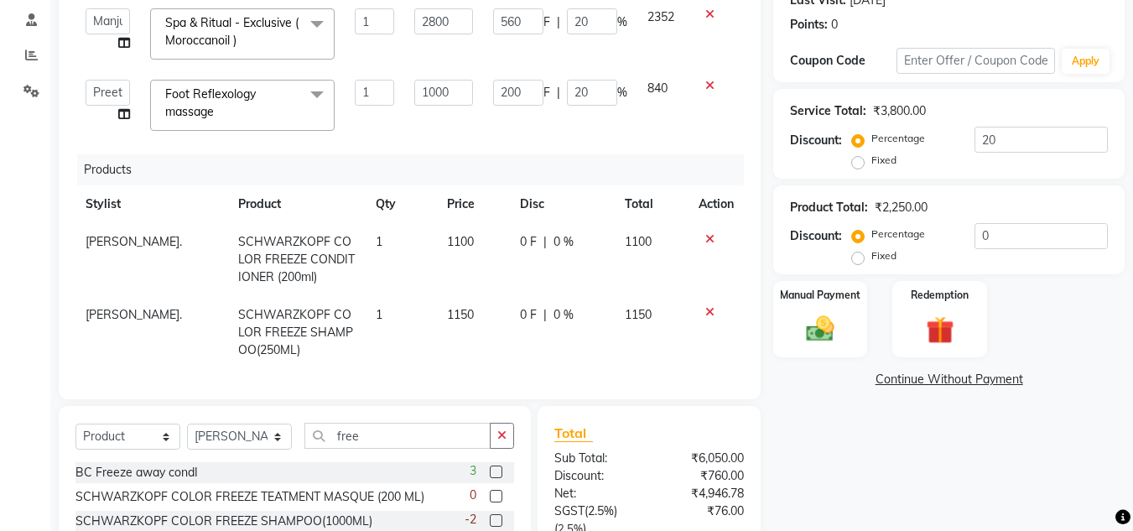
scroll to position [497, 0]
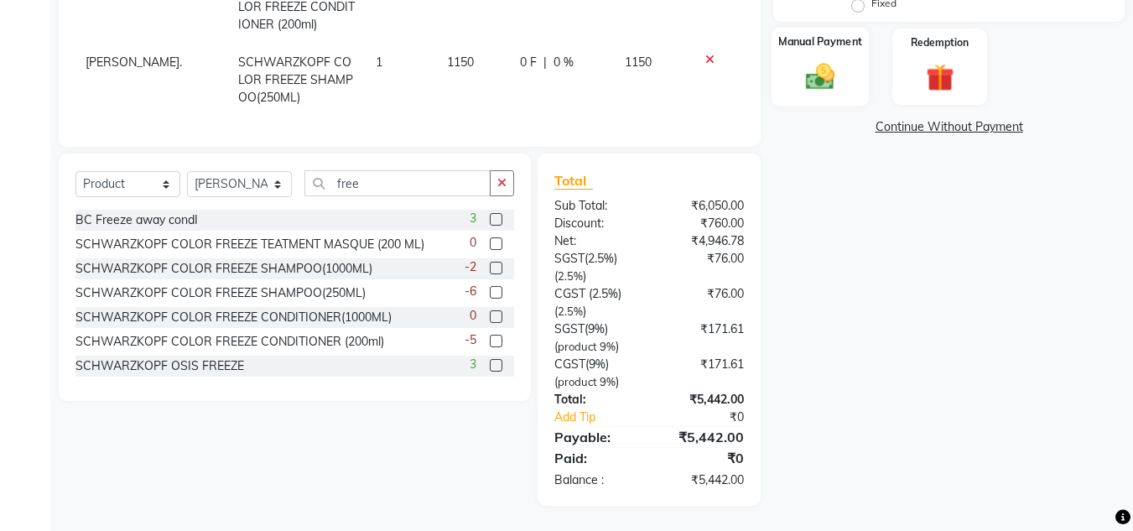
click at [810, 88] on img at bounding box center [819, 77] width 47 height 34
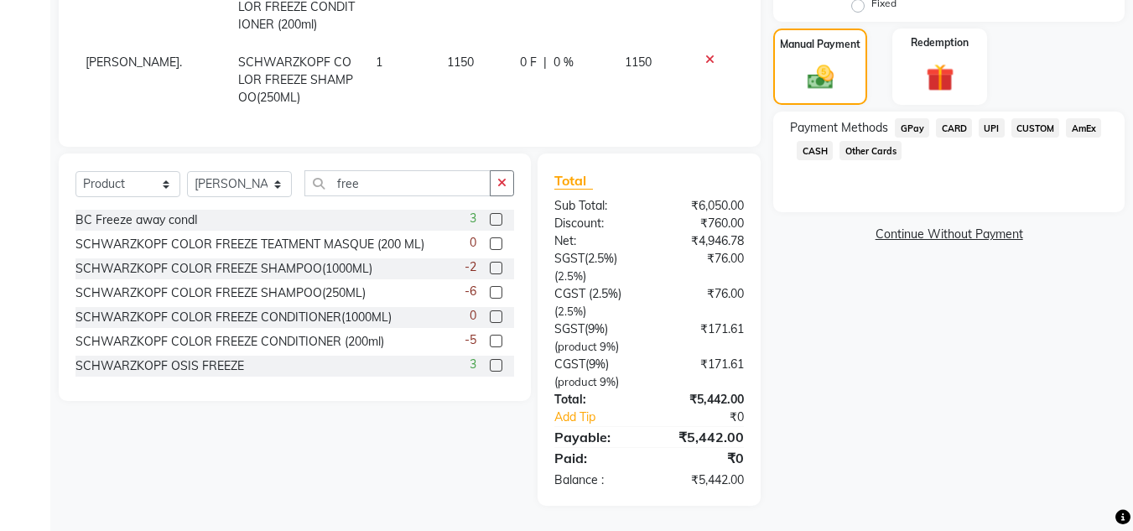
click at [1024, 122] on span "CUSTOM" at bounding box center [1035, 127] width 49 height 19
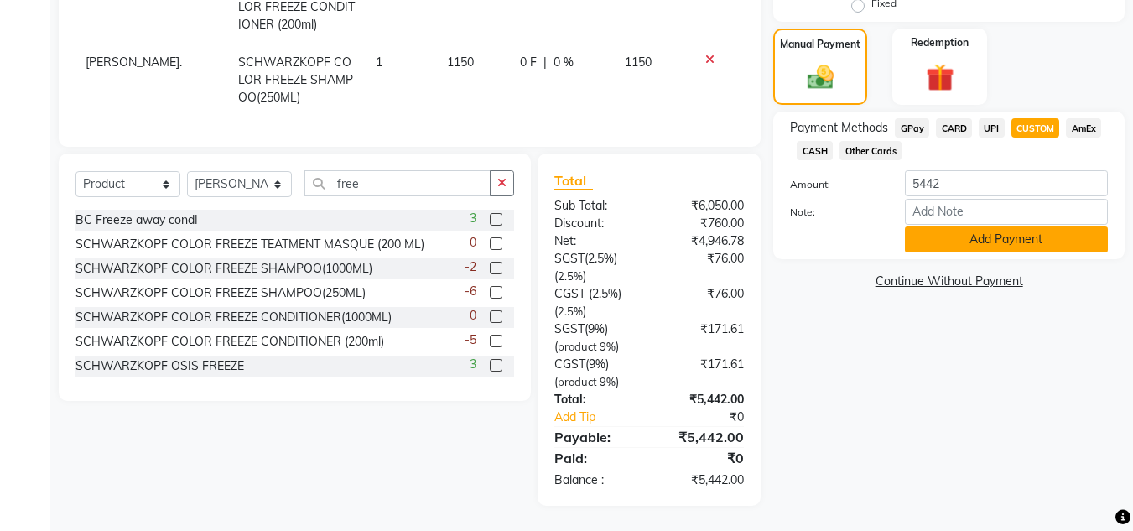
click at [983, 249] on button "Add Payment" at bounding box center [1006, 239] width 203 height 26
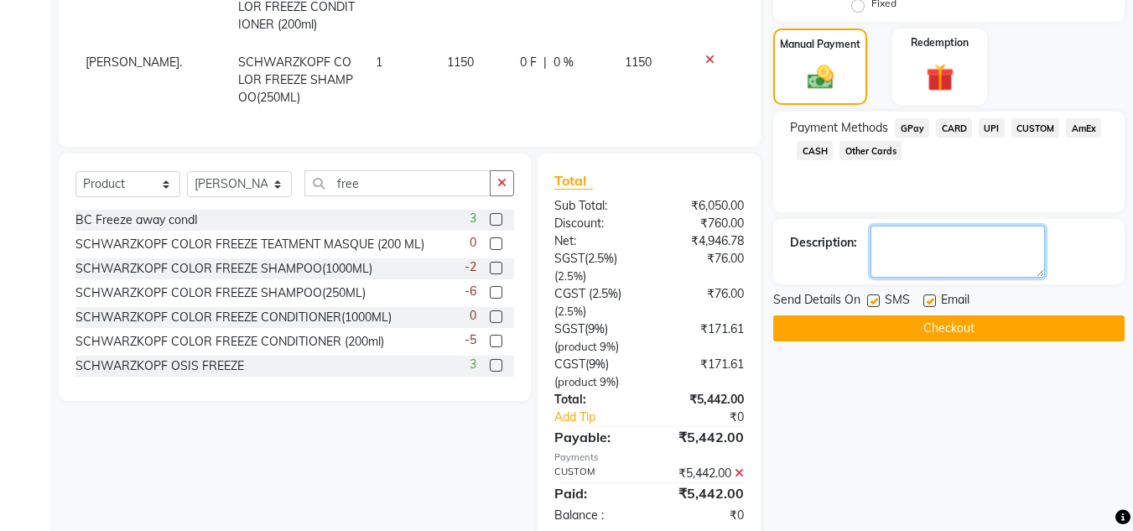
click at [983, 249] on textarea at bounding box center [957, 252] width 174 height 52
type textarea "parimeeta"
click at [940, 323] on button "Checkout" at bounding box center [948, 328] width 351 height 26
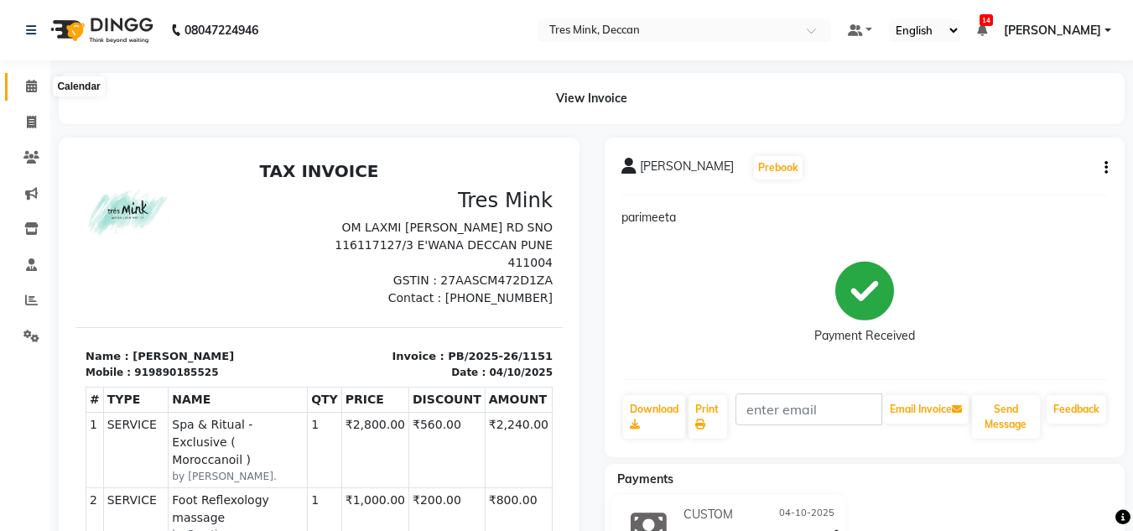
click at [30, 80] on icon at bounding box center [31, 86] width 11 height 13
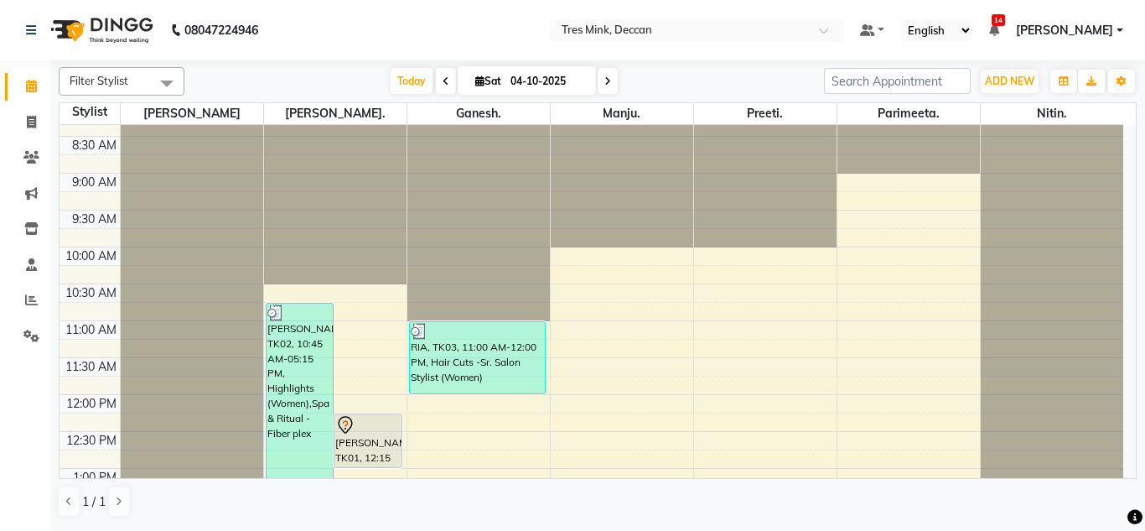
scroll to position [18, 0]
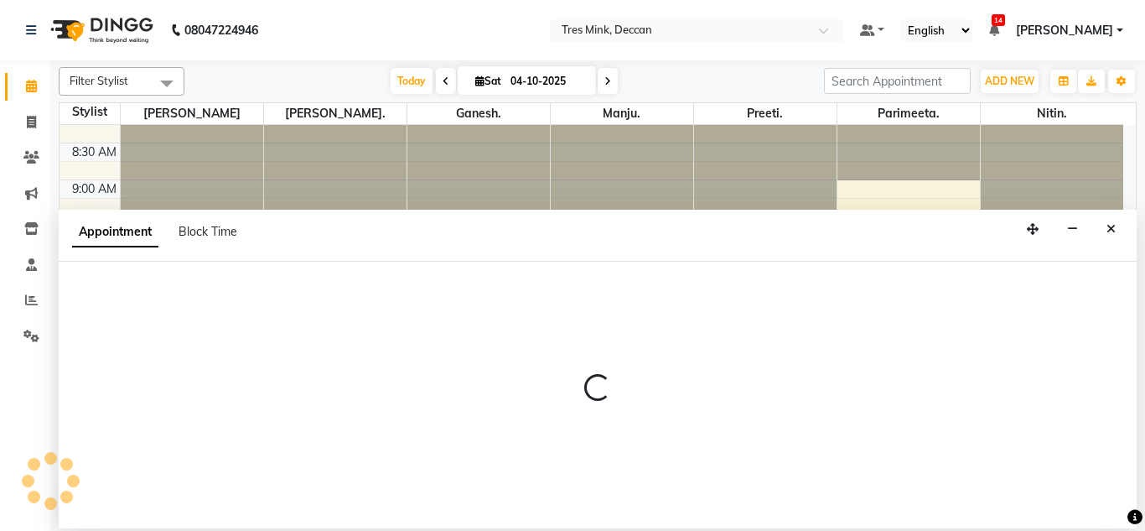
select select "61556"
select select "tentative"
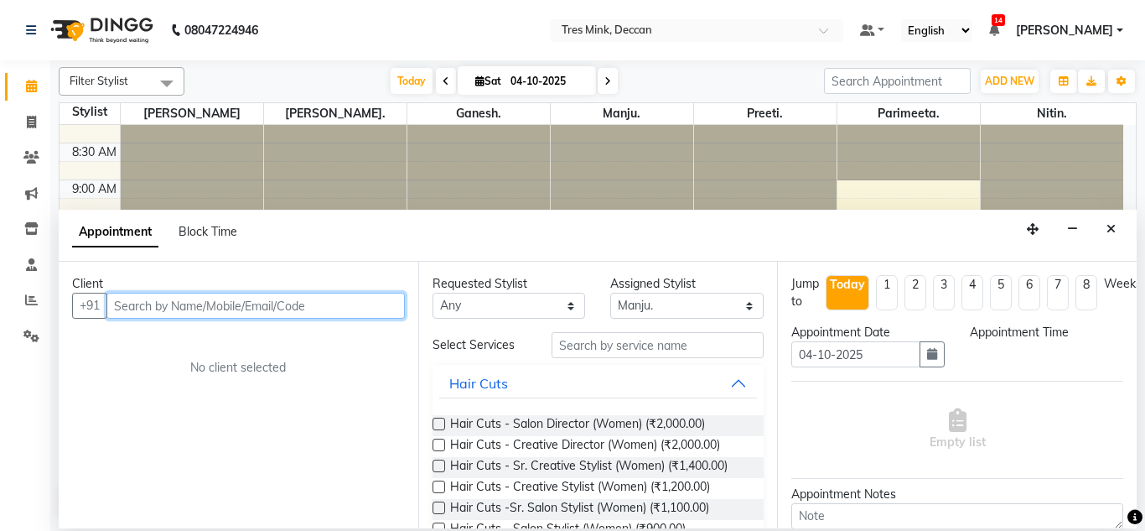
select select "705"
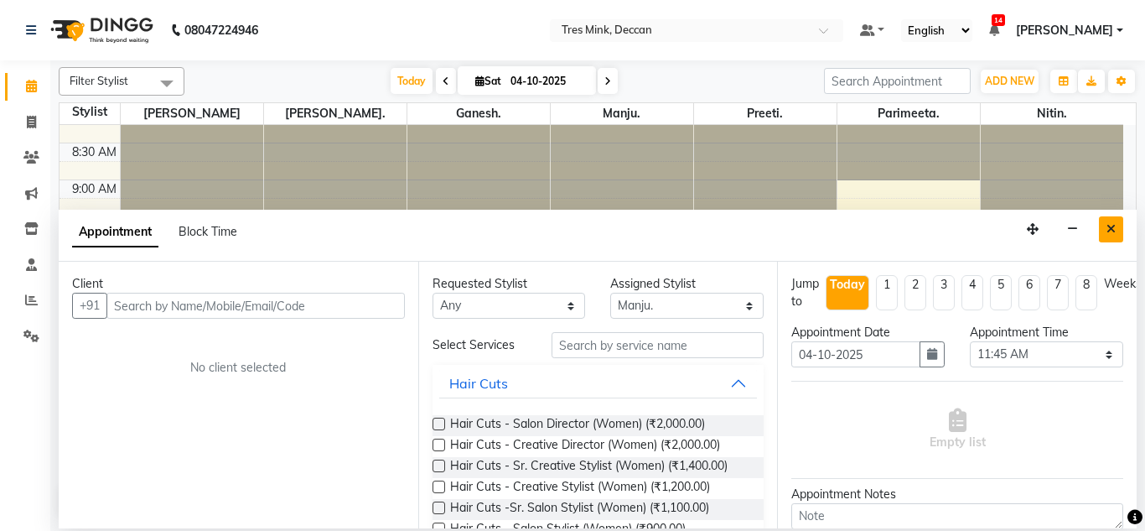
click at [1102, 233] on button "Close" at bounding box center [1111, 229] width 24 height 26
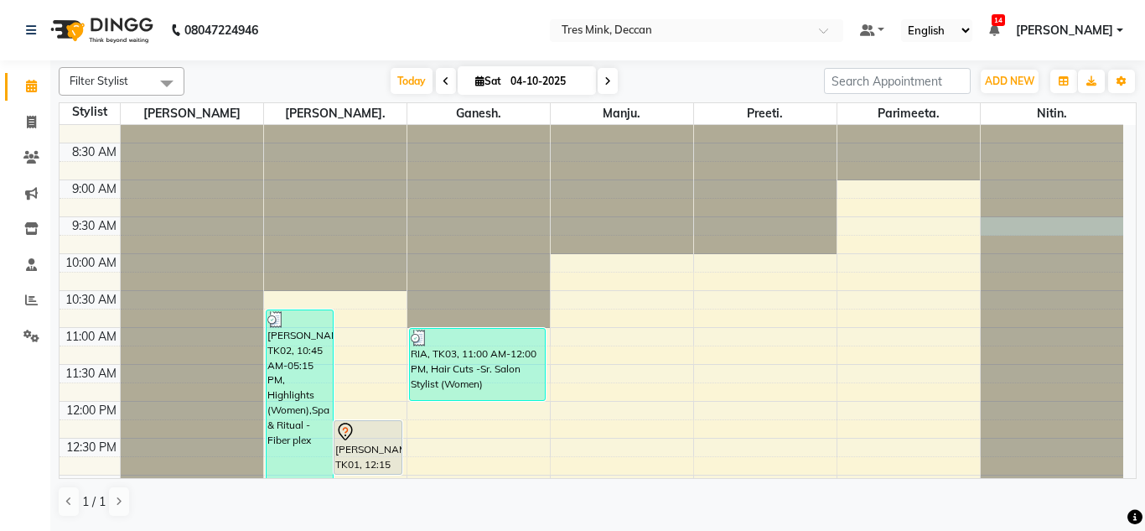
click at [1118, 106] on div at bounding box center [1052, 106] width 143 height 0
select select "89283"
select select "tentative"
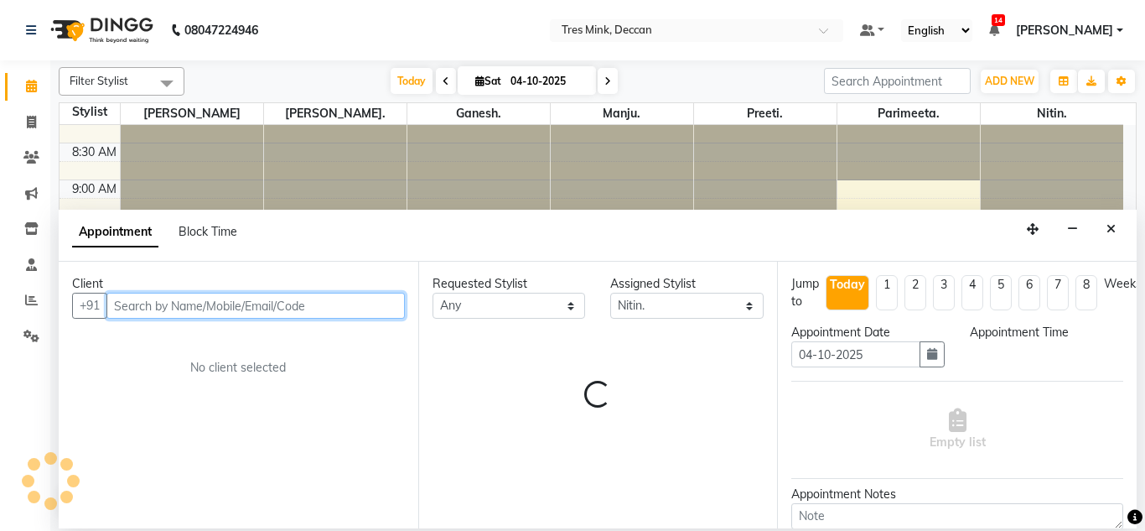
select select "570"
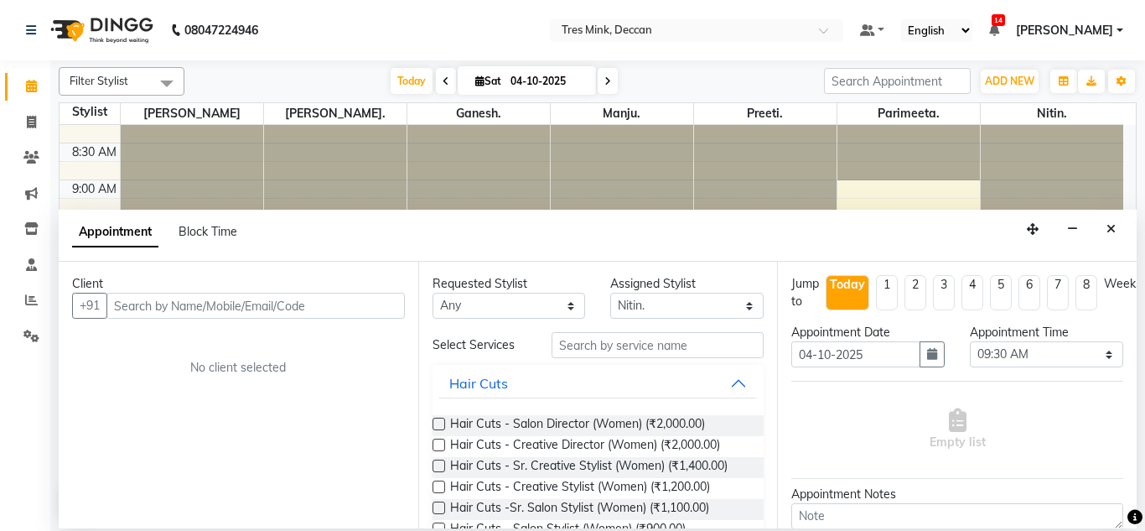
click at [1118, 232] on button "Close" at bounding box center [1111, 229] width 24 height 26
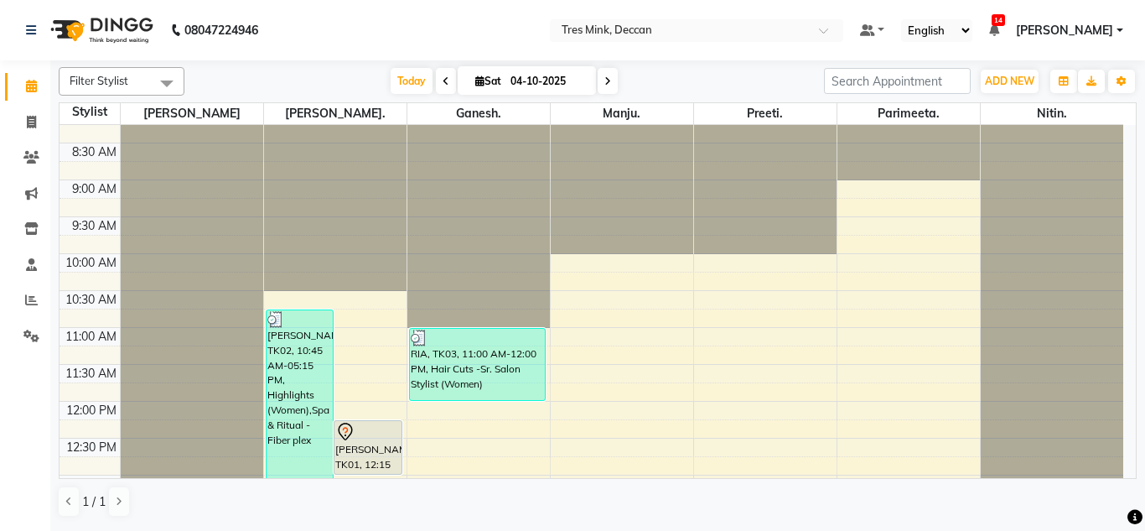
scroll to position [0, 0]
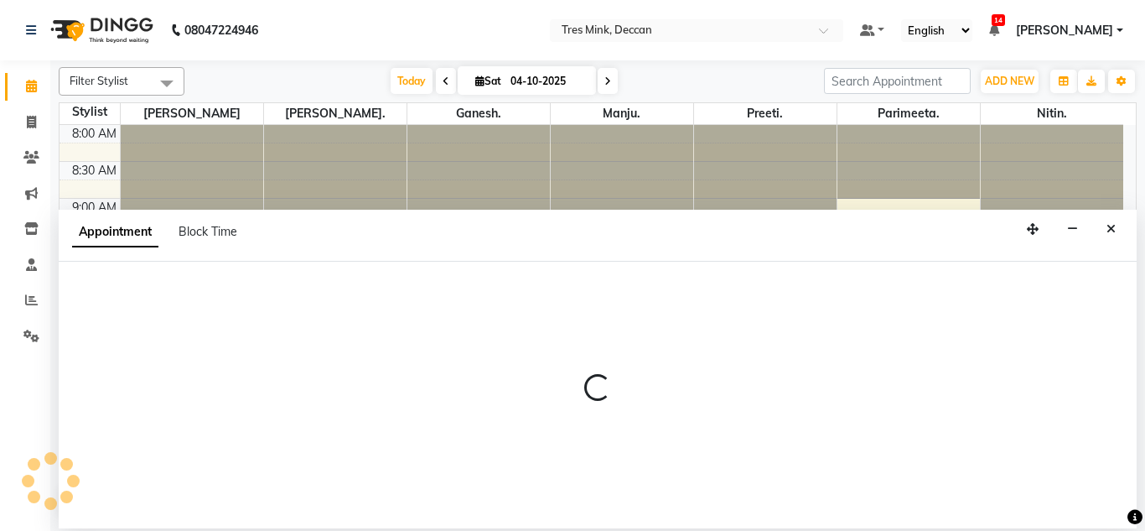
select select "59502"
select select "645"
select select "tentative"
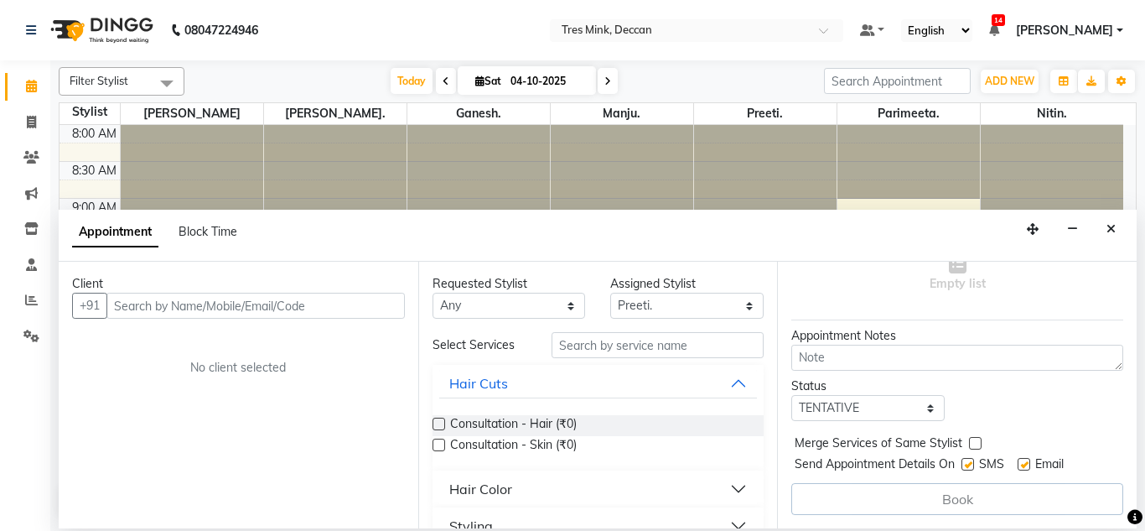
scroll to position [171, 0]
click at [1111, 234] on icon "Close" at bounding box center [1111, 229] width 9 height 12
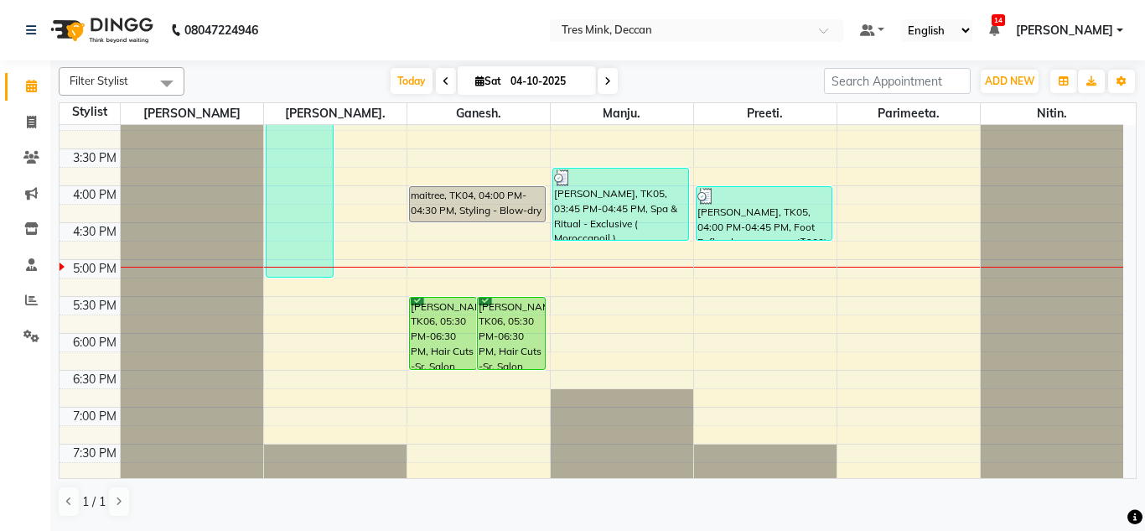
scroll to position [521, 0]
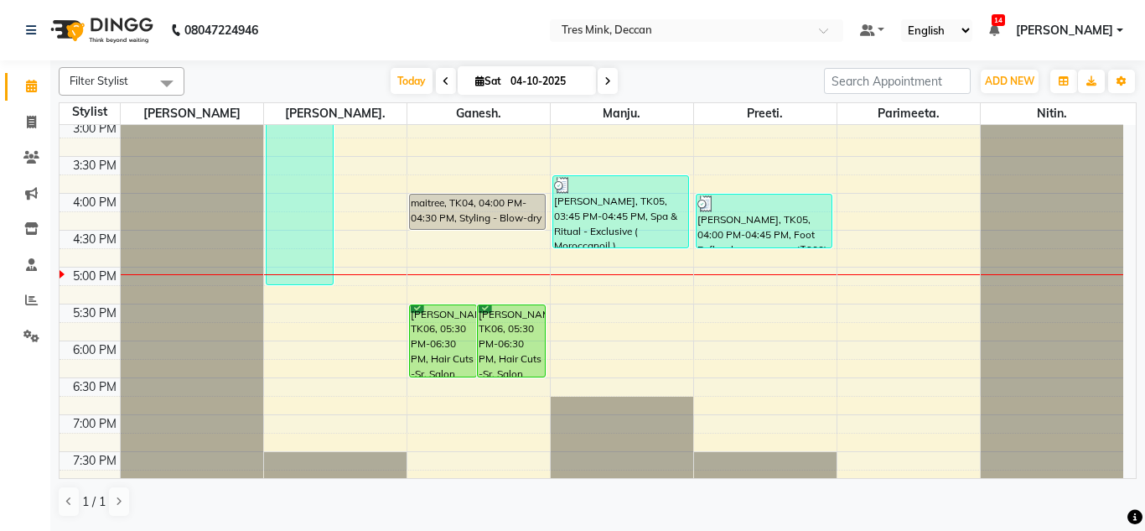
click at [852, 9] on nav "08047224946 Select Location × Tres Mink, Deccan Default Panel My Panel English …" at bounding box center [572, 30] width 1145 height 60
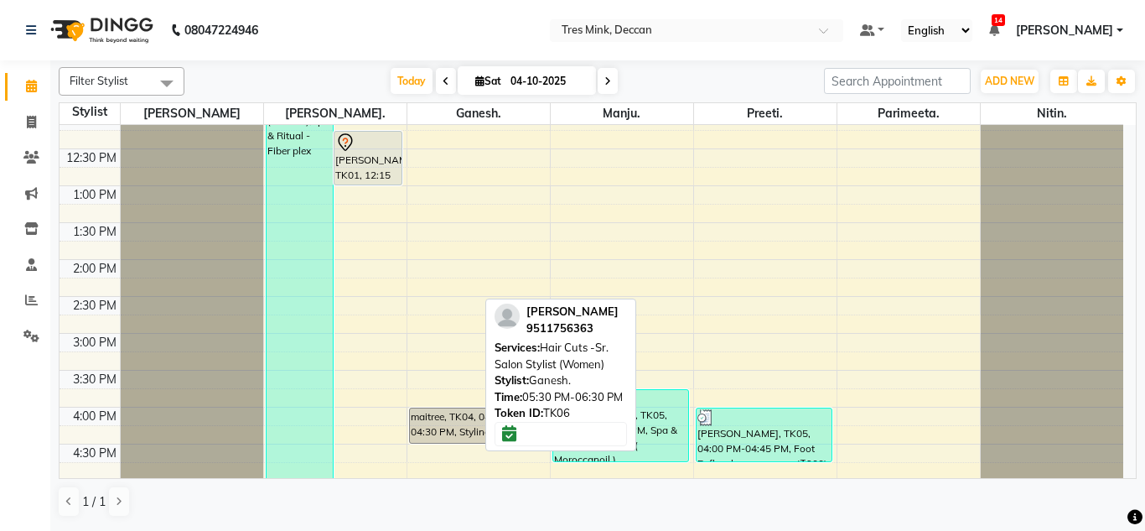
scroll to position [270, 0]
